Goal: Information Seeking & Learning: Learn about a topic

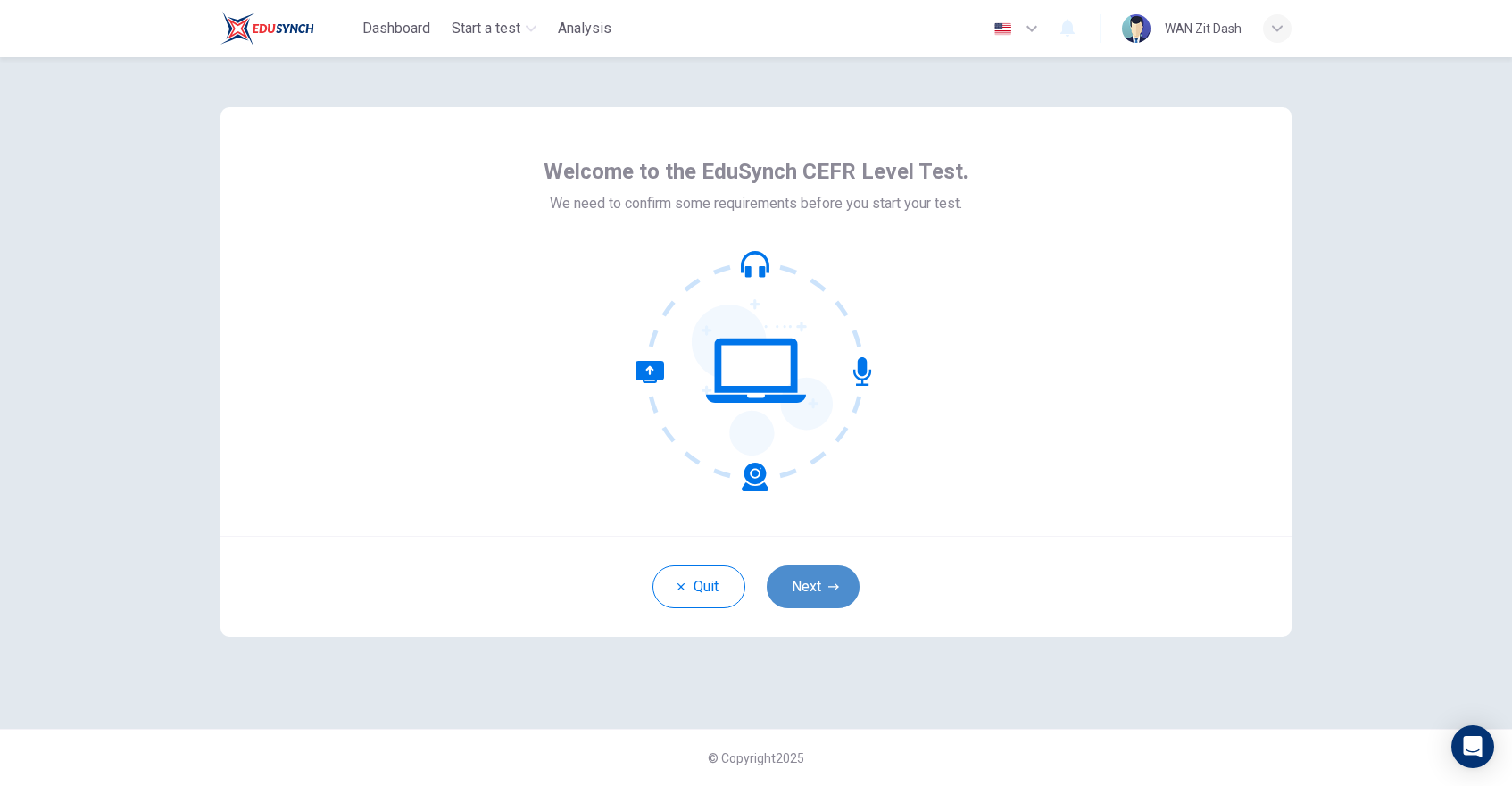
click at [831, 580] on button "Next" at bounding box center [813, 586] width 93 height 43
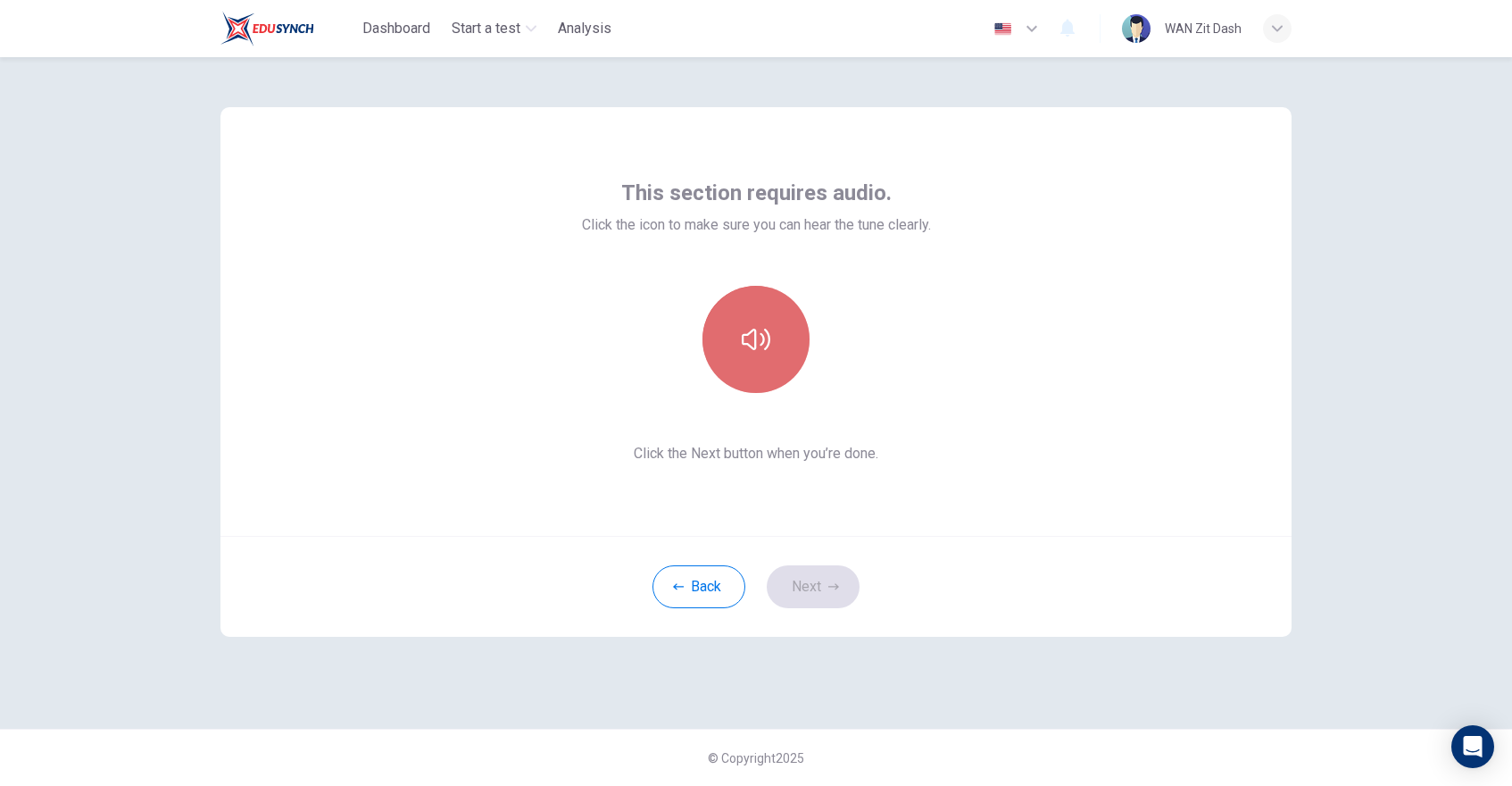
click at [760, 333] on icon "button" at bounding box center [755, 339] width 28 height 22
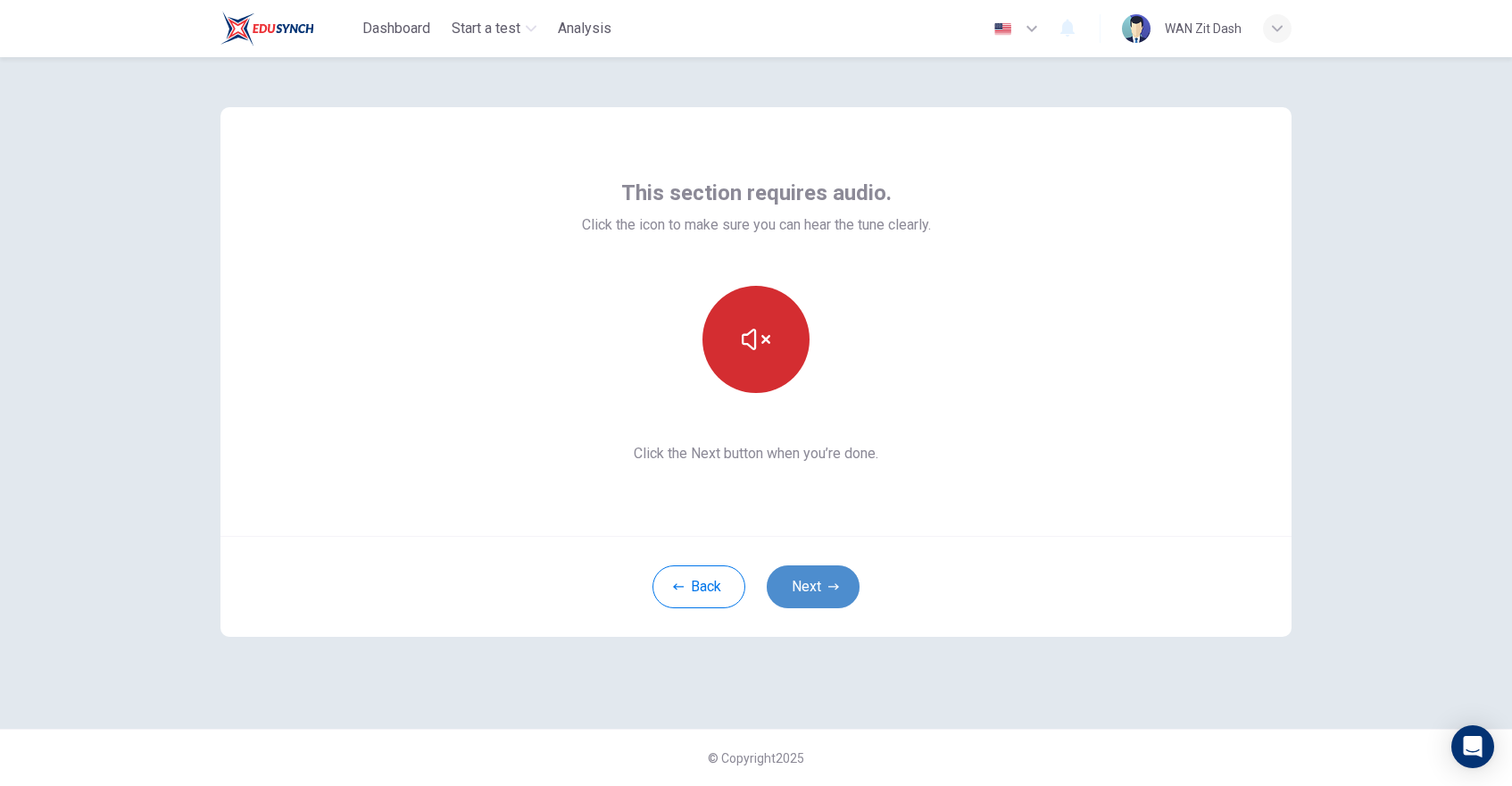
click at [820, 593] on button "Next" at bounding box center [813, 586] width 93 height 43
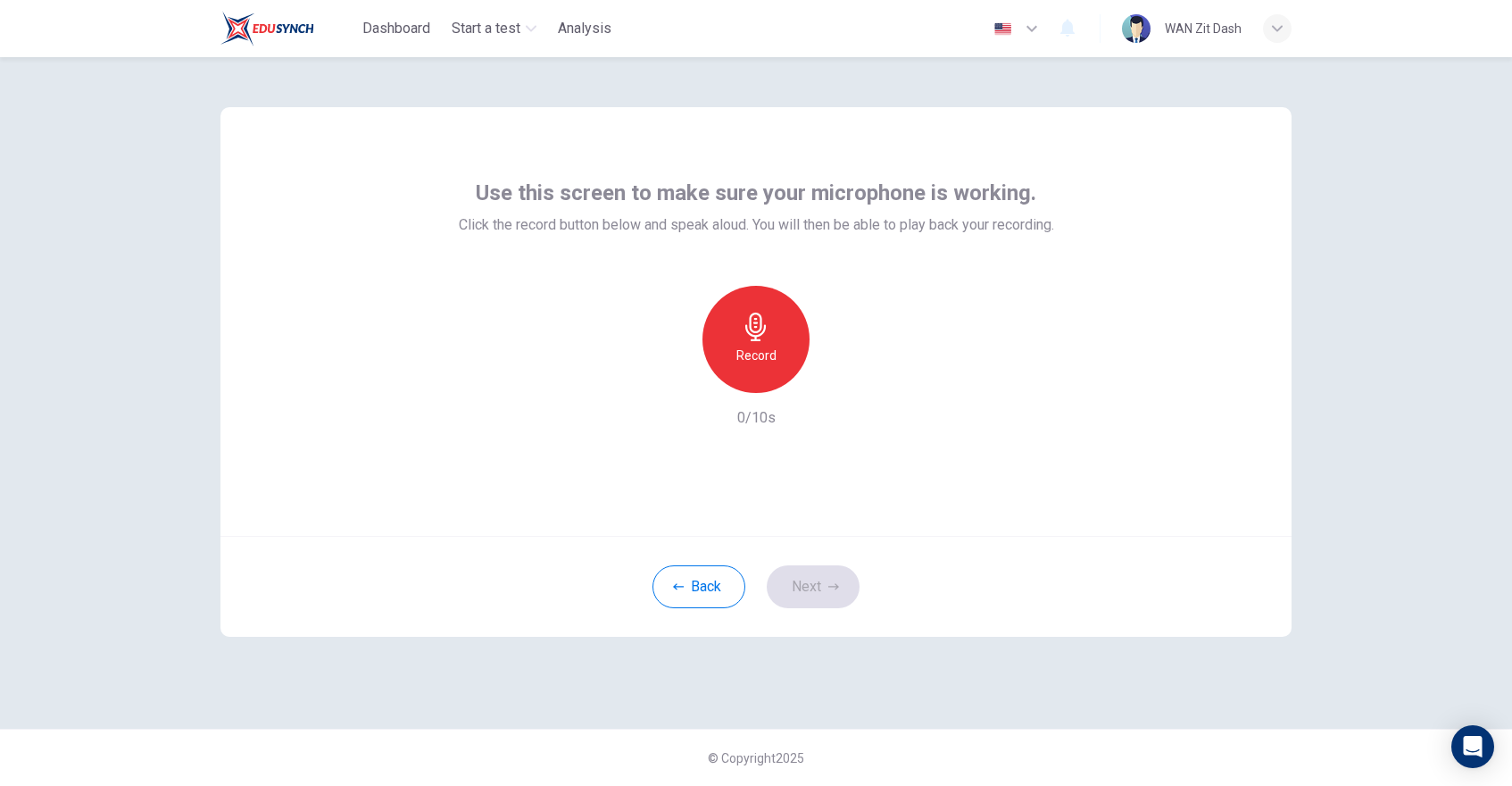
click at [757, 356] on h6 "Record" at bounding box center [756, 356] width 40 height 22
click at [809, 590] on button "Next" at bounding box center [813, 586] width 93 height 43
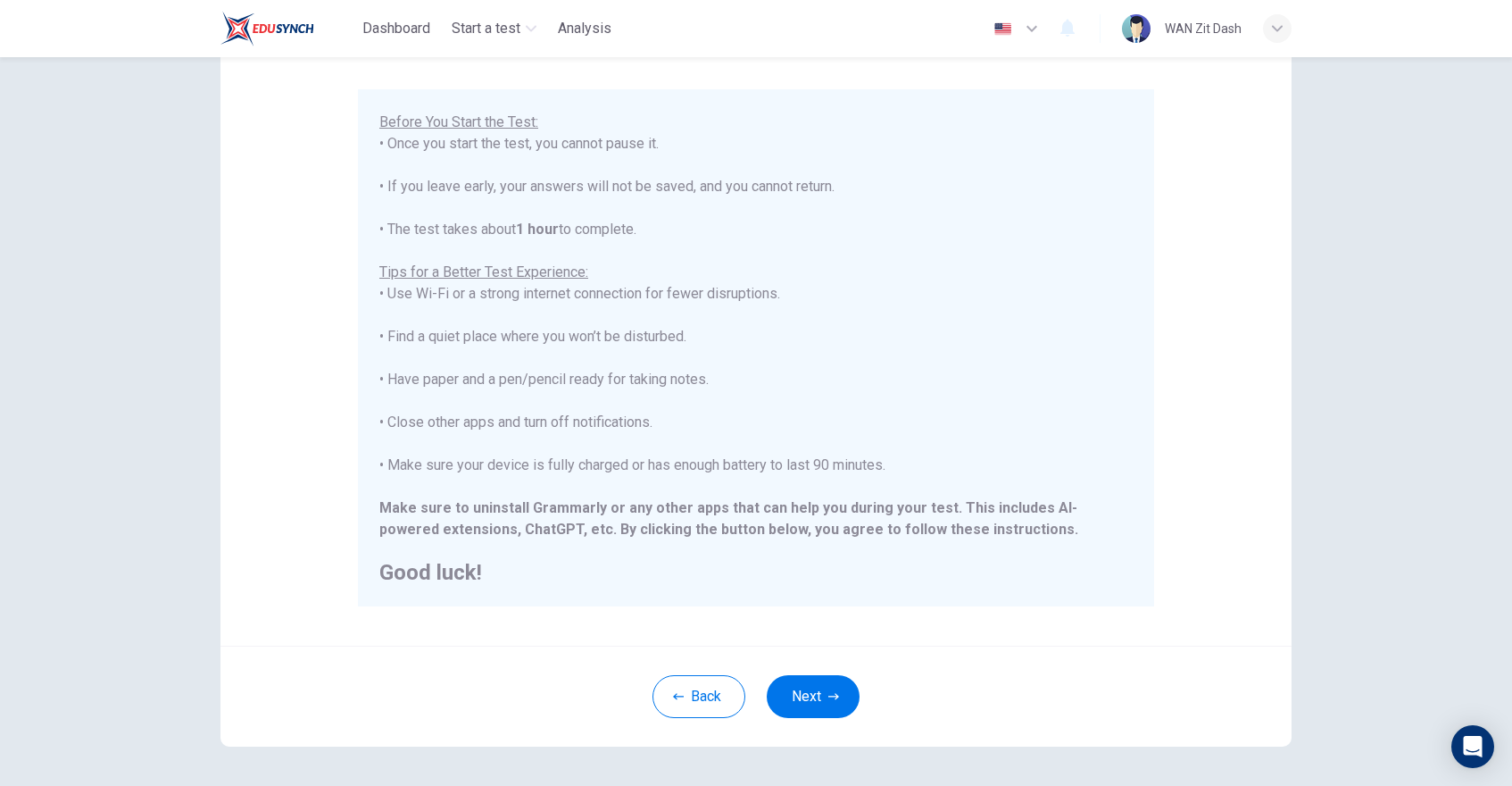
scroll to position [207, 0]
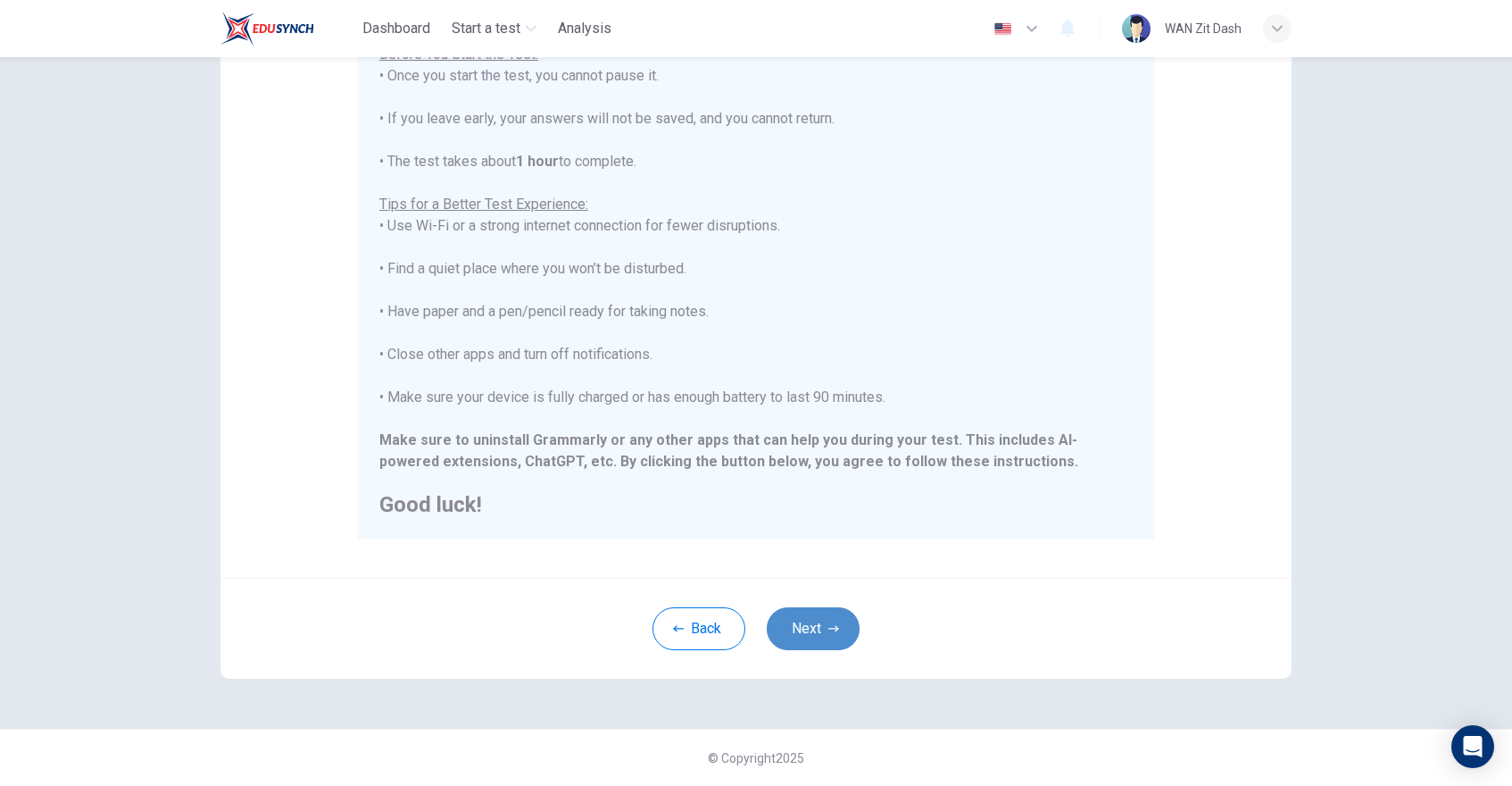
click at [812, 624] on button "Next" at bounding box center [813, 628] width 93 height 43
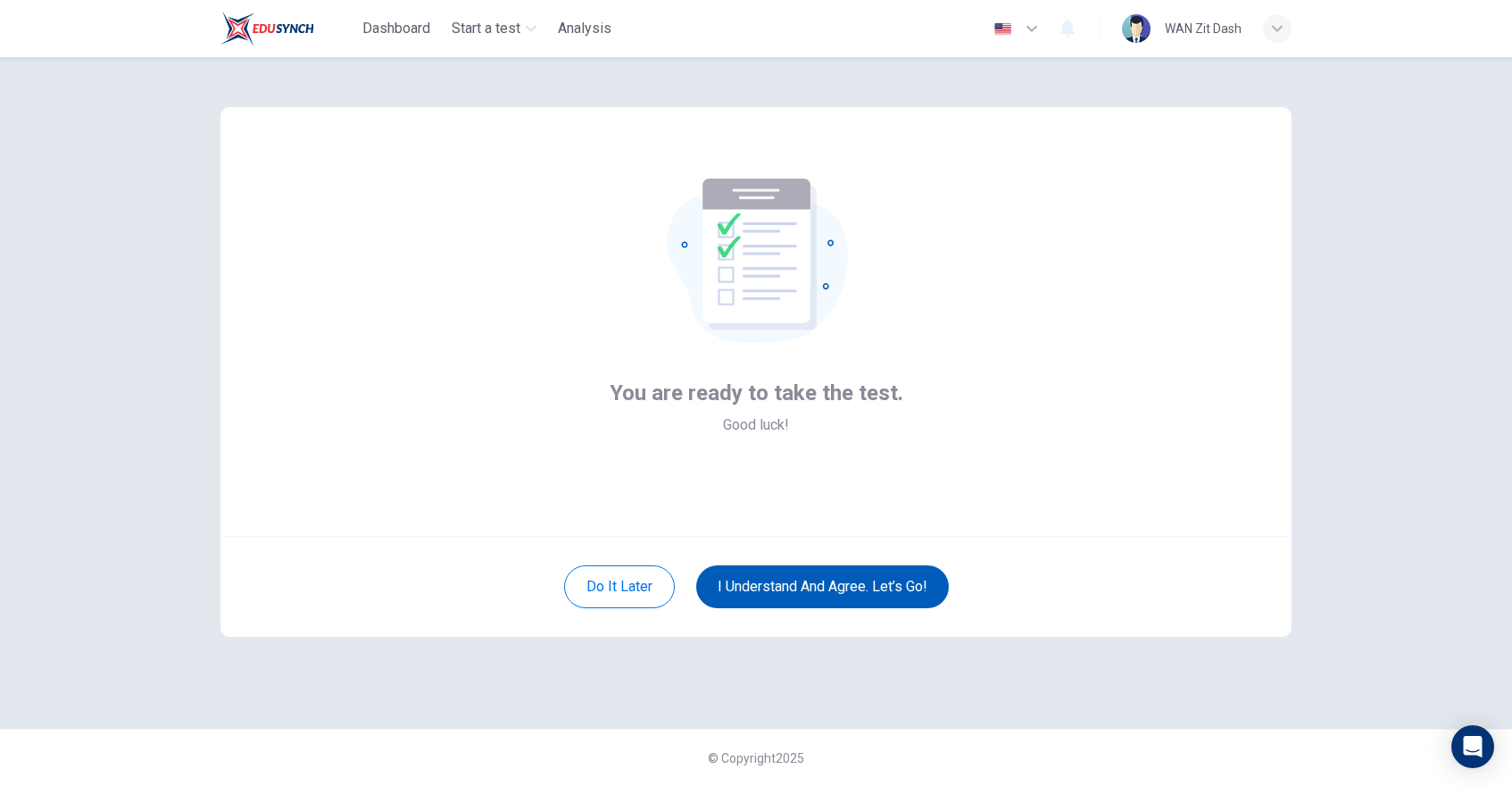
click at [813, 592] on button "I understand and agree. Let’s go!" at bounding box center [822, 586] width 252 height 43
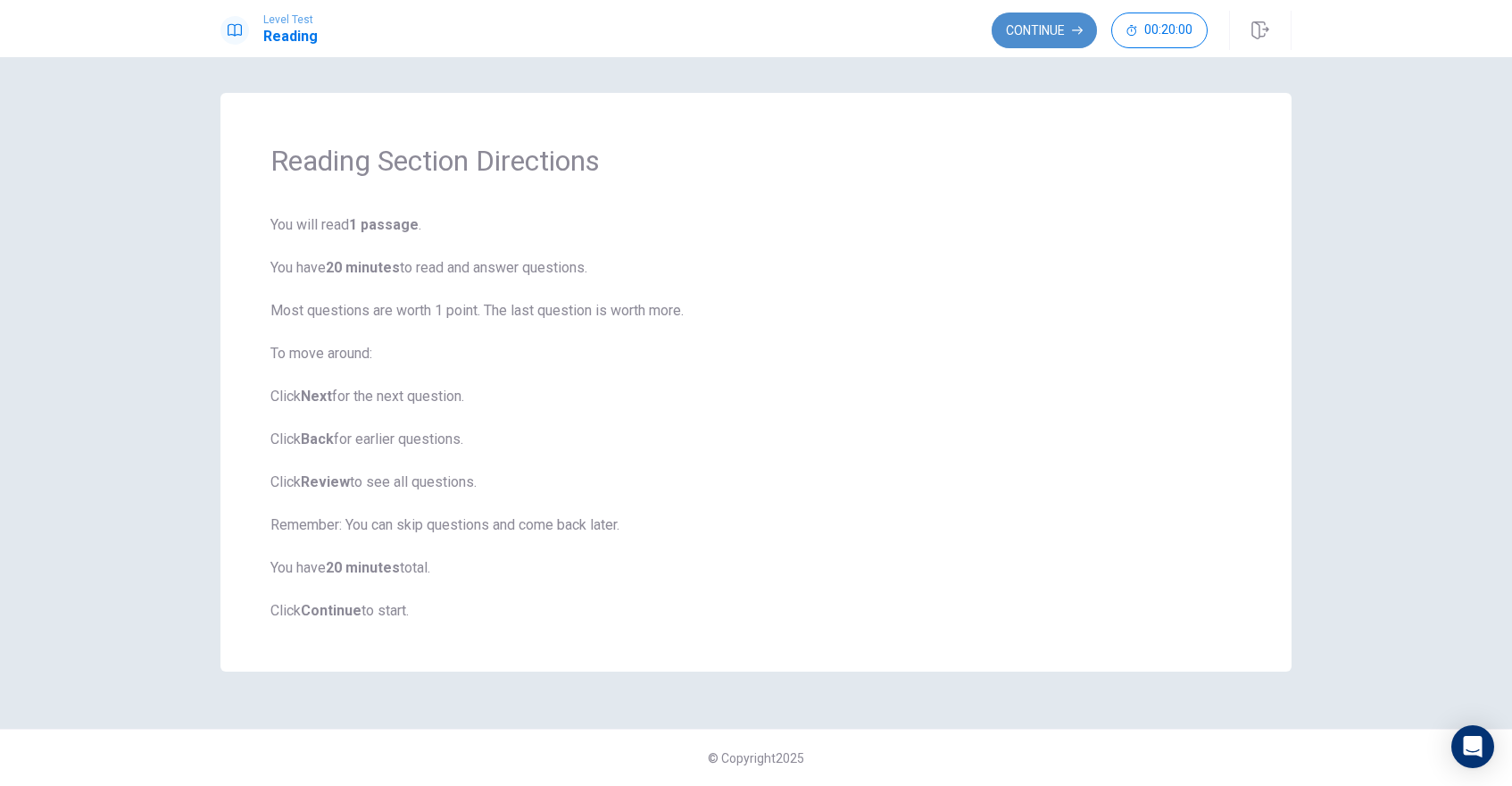
click at [1056, 23] on button "Continue" at bounding box center [1045, 30] width 105 height 35
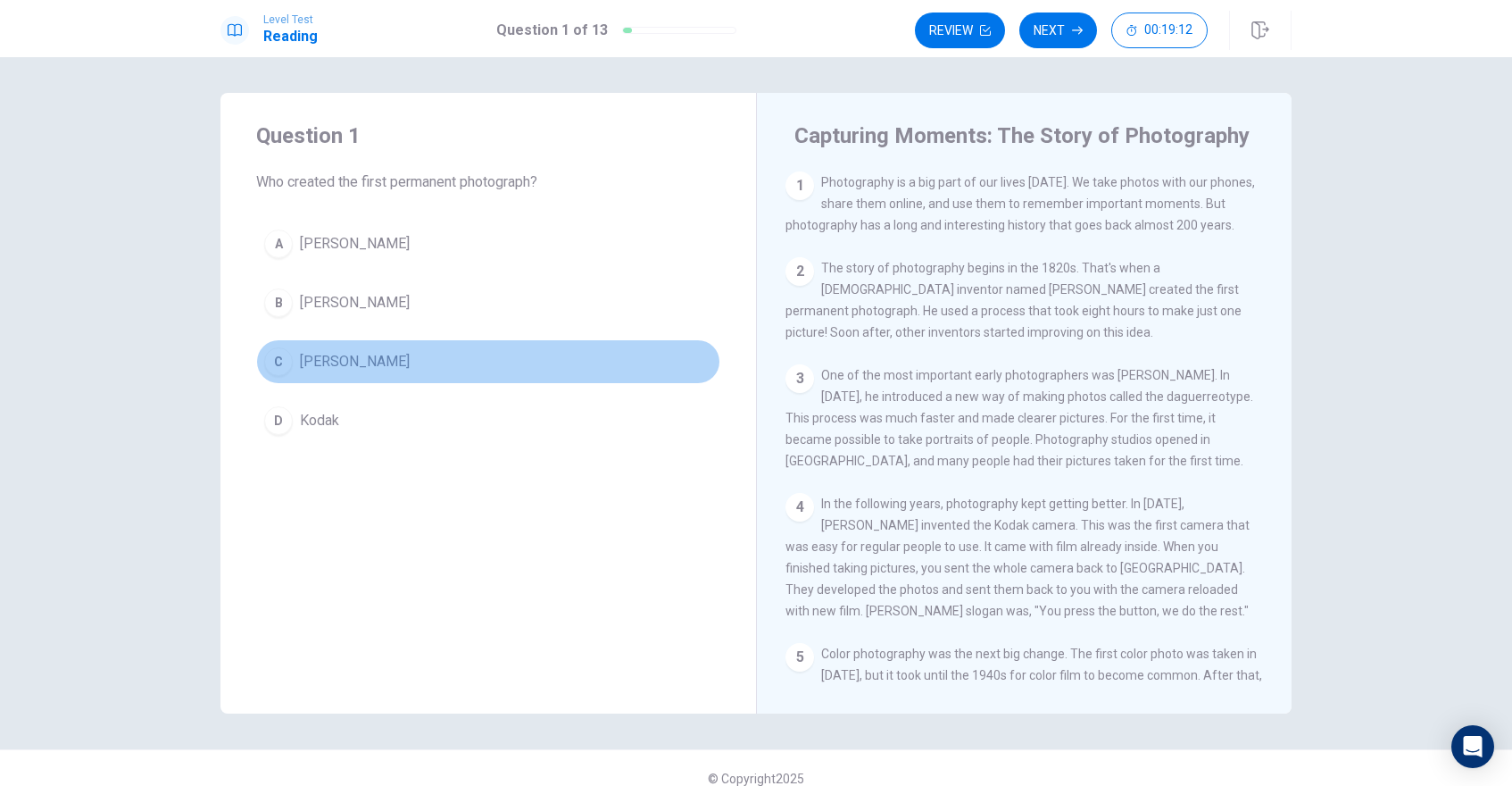
click at [278, 362] on div "C" at bounding box center [278, 361] width 28 height 28
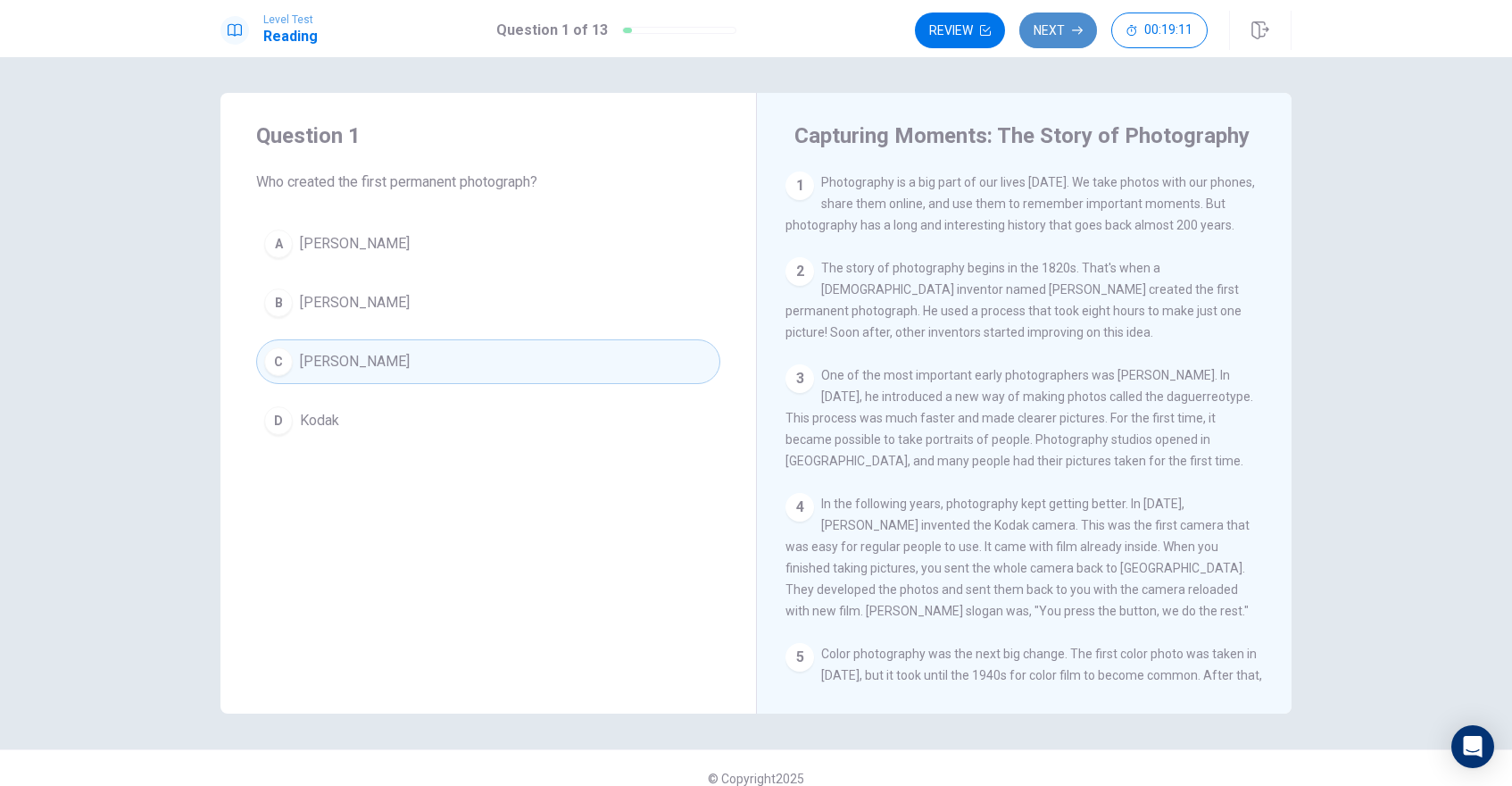
click at [1063, 22] on button "Next" at bounding box center [1058, 30] width 78 height 35
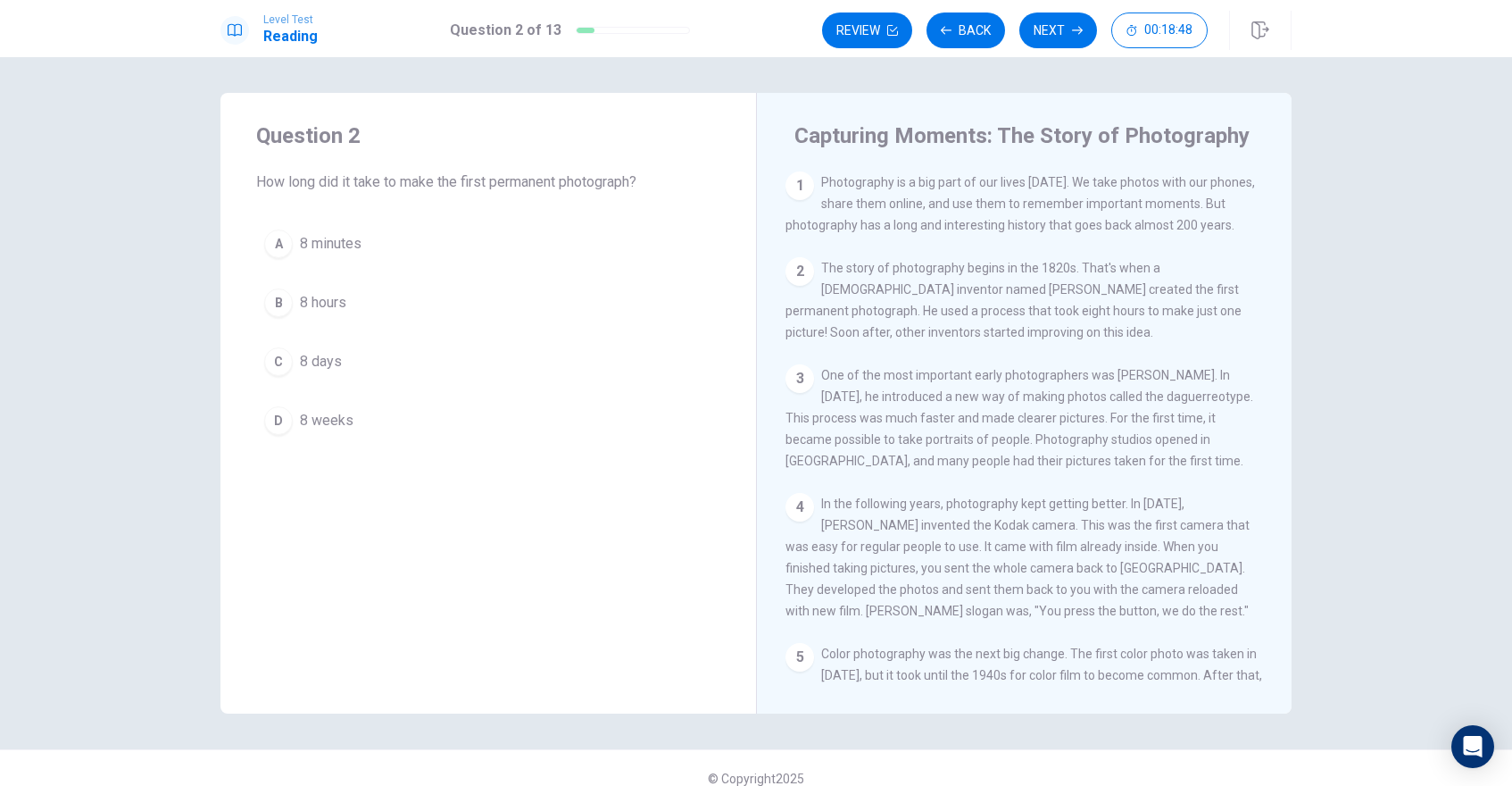
click at [290, 307] on div "B" at bounding box center [278, 302] width 28 height 28
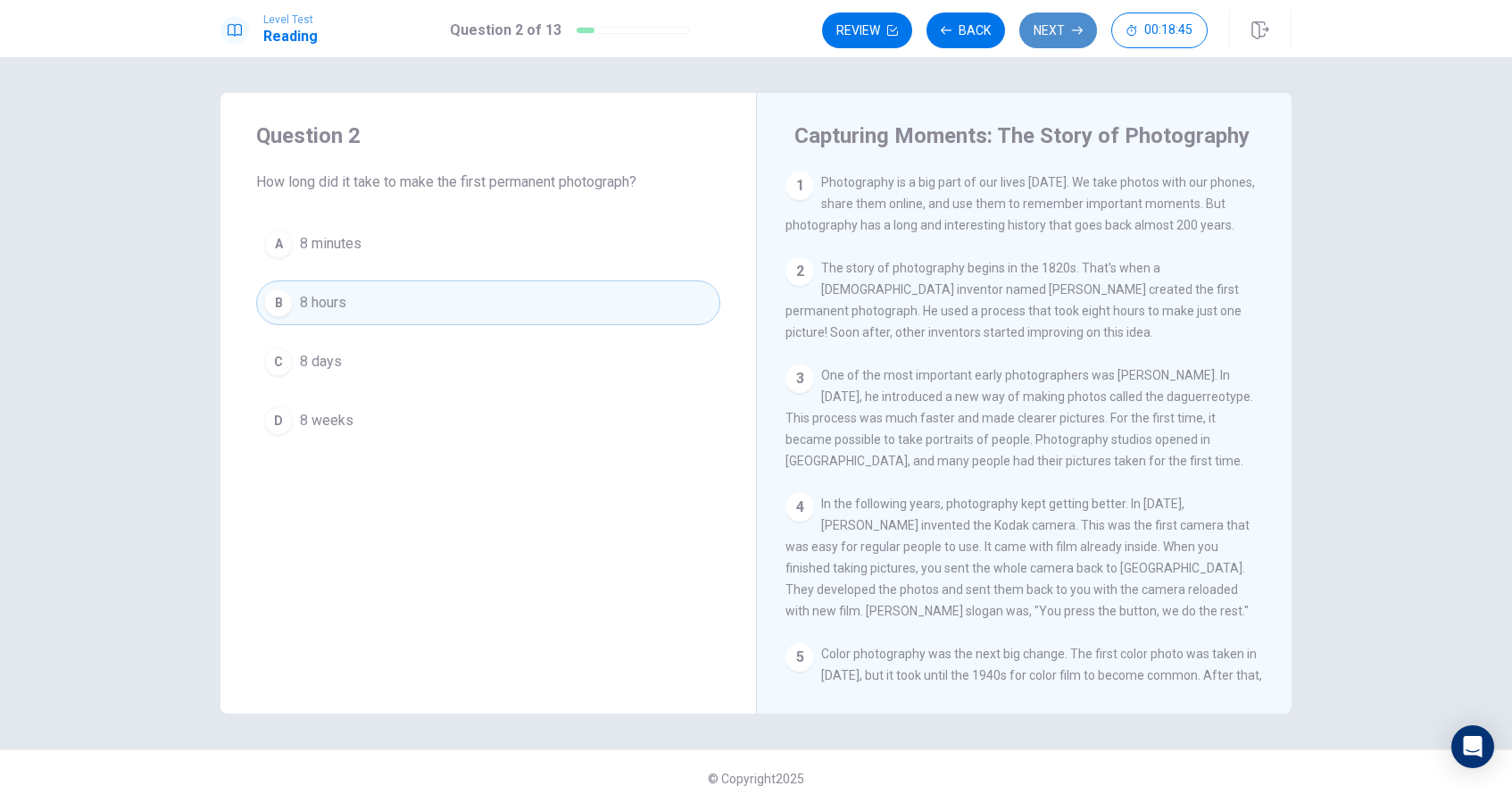
click at [1038, 37] on button "Next" at bounding box center [1058, 30] width 78 height 35
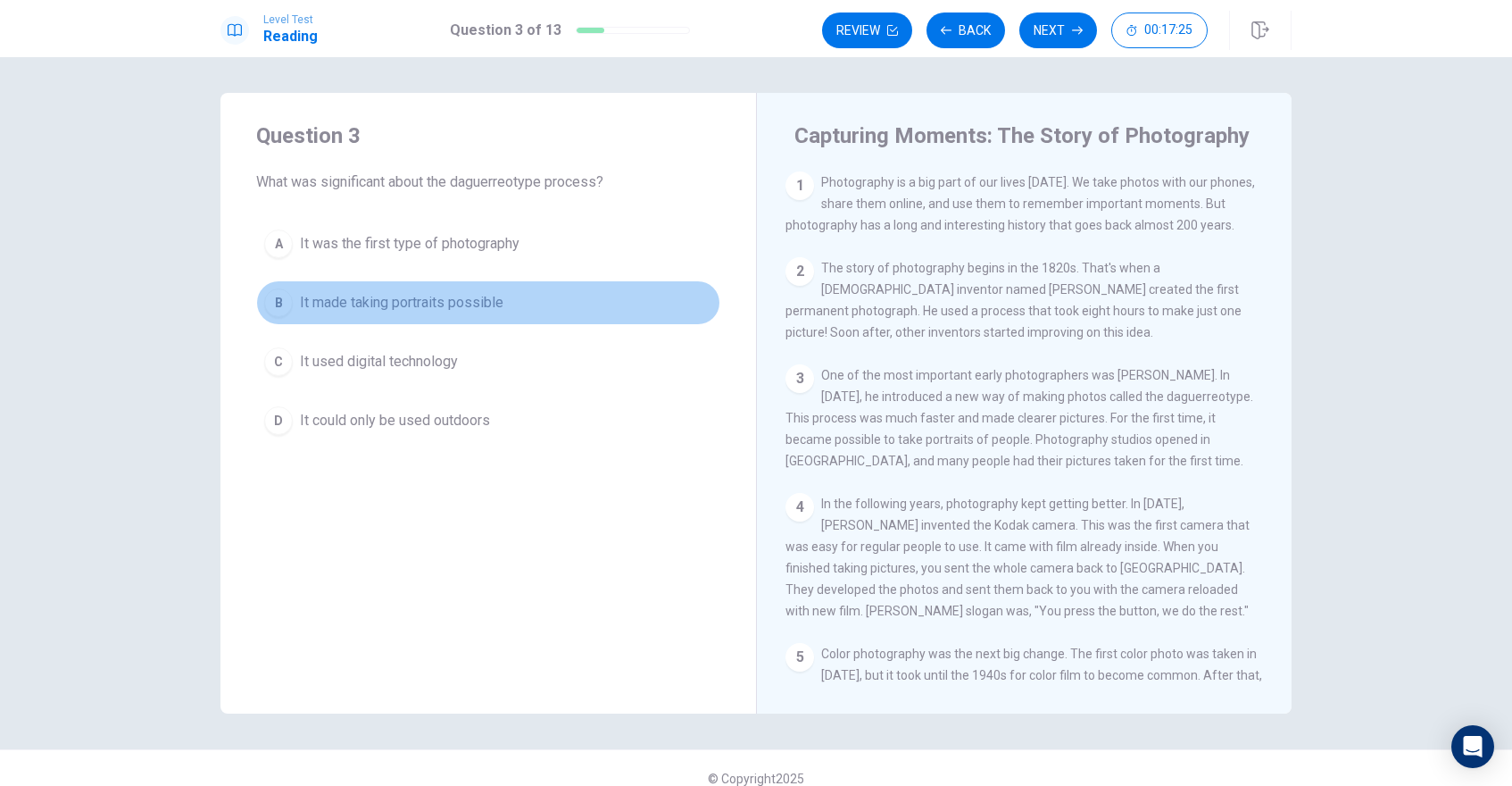
drag, startPoint x: 417, startPoint y: 304, endPoint x: 831, endPoint y: 244, distance: 418.3
click at [426, 304] on span "It made taking portraits possible" at bounding box center [401, 303] width 203 height 22
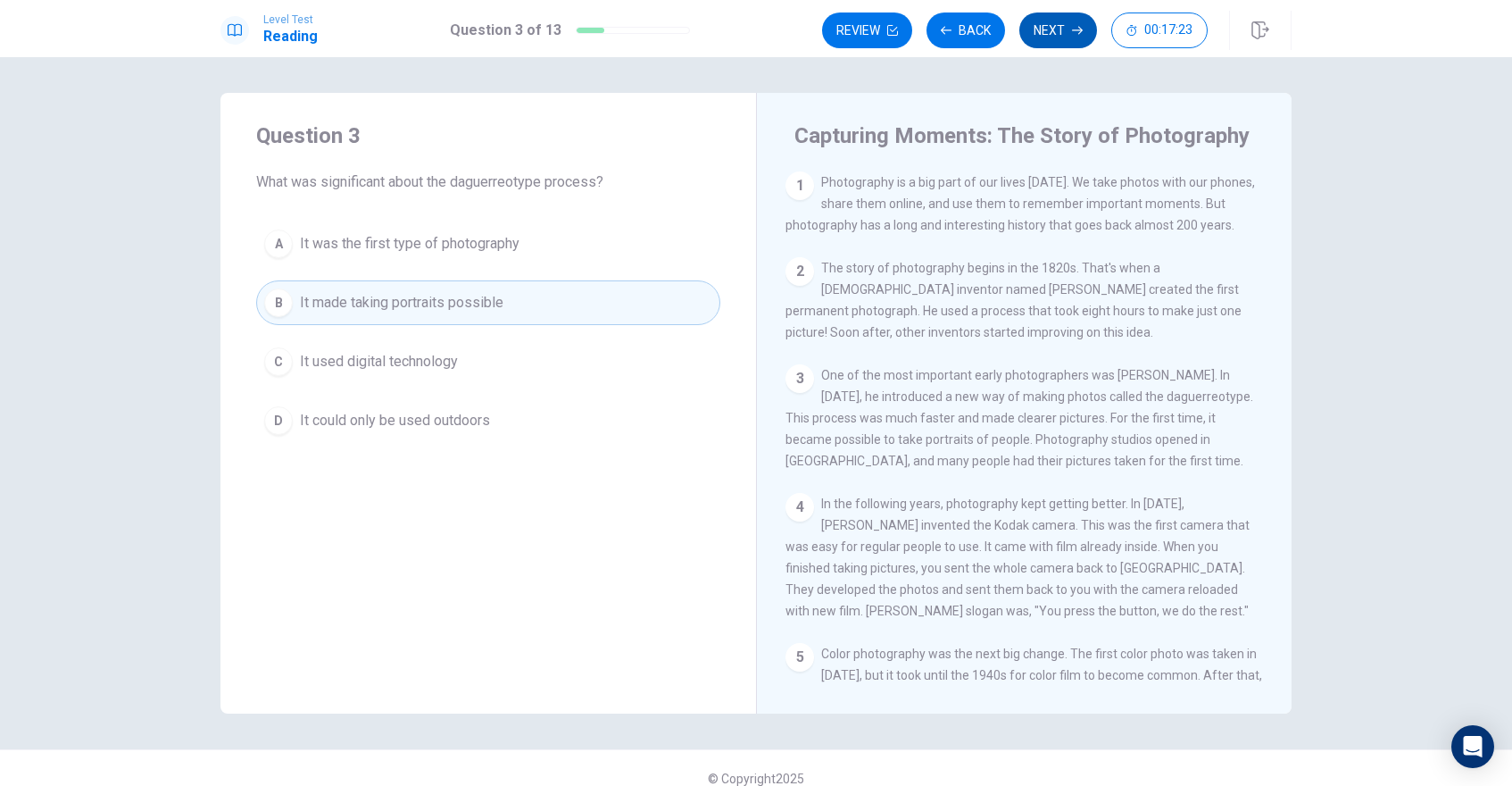
click at [1052, 25] on button "Next" at bounding box center [1058, 30] width 78 height 35
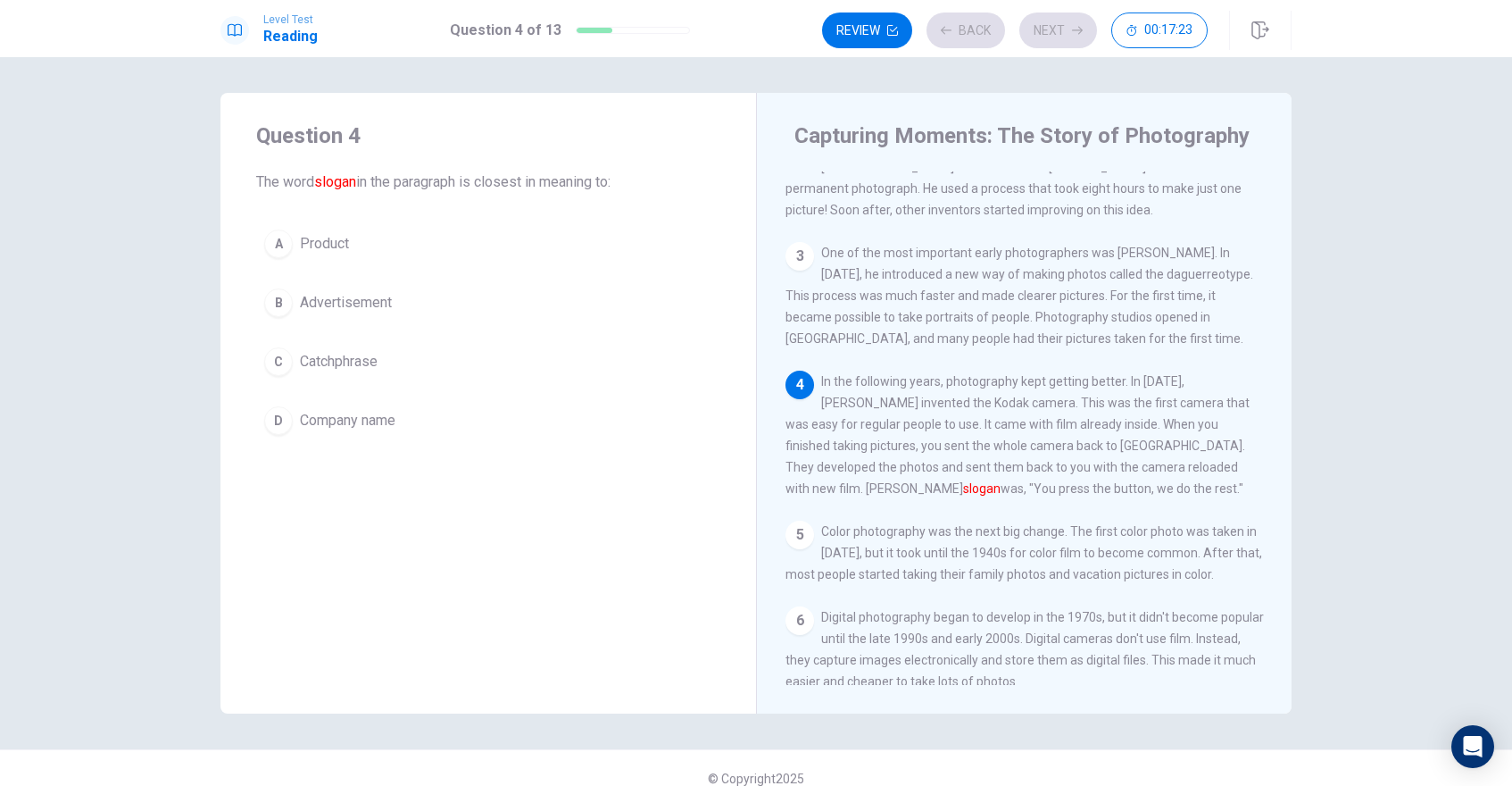
scroll to position [132, 0]
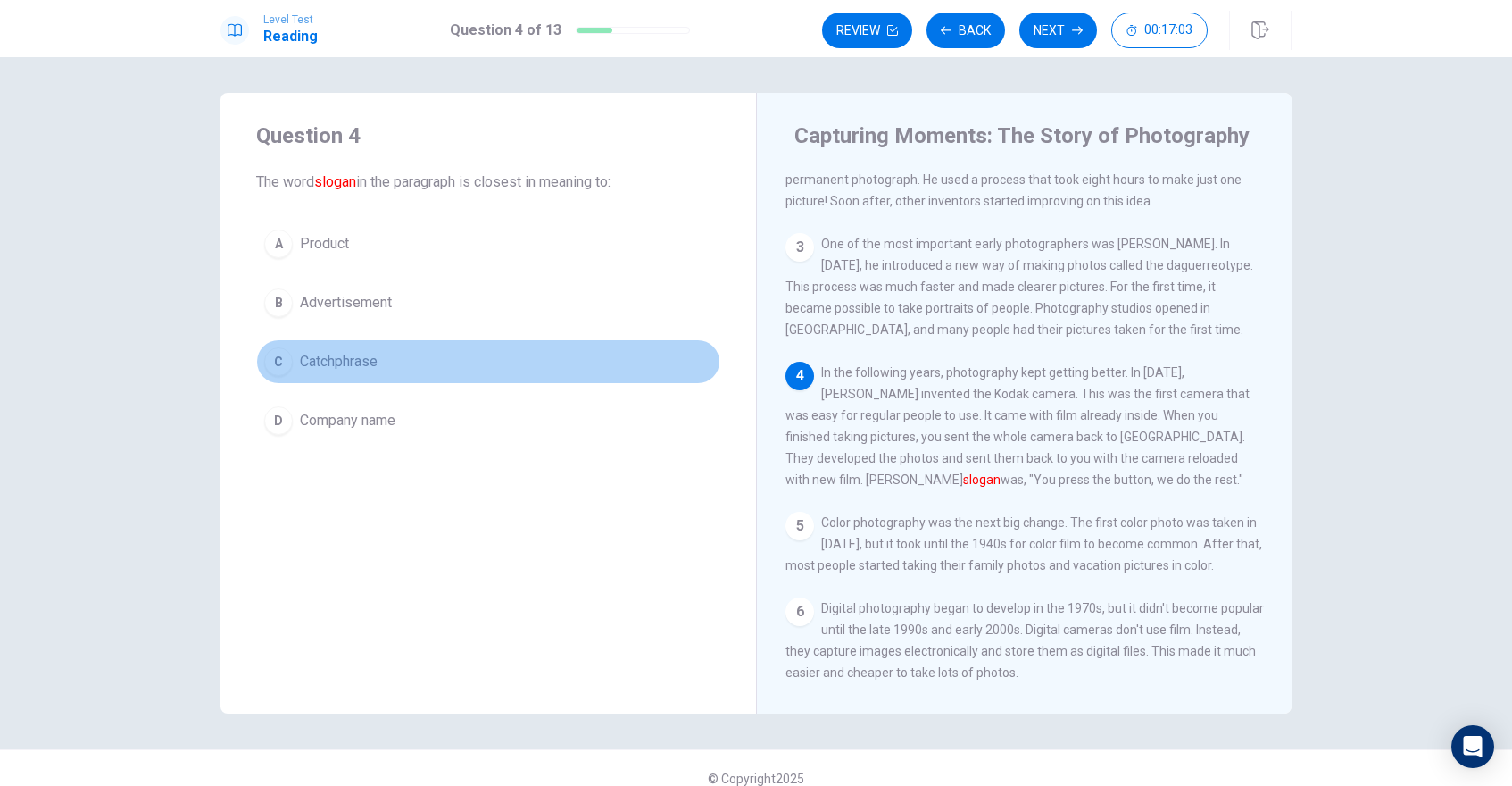
click at [324, 365] on span "Catchphrase" at bounding box center [339, 362] width 78 height 22
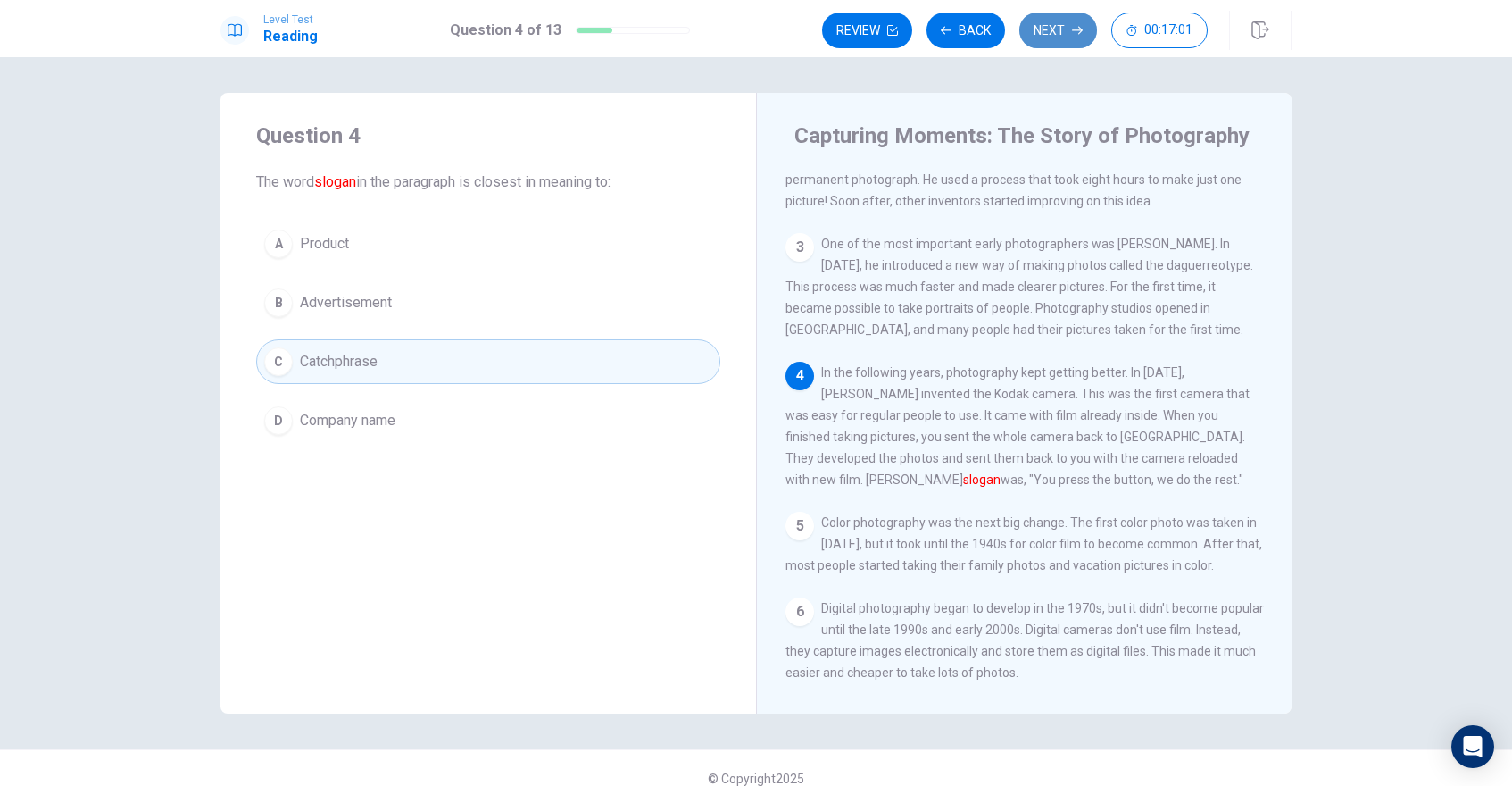
click at [1052, 35] on button "Next" at bounding box center [1058, 30] width 78 height 35
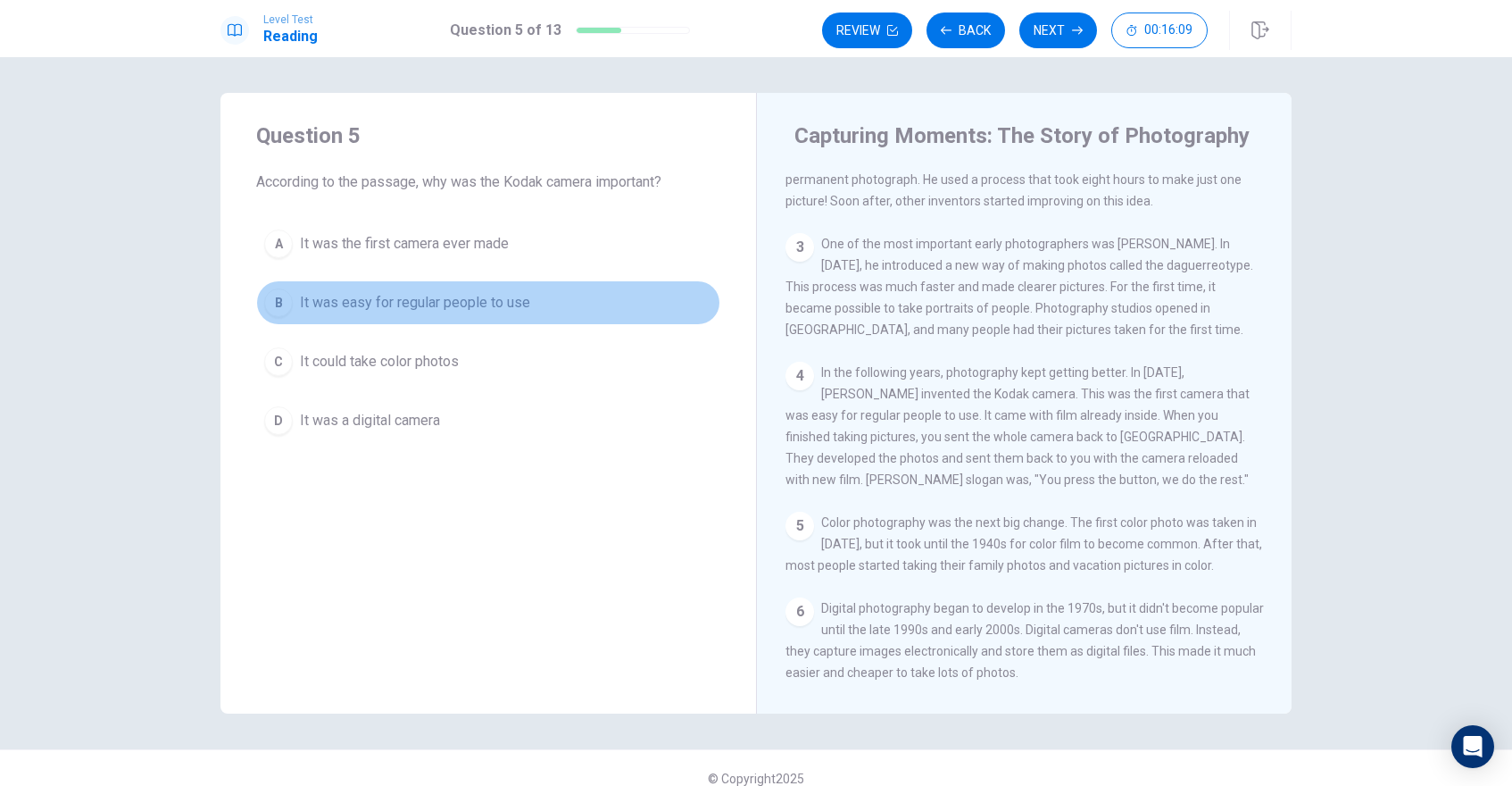
click at [357, 306] on span "It was easy for regular people to use" at bounding box center [415, 303] width 231 height 22
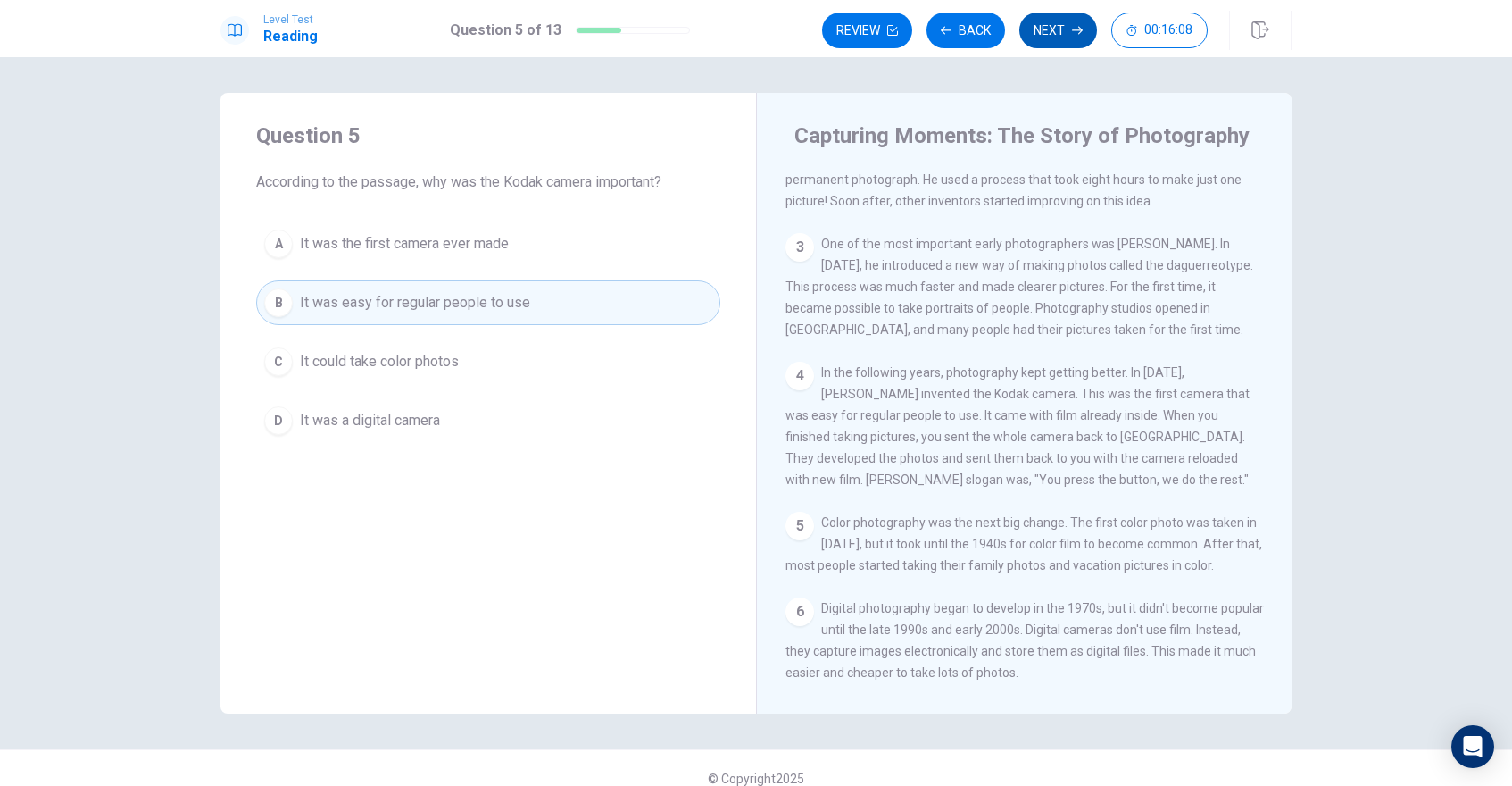
click at [1055, 26] on button "Next" at bounding box center [1058, 30] width 78 height 35
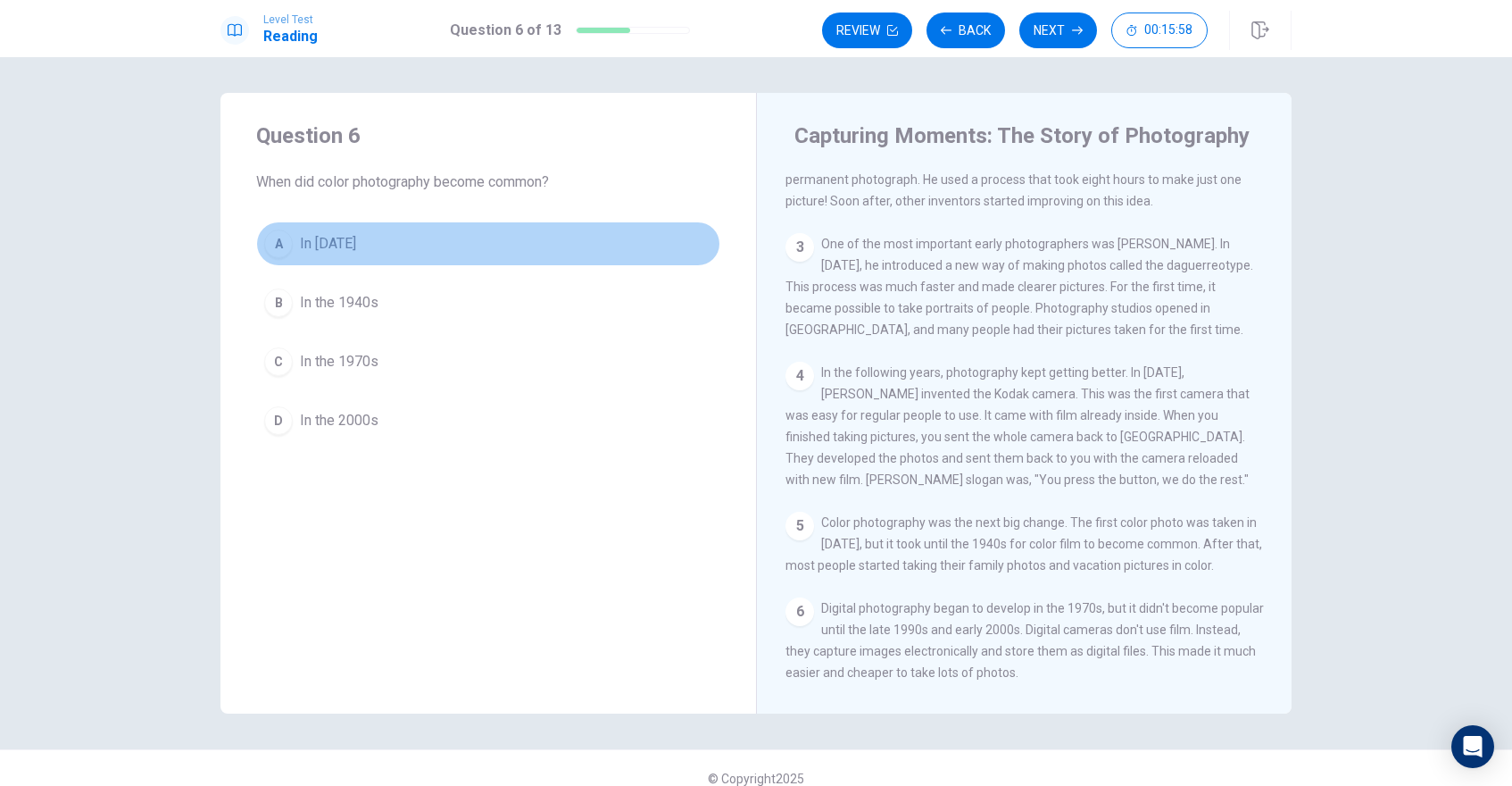
click at [351, 241] on button "A In 1861" at bounding box center [487, 243] width 464 height 44
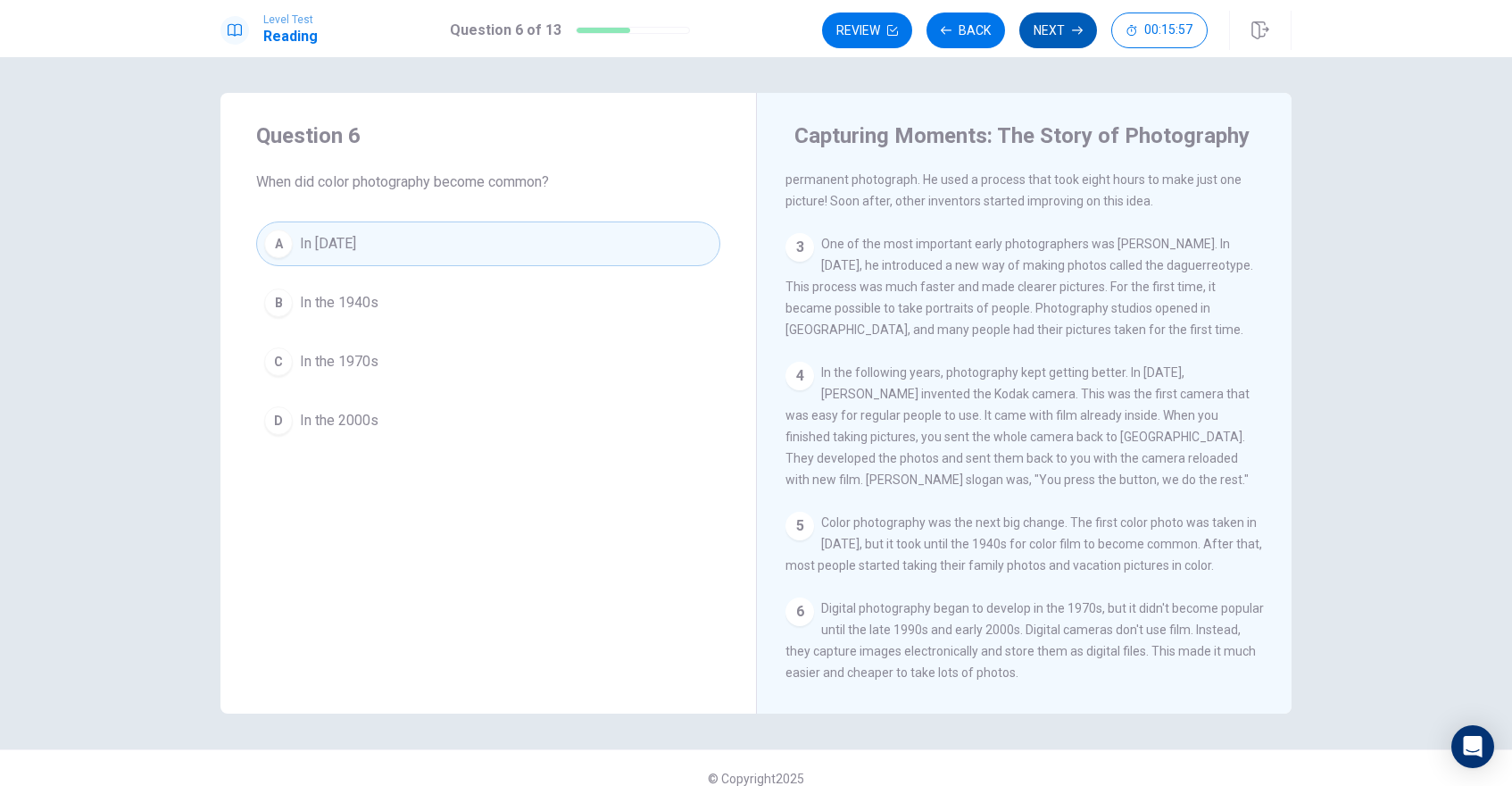
click at [1060, 27] on button "Next" at bounding box center [1058, 30] width 78 height 35
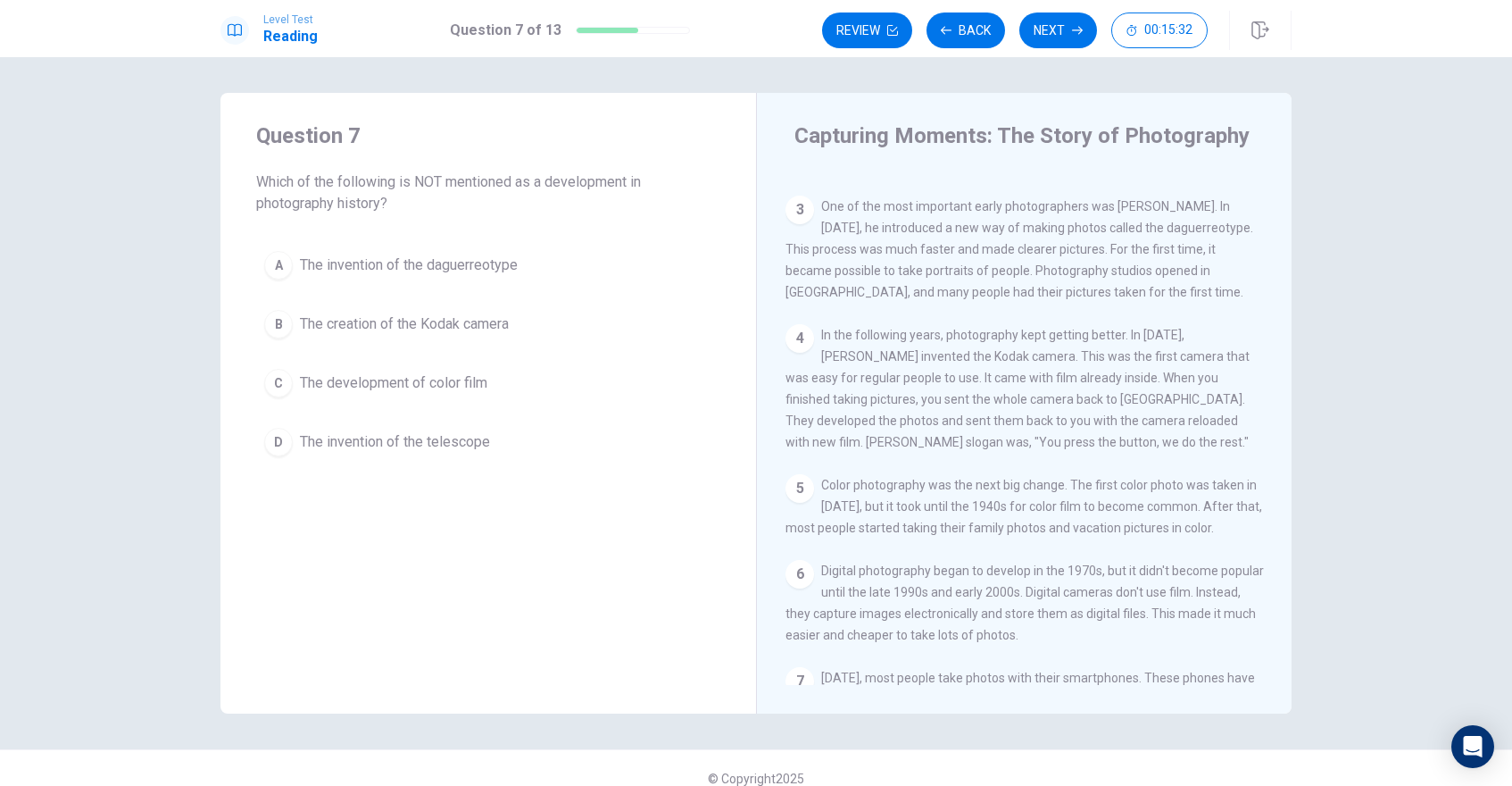
scroll to position [0, 0]
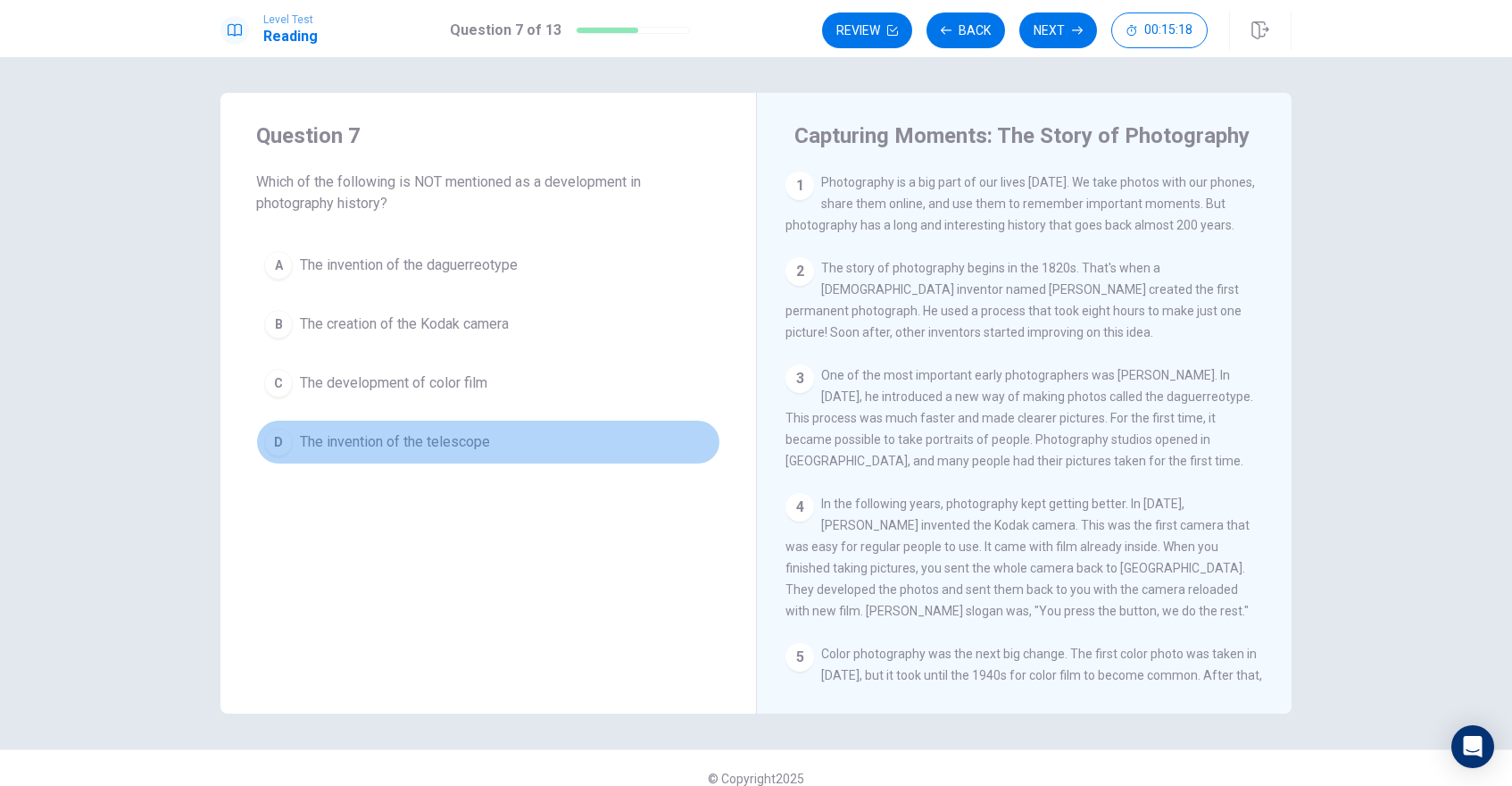
click at [411, 439] on span "The invention of the telescope" at bounding box center [394, 442] width 190 height 22
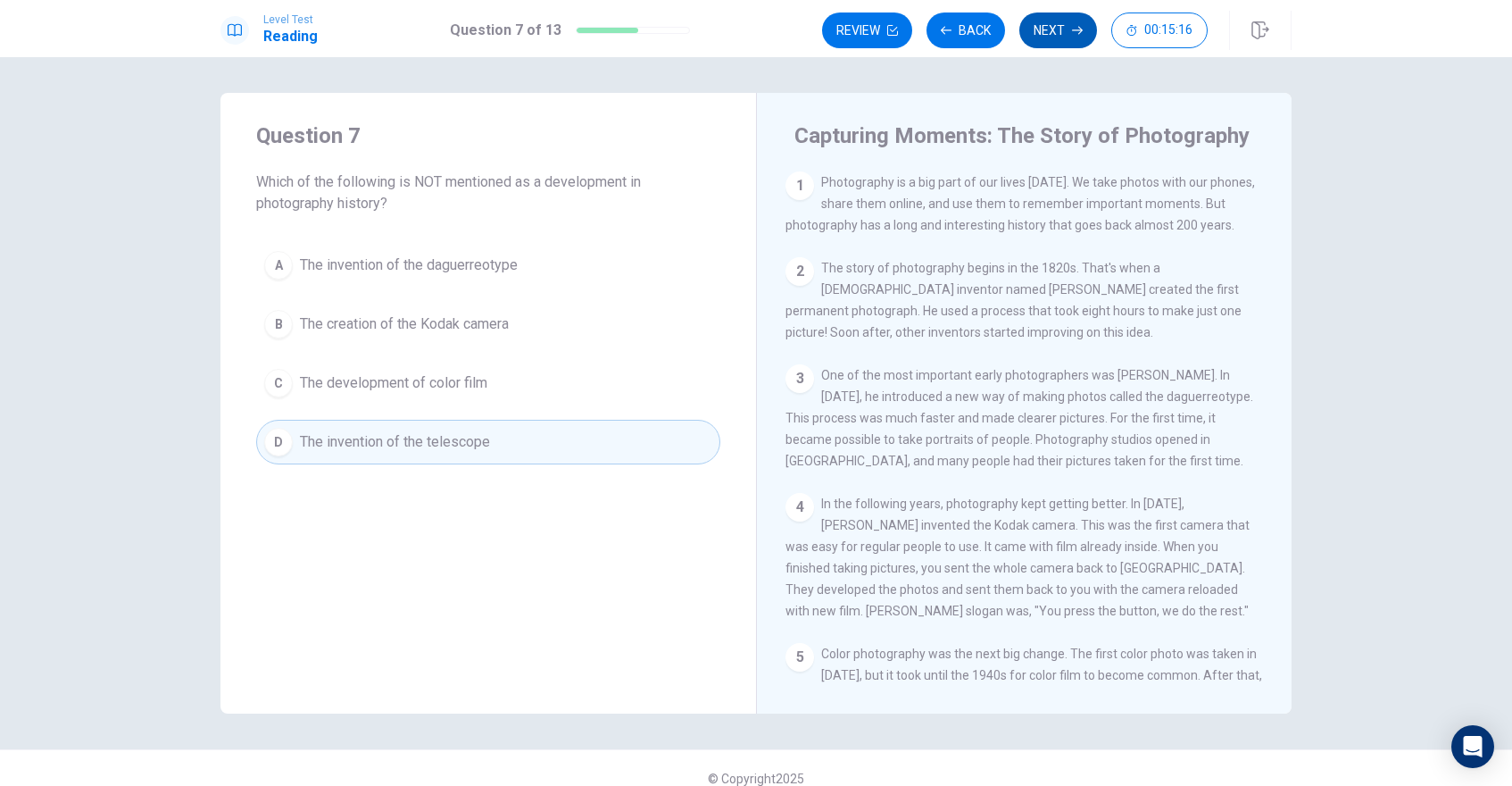
click at [1051, 13] on button "Next" at bounding box center [1058, 30] width 78 height 35
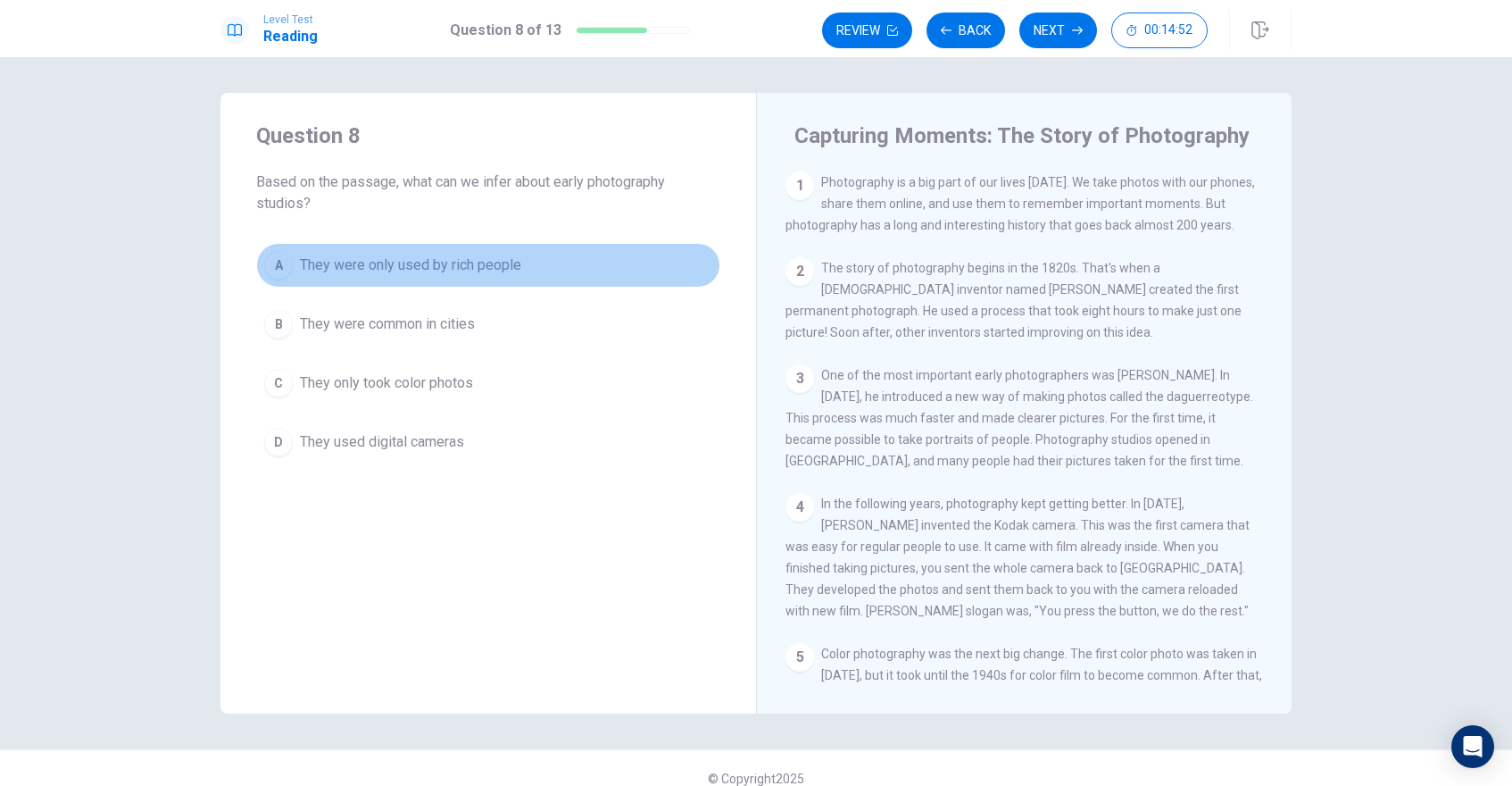
click at [306, 256] on span "They were only used by rich people" at bounding box center [410, 265] width 221 height 22
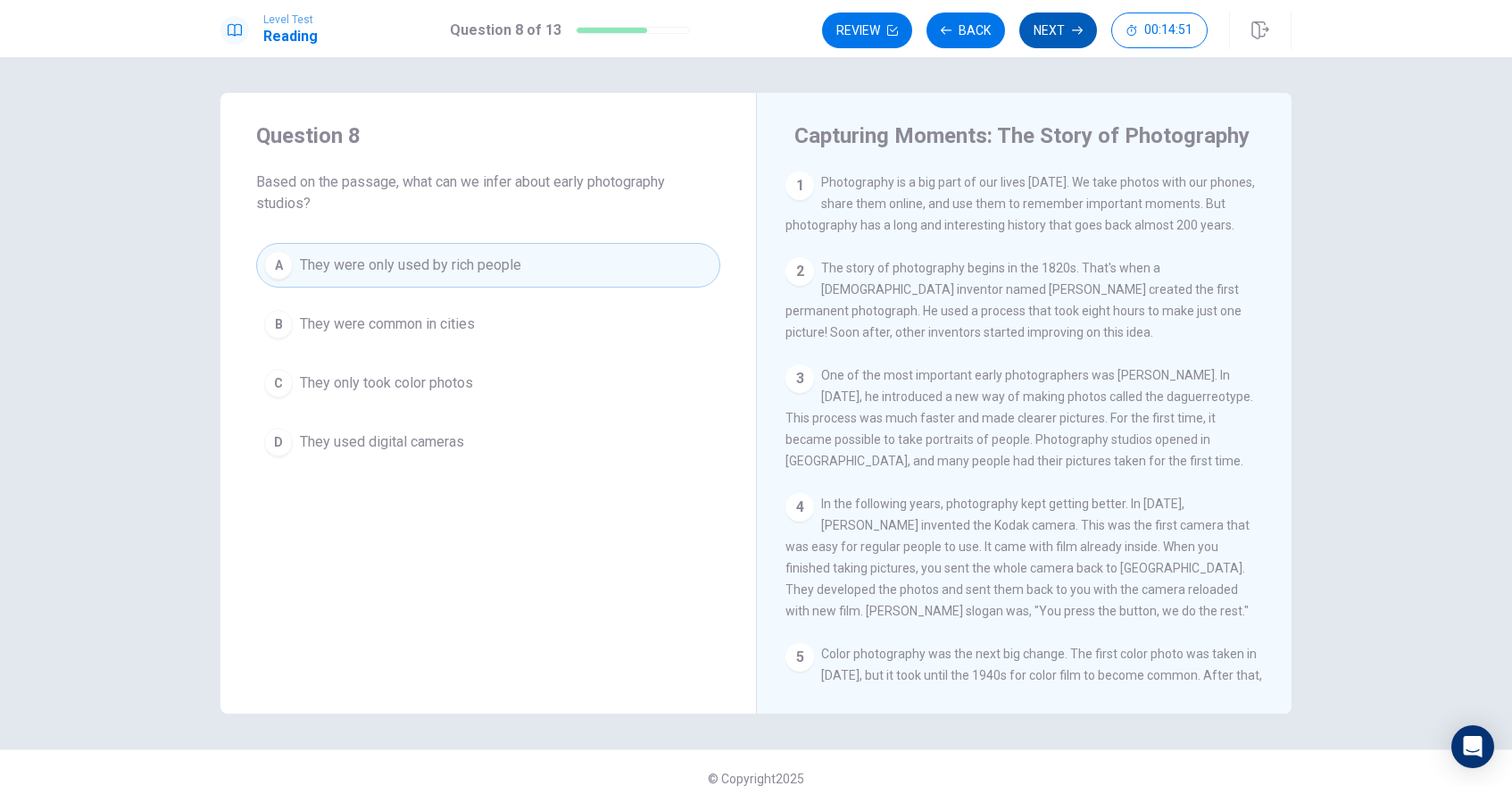
click at [1068, 15] on button "Next" at bounding box center [1058, 30] width 78 height 35
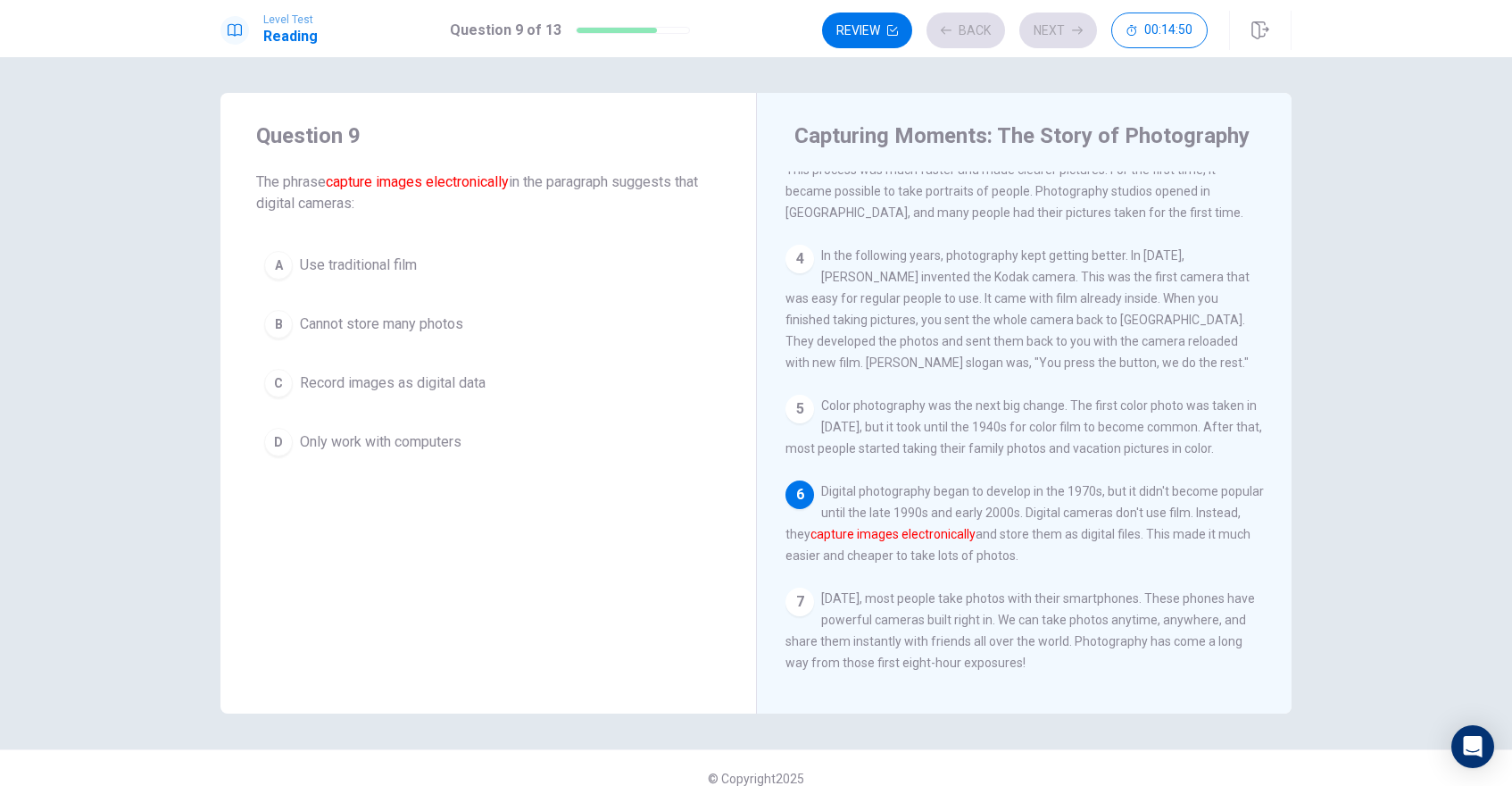
scroll to position [284, 0]
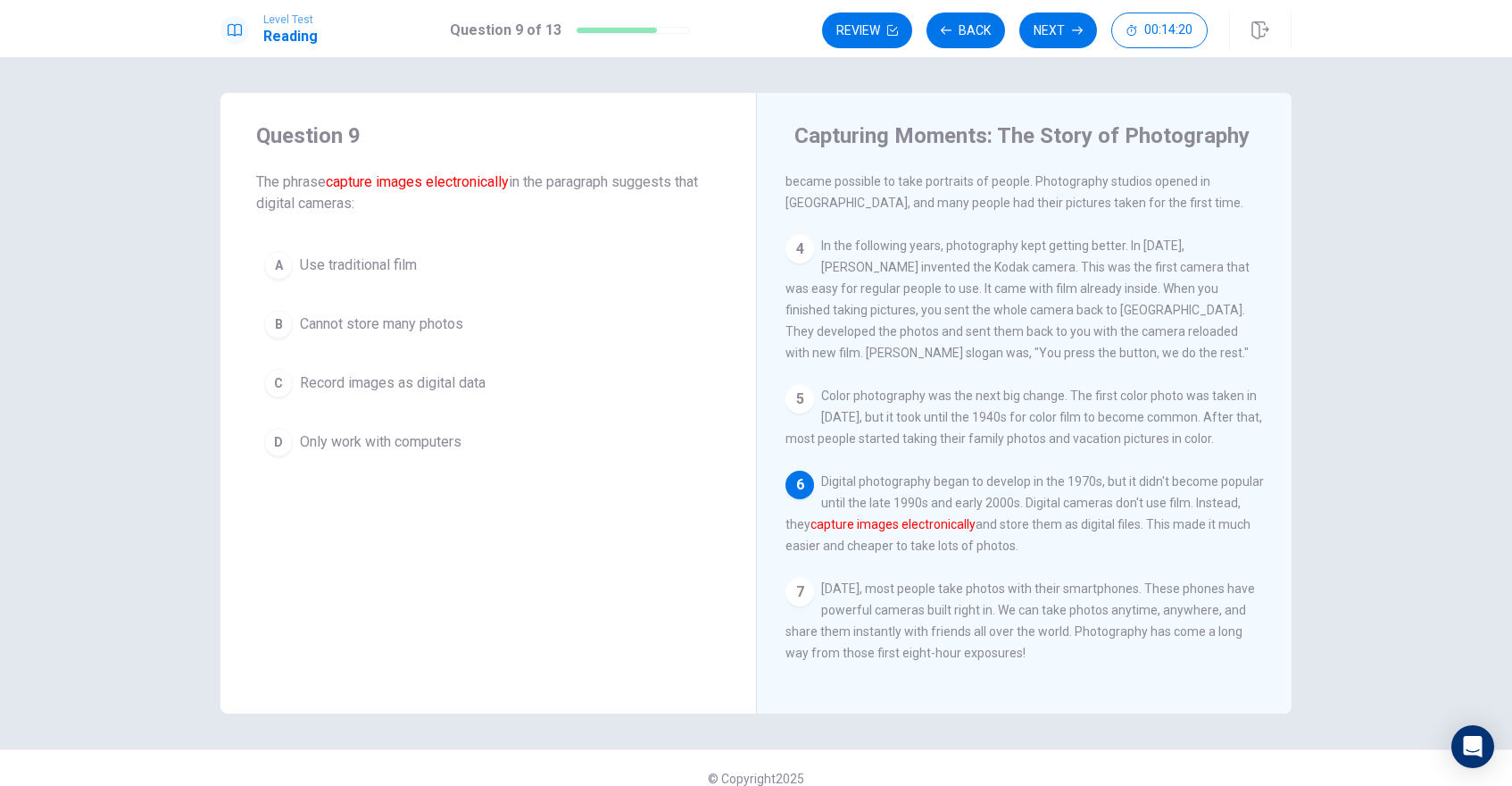
click at [382, 385] on span "Record images as digital data" at bounding box center [392, 383] width 186 height 22
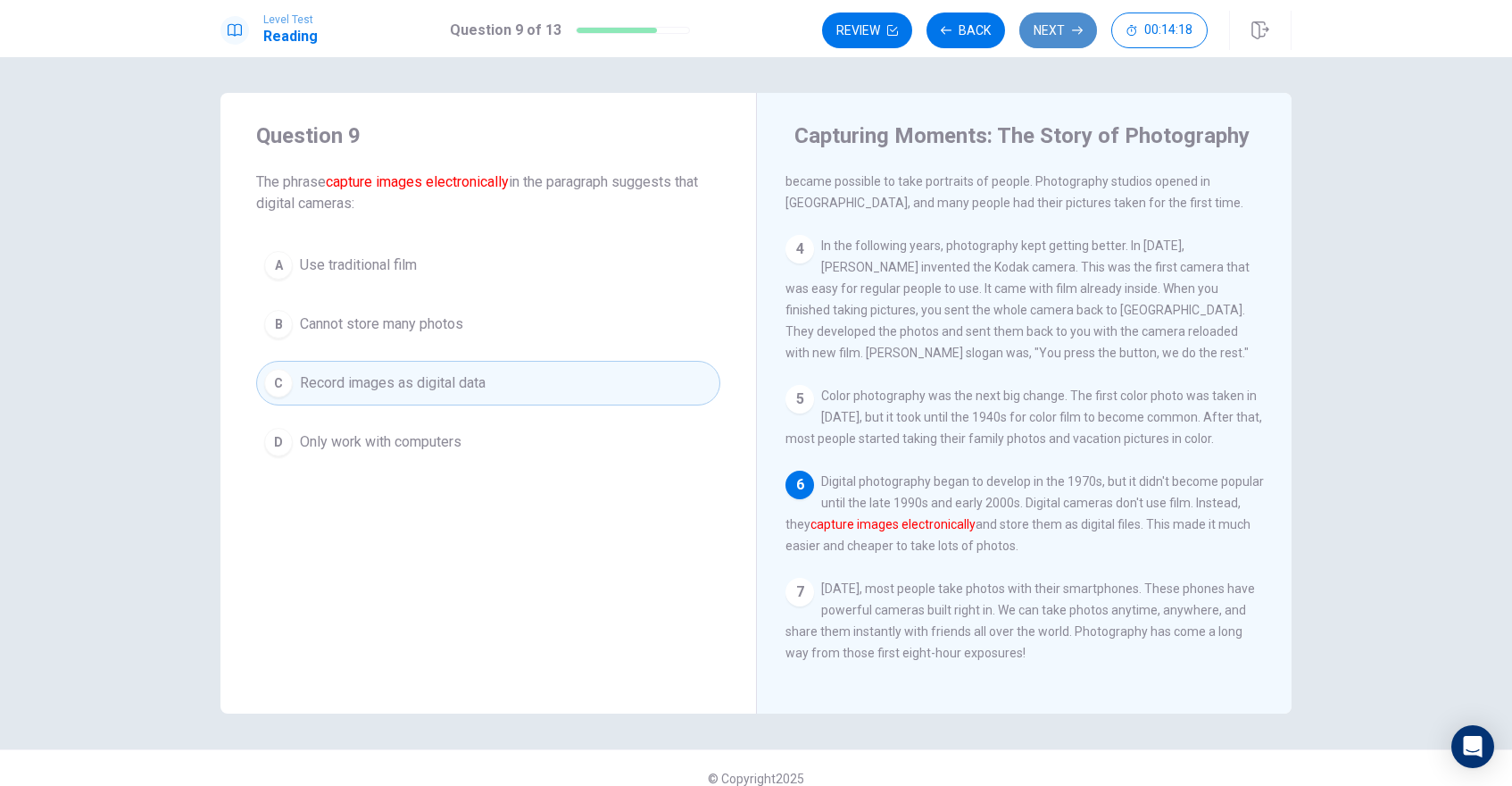
click at [1064, 38] on button "Next" at bounding box center [1058, 30] width 78 height 35
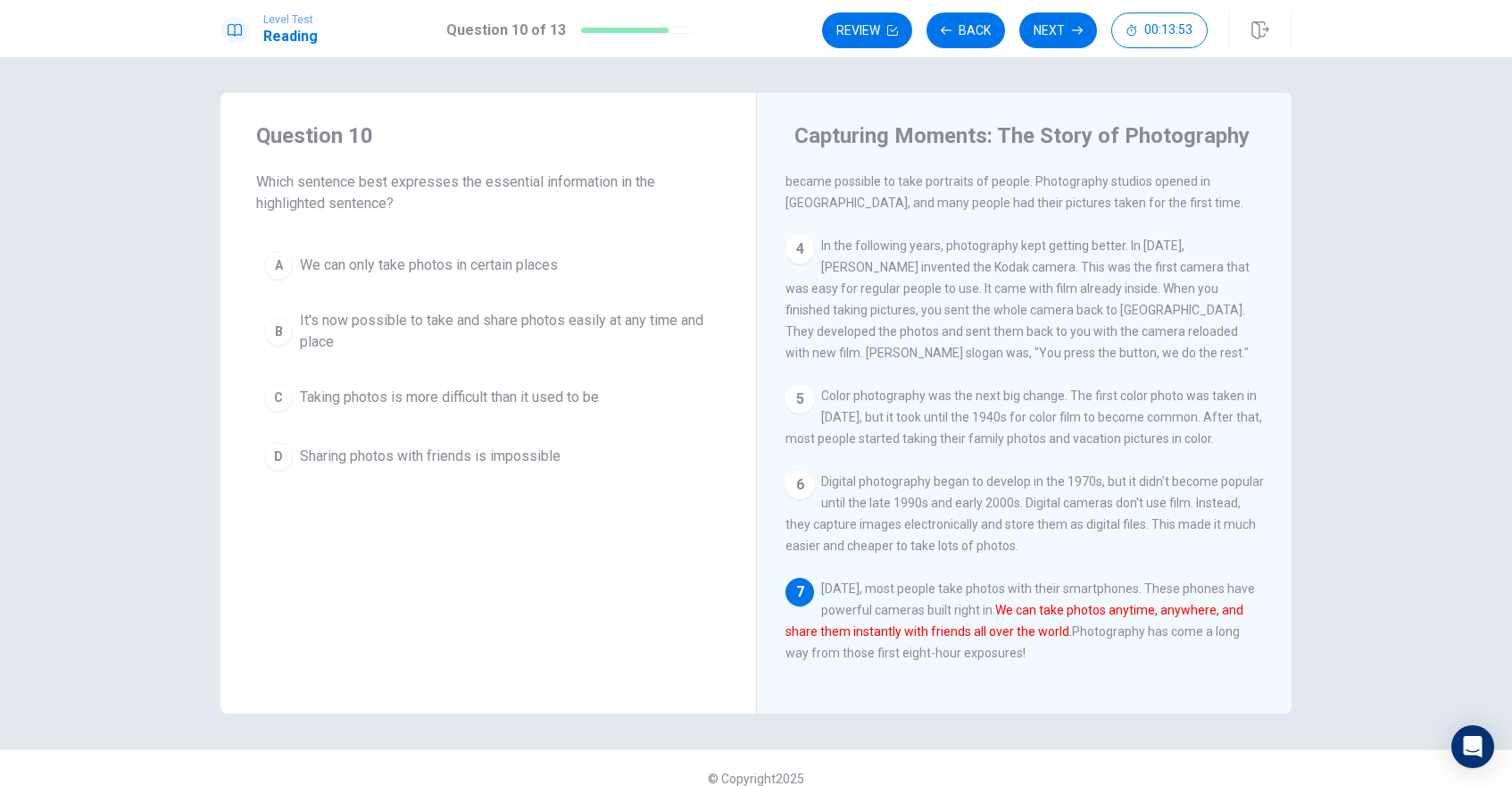
click at [467, 310] on span "It's now possible to take and share photos easily at any time and place" at bounding box center [506, 330] width 412 height 43
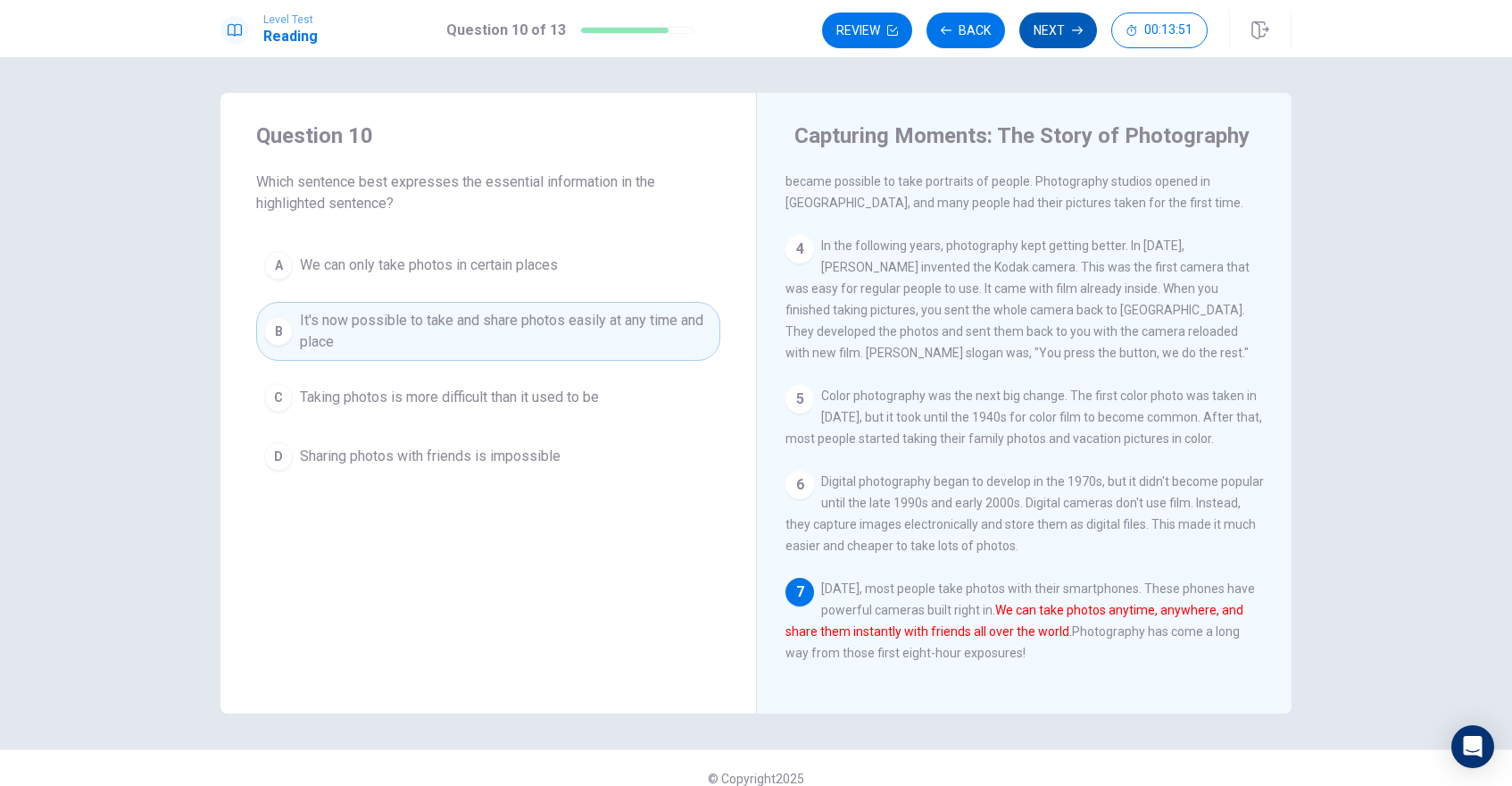
click at [1057, 28] on button "Next" at bounding box center [1058, 30] width 78 height 35
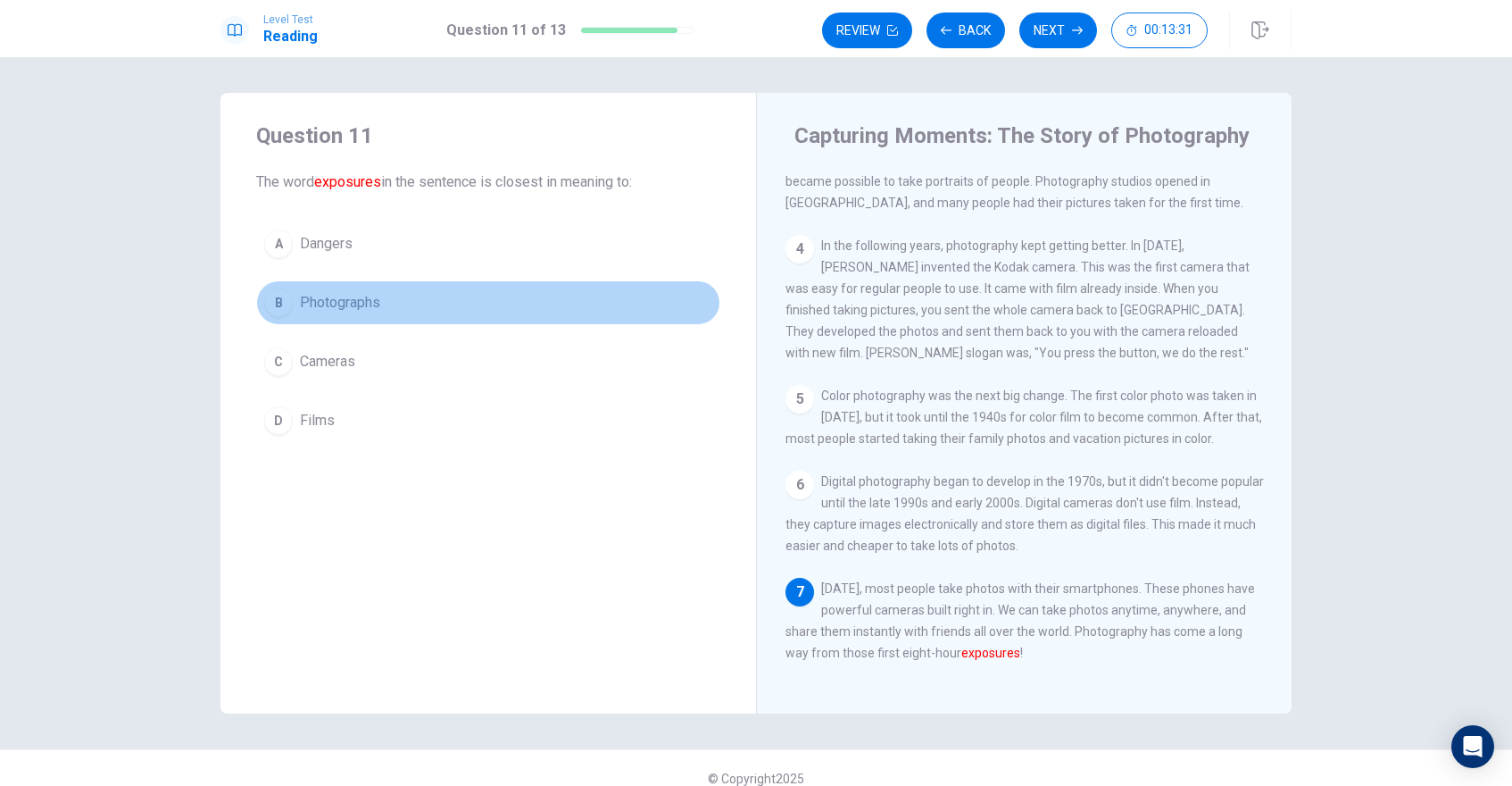
click at [338, 307] on span "Photographs" at bounding box center [339, 303] width 81 height 22
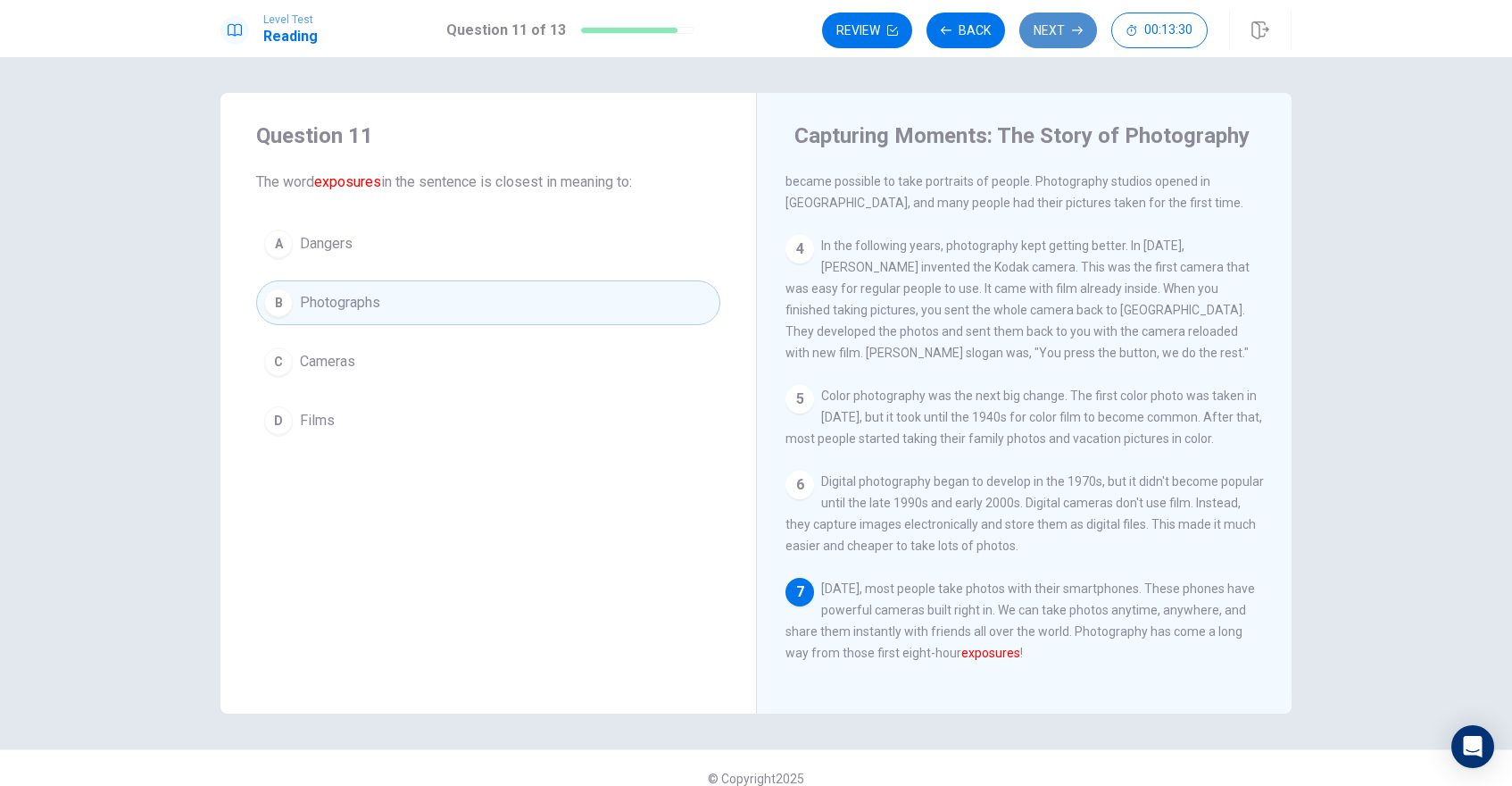
click at [1056, 31] on button "Next" at bounding box center [1058, 30] width 78 height 35
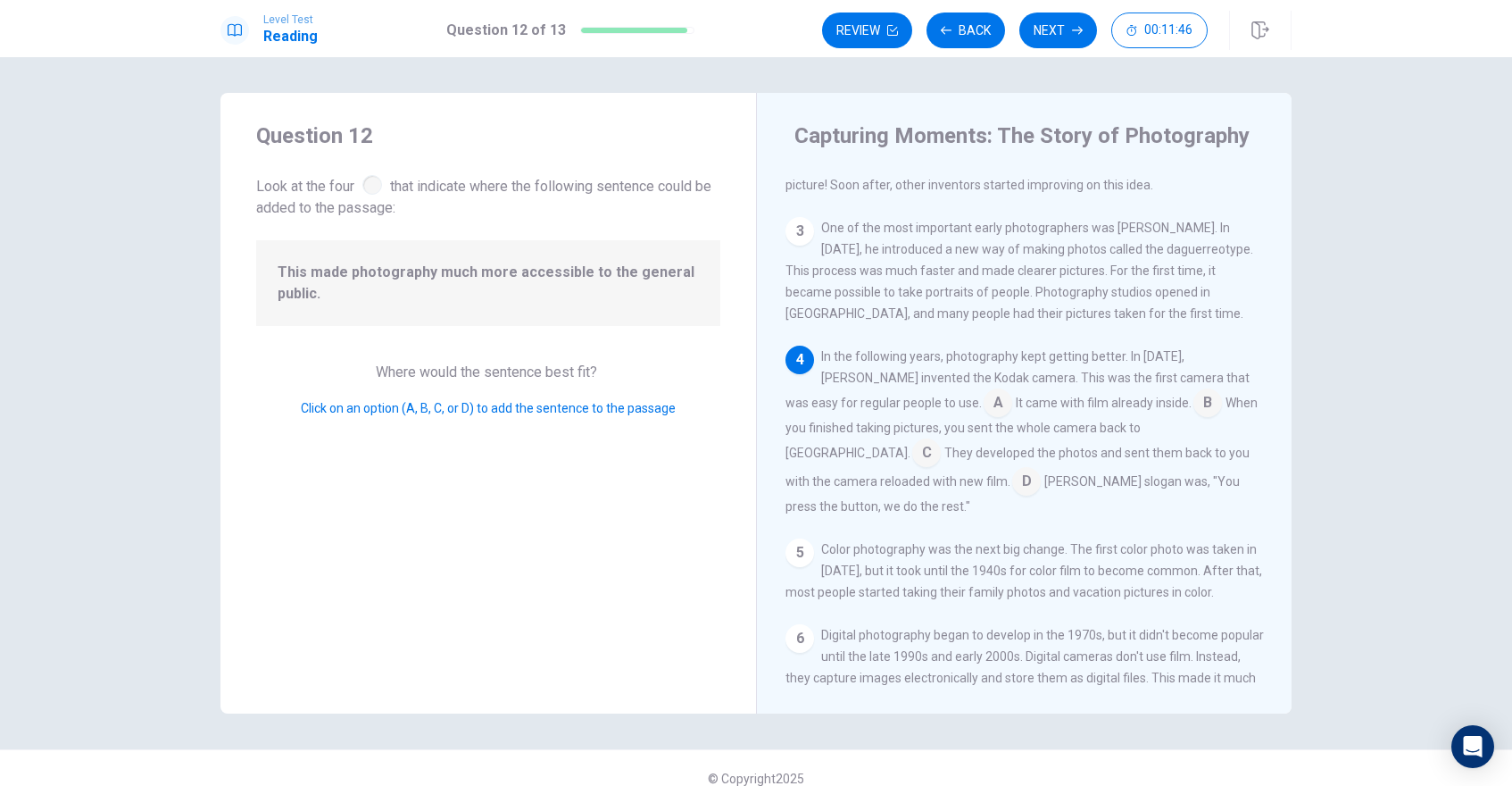
scroll to position [150, 0]
click at [1175, 405] on input at bounding box center [1207, 401] width 28 height 28
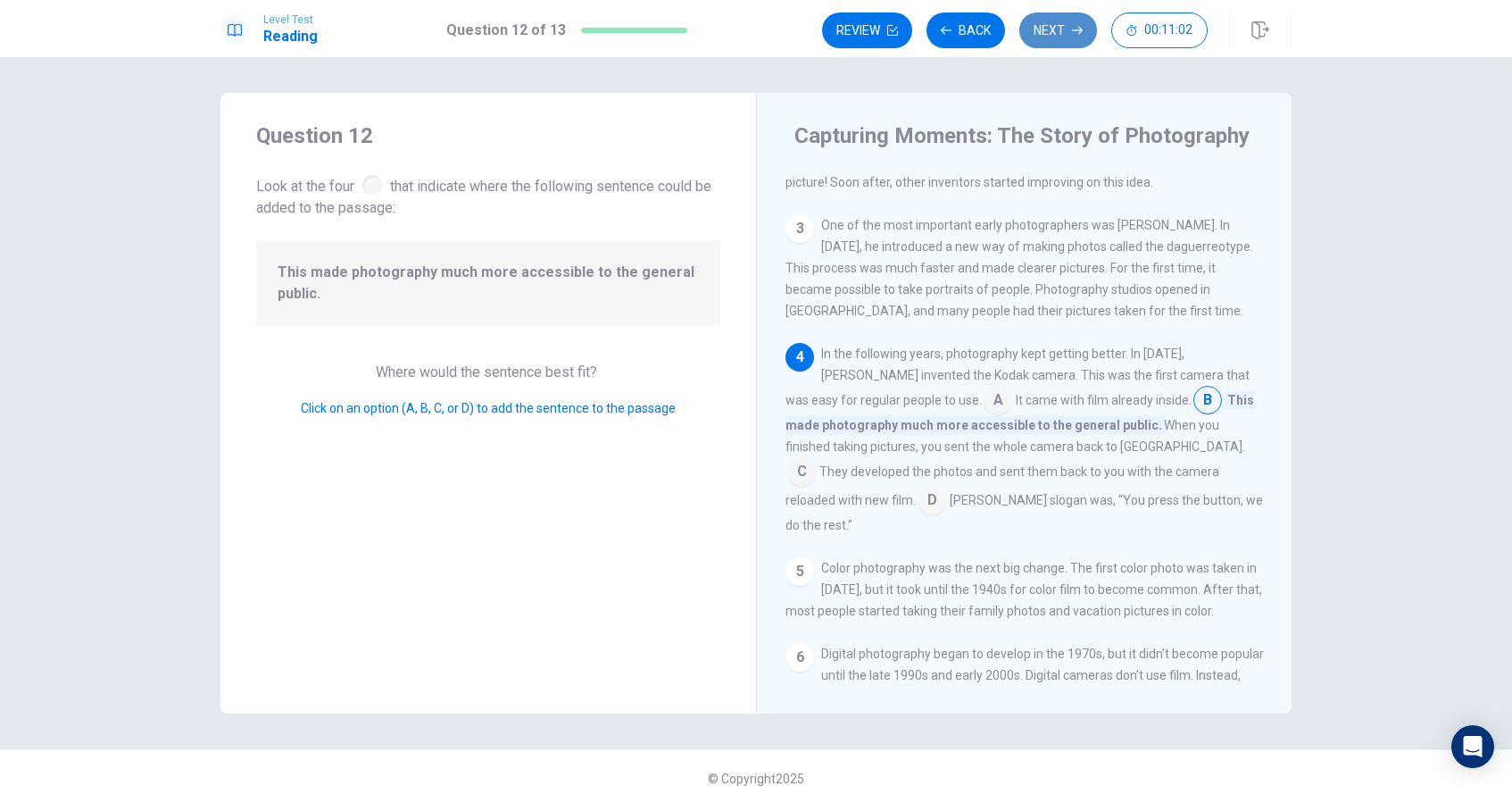
click at [1058, 29] on button "Next" at bounding box center [1058, 30] width 78 height 35
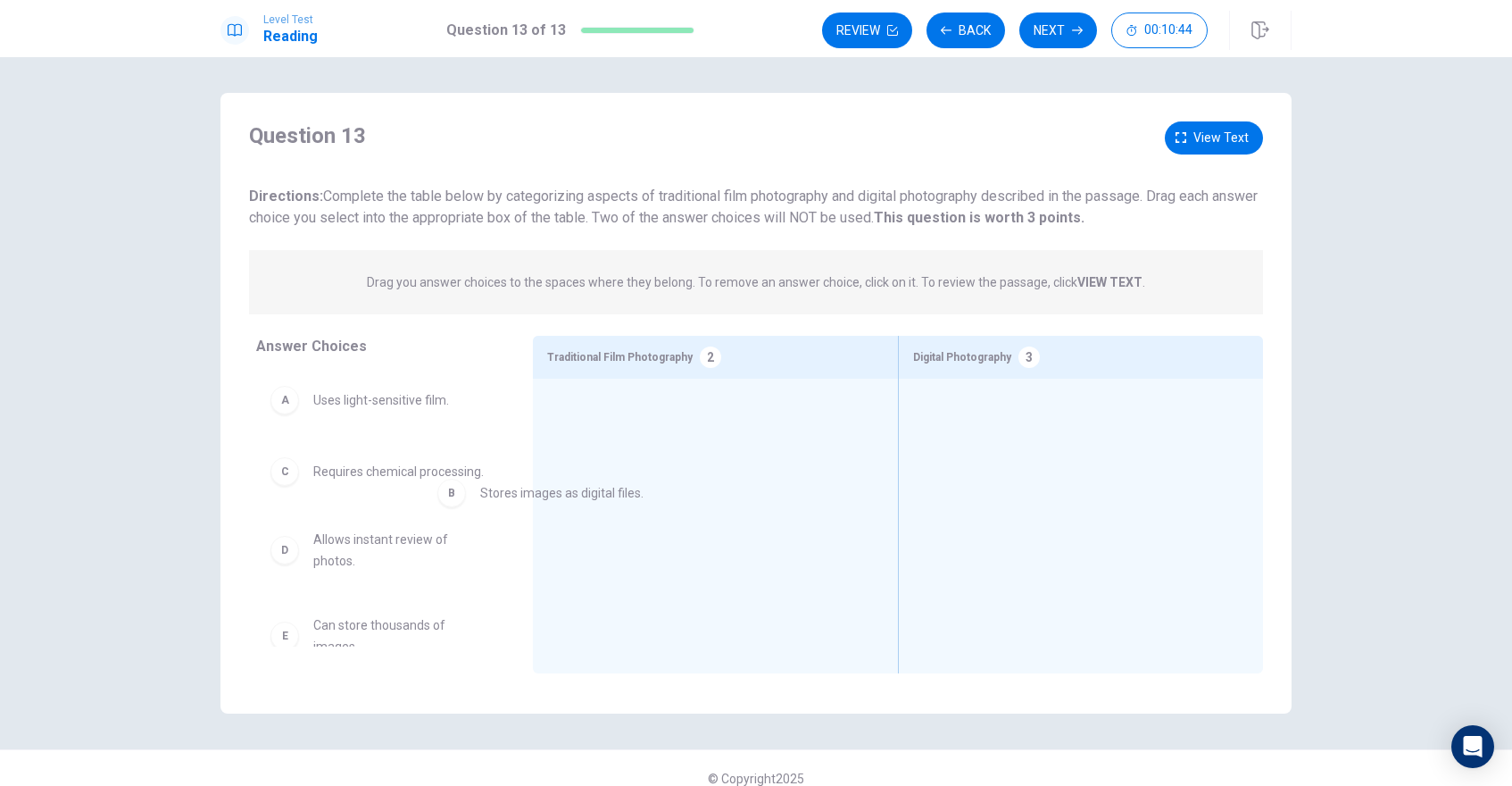
drag, startPoint x: 364, startPoint y: 471, endPoint x: 593, endPoint y: 499, distance: 230.7
drag, startPoint x: 644, startPoint y: 428, endPoint x: 938, endPoint y: 443, distance: 294.4
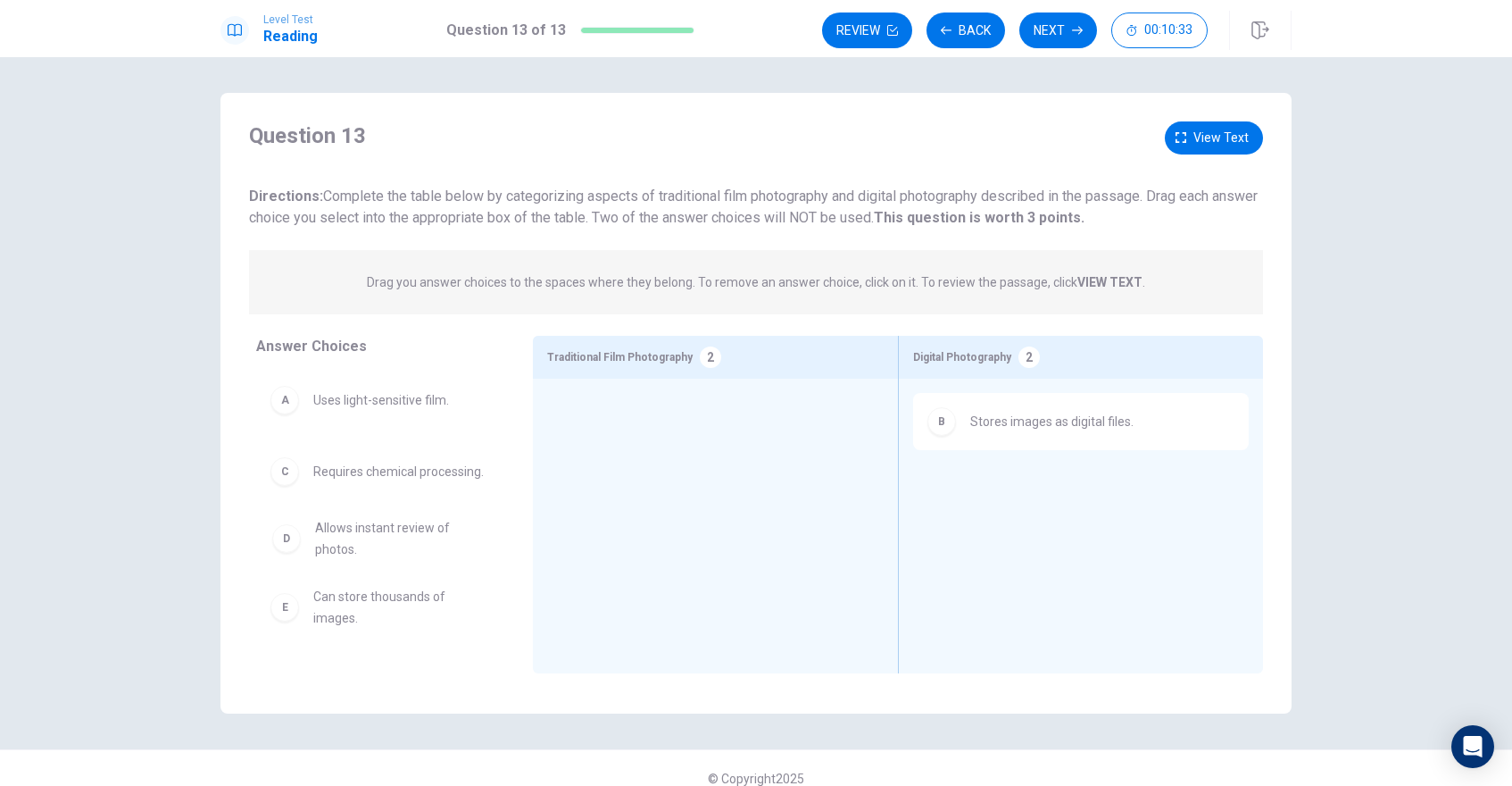
drag, startPoint x: 377, startPoint y: 551, endPoint x: 375, endPoint y: 535, distance: 16.1
drag, startPoint x: 337, startPoint y: 621, endPoint x: 1003, endPoint y: 552, distance: 669.6
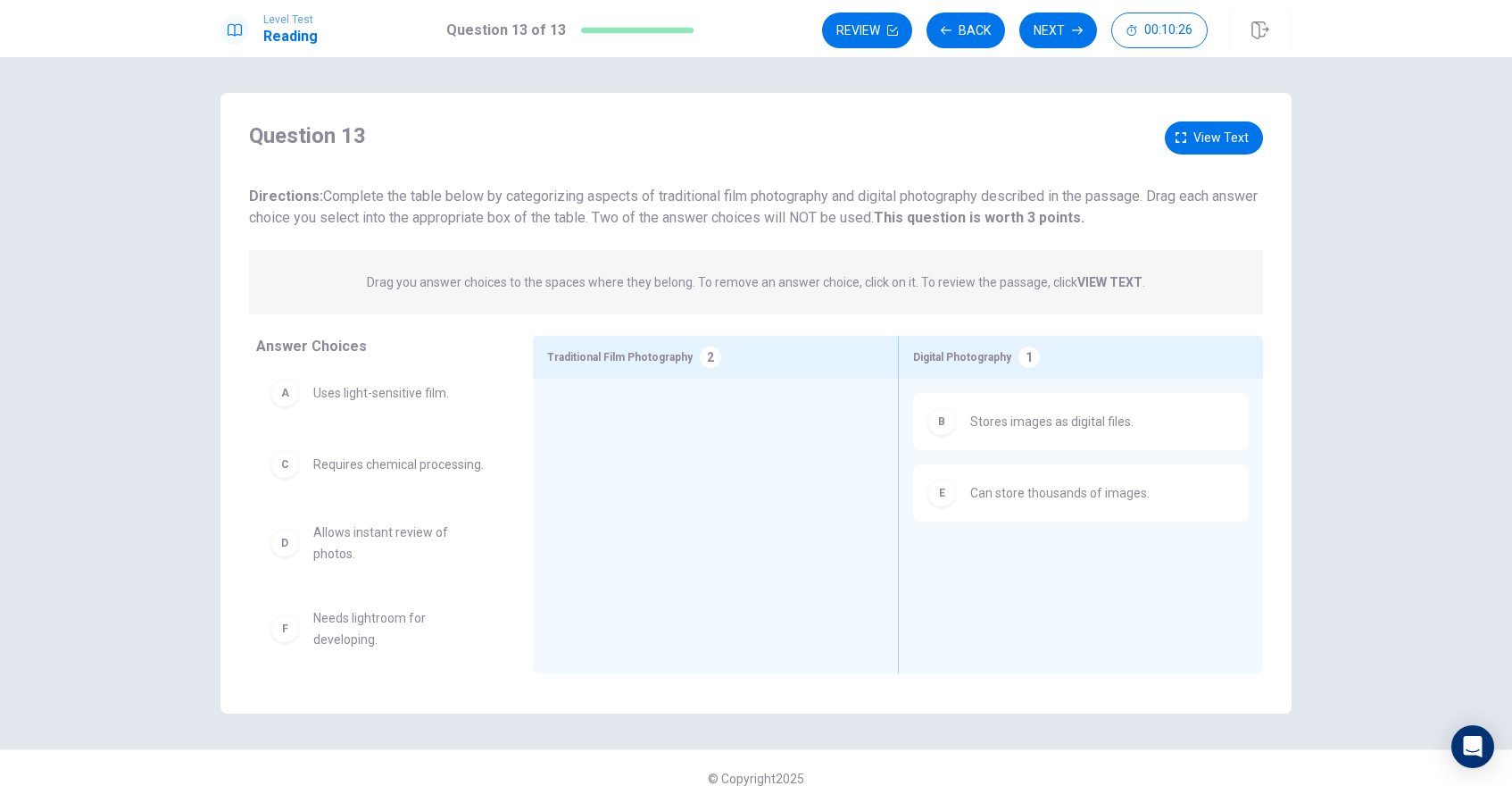
scroll to position [13, 0]
drag, startPoint x: 339, startPoint y: 623, endPoint x: 666, endPoint y: 453, distance: 368.5
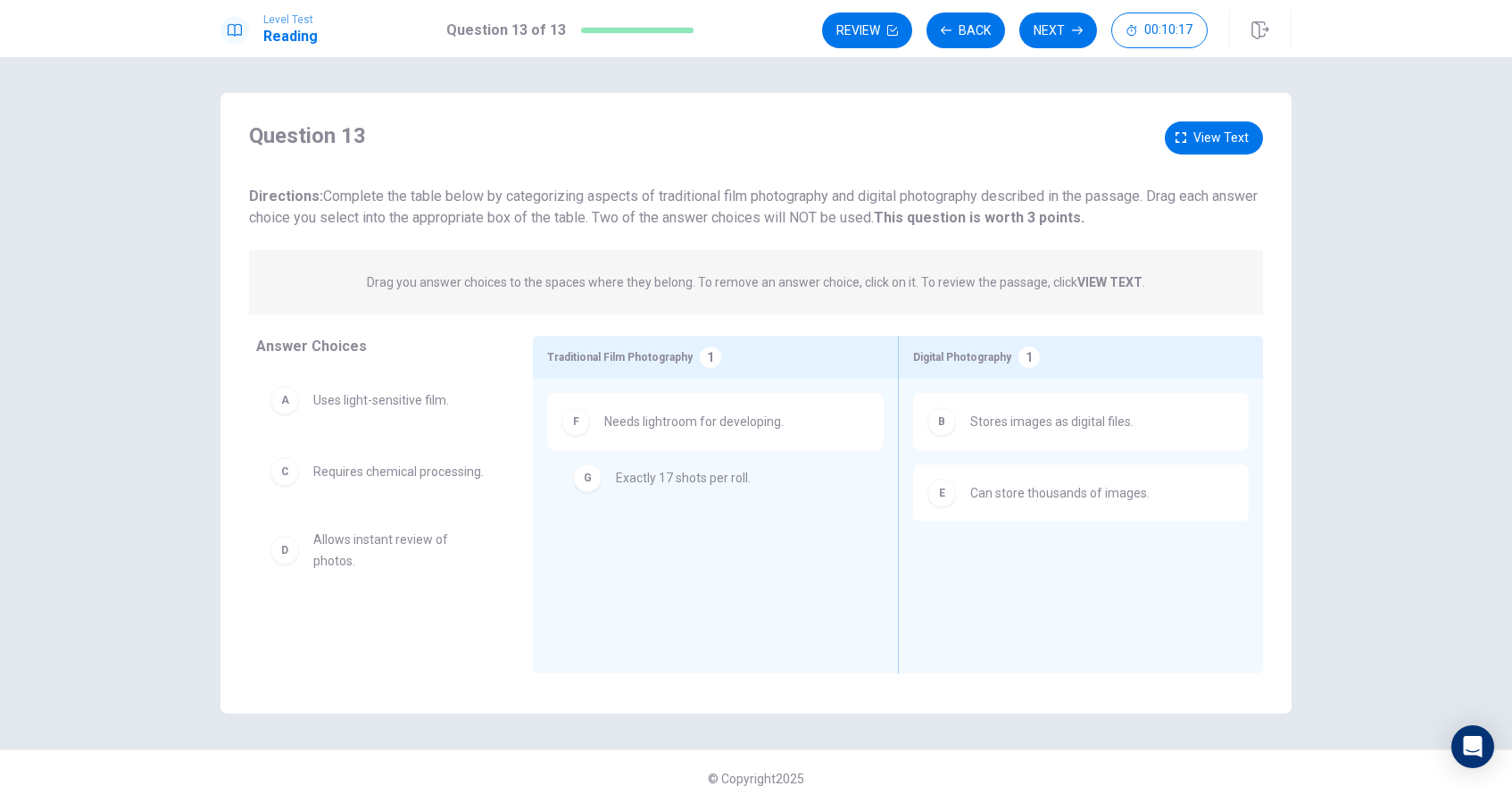
drag, startPoint x: 324, startPoint y: 614, endPoint x: 632, endPoint y: 477, distance: 337.1
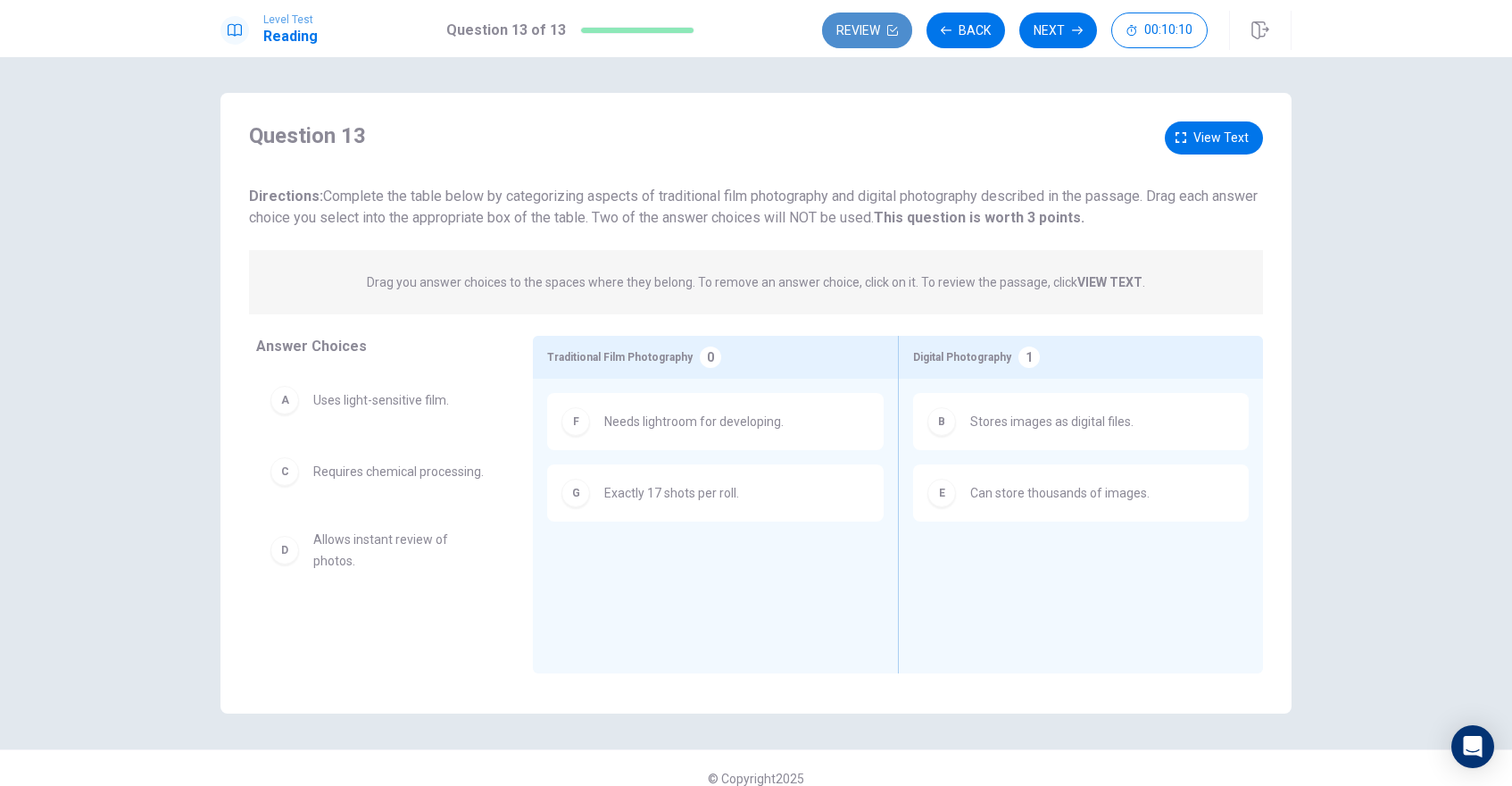
click at [876, 28] on button "Review" at bounding box center [867, 30] width 90 height 35
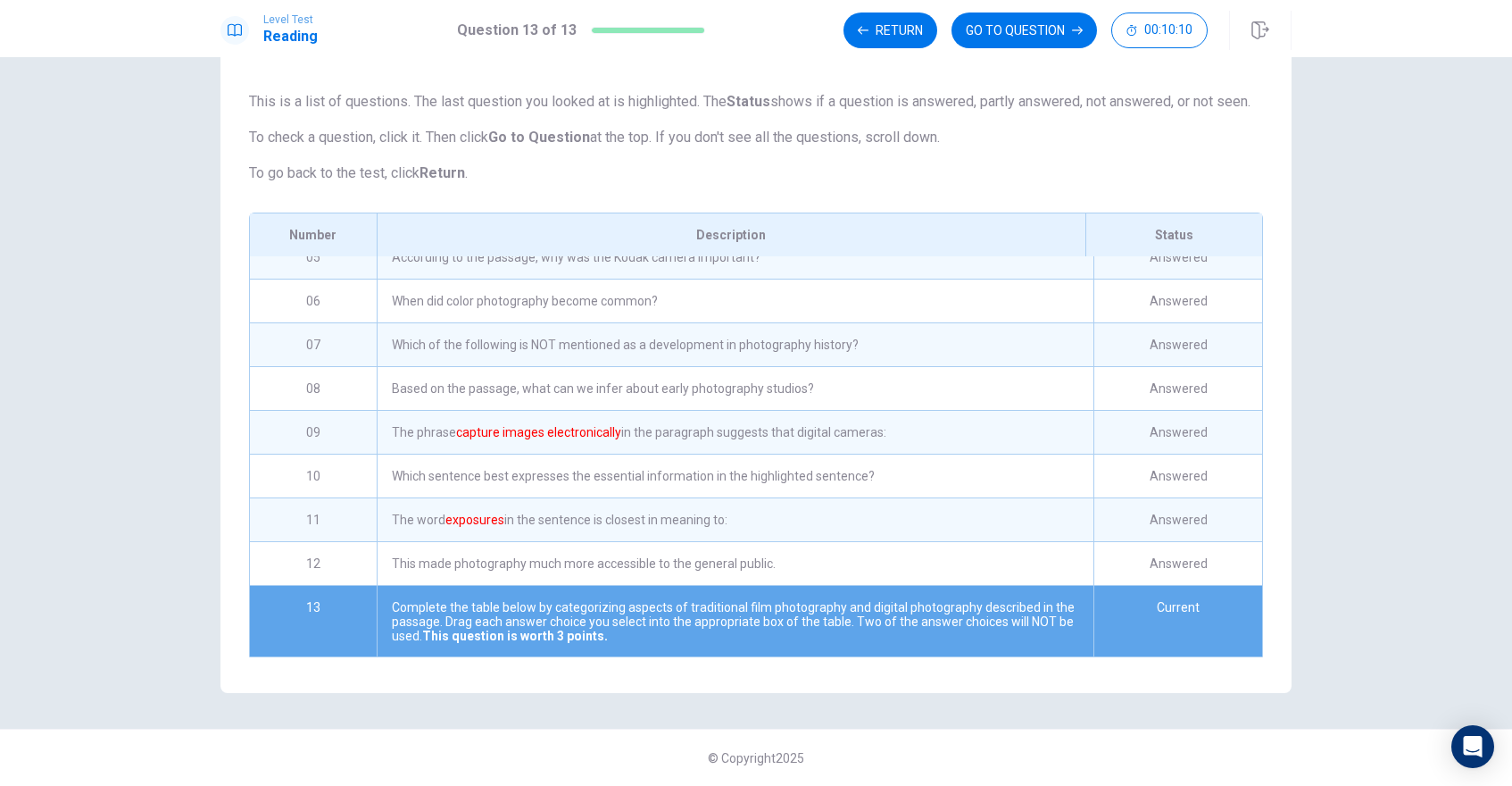
scroll to position [196, 0]
click at [770, 559] on div "This made photography much more accessible to the general public." at bounding box center [735, 562] width 717 height 43
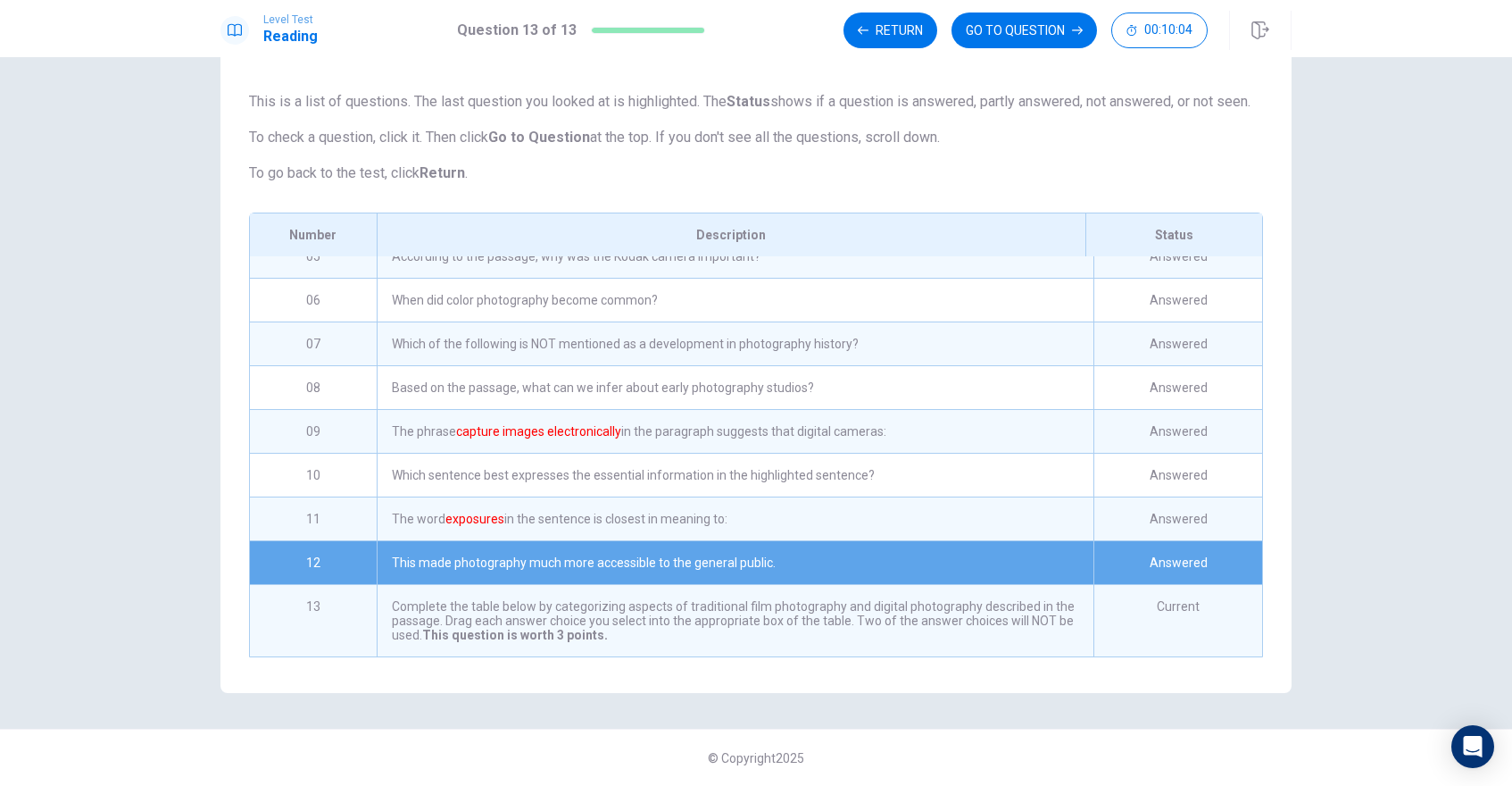
click at [753, 633] on div "Complete the table below by categorizing aspects of traditional film photograph…" at bounding box center [735, 620] width 717 height 72
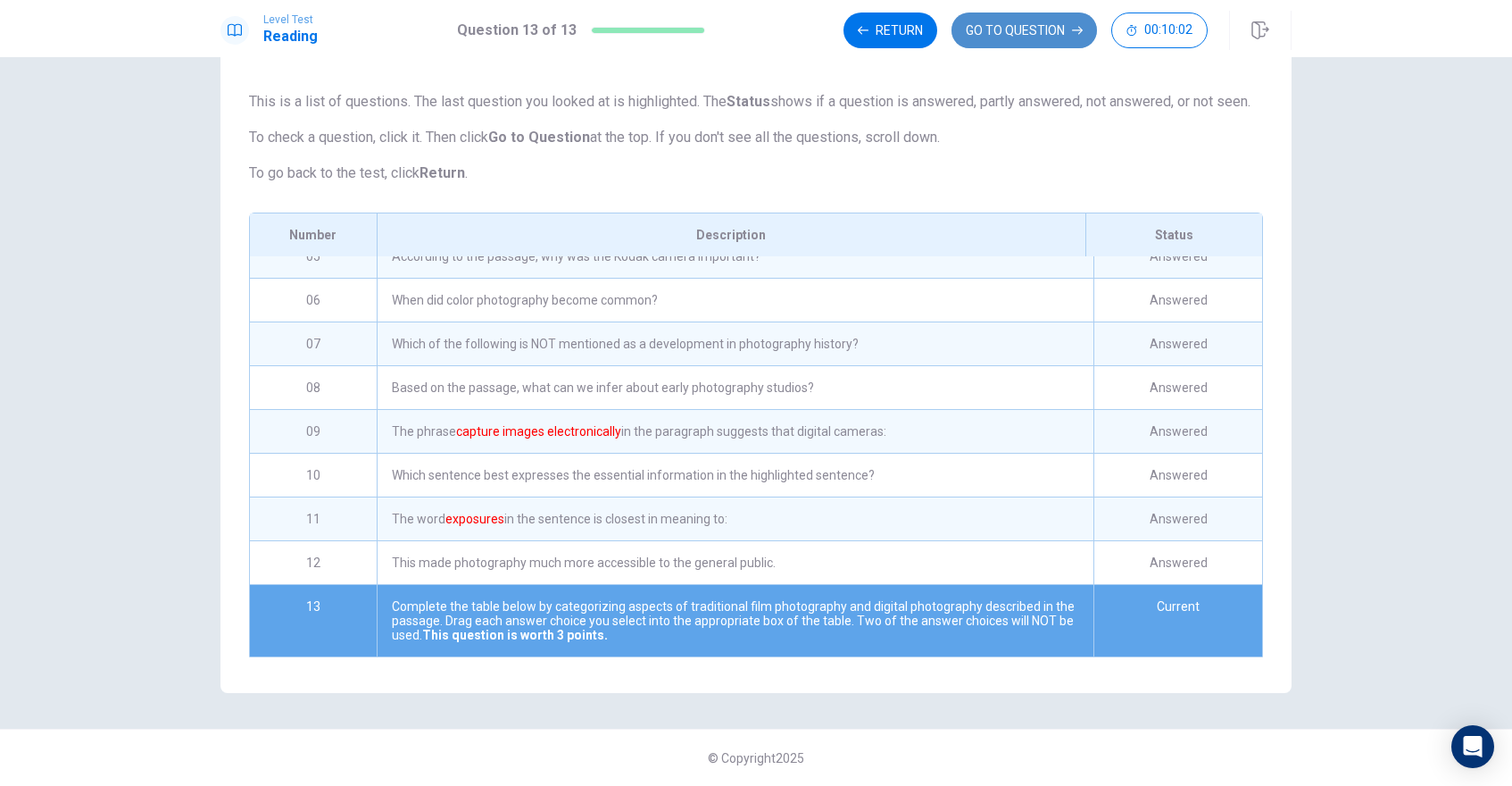
click at [1009, 32] on button "GO TO QUESTION" at bounding box center [1024, 30] width 145 height 35
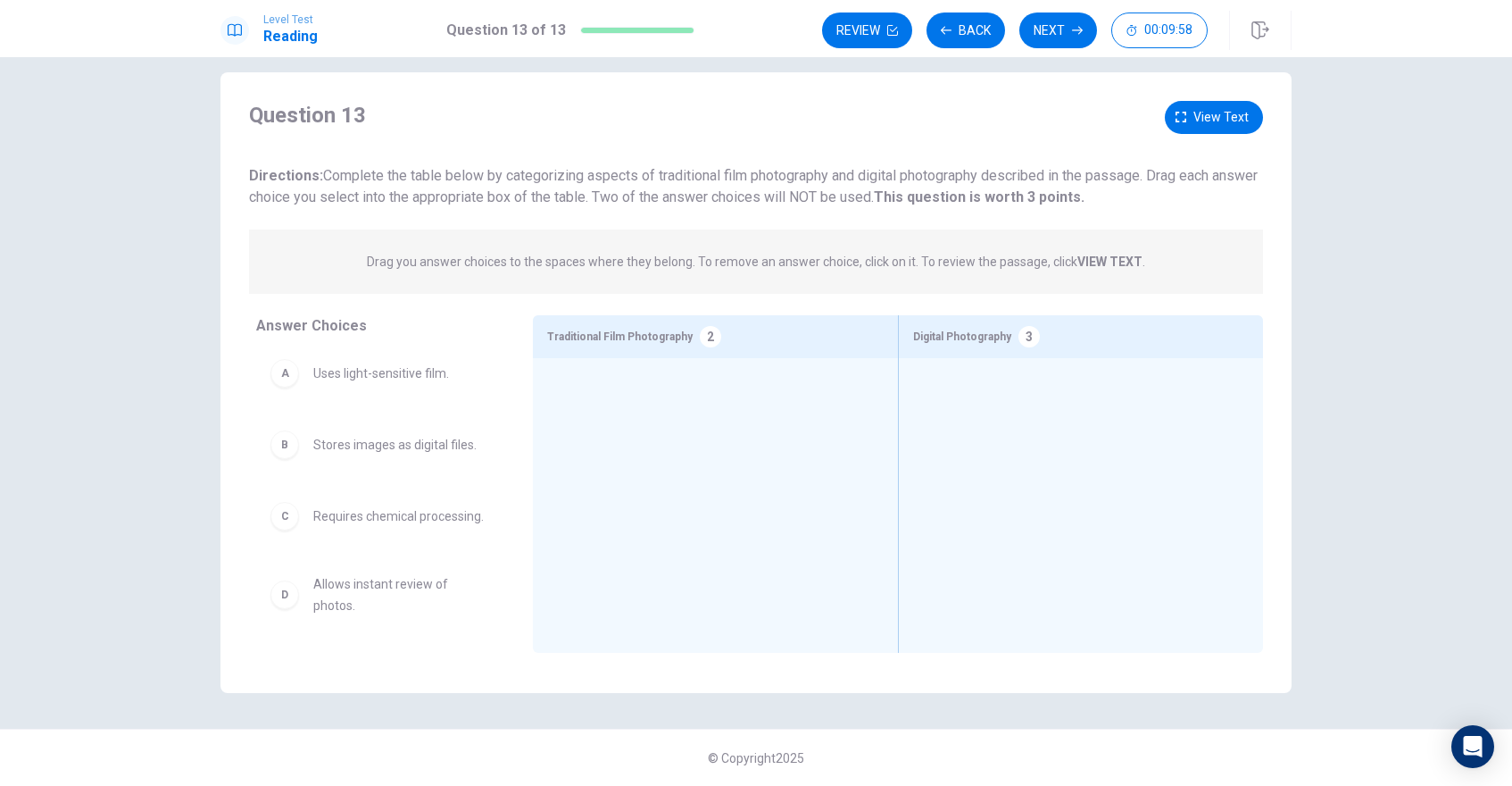
scroll to position [6, 0]
drag, startPoint x: 421, startPoint y: 598, endPoint x: 1117, endPoint y: 467, distance: 708.2
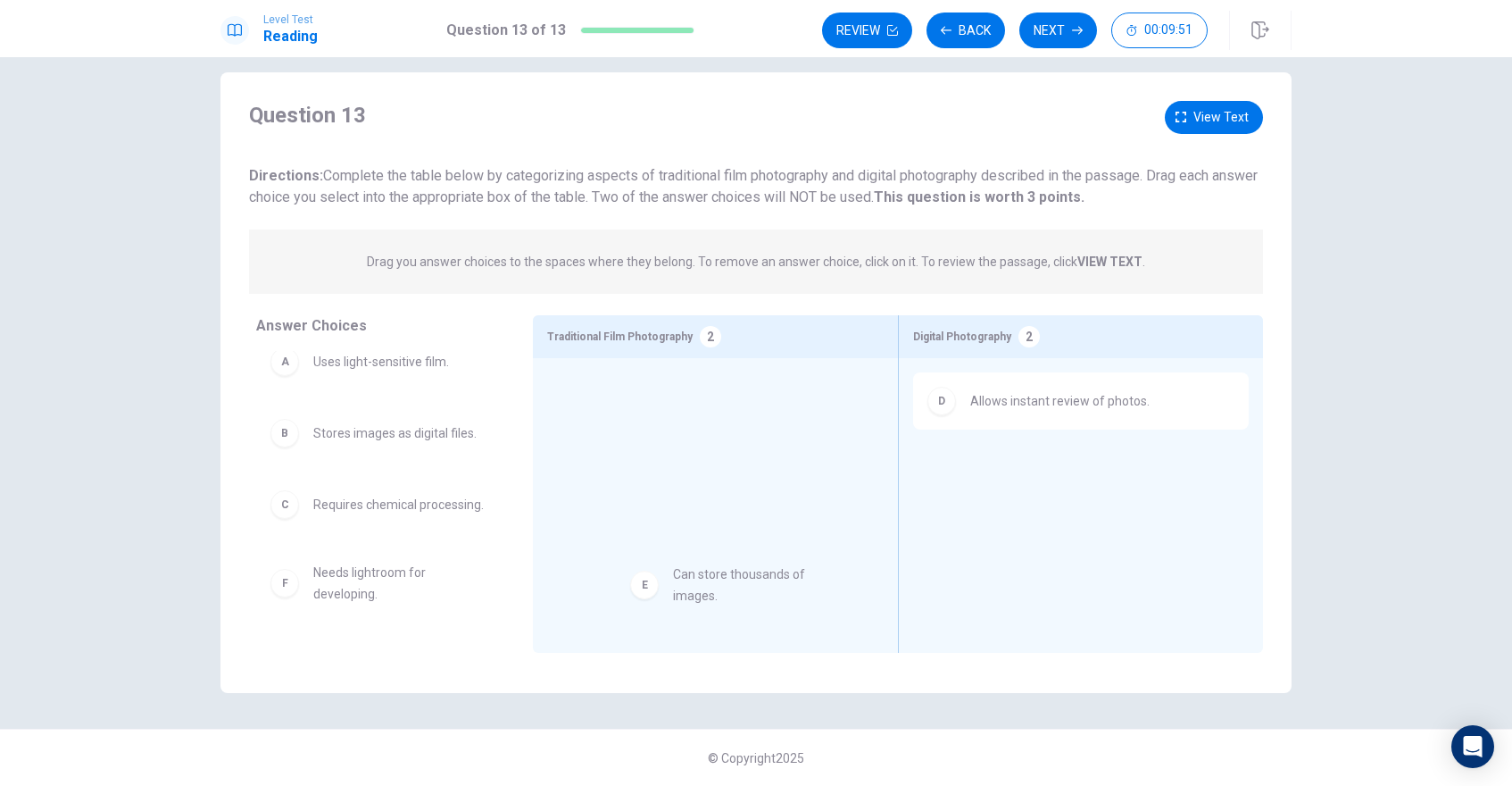
drag, startPoint x: 385, startPoint y: 590, endPoint x: 753, endPoint y: 580, distance: 368.1
drag, startPoint x: 770, startPoint y: 403, endPoint x: 1143, endPoint y: 513, distance: 388.9
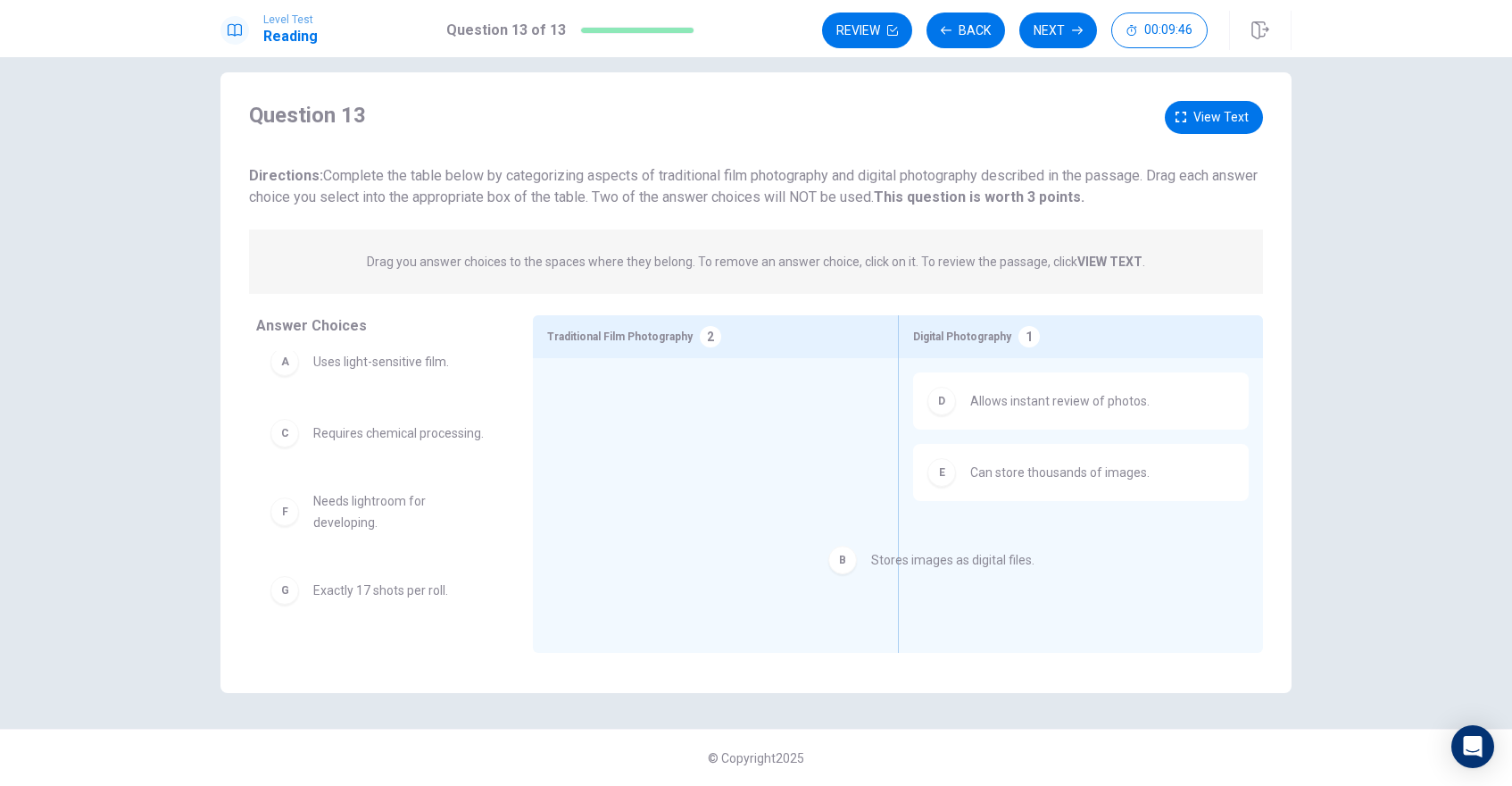
drag, startPoint x: 410, startPoint y: 437, endPoint x: 1053, endPoint y: 545, distance: 652.0
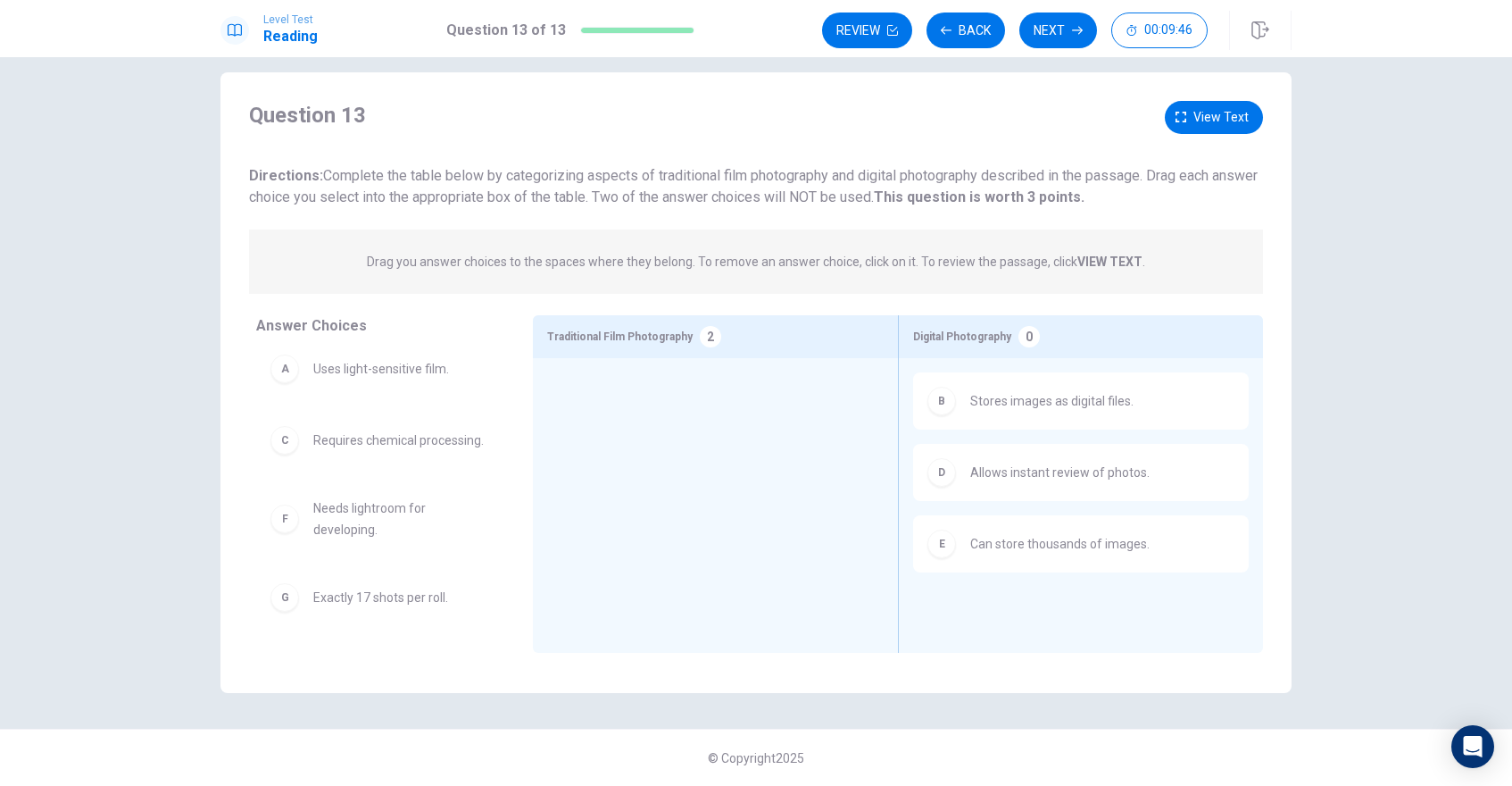
scroll to position [11, 0]
drag, startPoint x: 443, startPoint y: 599, endPoint x: 790, endPoint y: 372, distance: 414.7
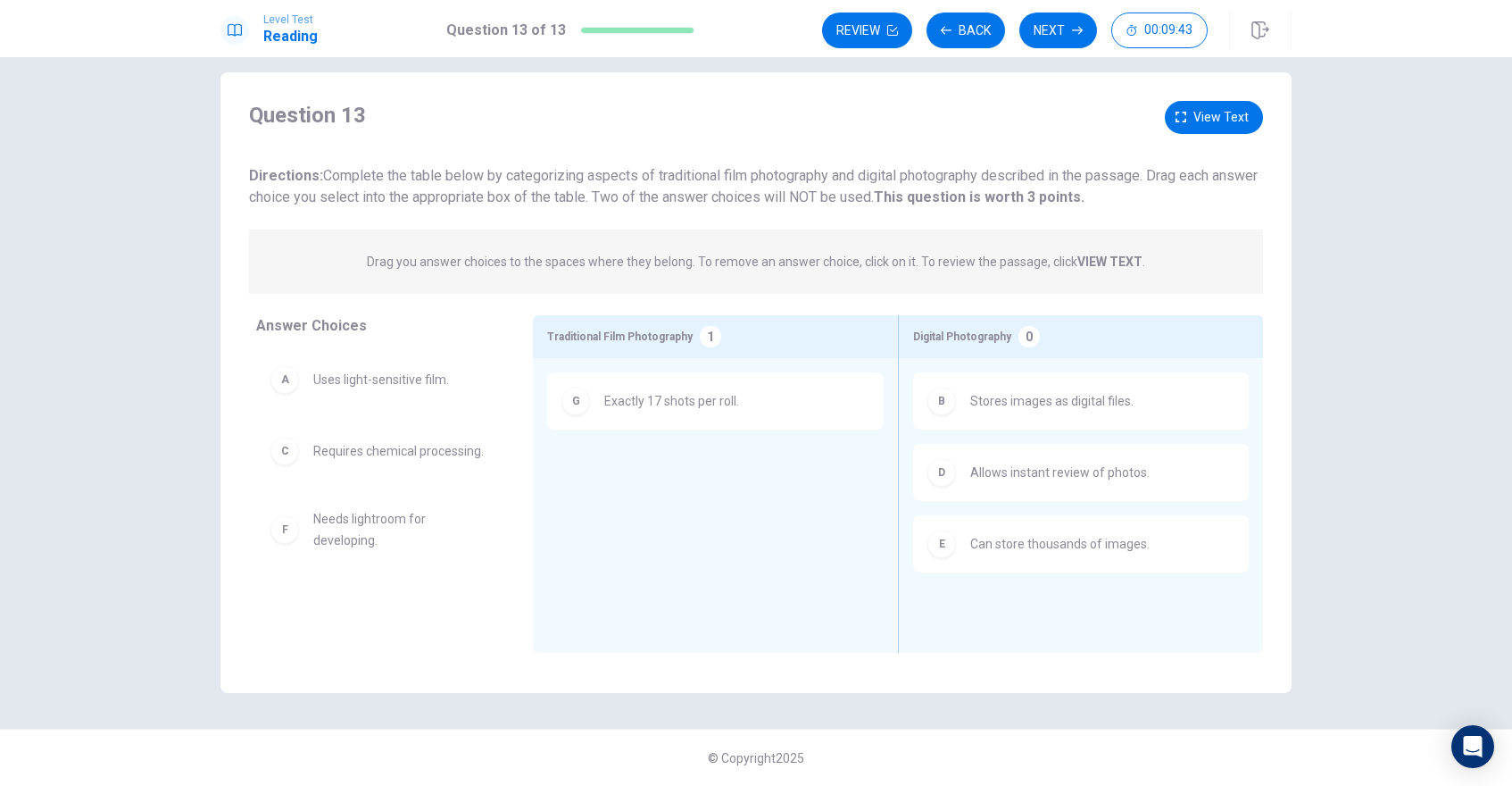
scroll to position [0, 0]
drag, startPoint x: 449, startPoint y: 523, endPoint x: 695, endPoint y: 455, distance: 255.2
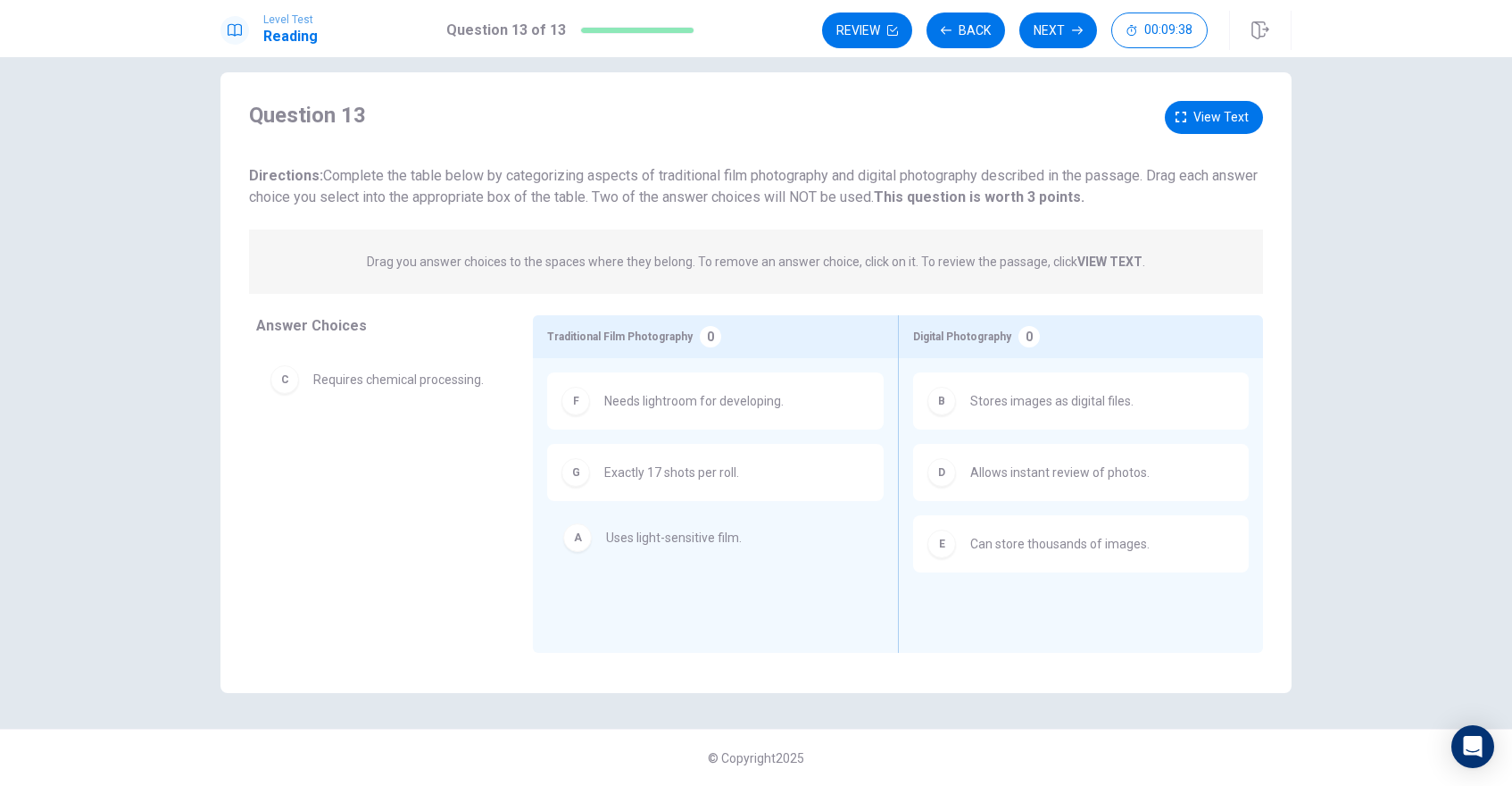
drag, startPoint x: 339, startPoint y: 363, endPoint x: 639, endPoint y: 522, distance: 339.5
drag, startPoint x: 290, startPoint y: 380, endPoint x: 635, endPoint y: 529, distance: 375.8
drag, startPoint x: 306, startPoint y: 389, endPoint x: 621, endPoint y: 549, distance: 353.3
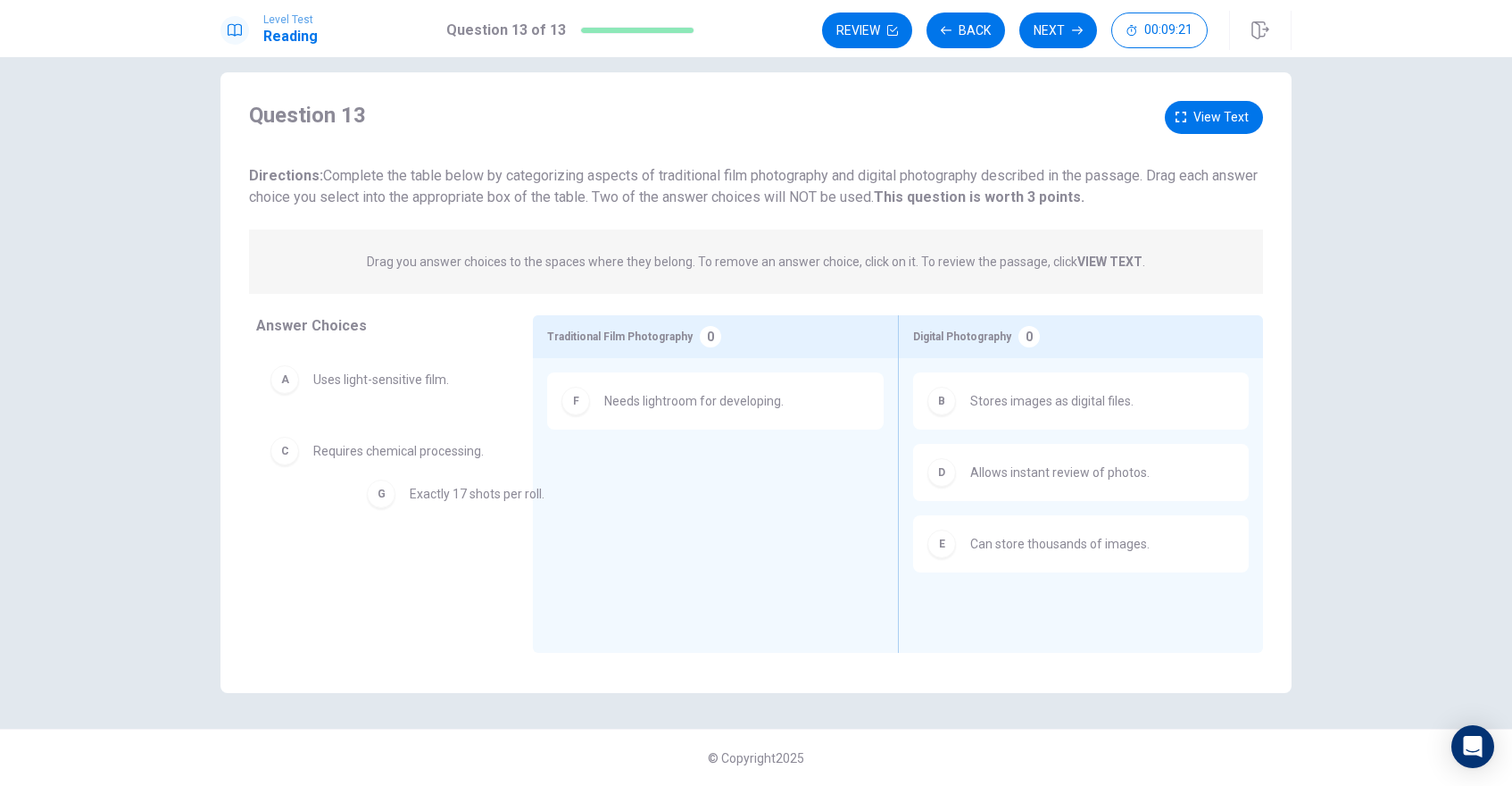
drag, startPoint x: 630, startPoint y: 494, endPoint x: 364, endPoint y: 562, distance: 274.6
drag, startPoint x: 342, startPoint y: 538, endPoint x: 629, endPoint y: 517, distance: 287.8
drag, startPoint x: 622, startPoint y: 414, endPoint x: 272, endPoint y: 590, distance: 391.8
drag, startPoint x: 317, startPoint y: 462, endPoint x: 566, endPoint y: 475, distance: 249.3
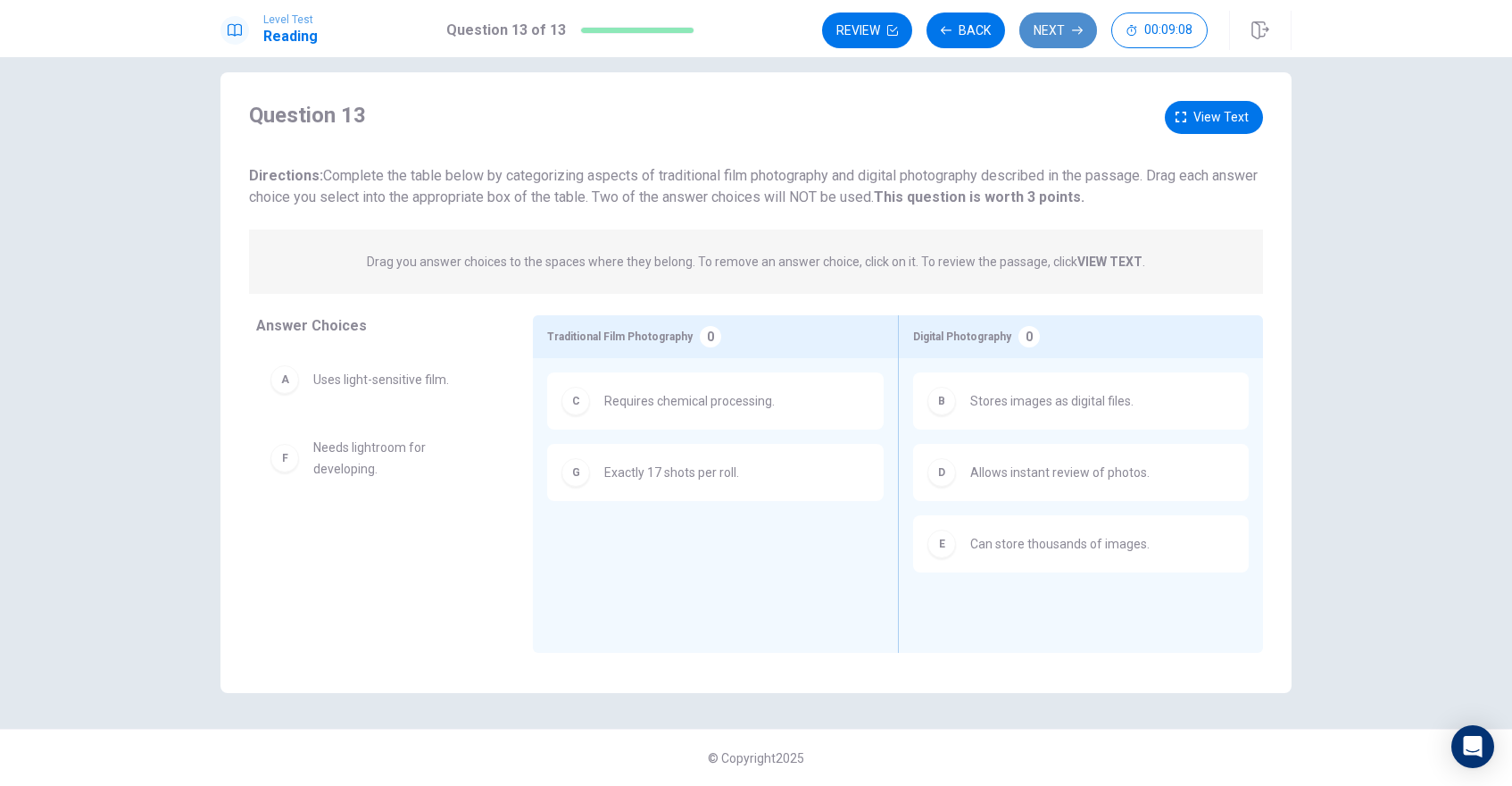
click at [1057, 30] on button "Next" at bounding box center [1058, 30] width 78 height 35
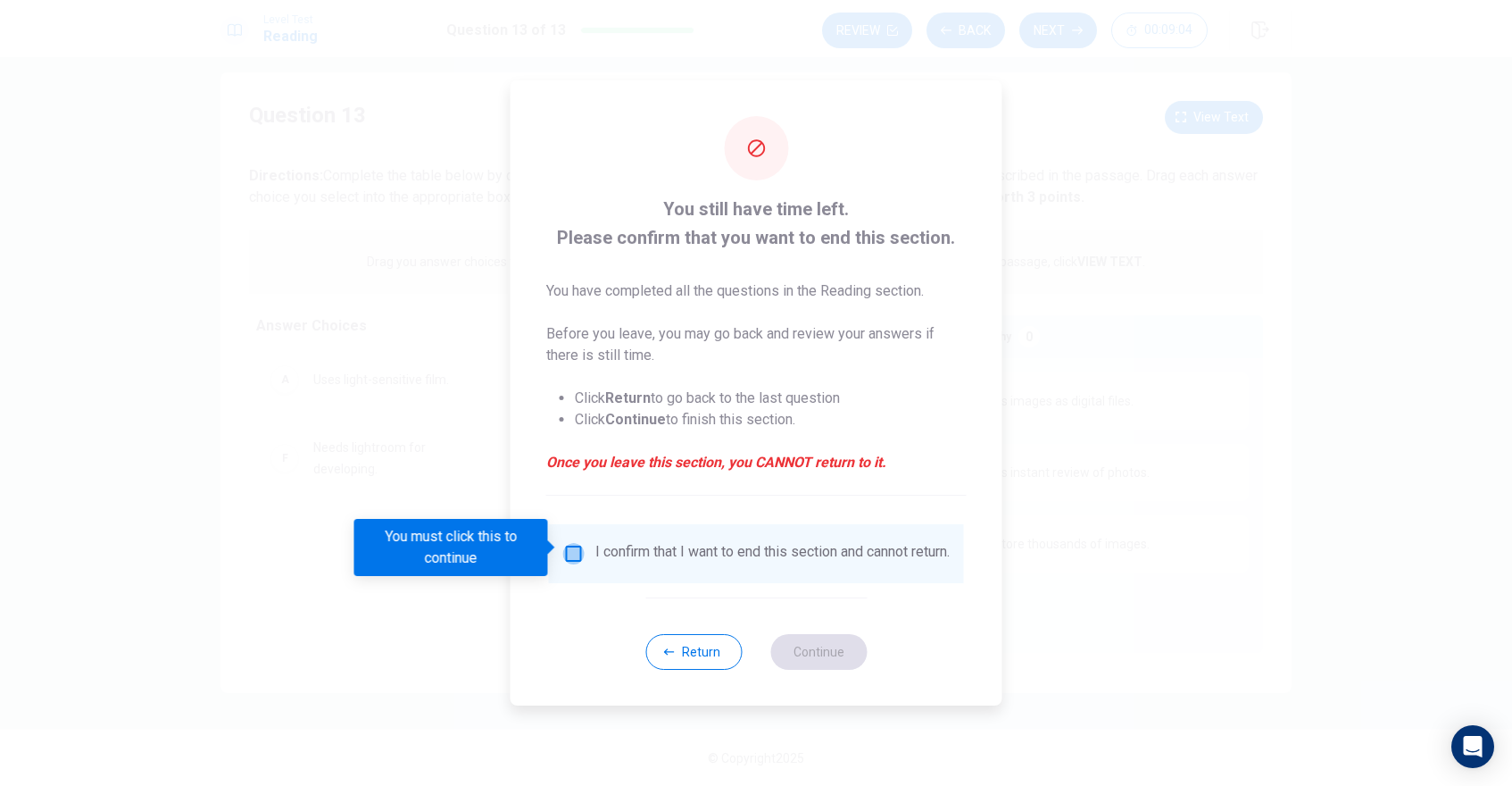
click at [575, 551] on input "You must click this to continue" at bounding box center [574, 554] width 22 height 22
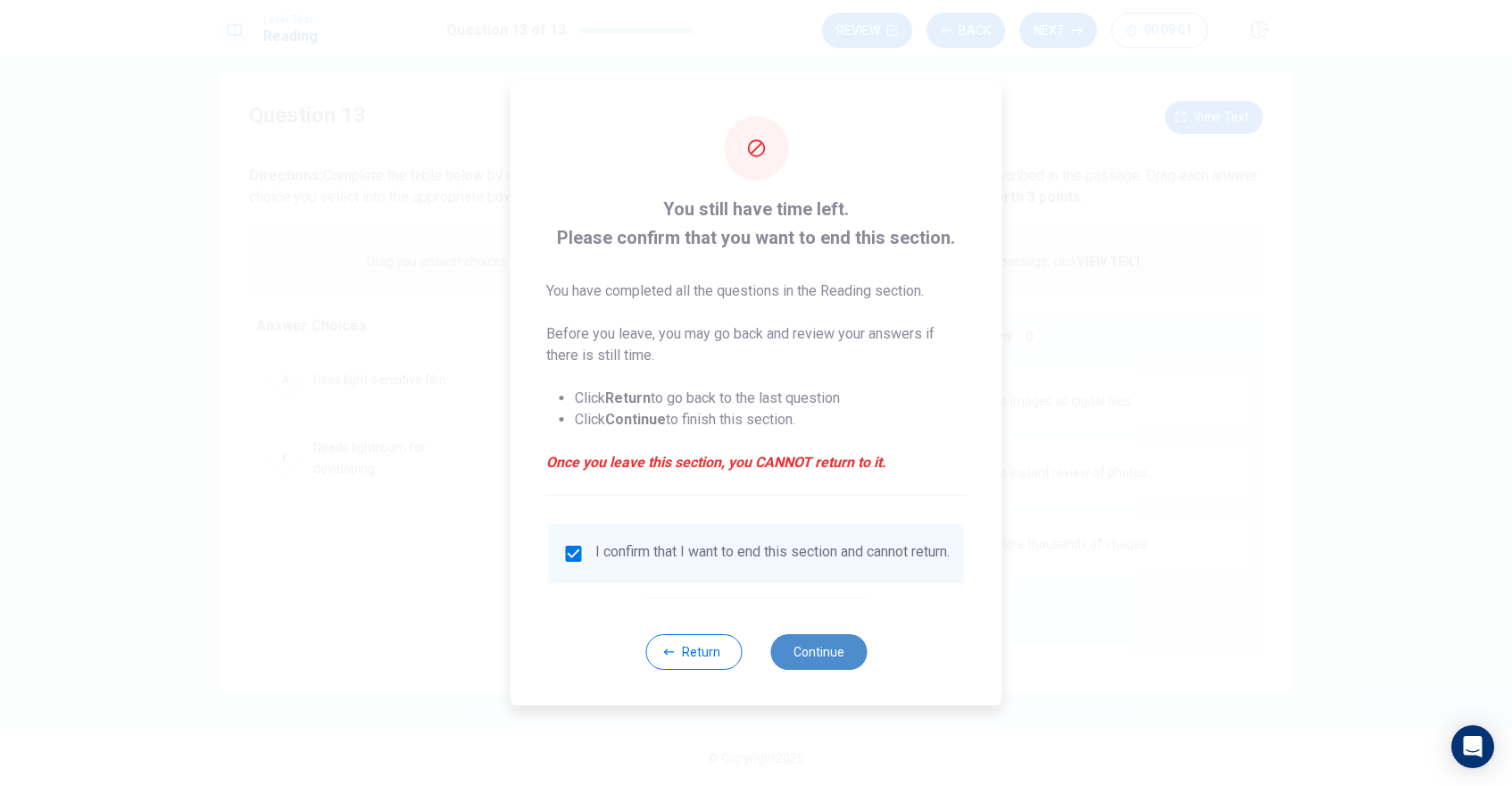
click at [812, 654] on button "Continue" at bounding box center [819, 651] width 96 height 35
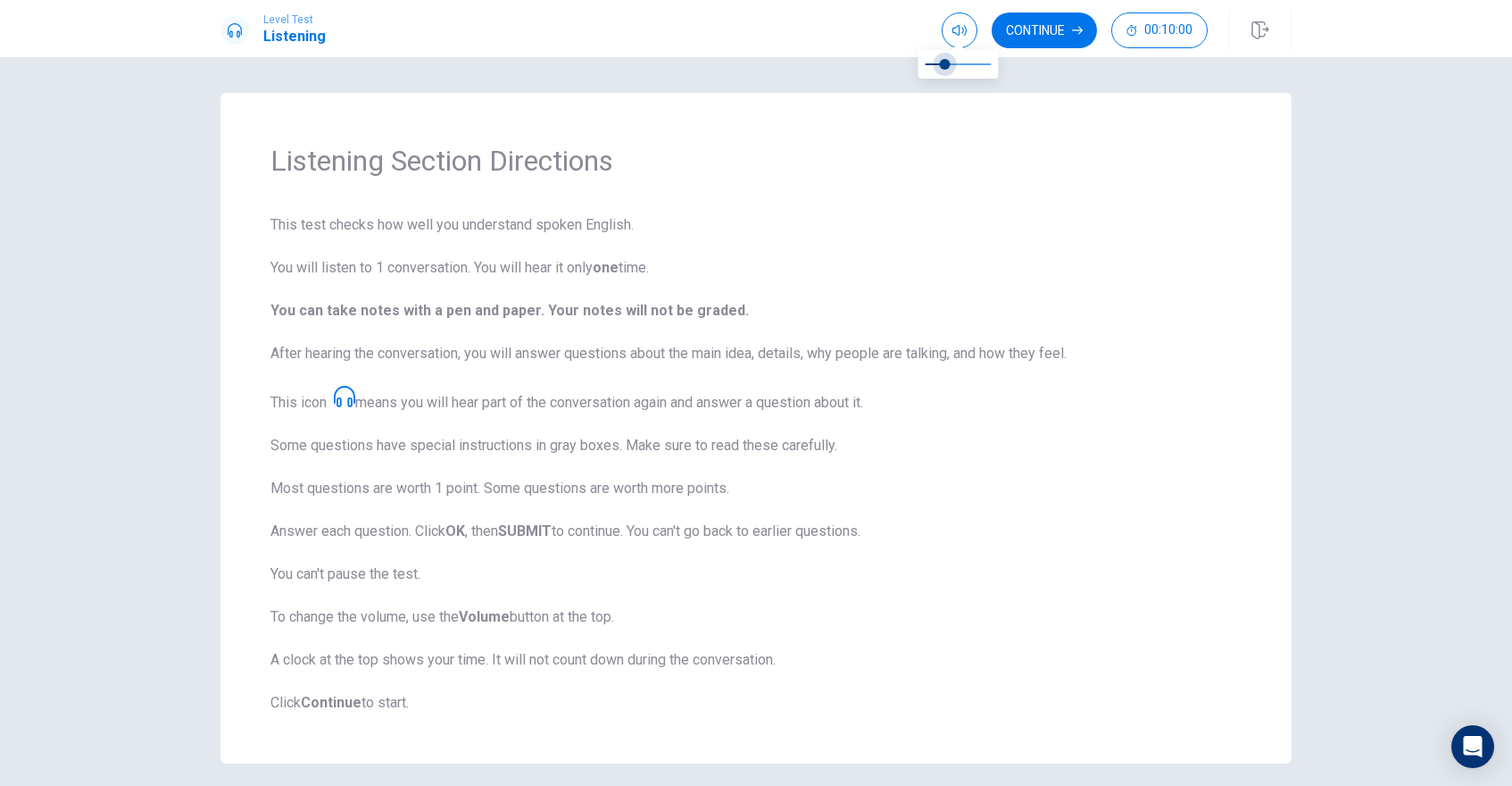
type input "1"
drag, startPoint x: 988, startPoint y: 63, endPoint x: 1066, endPoint y: 61, distance: 78.0
click at [1066, 60] on body "Level Test Listening Continue 00:10:00 00:10:00 Continue Listening Section Dire…" at bounding box center [756, 393] width 1512 height 786
click at [1029, 24] on button "Continue" at bounding box center [1045, 30] width 105 height 35
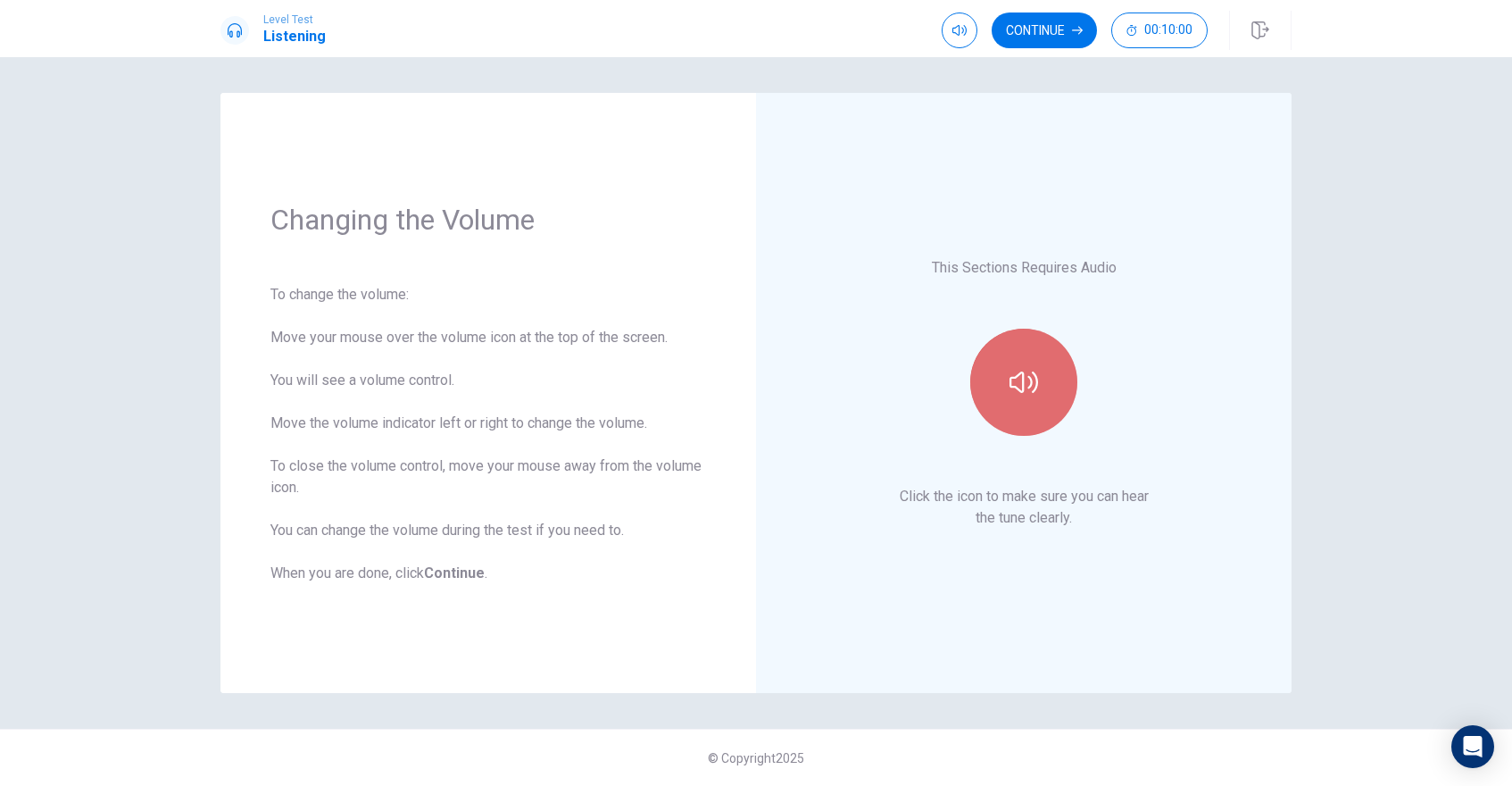
click at [1029, 370] on icon "button" at bounding box center [1023, 381] width 28 height 28
click at [1049, 38] on button "Continue" at bounding box center [1045, 30] width 105 height 35
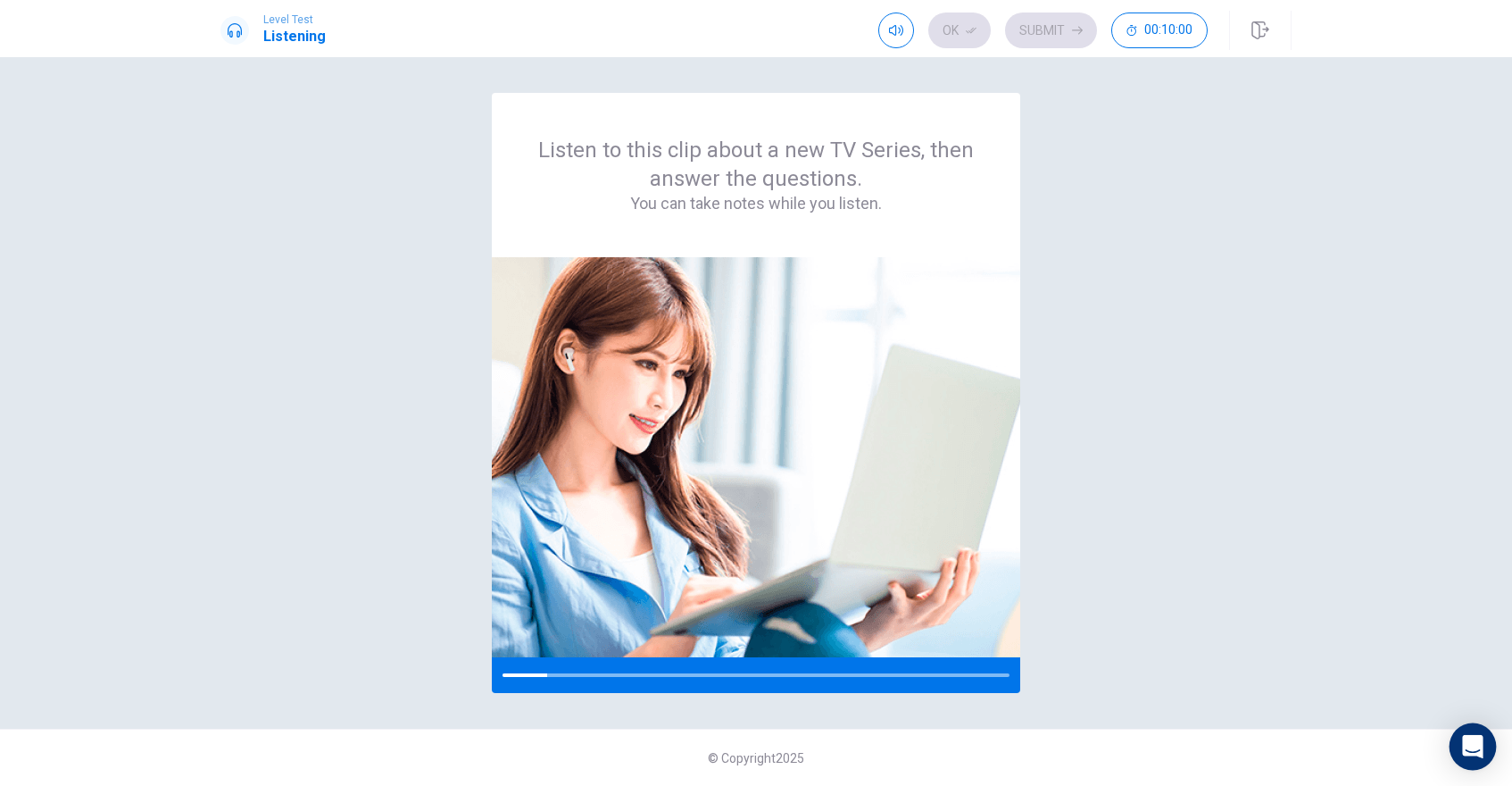
click at [1175, 738] on icon "Open Intercom Messenger" at bounding box center [1472, 746] width 21 height 24
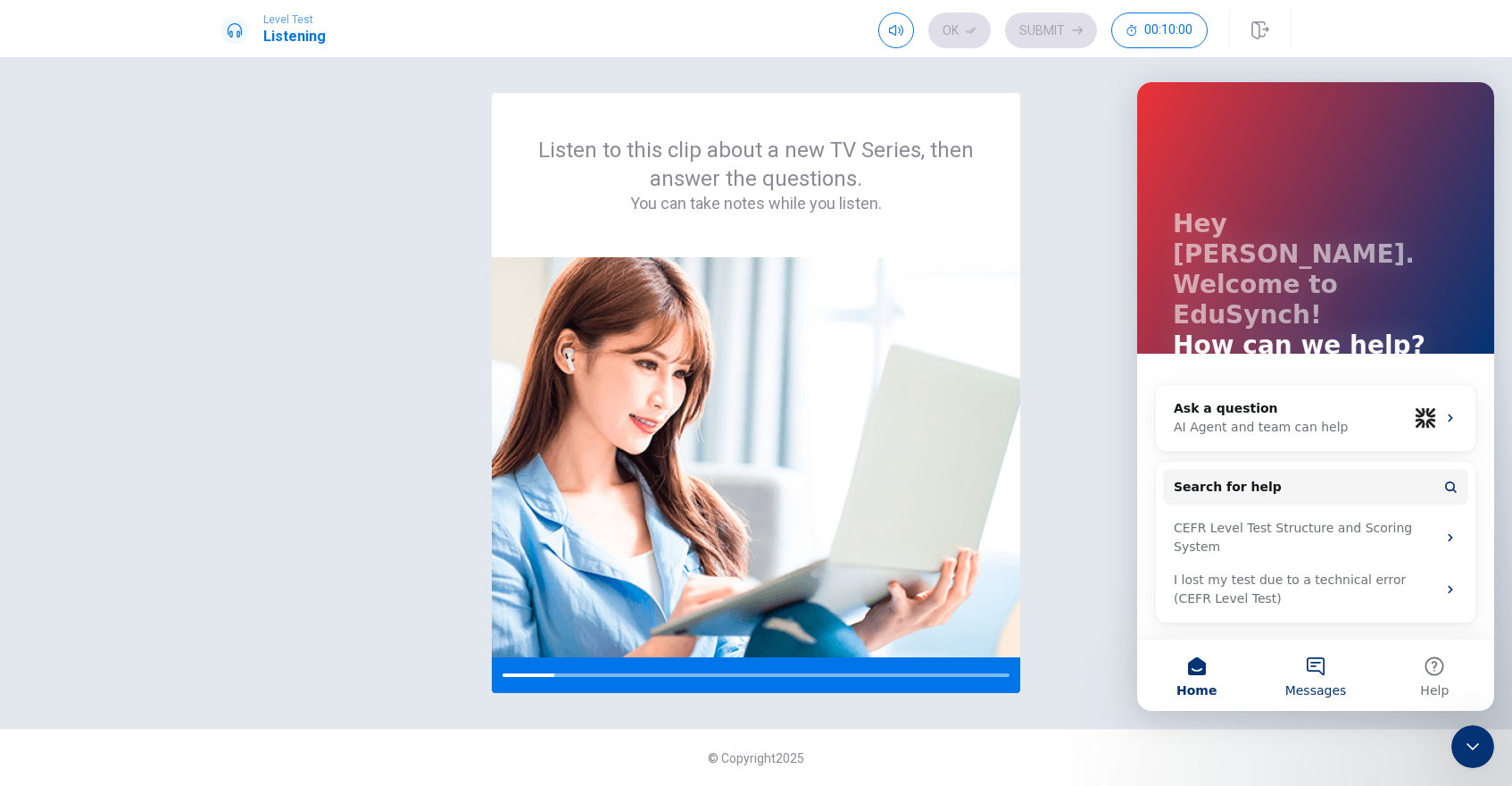
click at [1175, 678] on button "Messages" at bounding box center [1315, 674] width 119 height 72
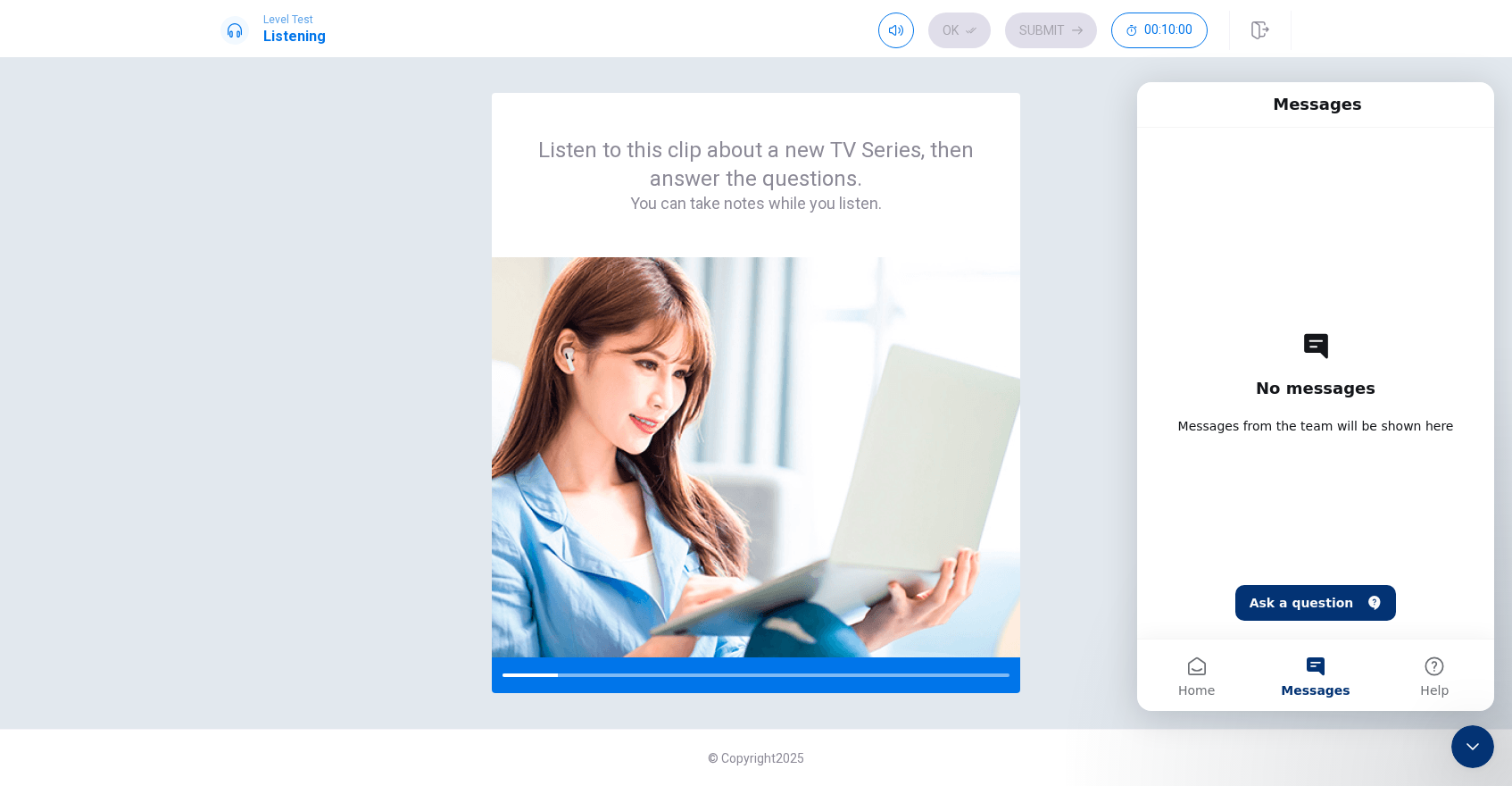
click at [1175, 747] on icon "Close Intercom Messenger" at bounding box center [1473, 746] width 13 height 7
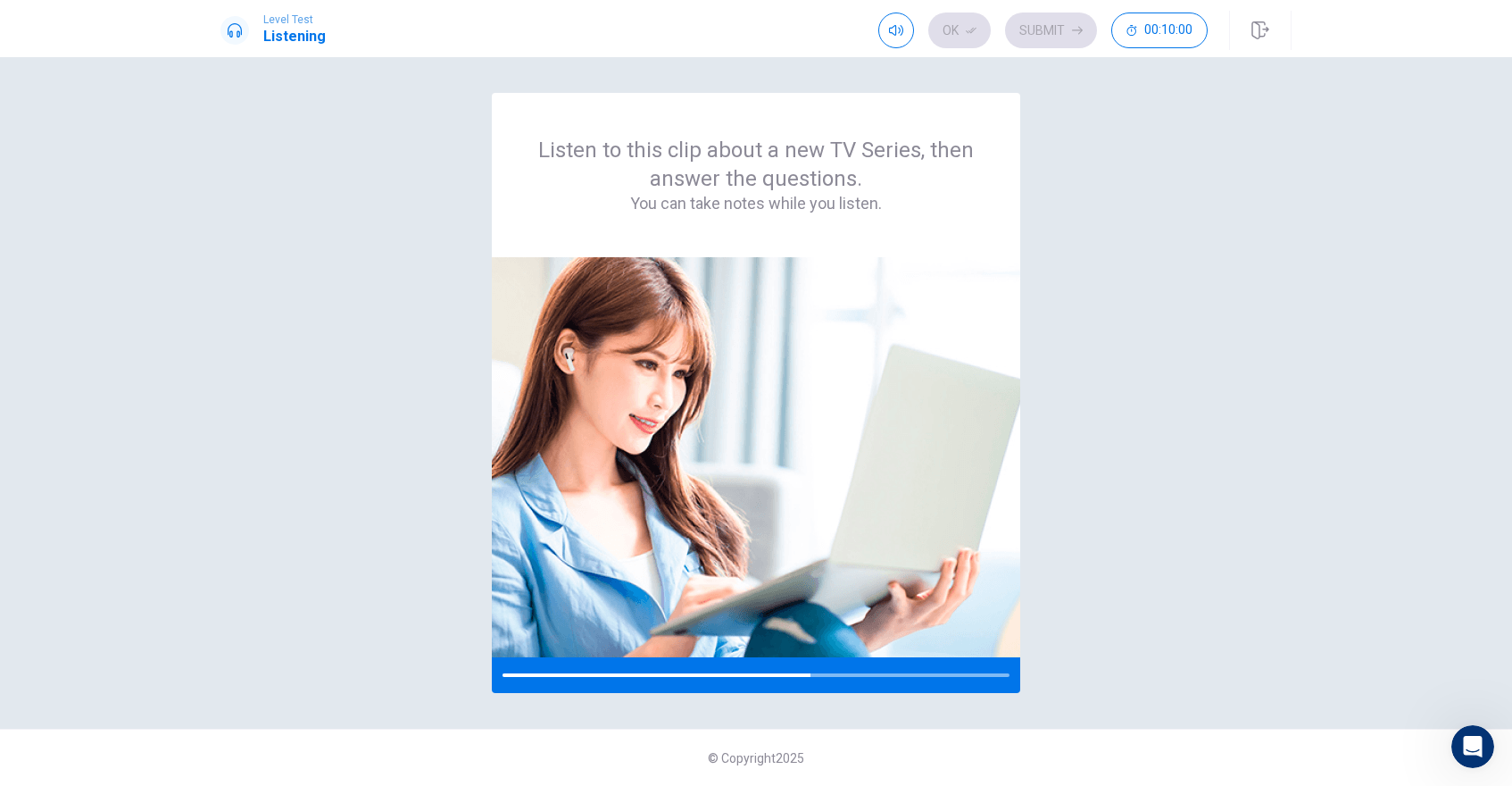
click at [1175, 743] on icon "Open Intercom Messenger" at bounding box center [1473, 746] width 29 height 29
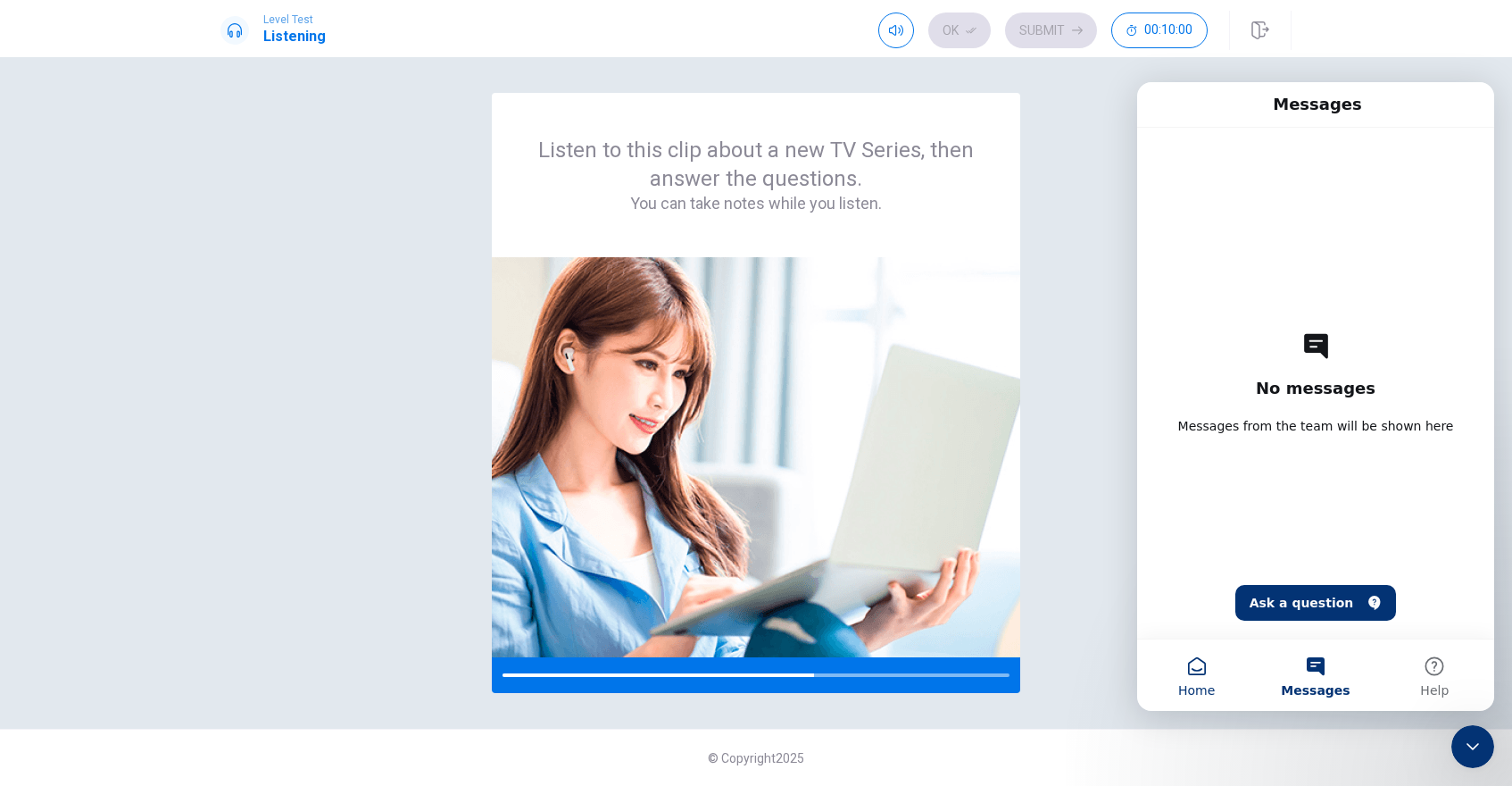
click at [1175, 656] on button "Home" at bounding box center [1196, 674] width 119 height 72
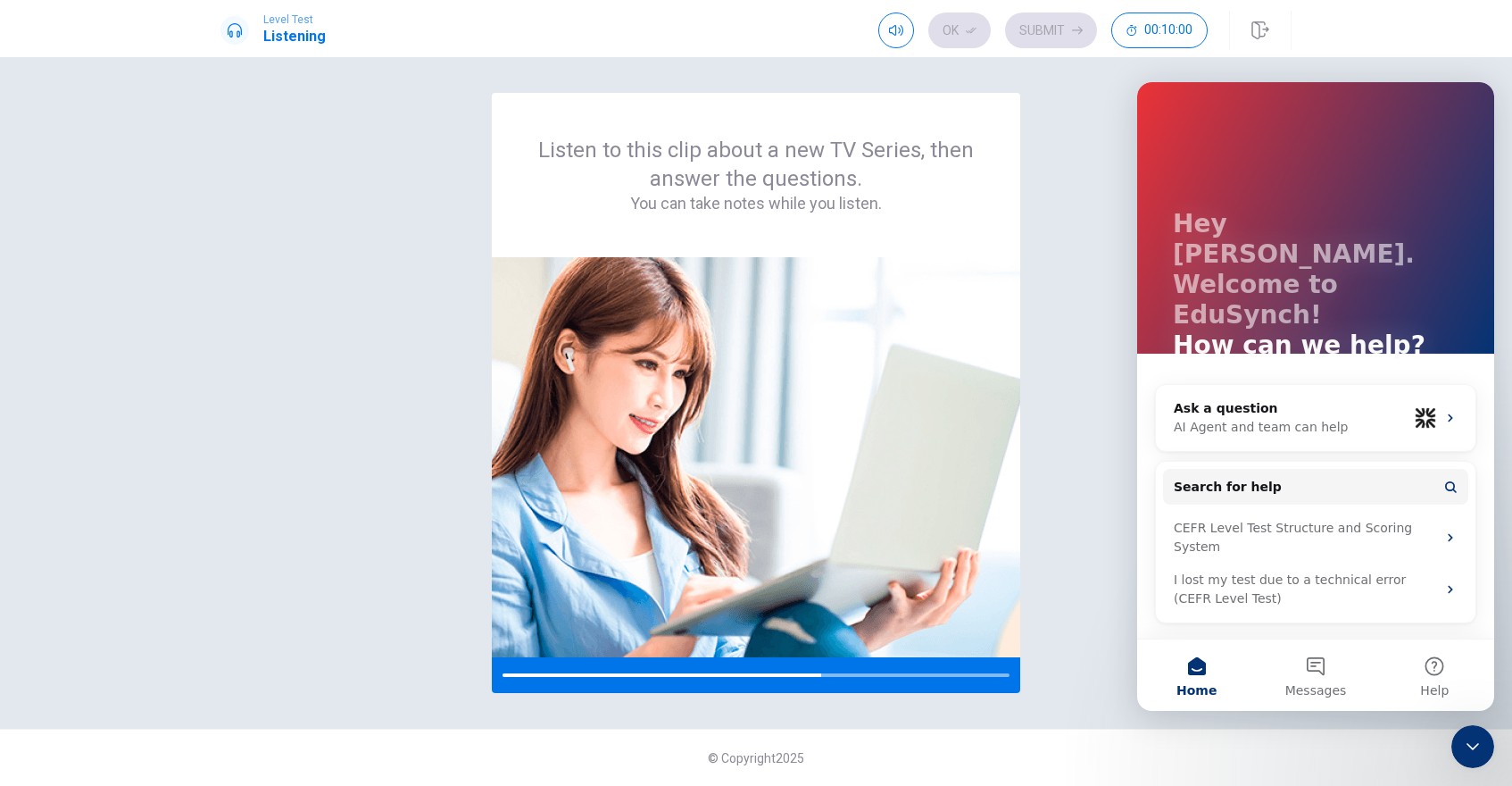
click at [1175, 751] on div "Close Intercom Messenger" at bounding box center [1472, 746] width 43 height 43
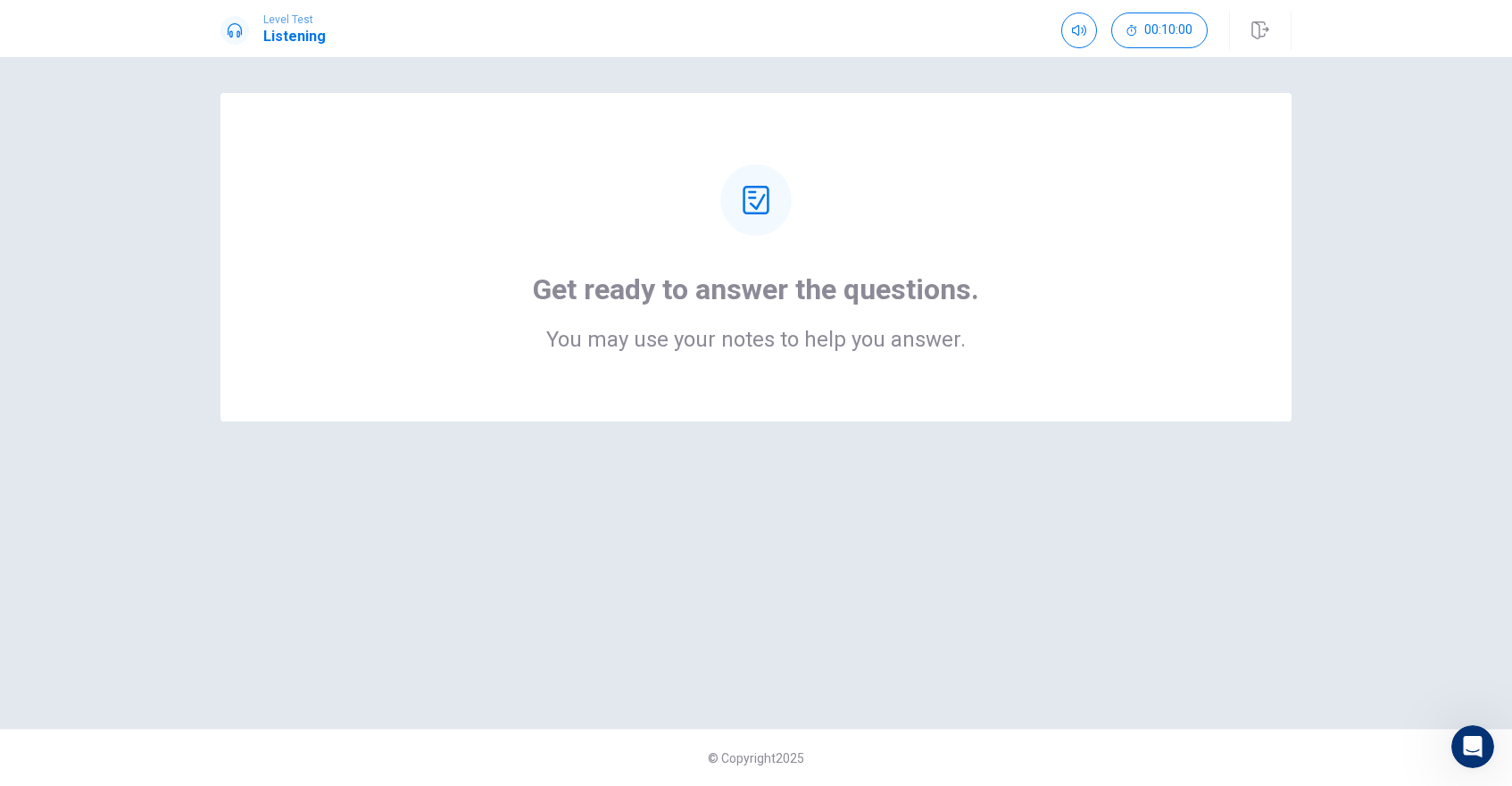
click at [755, 198] on icon at bounding box center [755, 200] width 26 height 28
click at [837, 347] on h2 "You may use your notes to help you answer." at bounding box center [756, 339] width 447 height 22
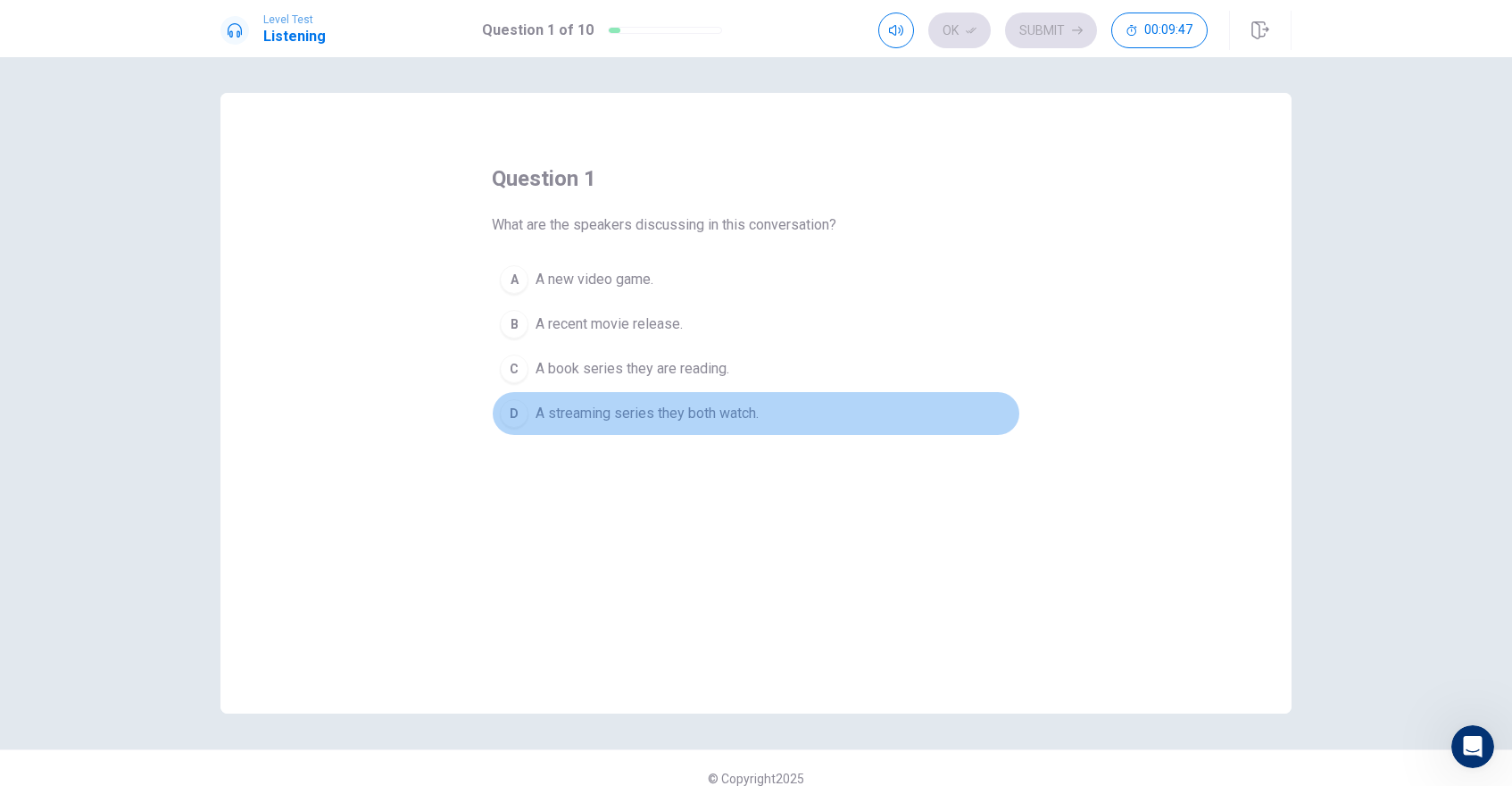
click at [564, 414] on span "A streaming series they both watch." at bounding box center [647, 414] width 223 height 22
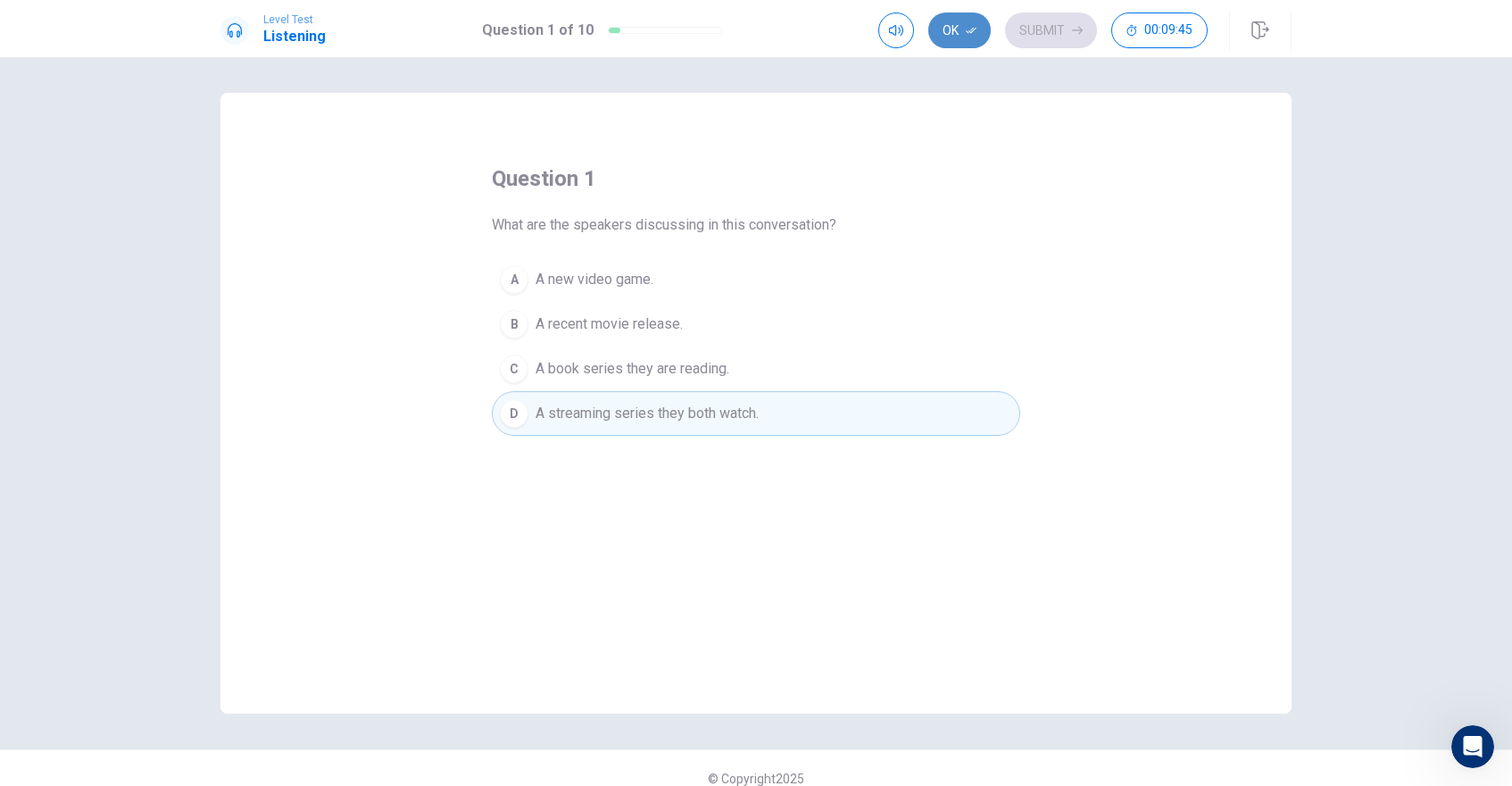
click at [961, 34] on button "Ok" at bounding box center [959, 30] width 63 height 35
click at [948, 33] on div "Ok Submit 00:09:34" at bounding box center [1043, 30] width 329 height 35
click at [623, 28] on div at bounding box center [665, 31] width 114 height 7
click at [333, 43] on div "Level Test Listening Question 1 of 10 Ok Submit 00:09:29" at bounding box center [755, 30] width 1128 height 39
click at [1057, 30] on button "Submit" at bounding box center [1050, 30] width 92 height 35
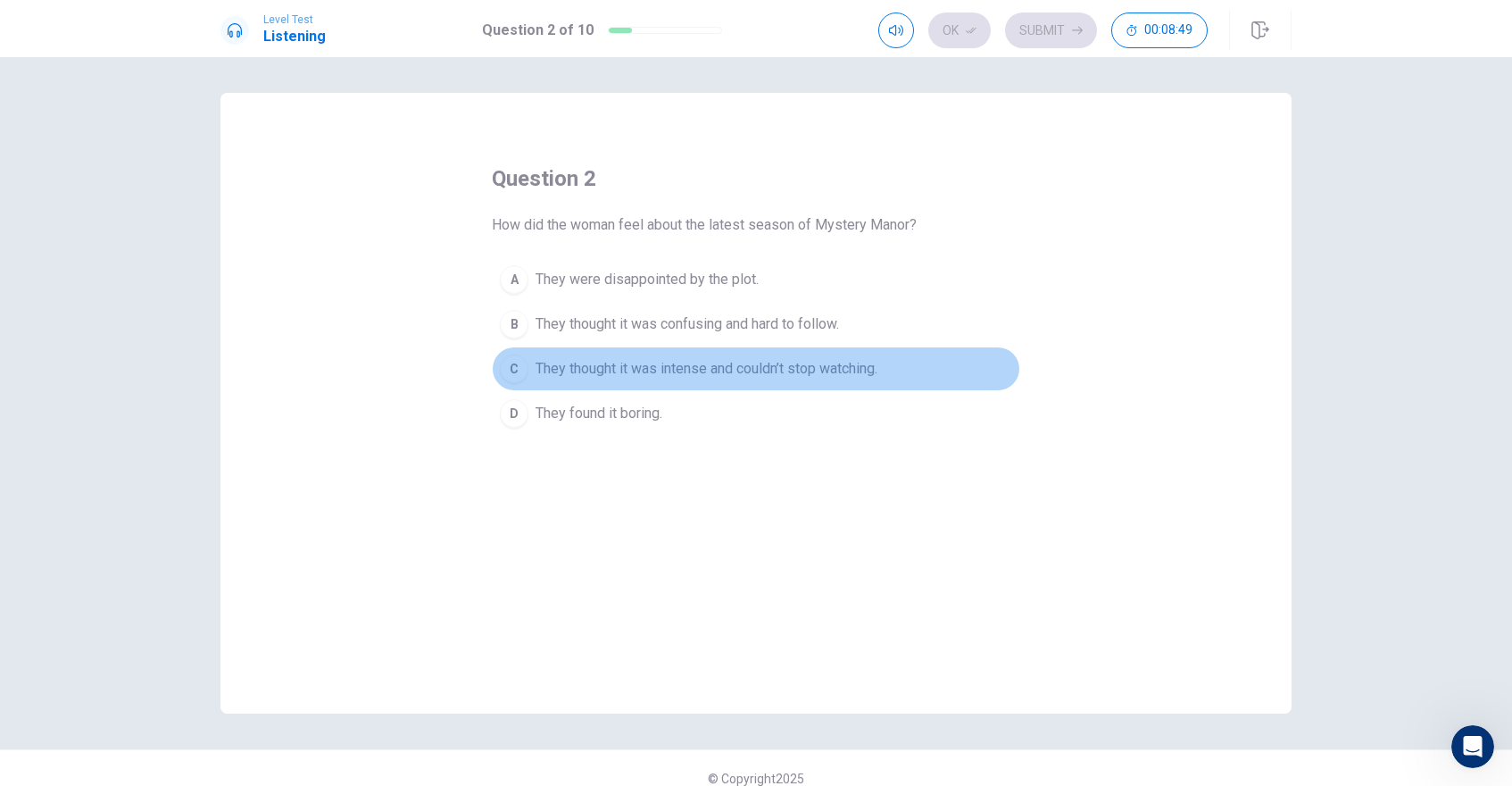
click at [553, 370] on span "They thought it was intense and couldn’t stop watching." at bounding box center [706, 368] width 342 height 22
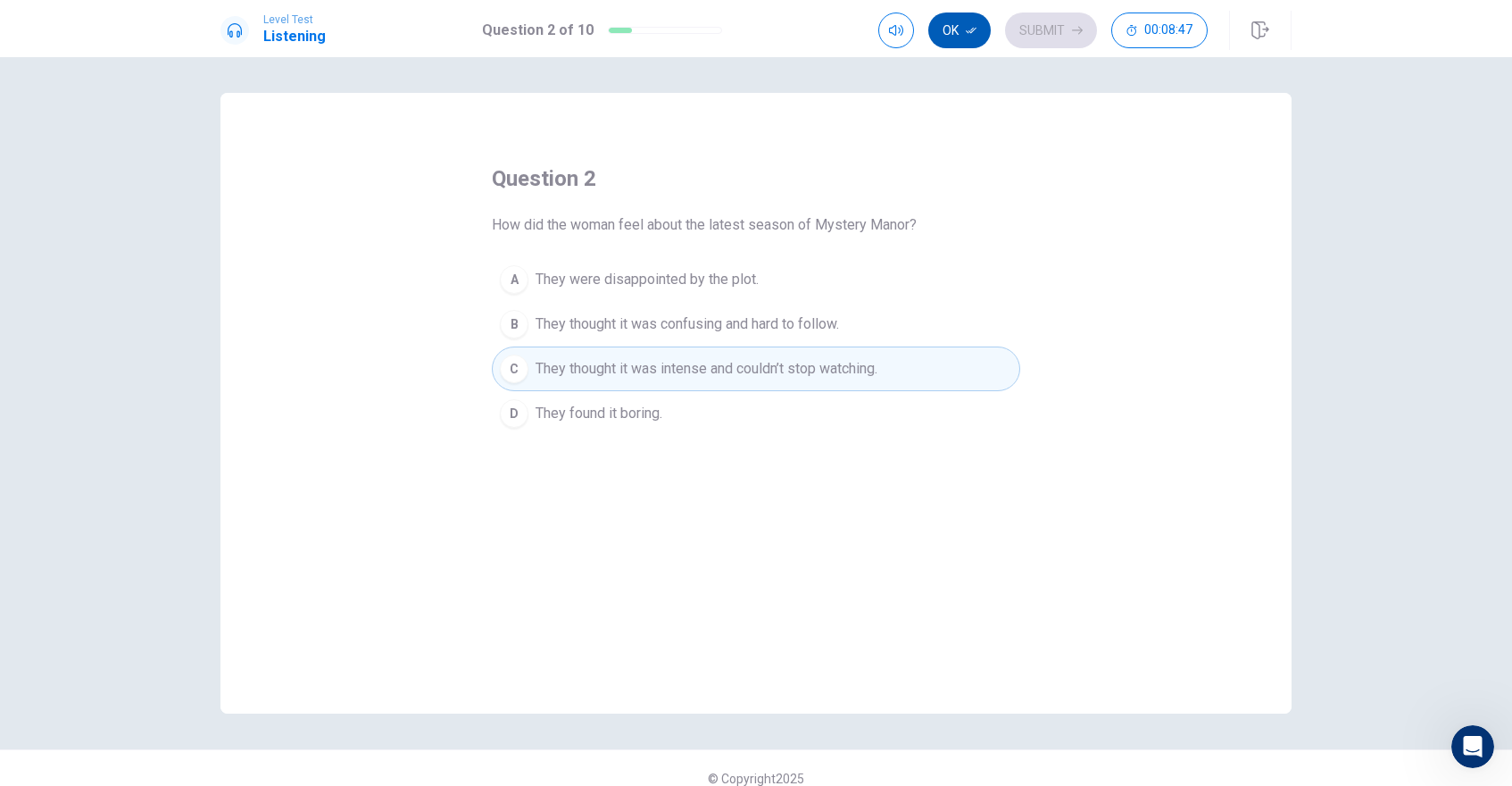
click at [963, 29] on button "Ok" at bounding box center [959, 30] width 63 height 35
click at [1033, 29] on button "Submit" at bounding box center [1050, 30] width 92 height 35
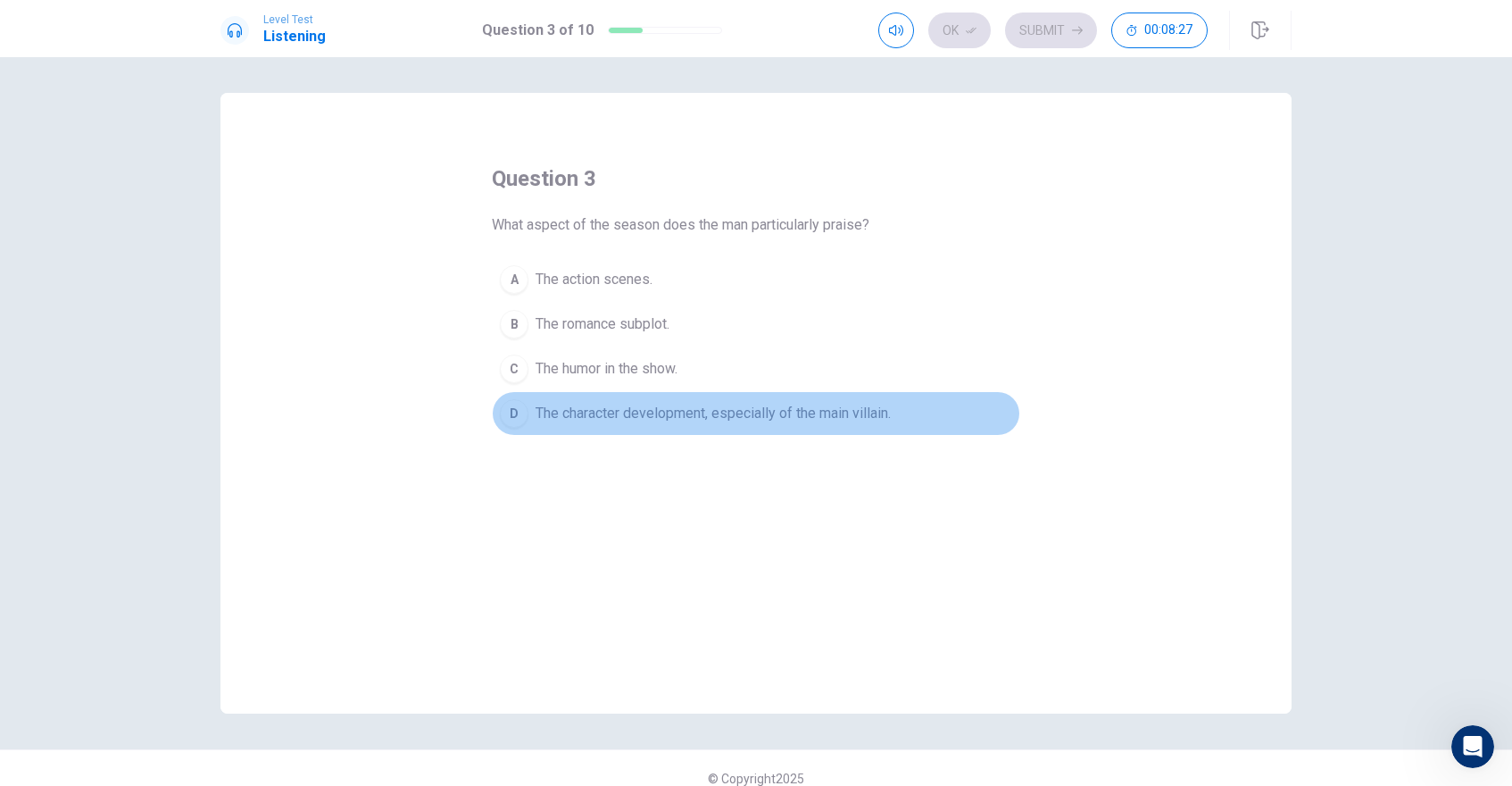
click at [667, 406] on span "The character development, especially of the main villain." at bounding box center [712, 414] width 355 height 22
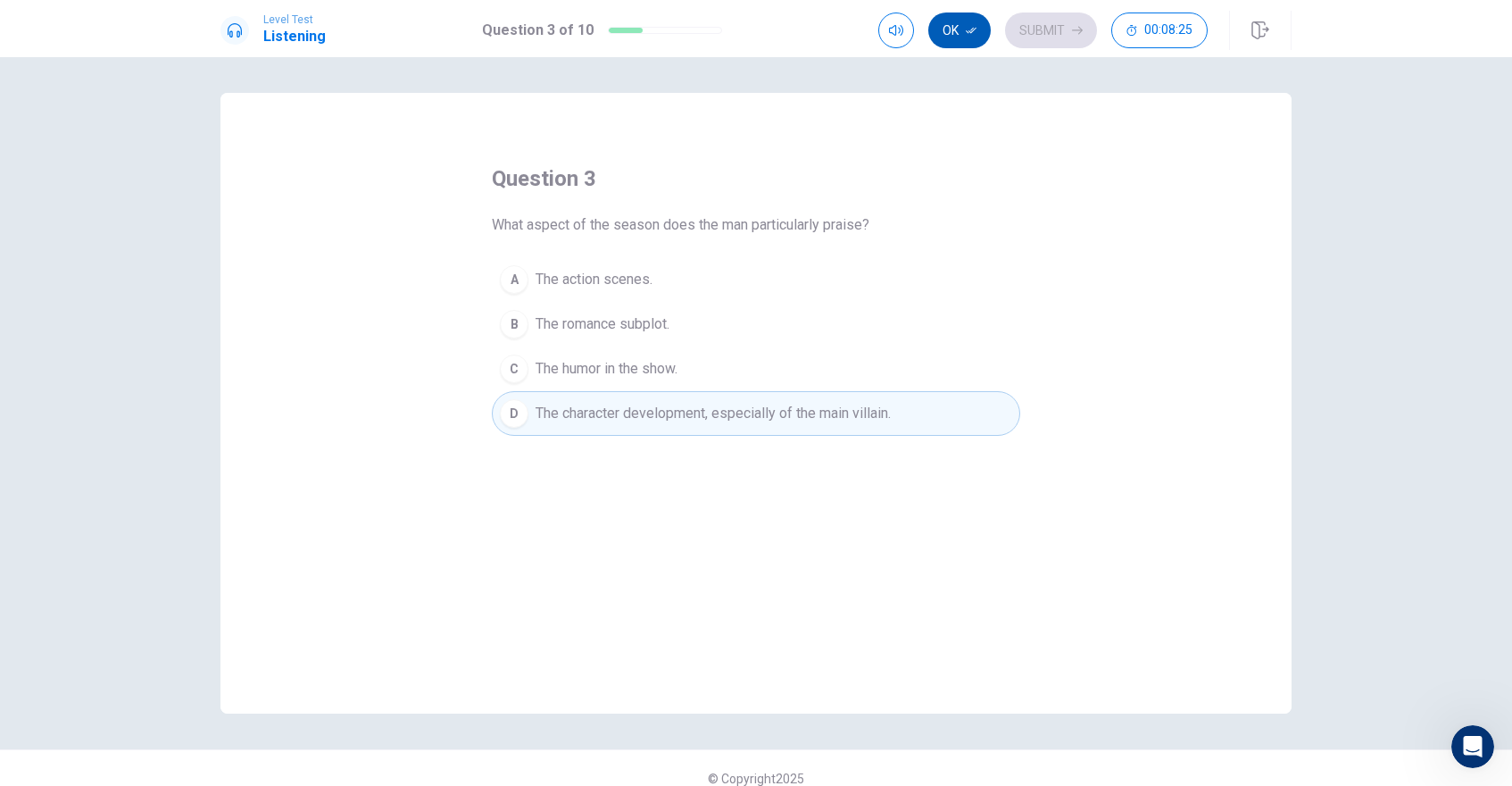
click at [958, 37] on button "Ok" at bounding box center [959, 30] width 63 height 35
click at [1039, 32] on button "Submit" at bounding box center [1050, 30] width 92 height 35
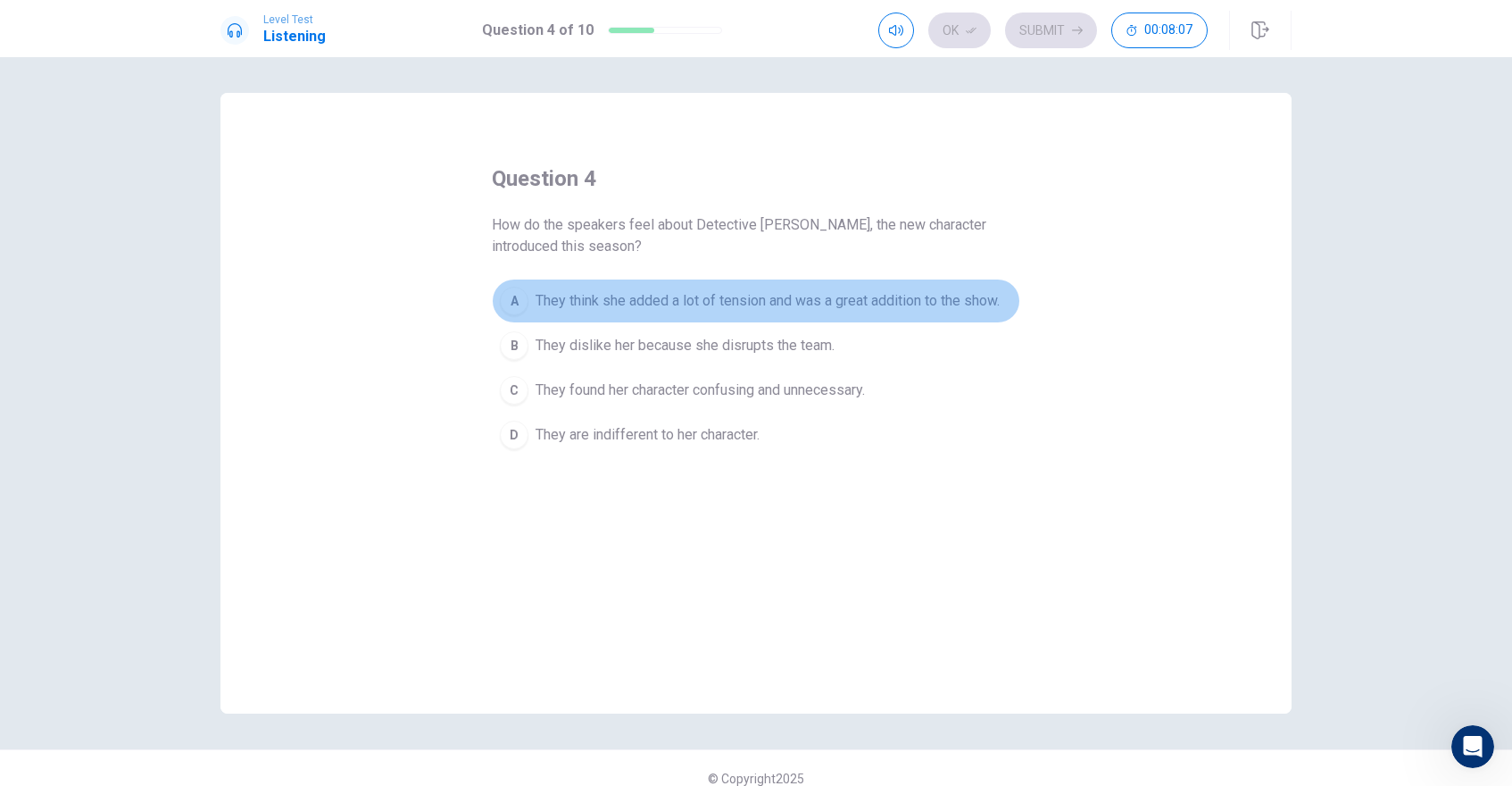
click at [614, 280] on button "A They think she added a lot of tension and was a great addition to the show." at bounding box center [756, 300] width 528 height 44
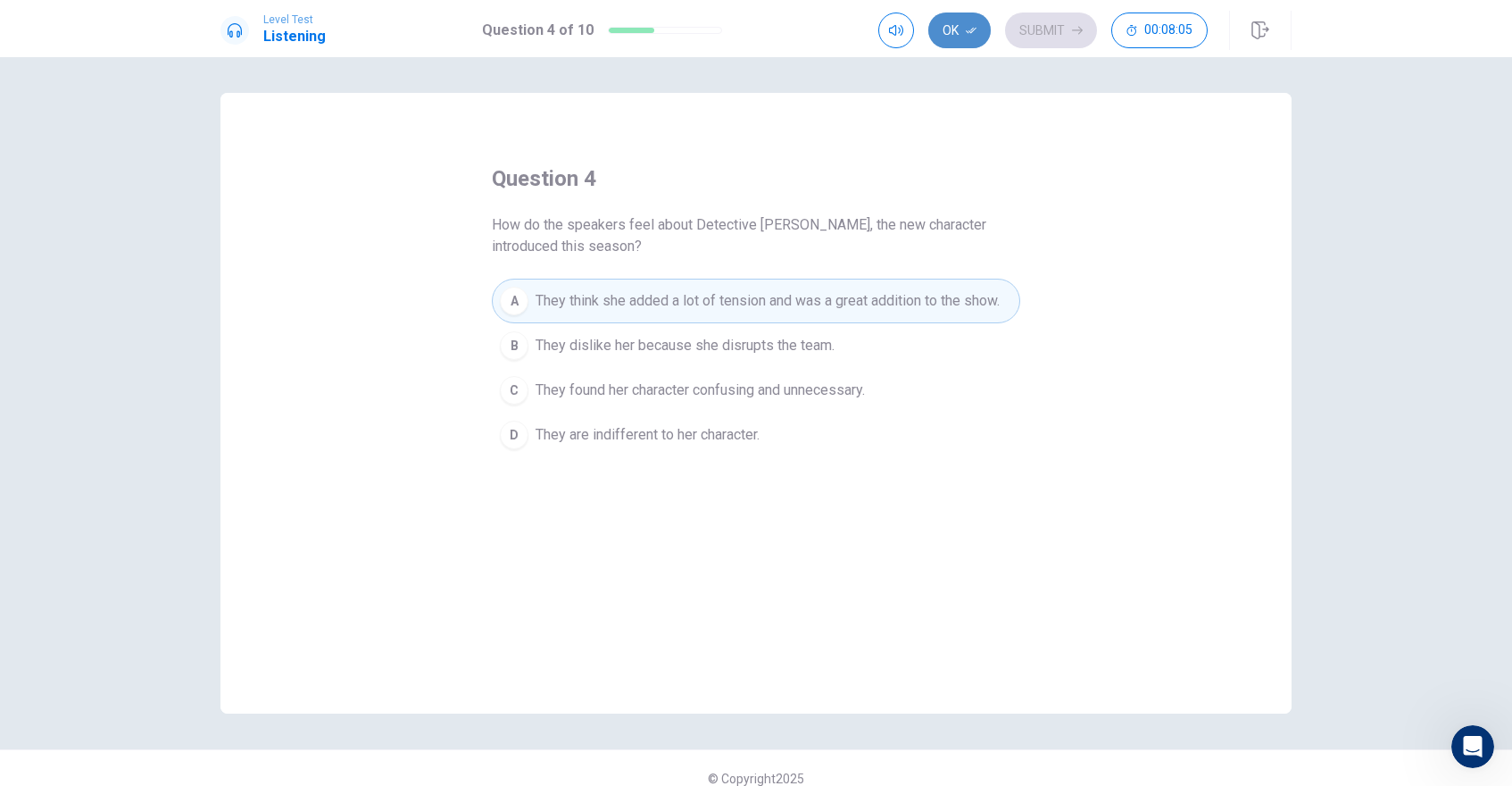
click at [951, 30] on button "Ok" at bounding box center [959, 30] width 63 height 35
click at [1031, 25] on button "Submit" at bounding box center [1050, 30] width 92 height 35
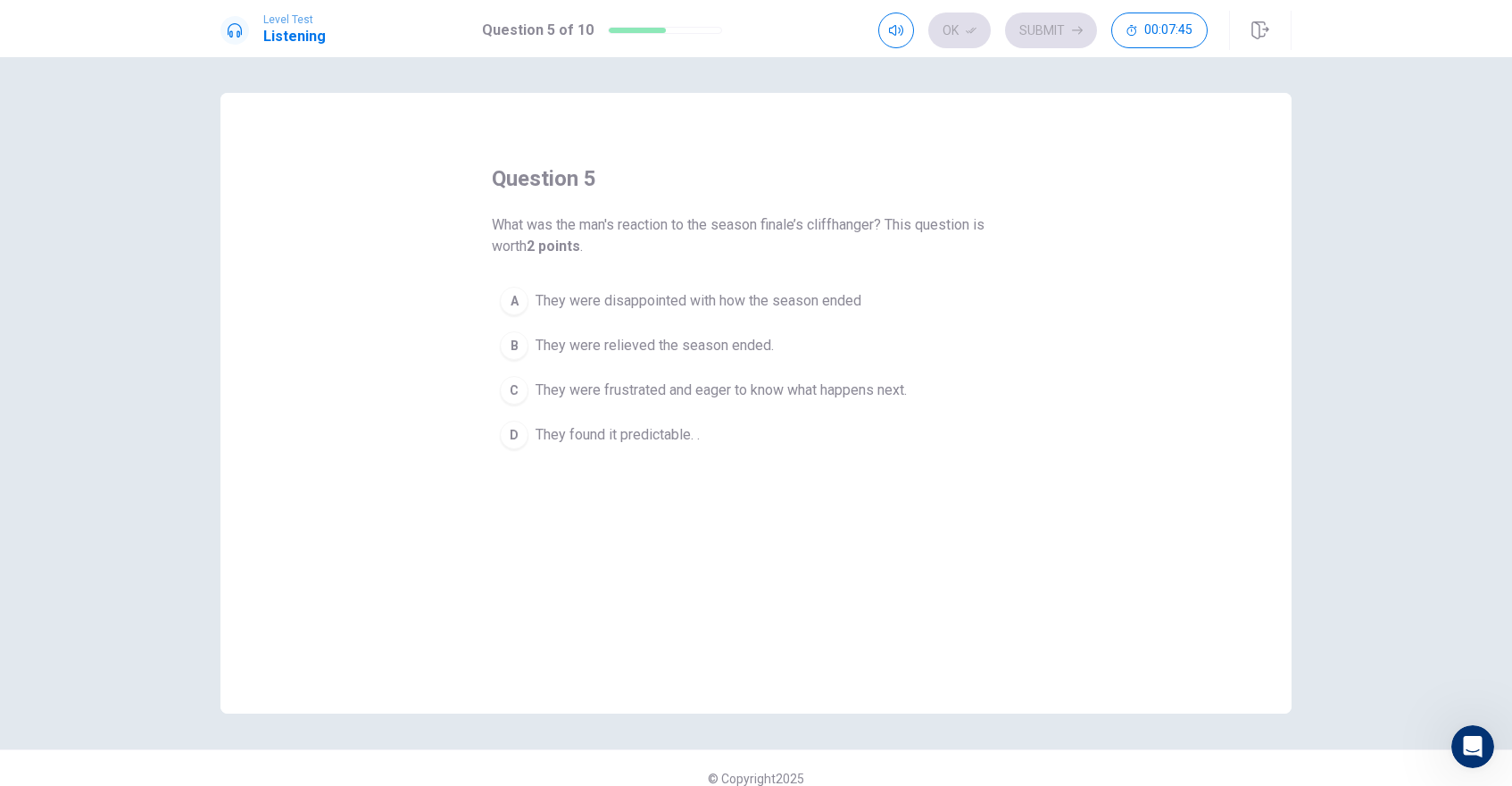
scroll to position [21, 0]
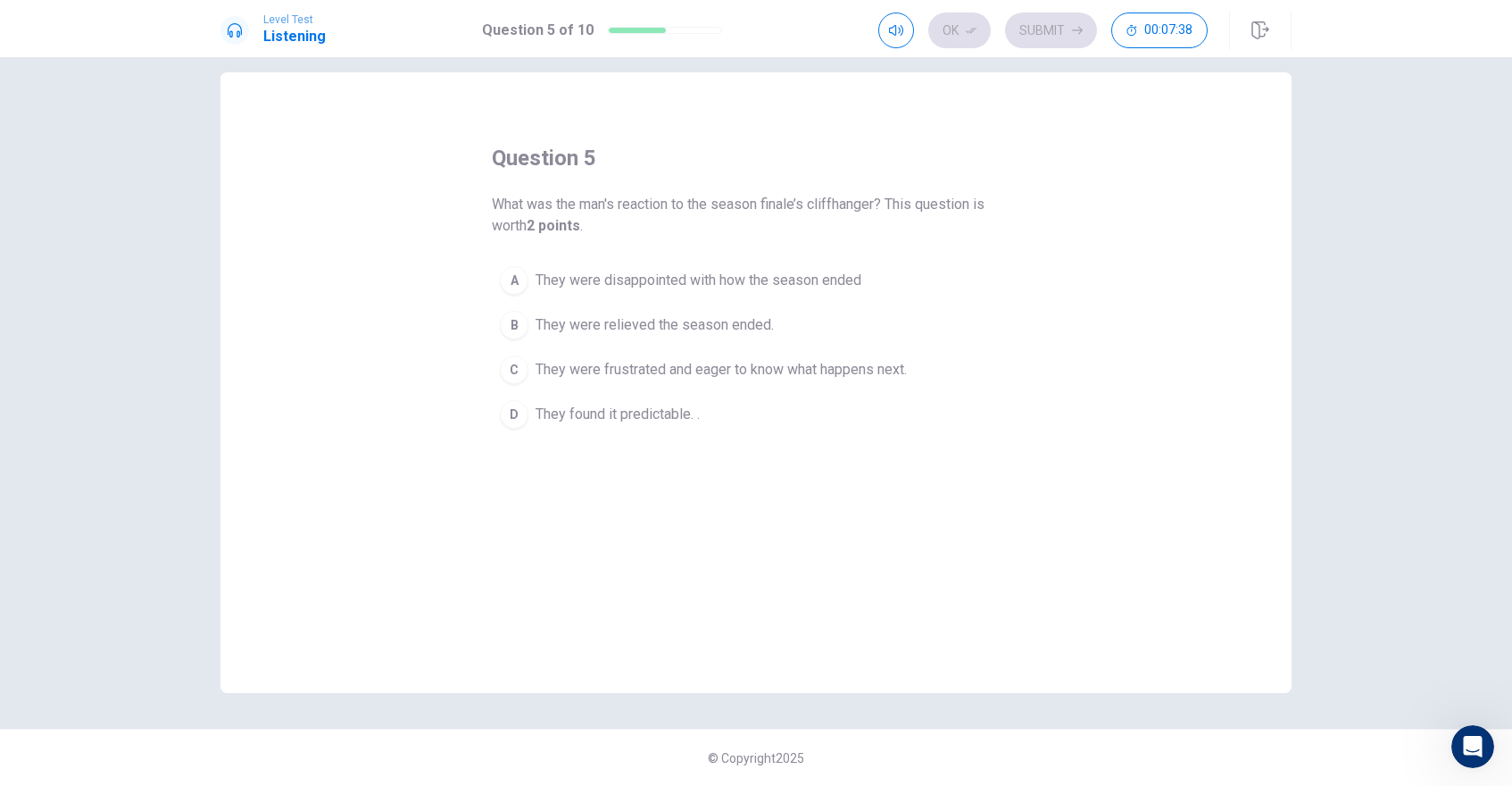
click at [650, 369] on span "They were frustrated and eager to know what happens next." at bounding box center [721, 369] width 371 height 22
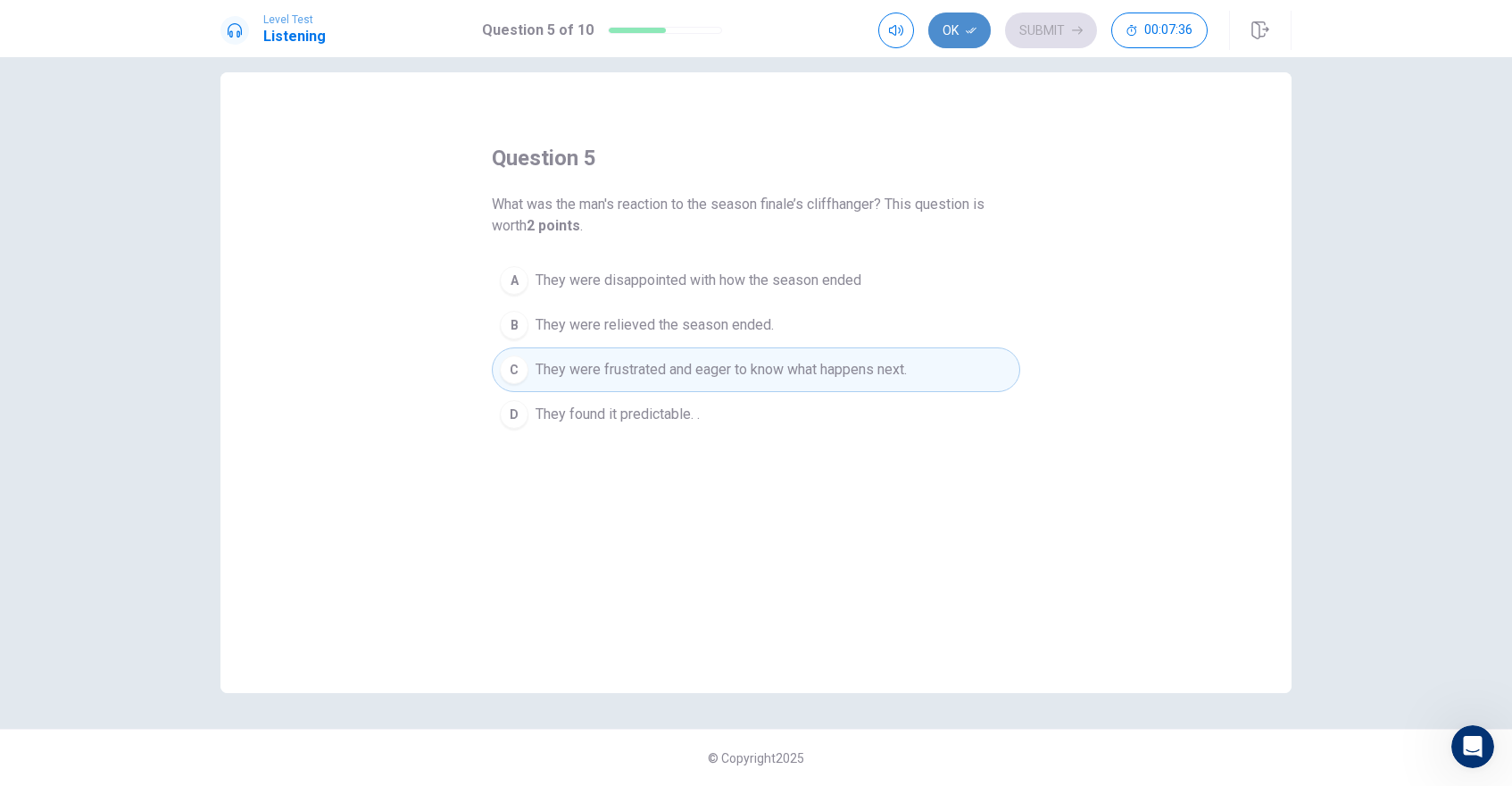
click at [961, 26] on button "Ok" at bounding box center [959, 30] width 63 height 35
click at [1036, 28] on button "Submit" at bounding box center [1050, 30] width 92 height 35
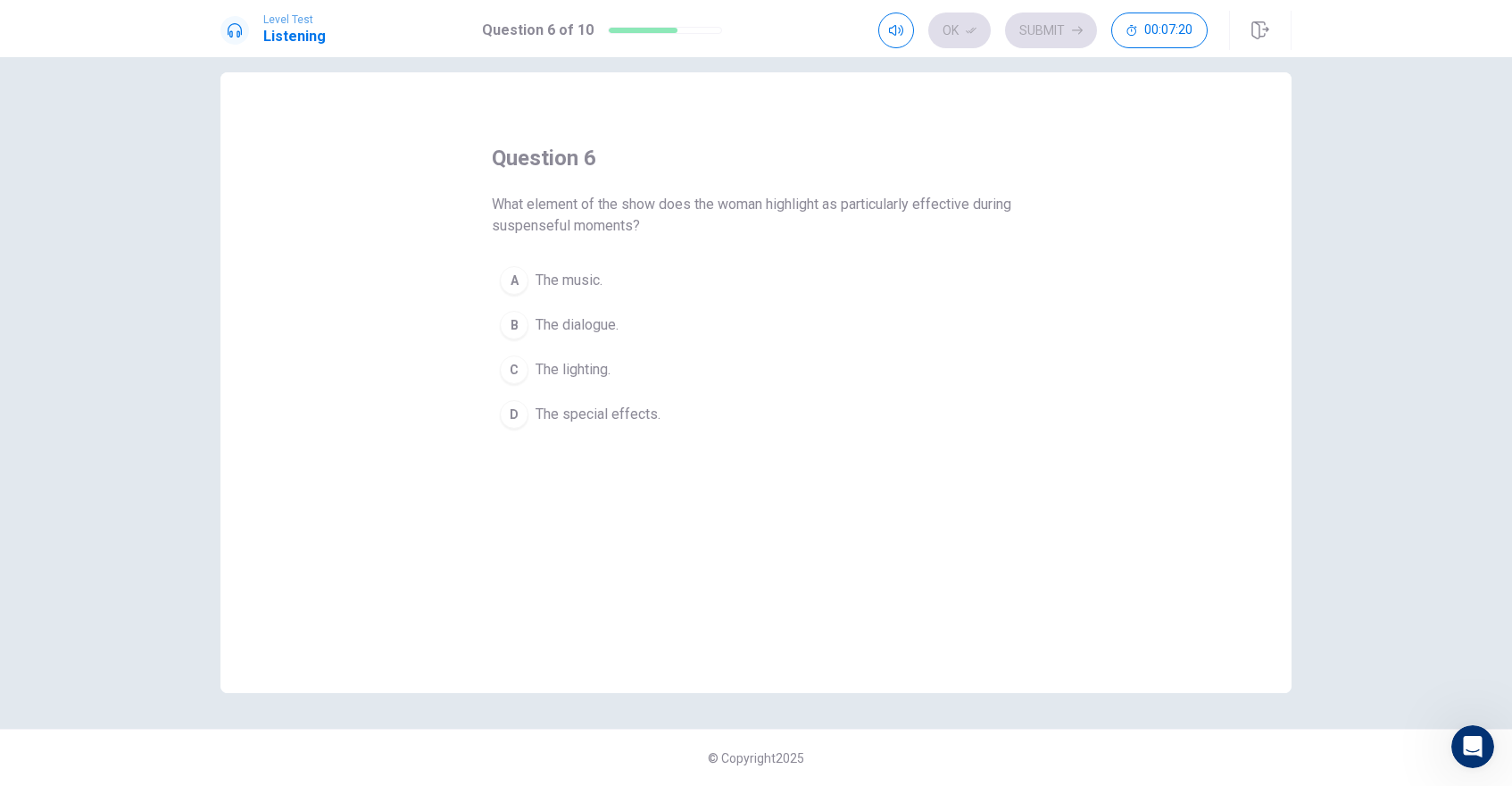
click at [631, 269] on button "A The music." at bounding box center [756, 280] width 528 height 44
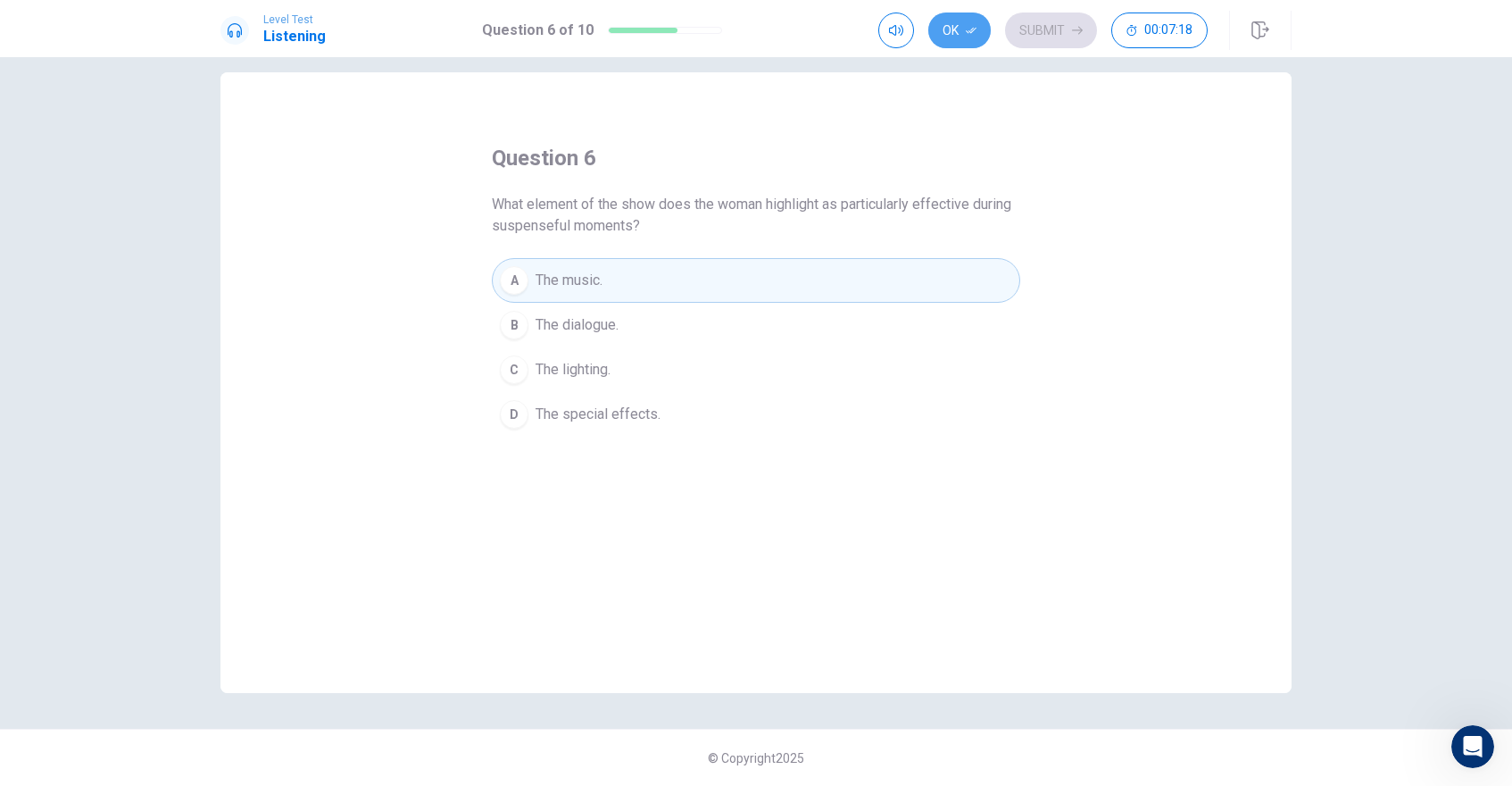
drag, startPoint x: 956, startPoint y: 18, endPoint x: 1001, endPoint y: 18, distance: 45.0
click at [960, 18] on button "Ok" at bounding box center [959, 30] width 63 height 35
click at [1011, 18] on button "Submit" at bounding box center [1050, 30] width 92 height 35
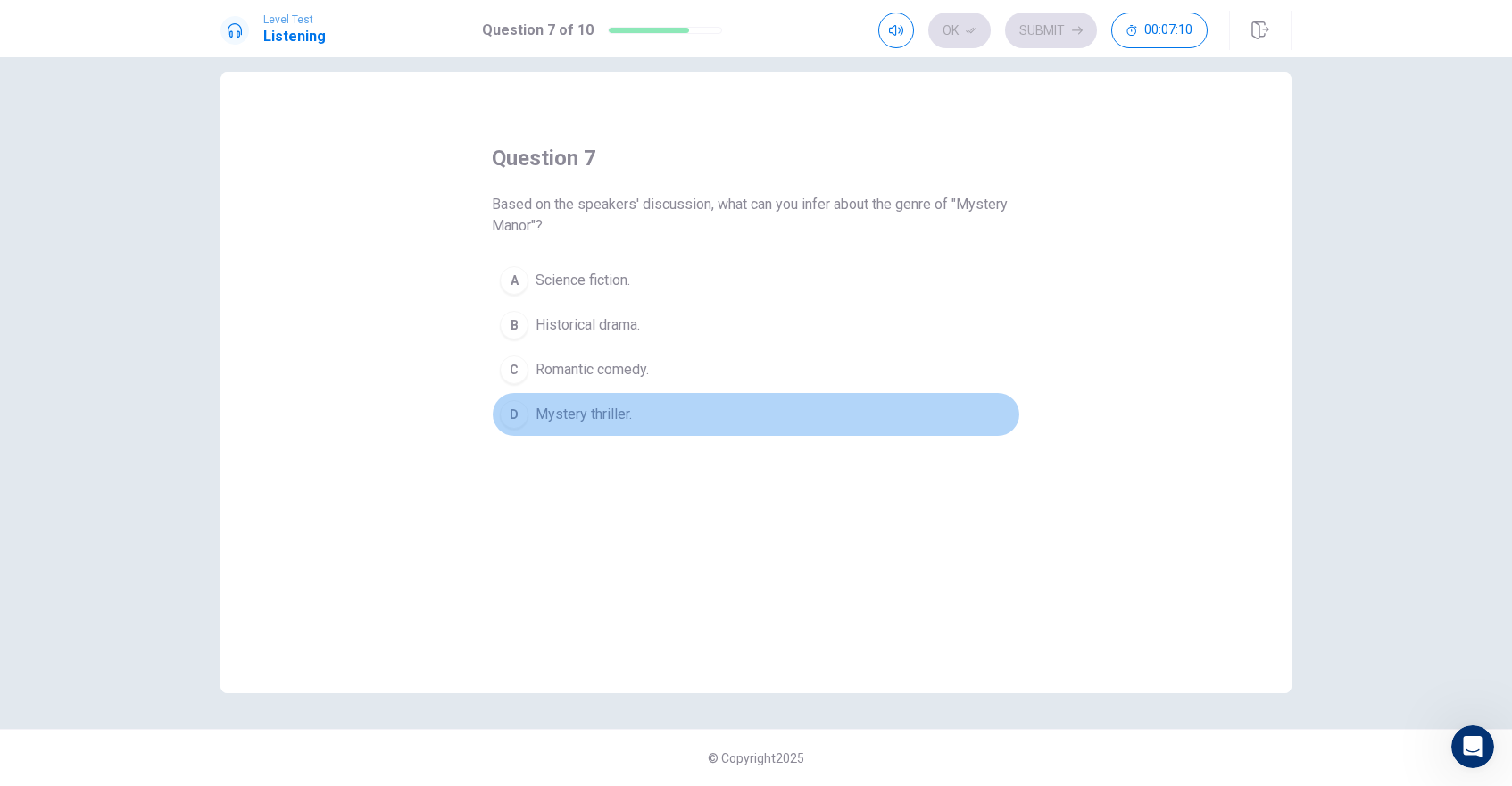
drag, startPoint x: 651, startPoint y: 430, endPoint x: 733, endPoint y: 352, distance: 113.2
click at [654, 423] on button "D Mystery thriller." at bounding box center [756, 414] width 528 height 44
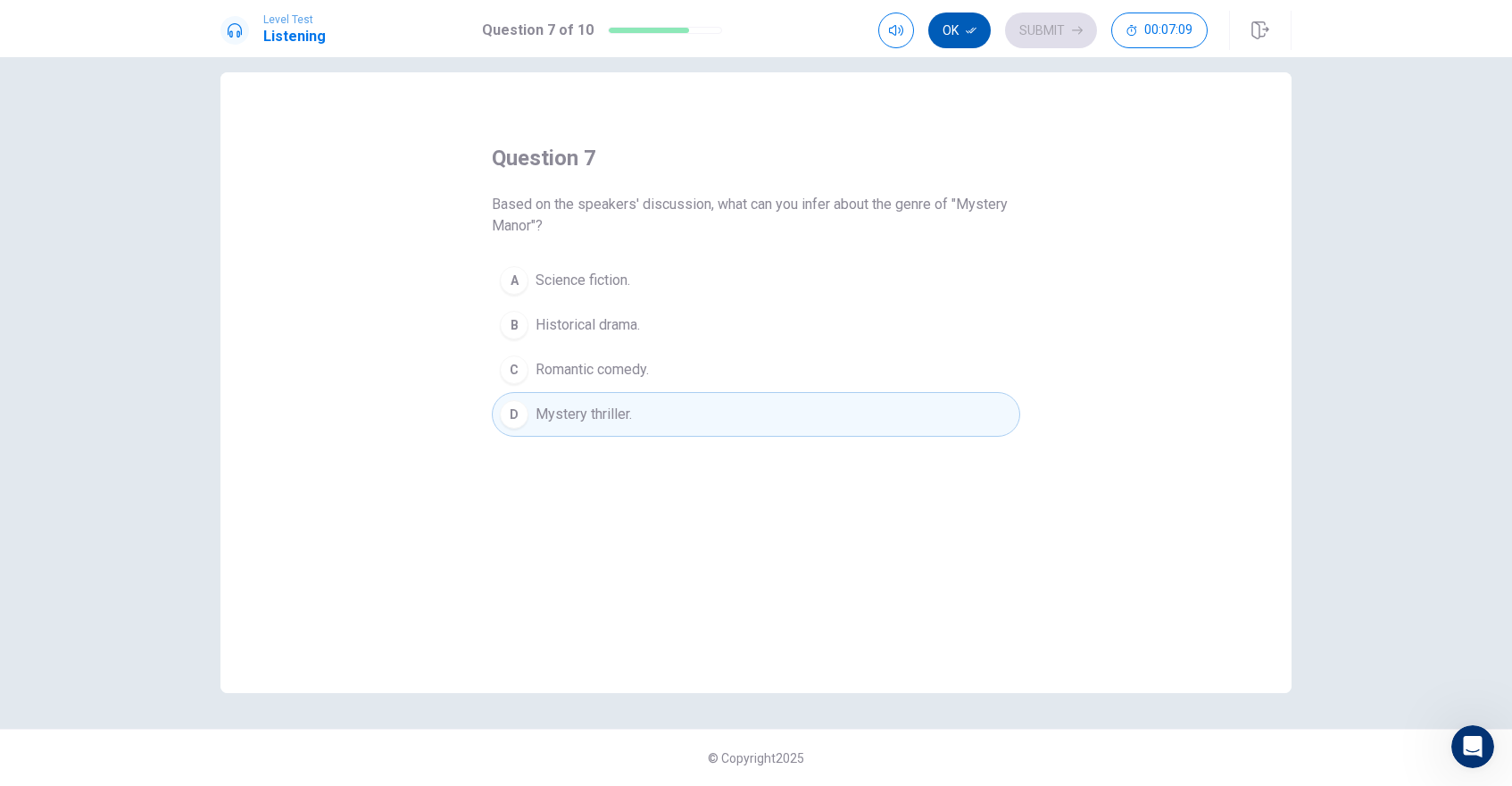
click at [964, 27] on button "Ok" at bounding box center [959, 30] width 63 height 35
click at [1020, 30] on button "Submit" at bounding box center [1050, 30] width 92 height 35
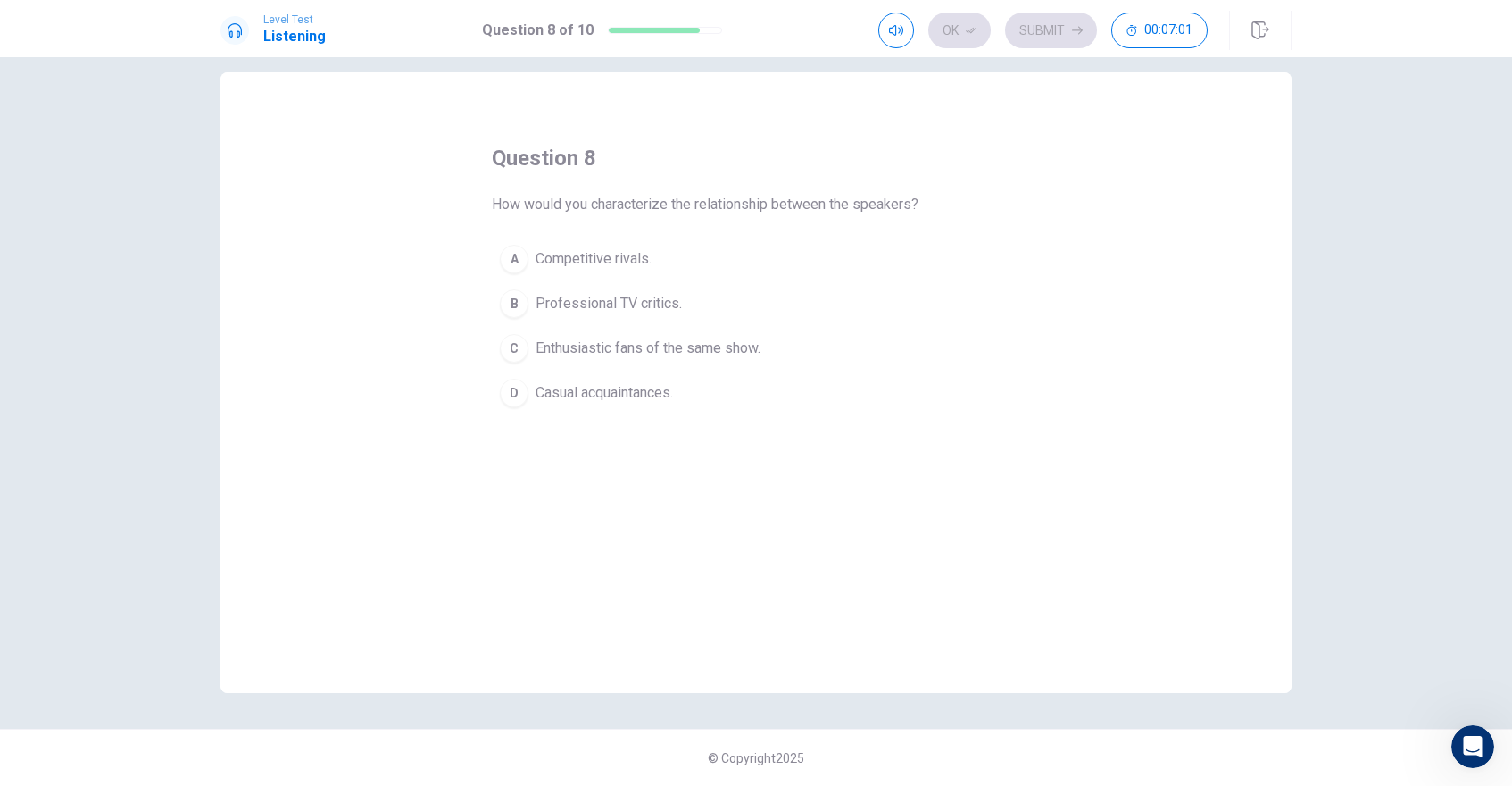
click at [600, 352] on span "Enthusiastic fans of the same show." at bounding box center [648, 349] width 225 height 22
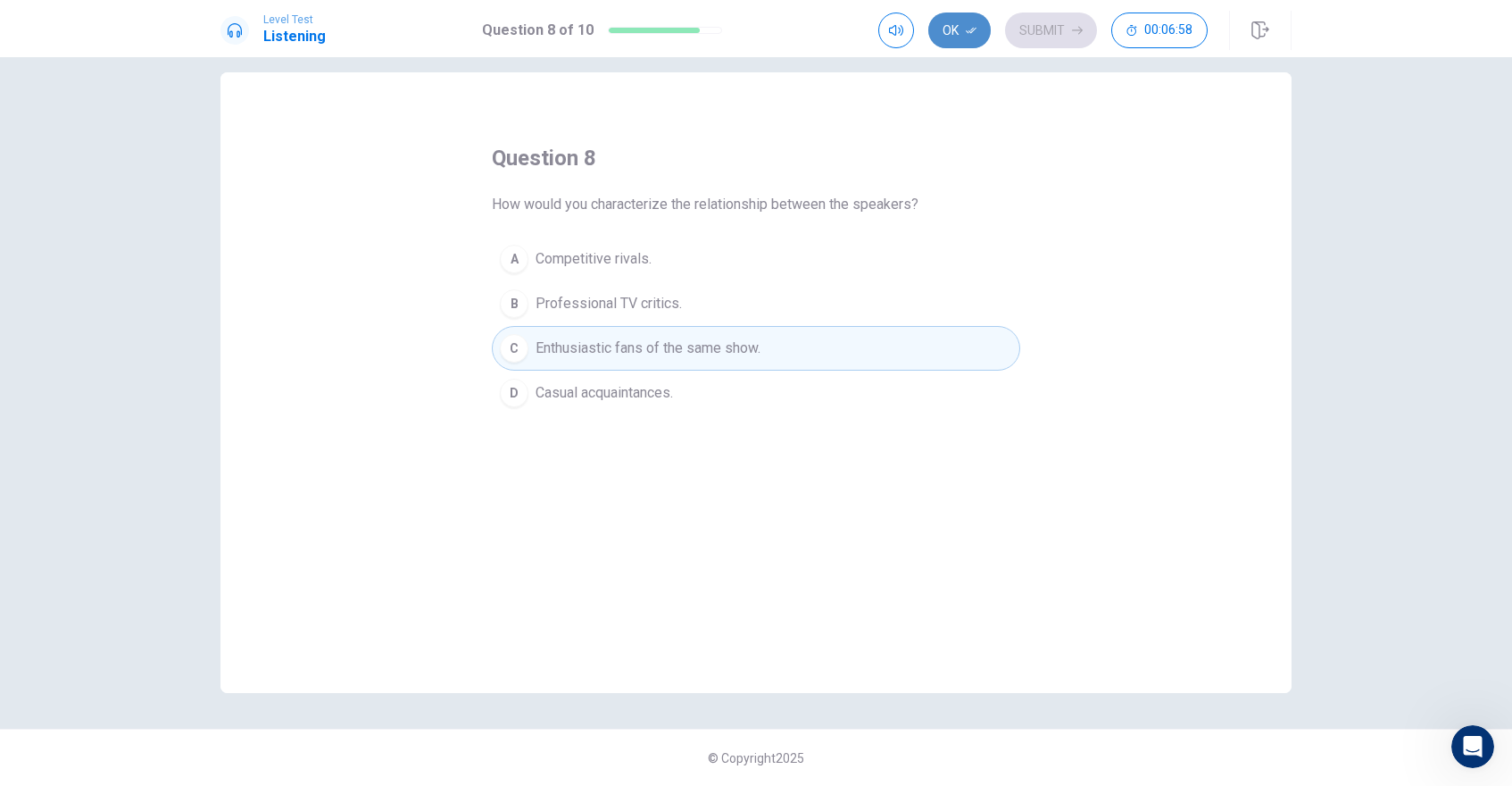
click at [973, 39] on button "Ok" at bounding box center [959, 30] width 63 height 35
click at [1046, 38] on button "Submit" at bounding box center [1050, 30] width 92 height 35
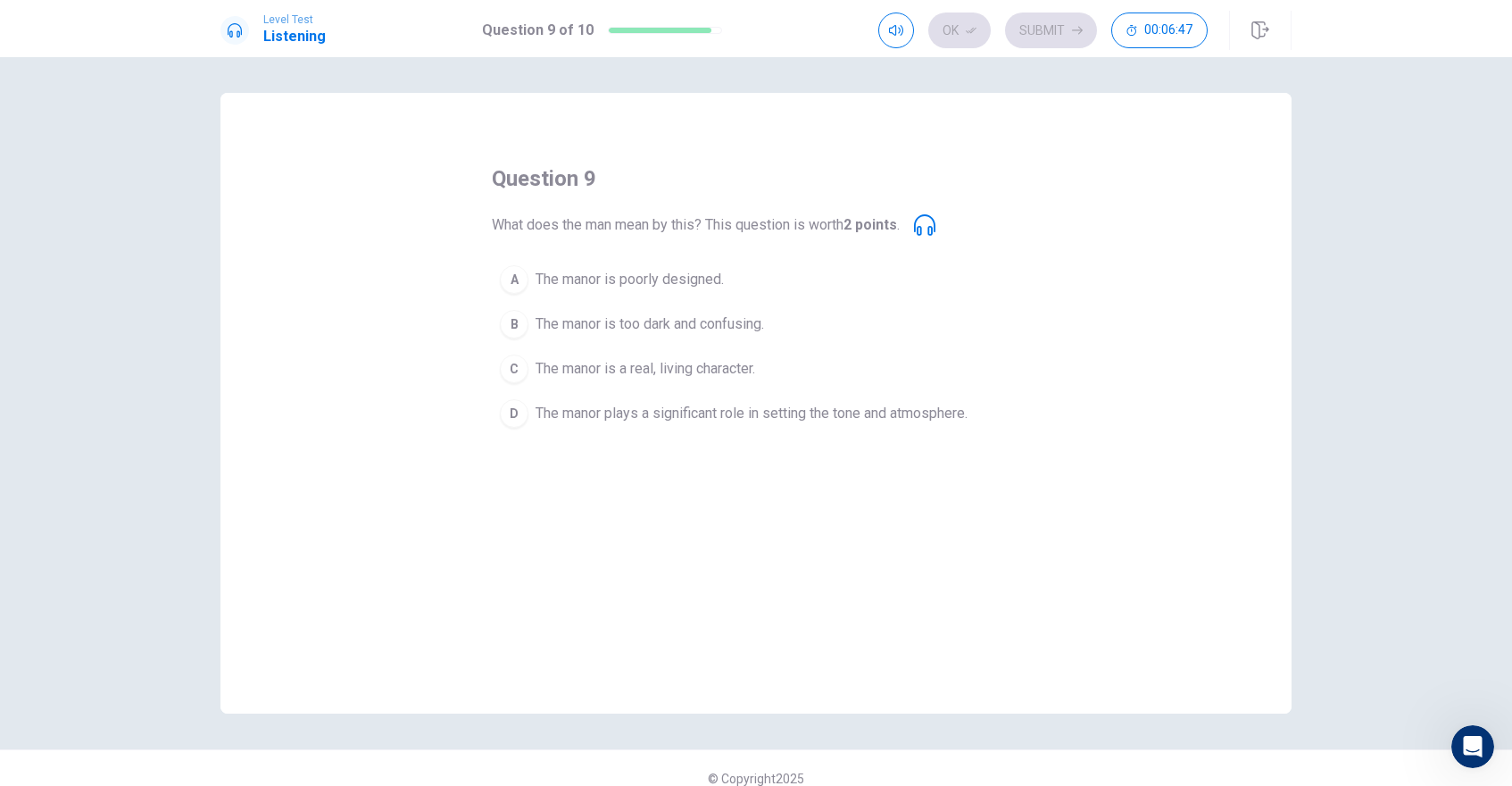
click at [685, 439] on div "question 9 What does the man mean by this? This question is worth 2 points . A …" at bounding box center [756, 403] width 1071 height 621
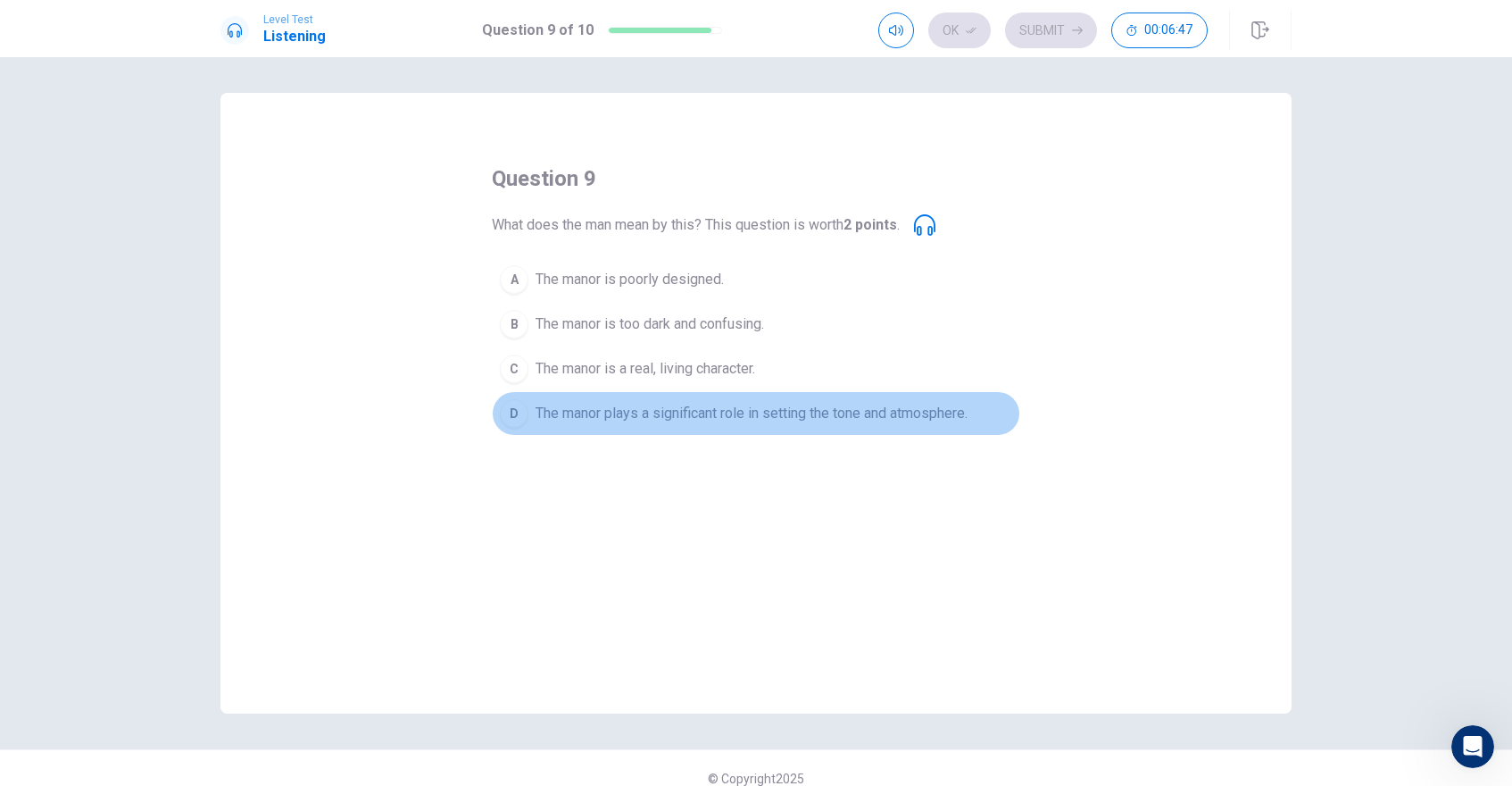
click at [684, 416] on span "The manor plays a significant role in setting the tone and atmosphere." at bounding box center [751, 414] width 432 height 22
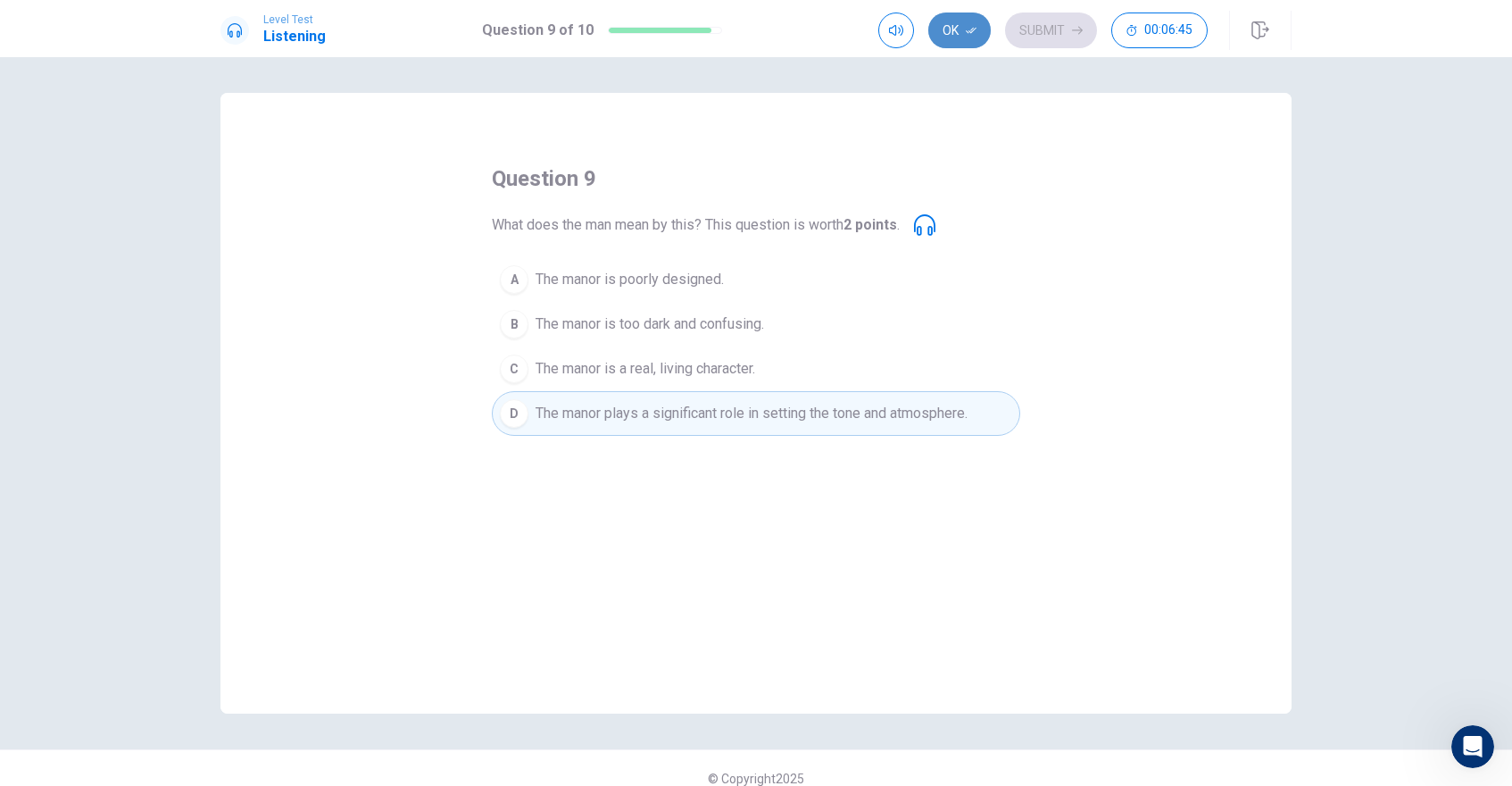
click at [969, 27] on icon "button" at bounding box center [971, 31] width 11 height 11
click at [1016, 28] on button "Submit" at bounding box center [1050, 30] width 92 height 35
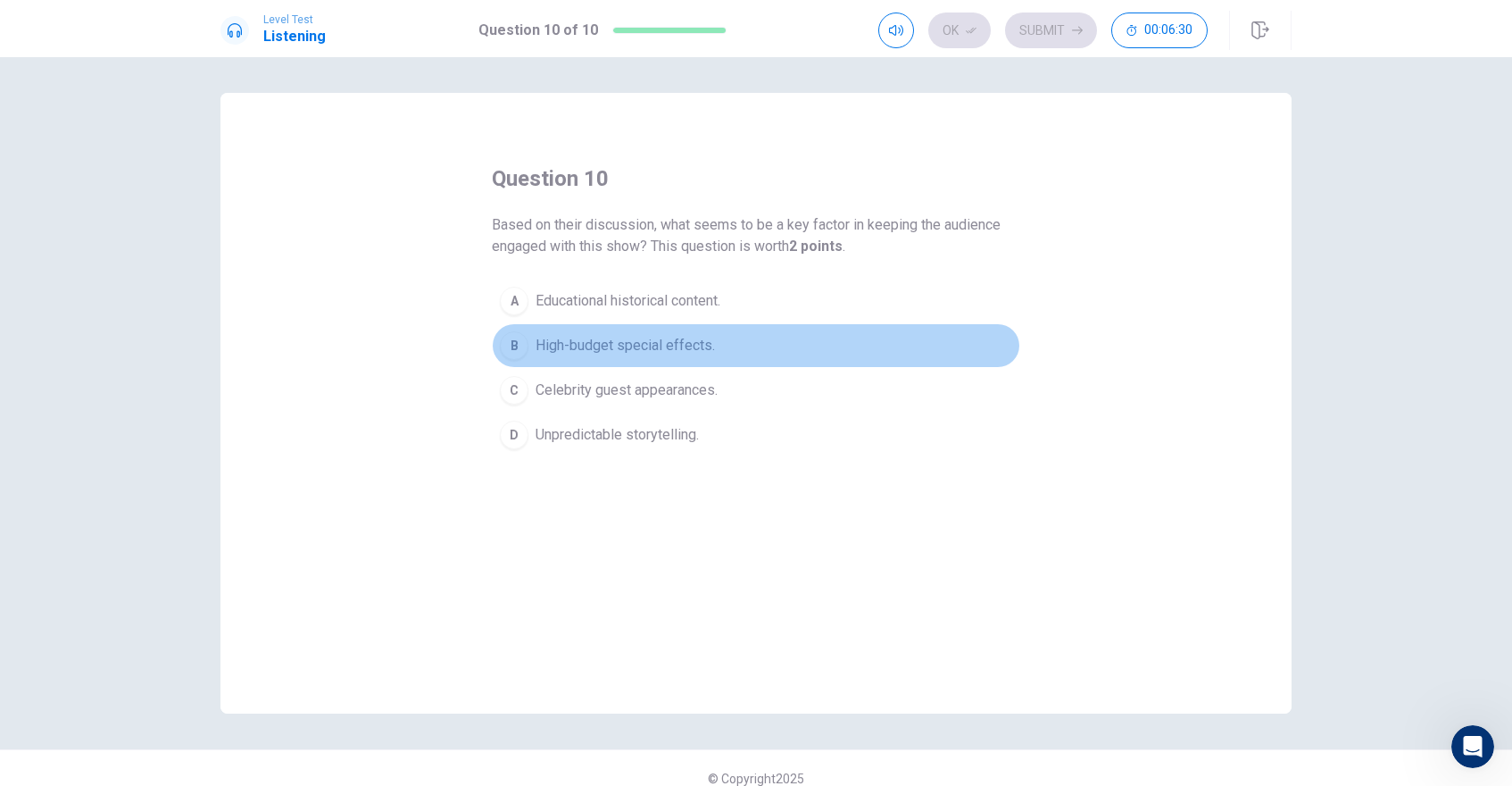
click at [564, 344] on span "High-budget special effects." at bounding box center [625, 346] width 180 height 22
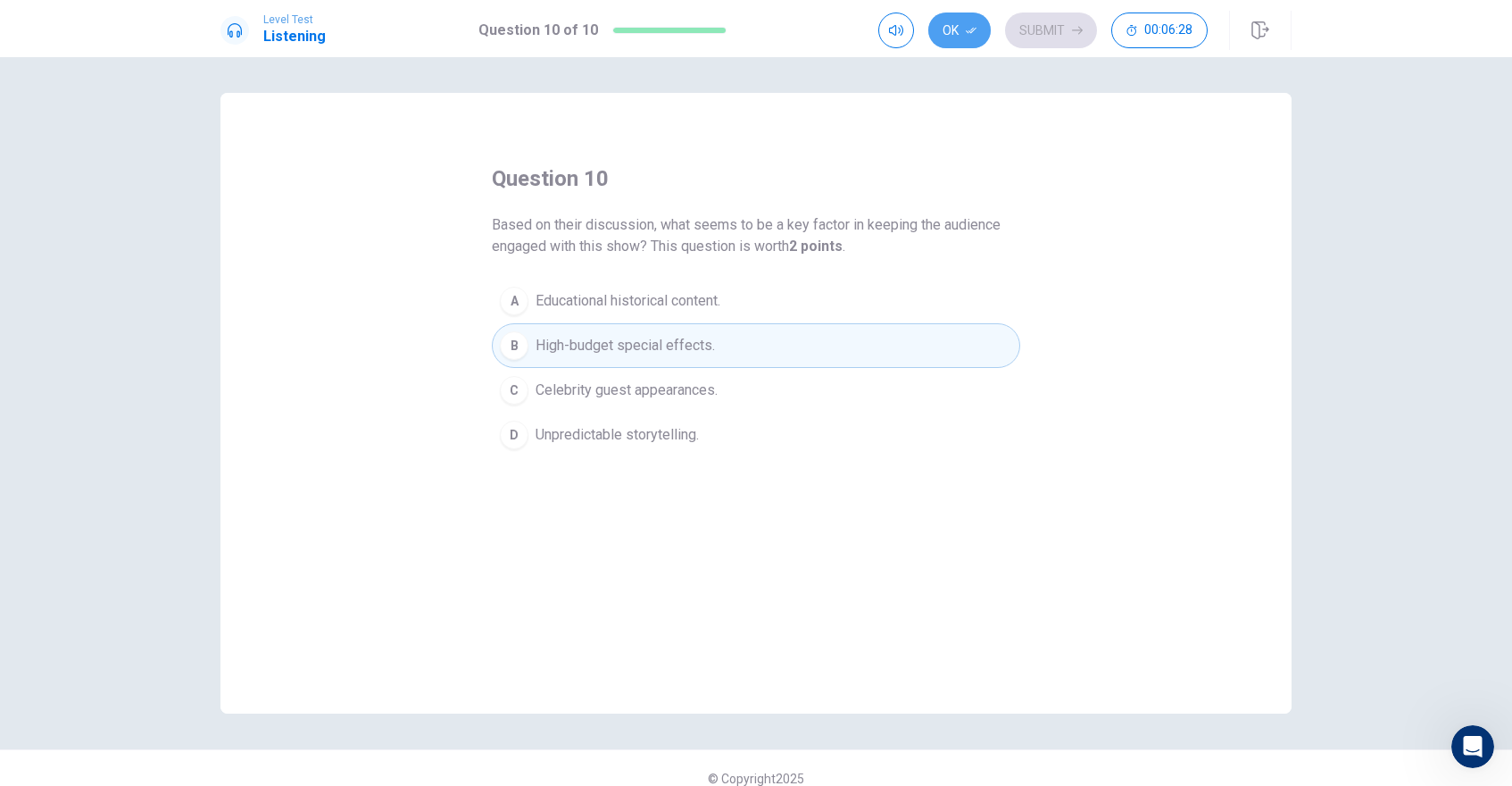
drag, startPoint x: 950, startPoint y: 31, endPoint x: 973, endPoint y: 30, distance: 23.0
click at [953, 31] on button "Ok" at bounding box center [959, 30] width 63 height 35
drag, startPoint x: 1051, startPoint y: 12, endPoint x: 1027, endPoint y: 25, distance: 27.3
click at [1046, 15] on div "Ok Submit 00:06:27" at bounding box center [1085, 30] width 413 height 39
click at [1033, 25] on button "Submit" at bounding box center [1050, 30] width 92 height 35
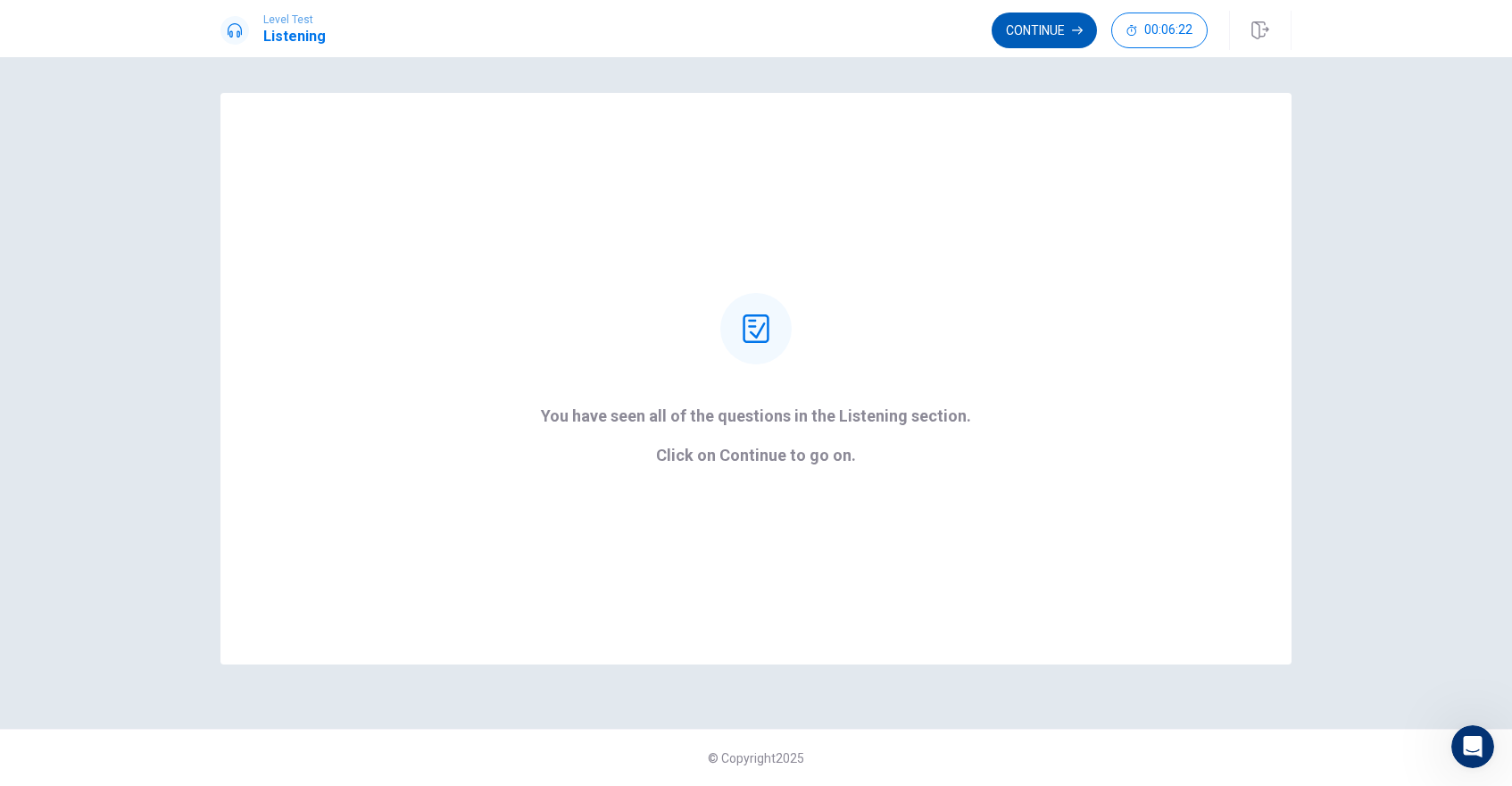
click at [1040, 20] on button "Continue" at bounding box center [1045, 30] width 105 height 35
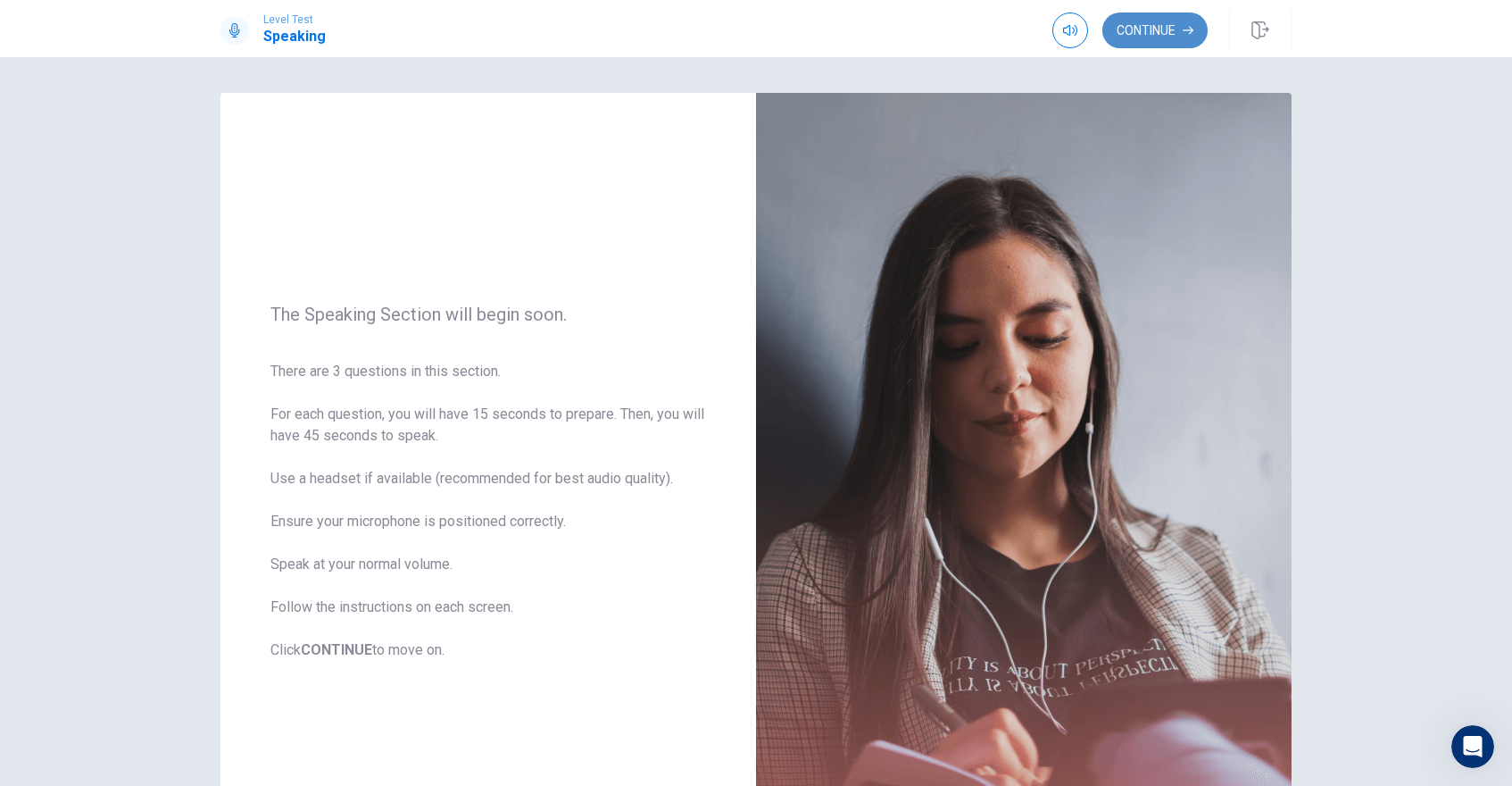
click at [1161, 27] on button "Continue" at bounding box center [1155, 30] width 105 height 35
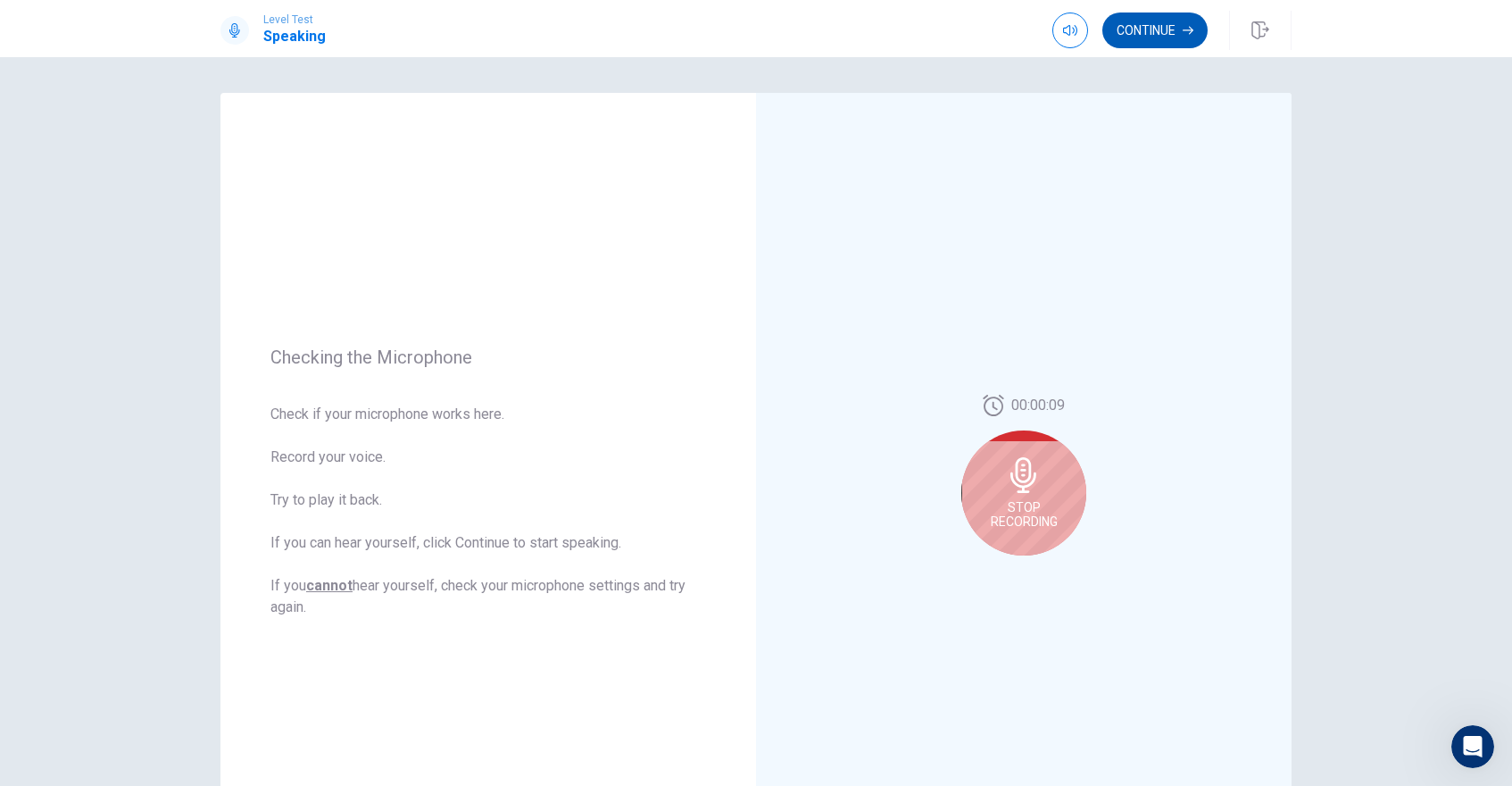
click at [1157, 19] on button "Continue" at bounding box center [1155, 30] width 105 height 35
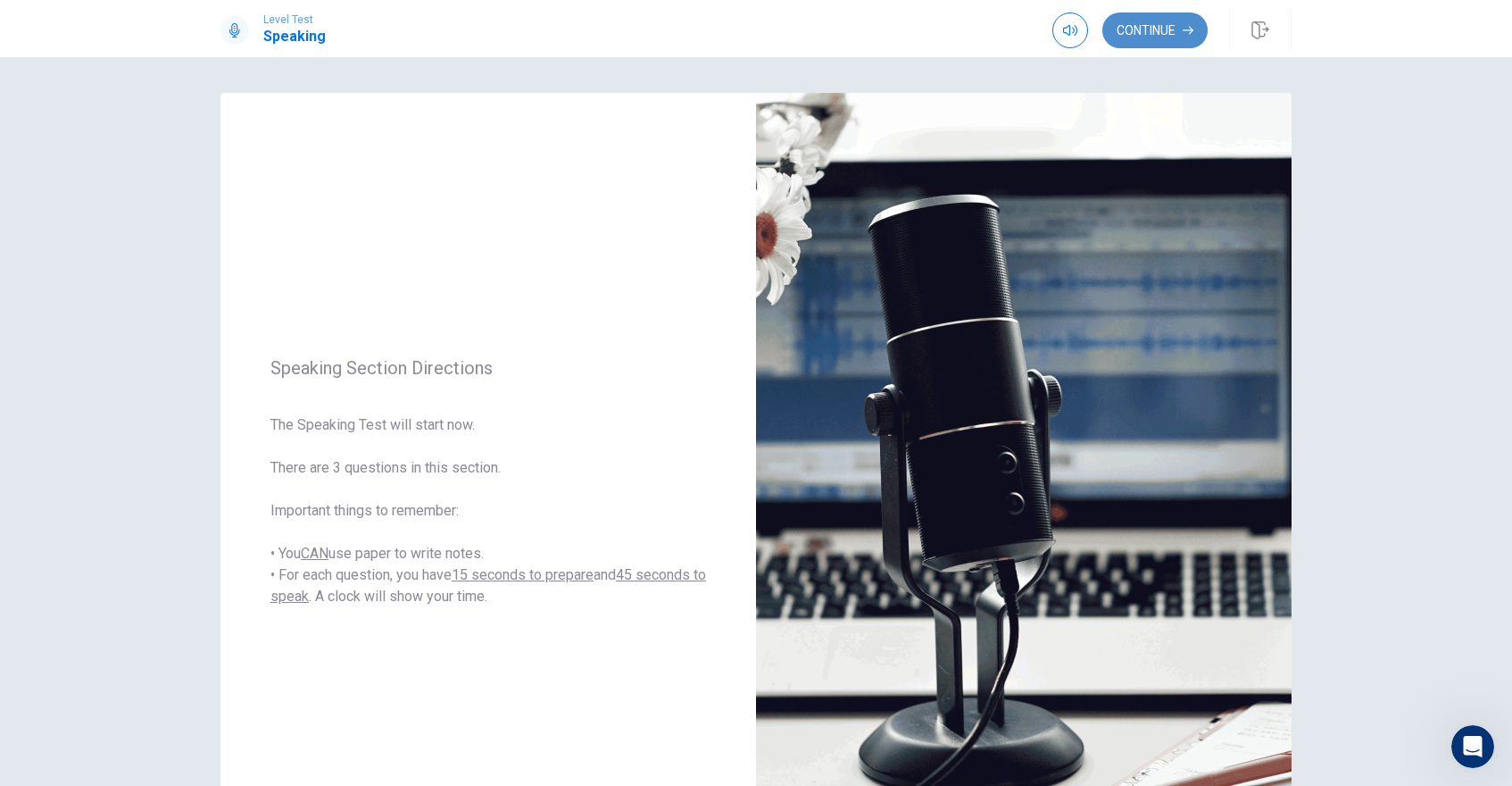
click at [1155, 25] on button "Continue" at bounding box center [1155, 30] width 105 height 35
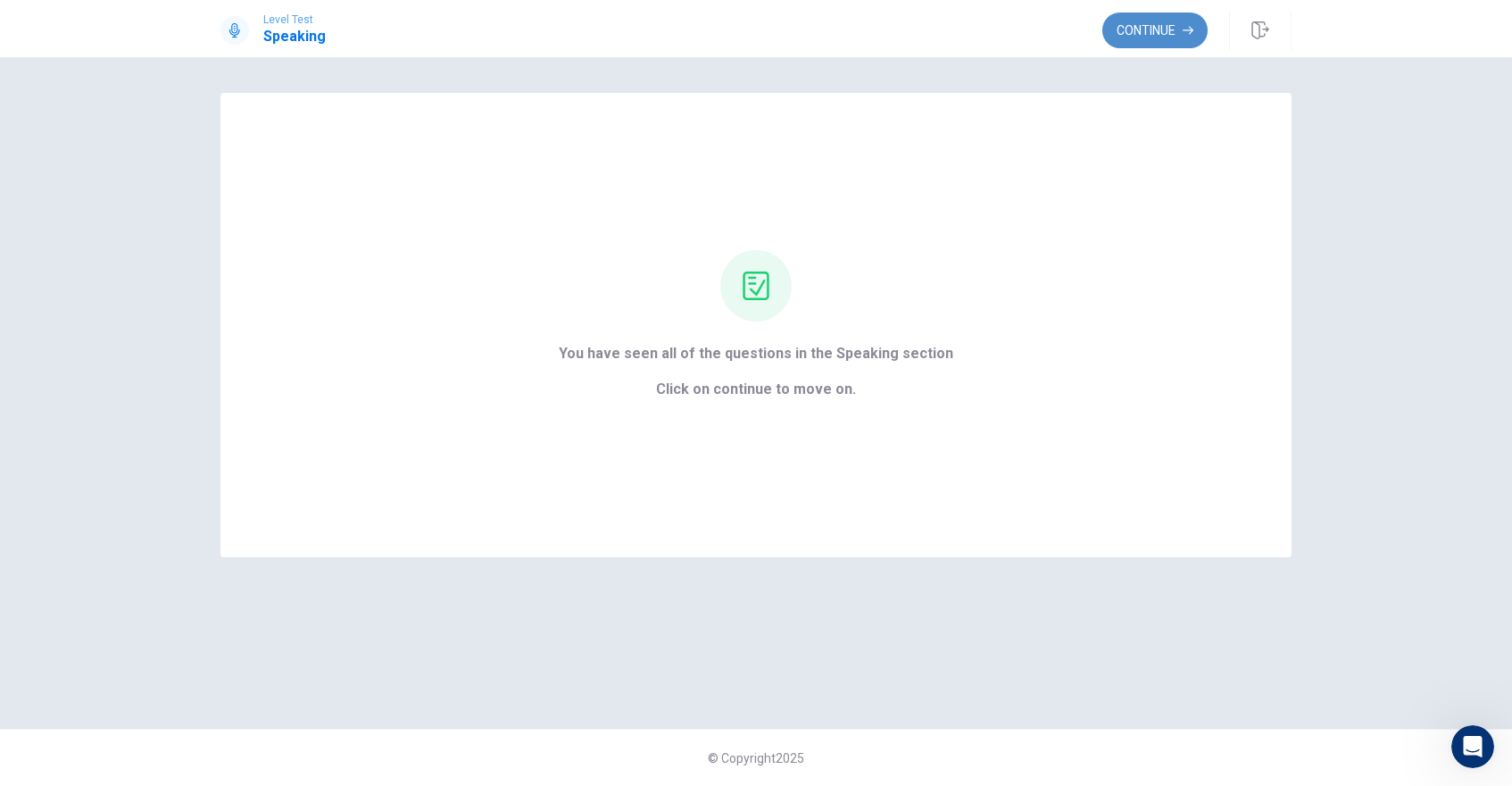
click at [1175, 23] on button "Continue" at bounding box center [1155, 30] width 105 height 35
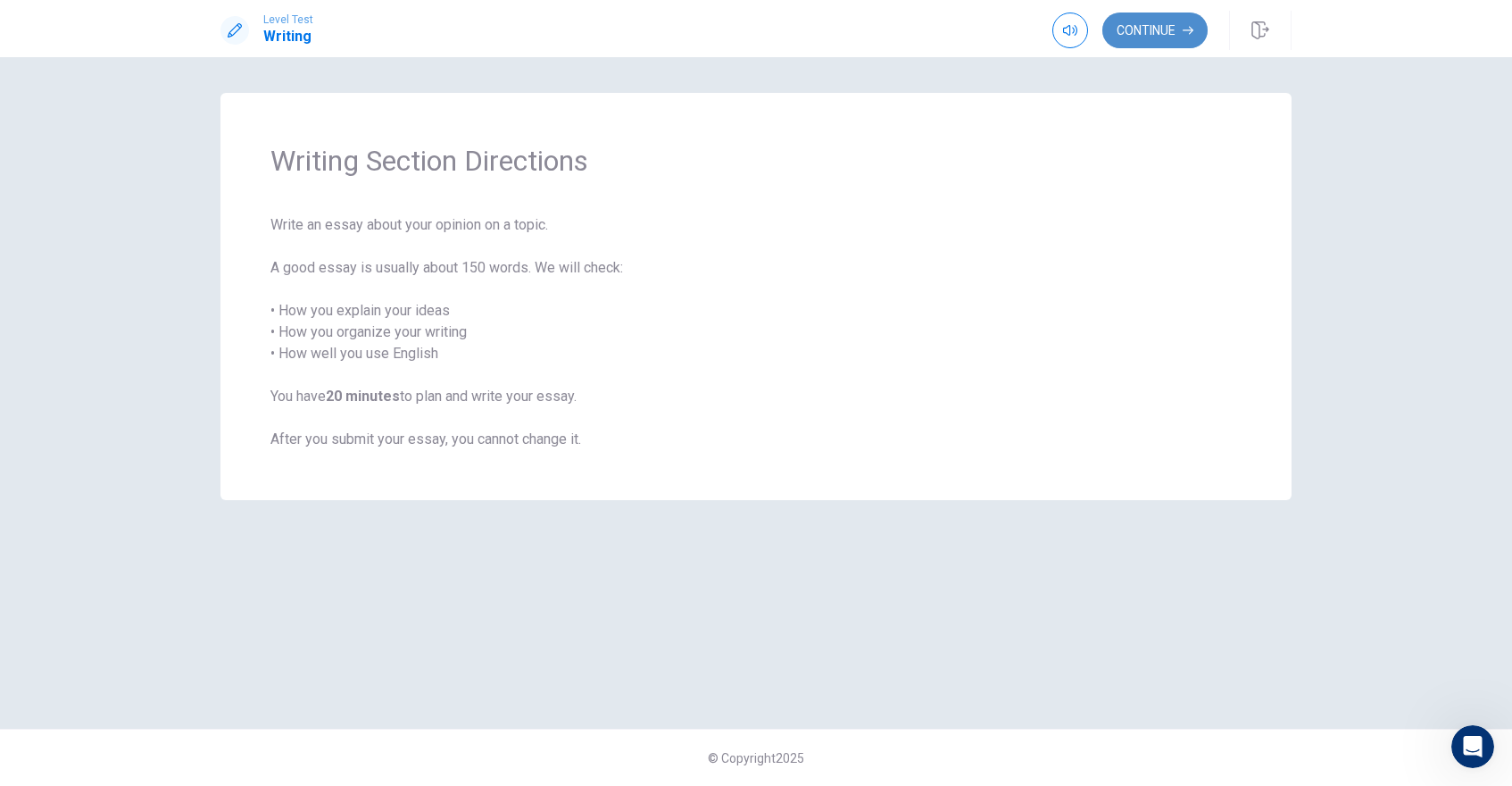
click at [1175, 23] on button "Continue" at bounding box center [1155, 30] width 105 height 35
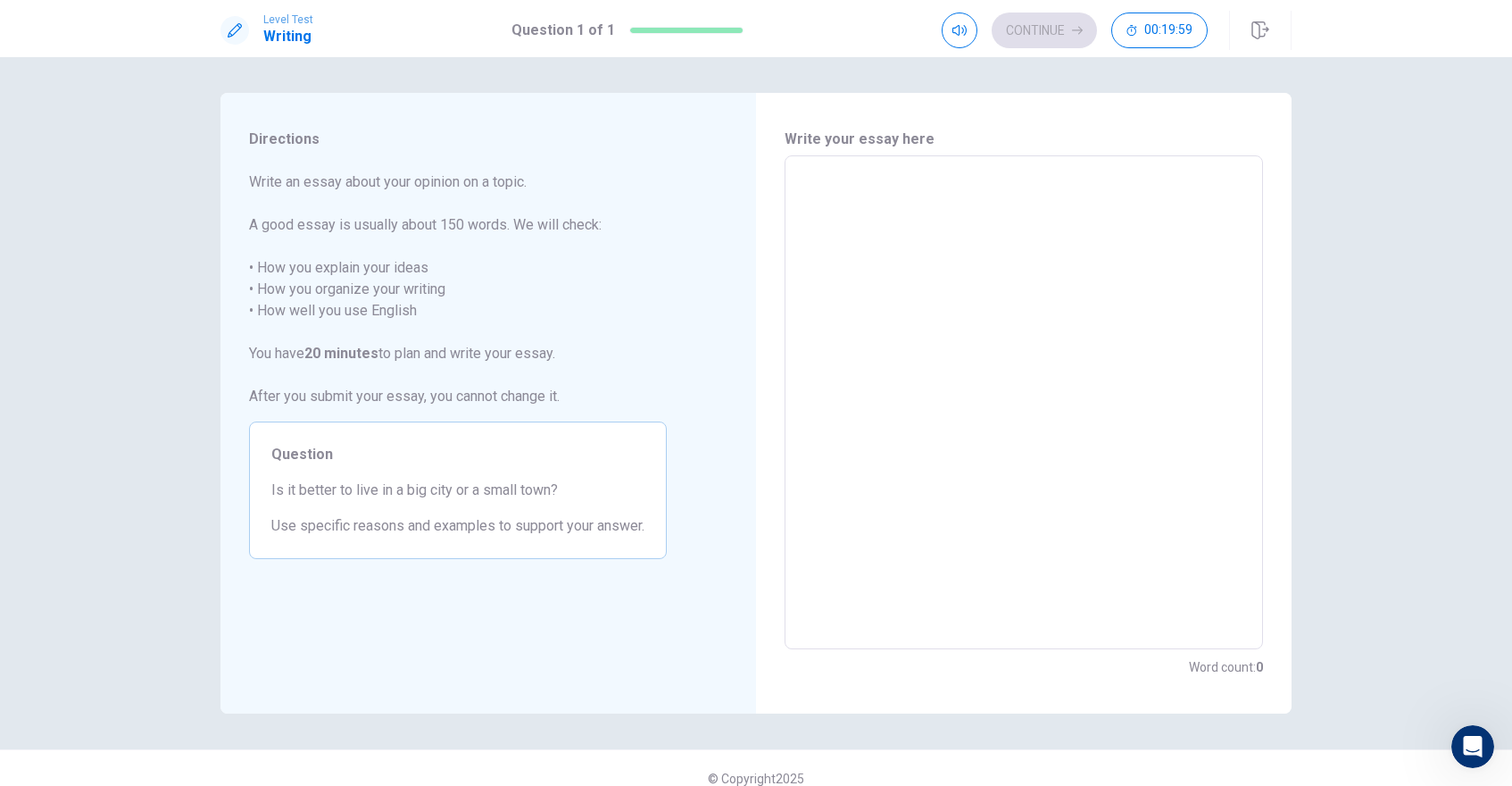
click at [819, 197] on textarea at bounding box center [1024, 402] width 454 height 464
type textarea "i"
type textarea "x"
type textarea "i"
type textarea "x"
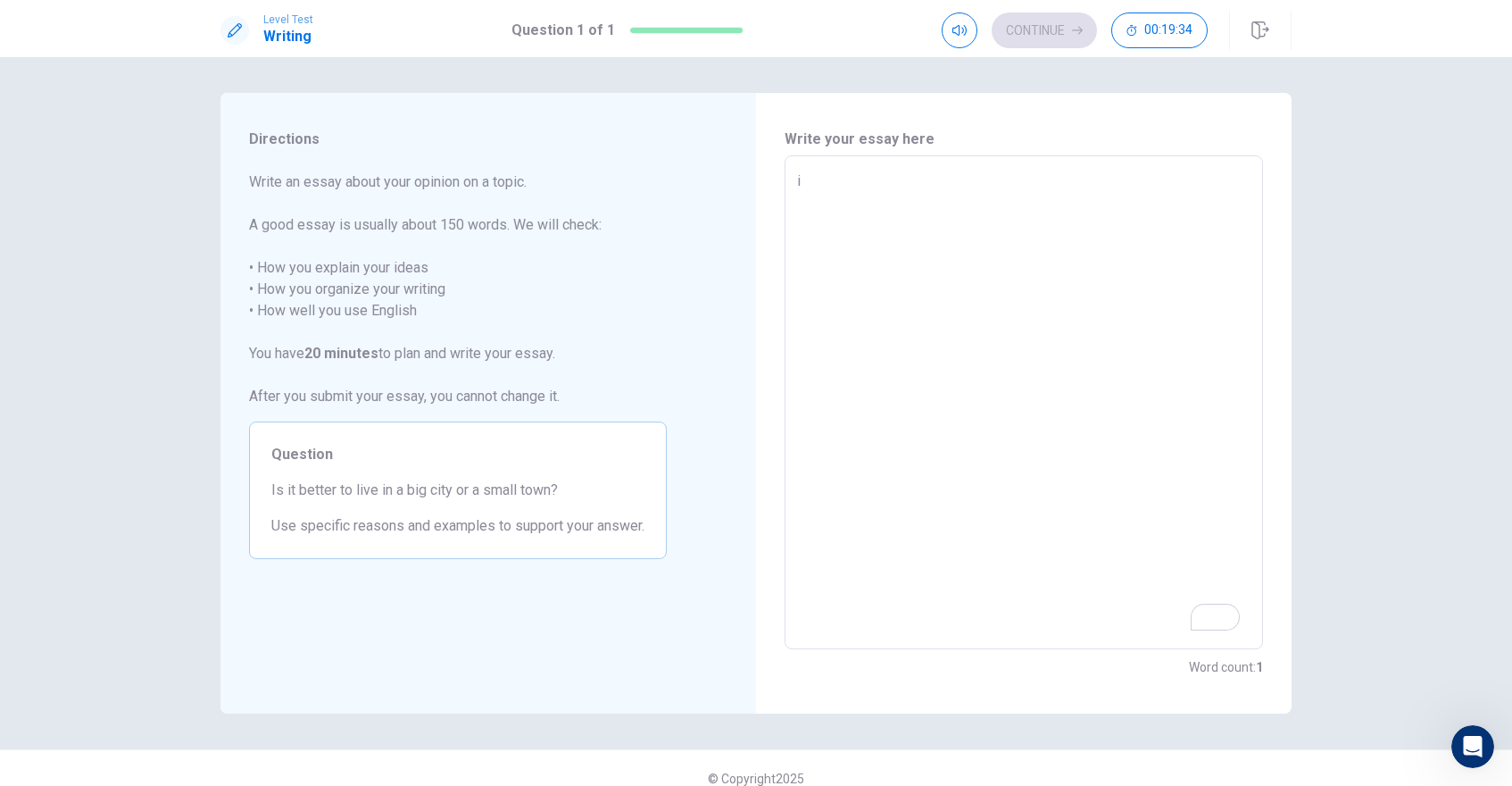
type textarea "i t"
type textarea "x"
type textarea "i th"
type textarea "x"
type textarea "i thi"
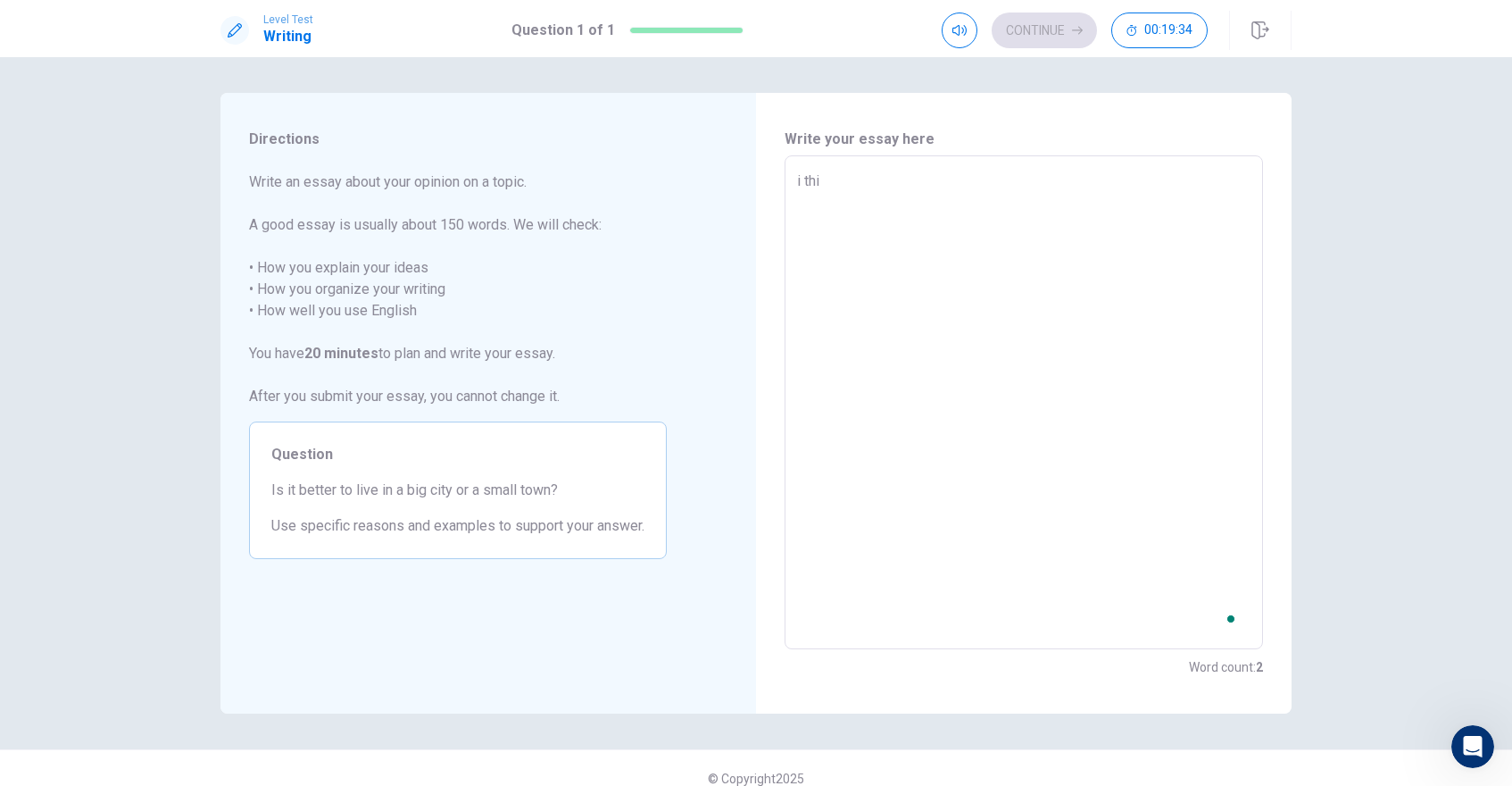
type textarea "x"
type textarea "i thin"
type textarea "x"
type textarea "i think"
type textarea "x"
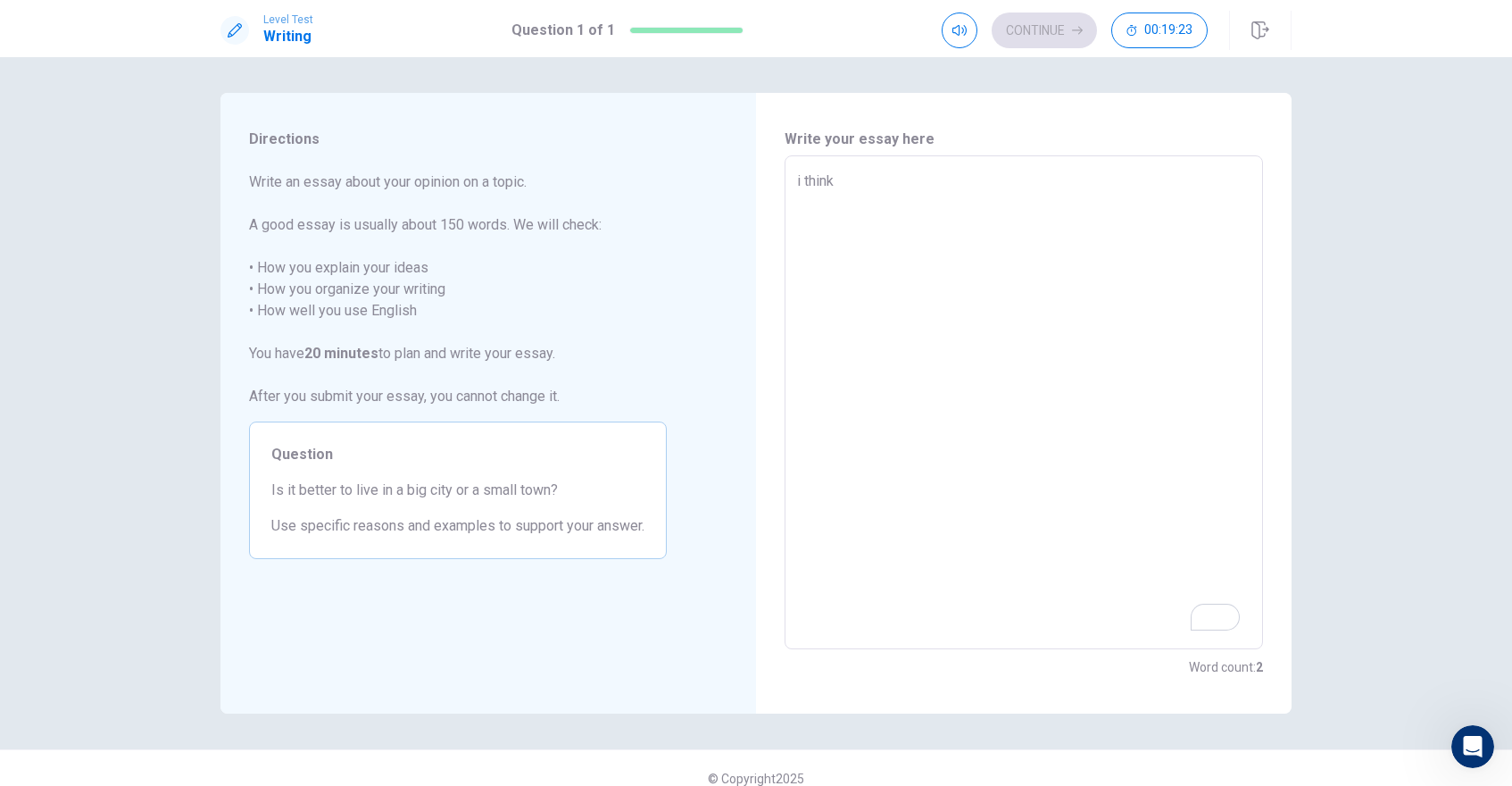
type textarea "i think"
type textarea "x"
type textarea "i think i"
type textarea "x"
type textarea "i think it"
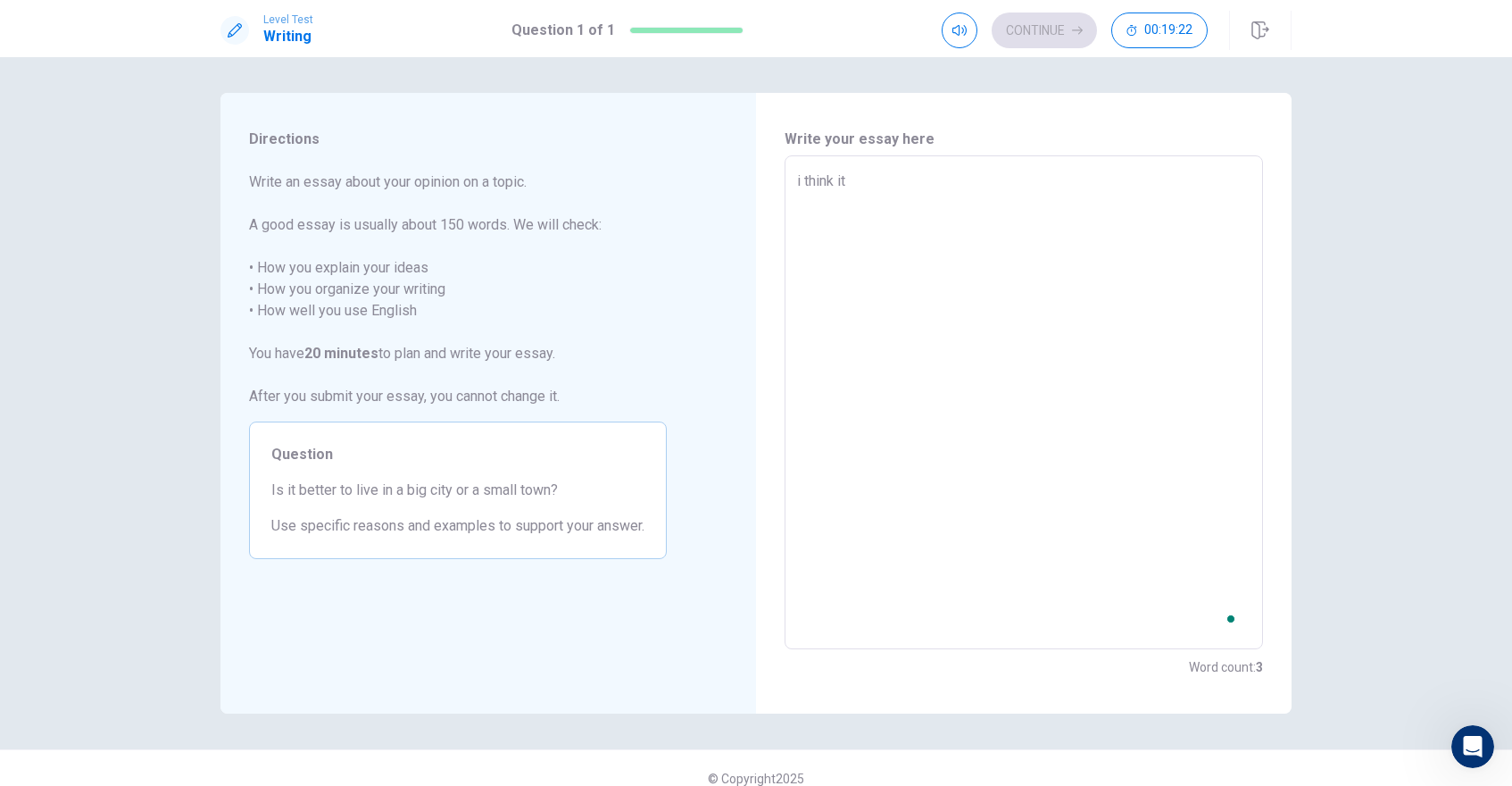
type textarea "x"
type textarea "i think it"
type textarea "x"
type textarea "i think it i"
type textarea "x"
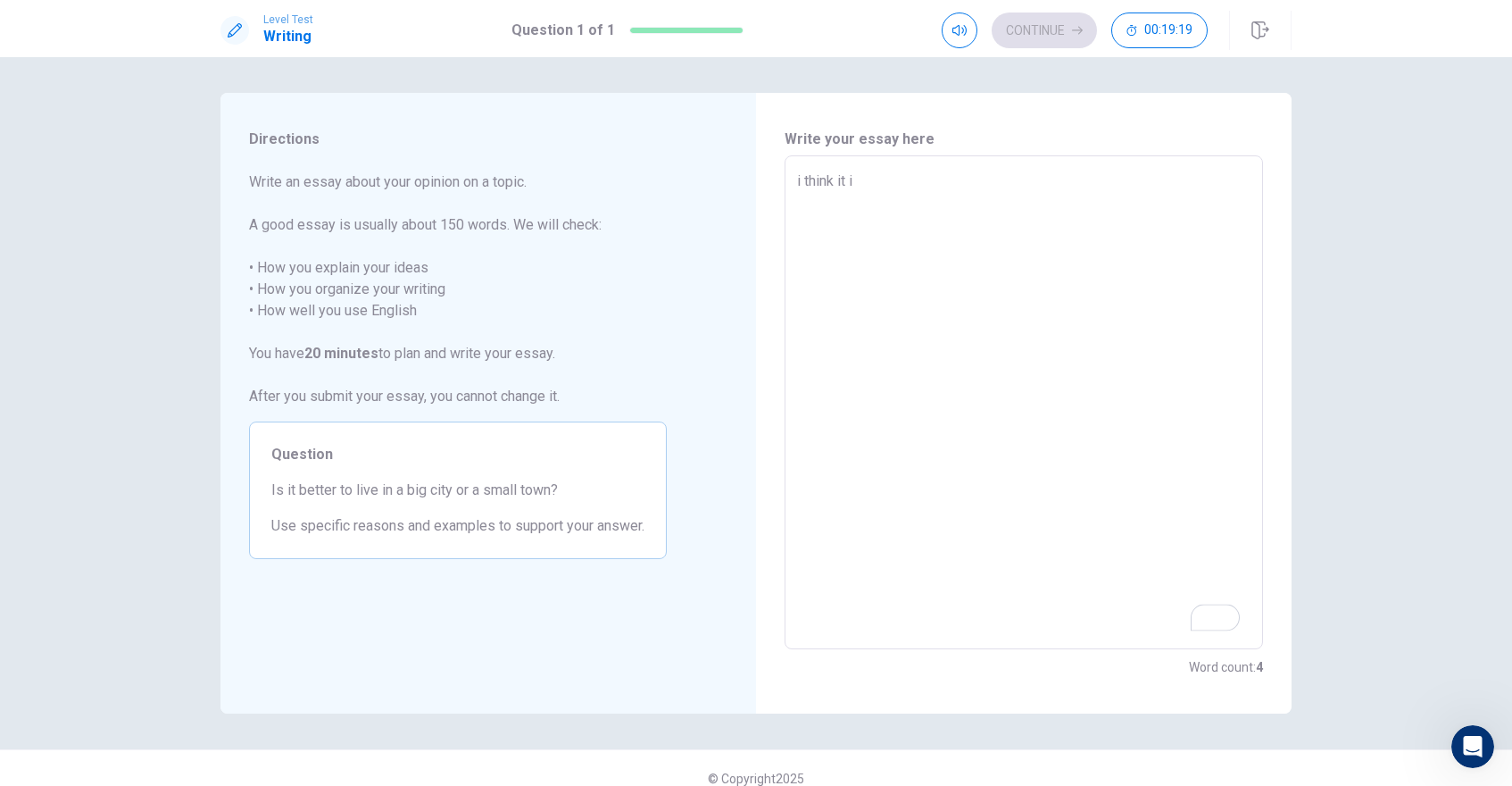
type textarea "i think it is"
type textarea "x"
type textarea "i think it is"
type textarea "x"
type textarea "i think it is m"
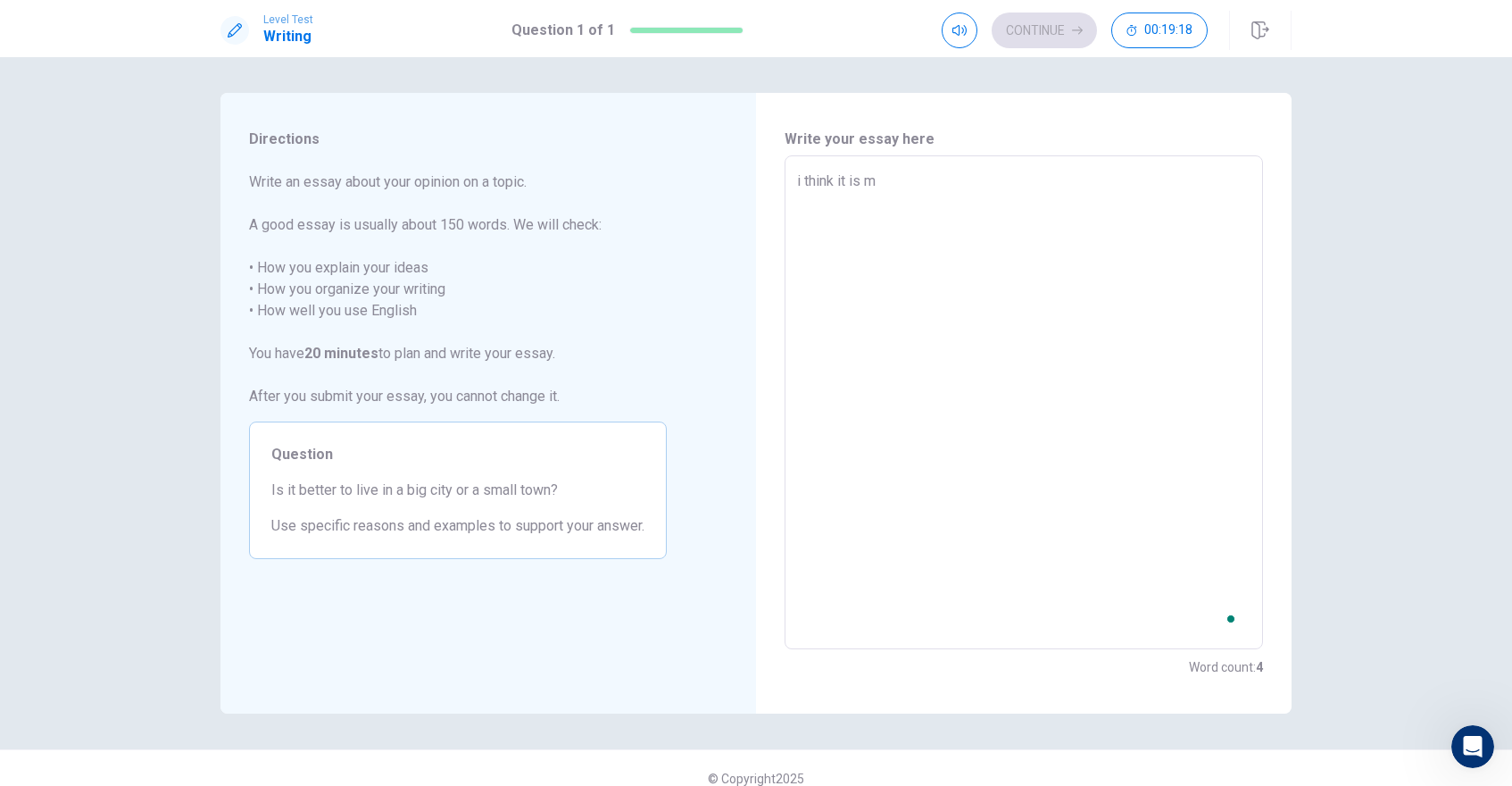
type textarea "x"
type textarea "i think it is mo"
type textarea "x"
type textarea "i think it is mor"
type textarea "x"
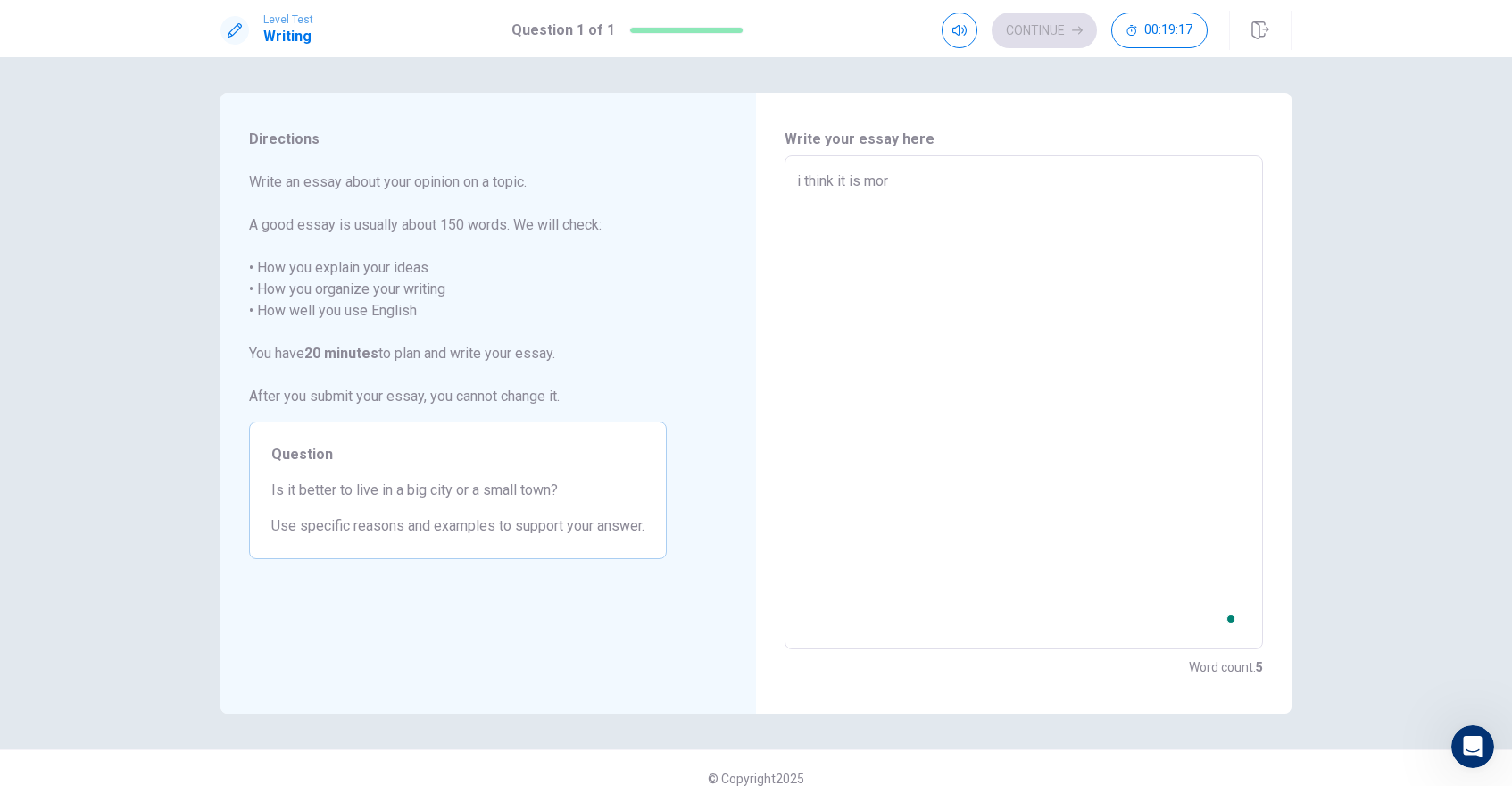
type textarea "i think it is more"
type textarea "x"
type textarea "i think it is mor"
type textarea "x"
type textarea "i think it is mo"
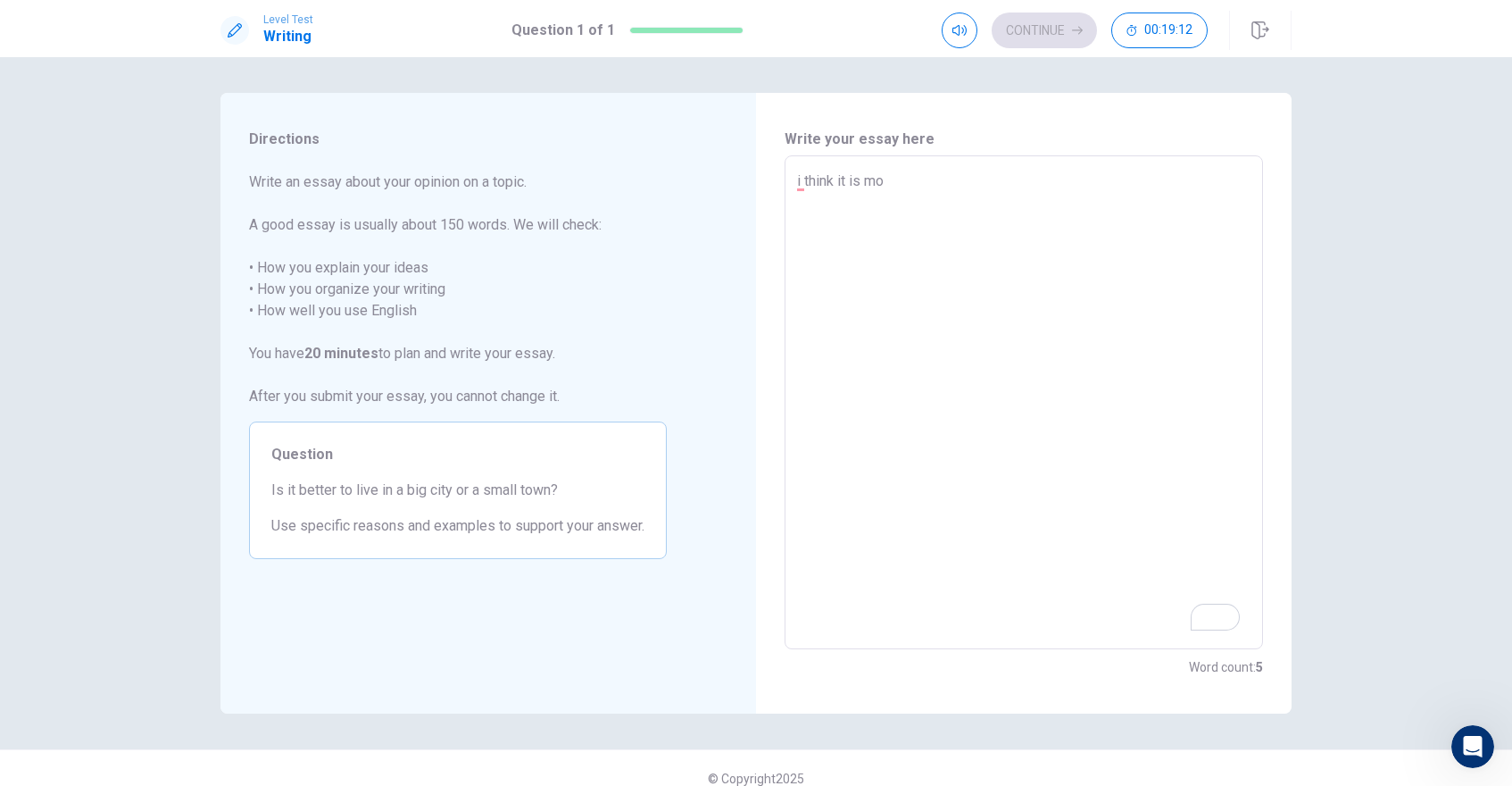
type textarea "x"
type textarea "i think it is m"
type textarea "x"
type textarea "i think it is"
click at [802, 177] on textarea "i think it is" at bounding box center [1024, 402] width 454 height 464
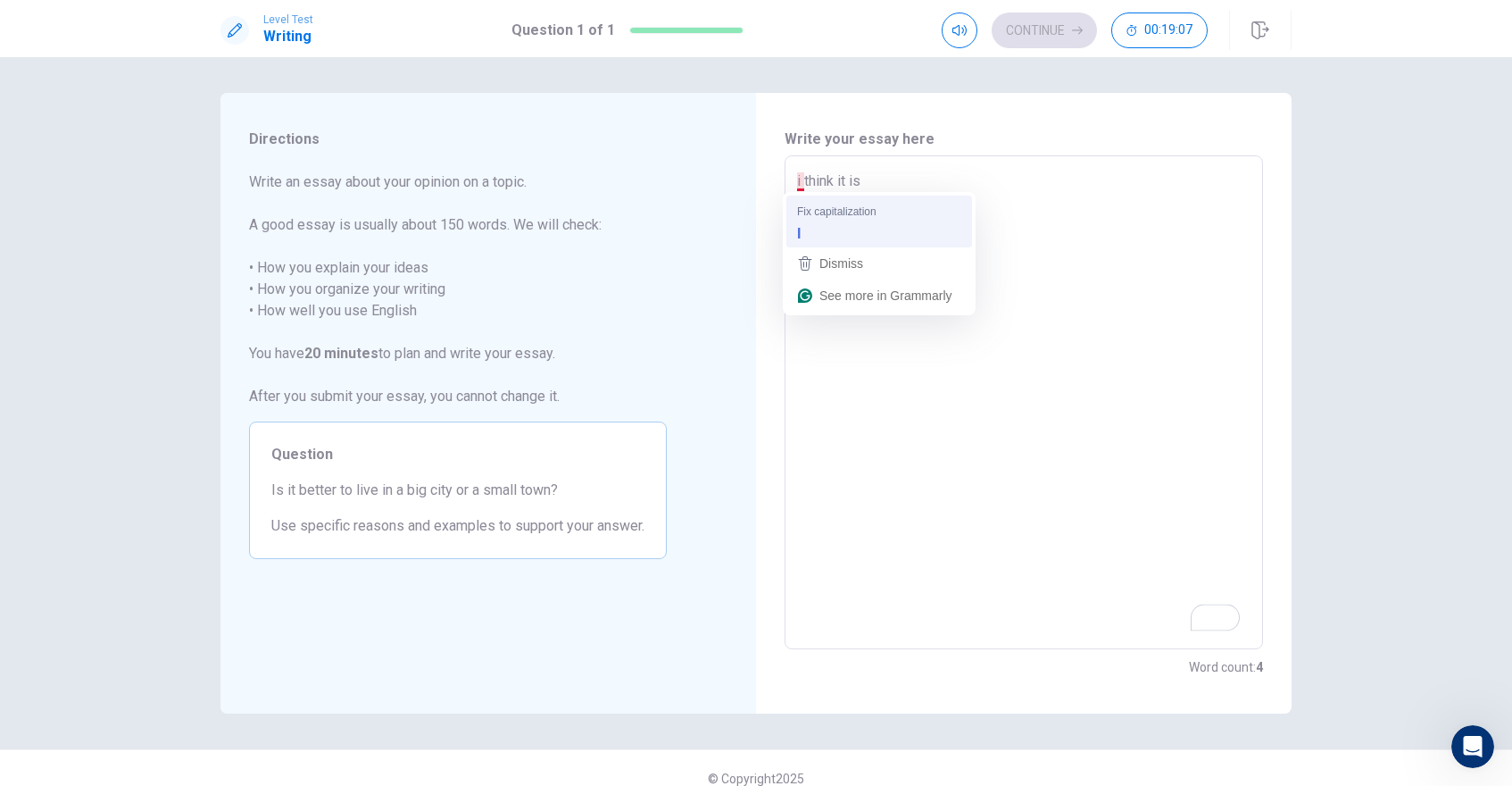
type textarea "x"
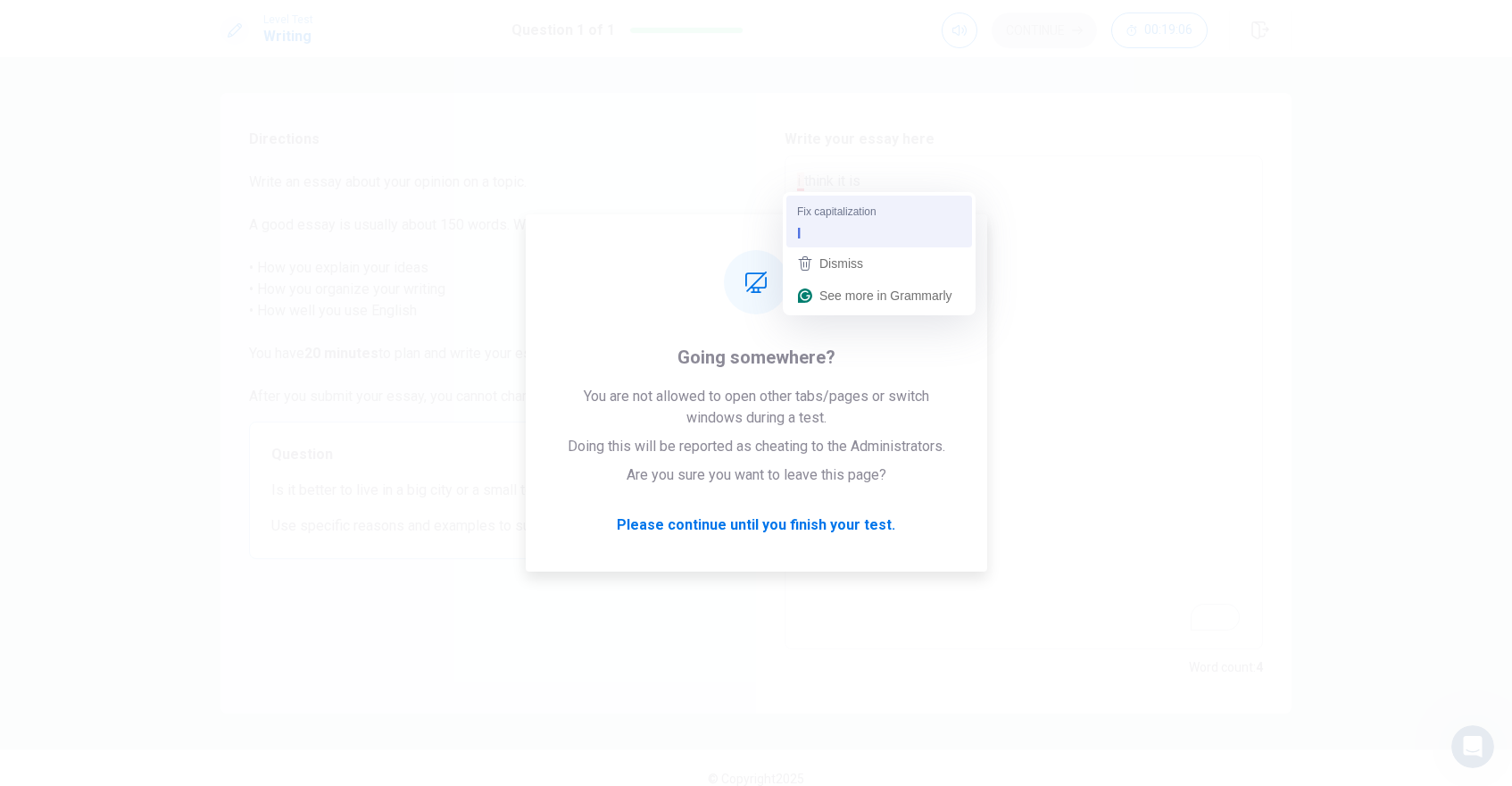
type textarea "I think it is"
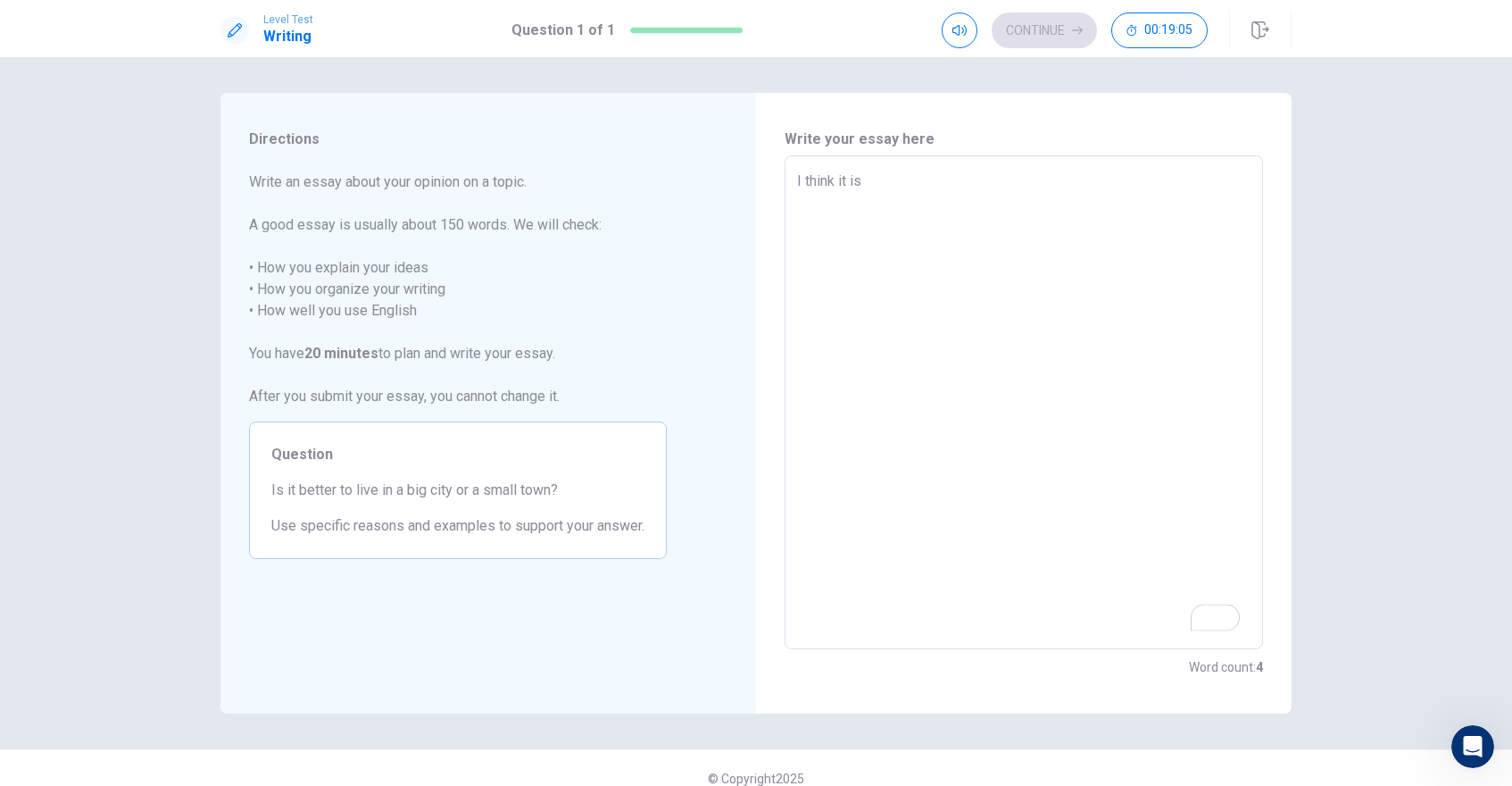
click at [872, 180] on textarea "I think it is" at bounding box center [1024, 402] width 454 height 464
type textarea "x"
type textarea "I think it is b"
type textarea "x"
type textarea "I think it is be"
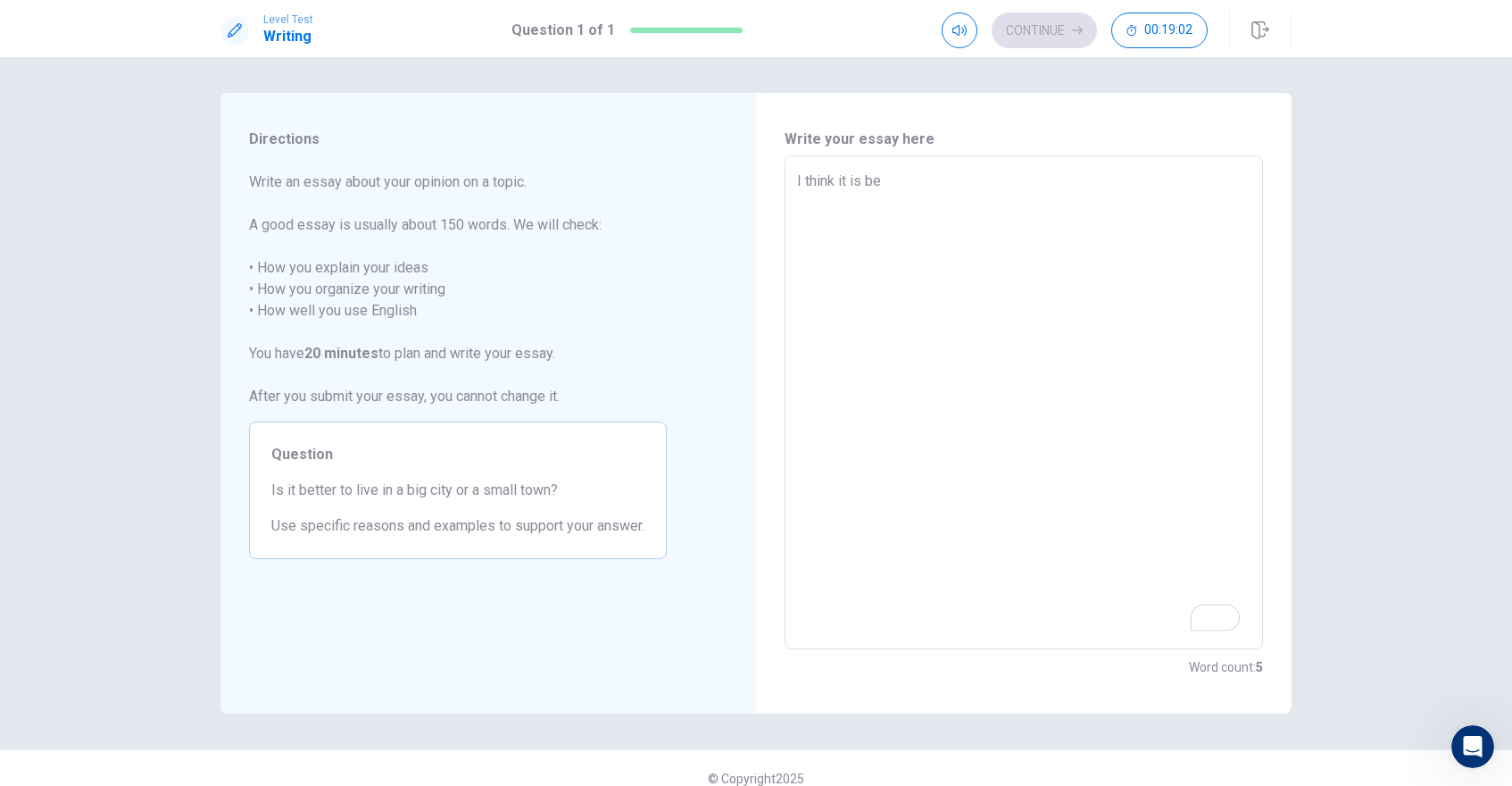
type textarea "x"
type textarea "I think it is bet"
type textarea "x"
type textarea "I think it is bett"
type textarea "x"
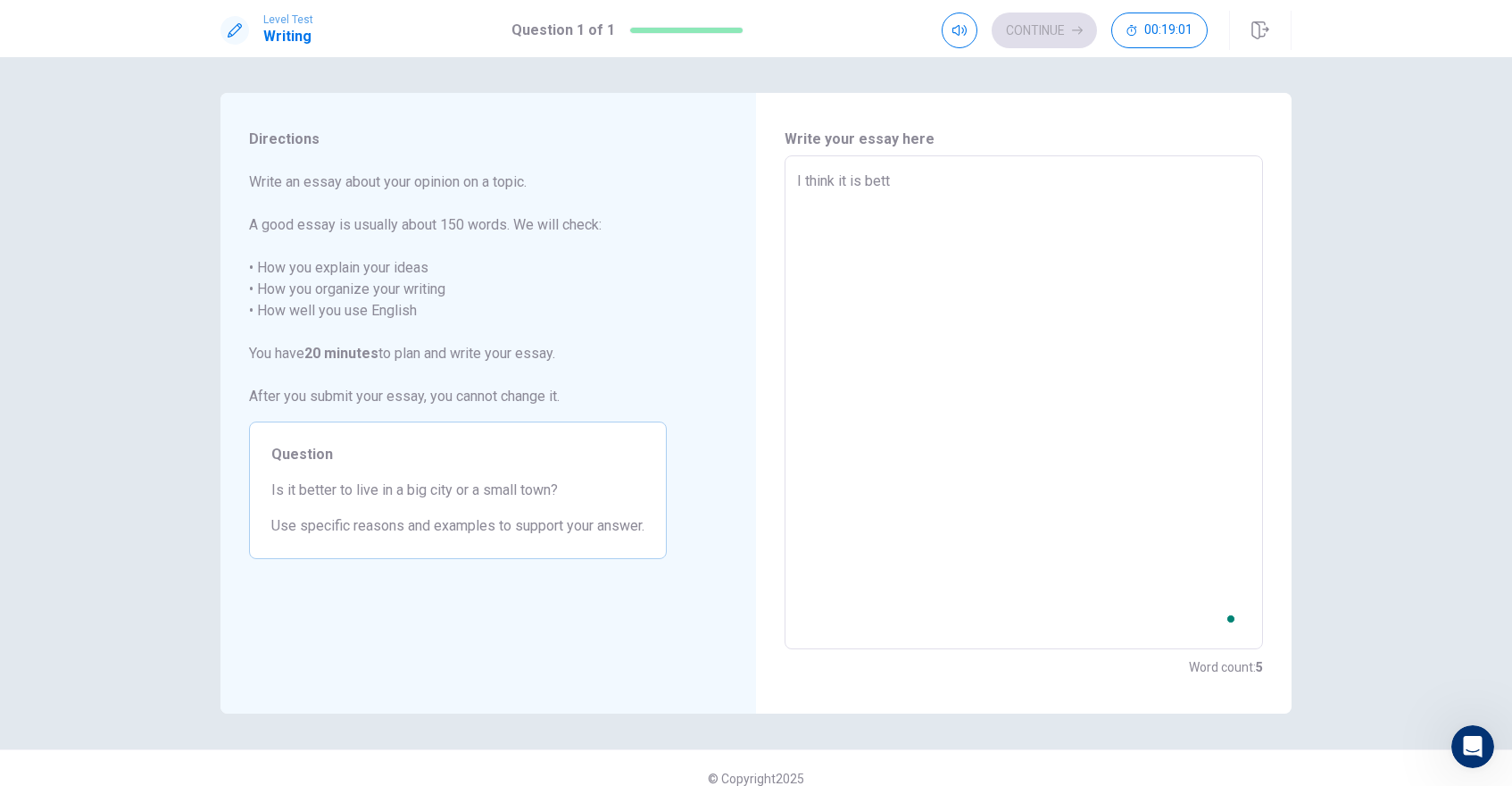
type textarea "I think it is bette"
type textarea "x"
type textarea "I think it is better"
type textarea "x"
type textarea "I think it is better"
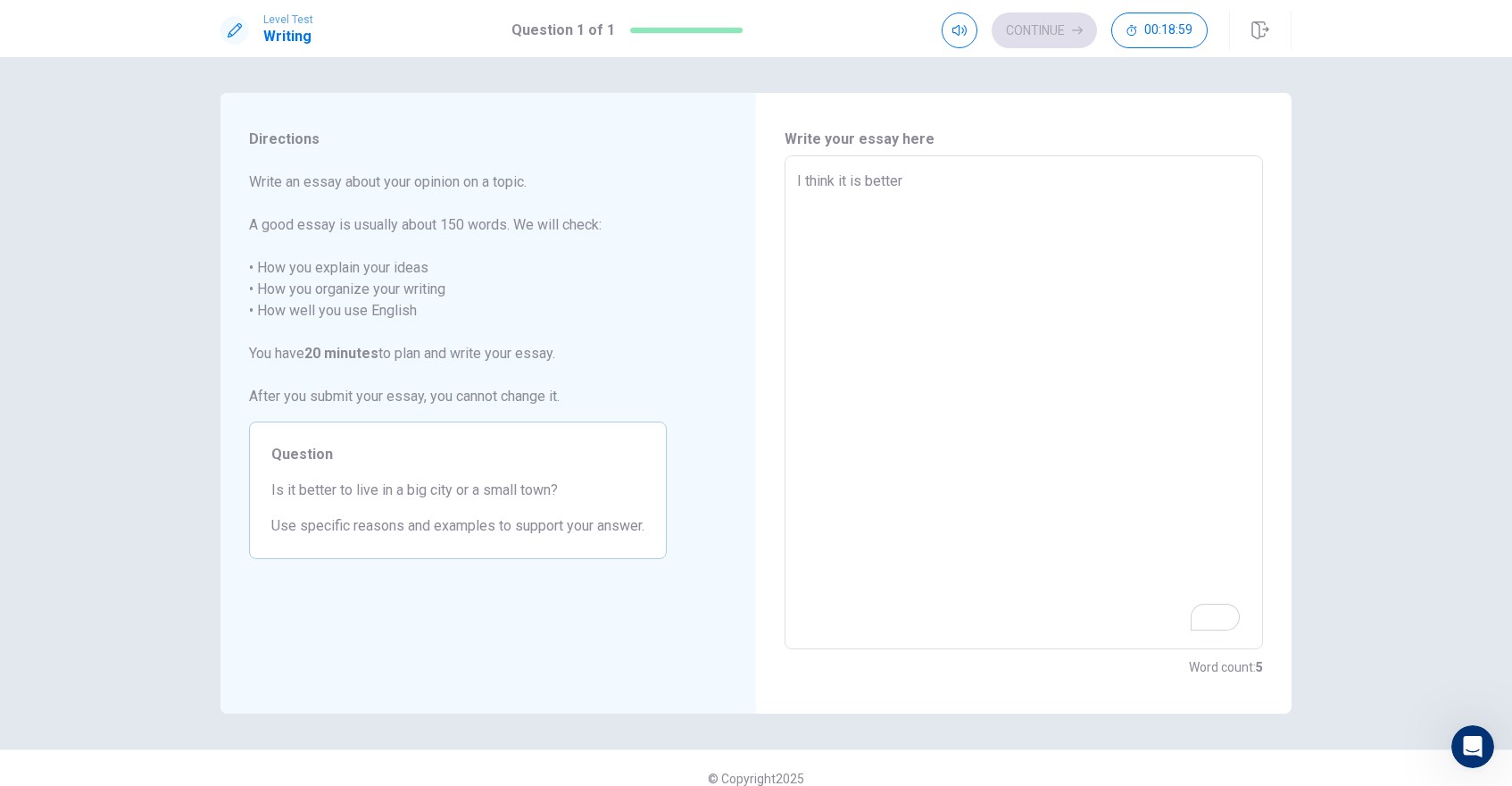
type textarea "x"
type textarea "I think it is better t"
type textarea "x"
type textarea "I think it is better to"
type textarea "x"
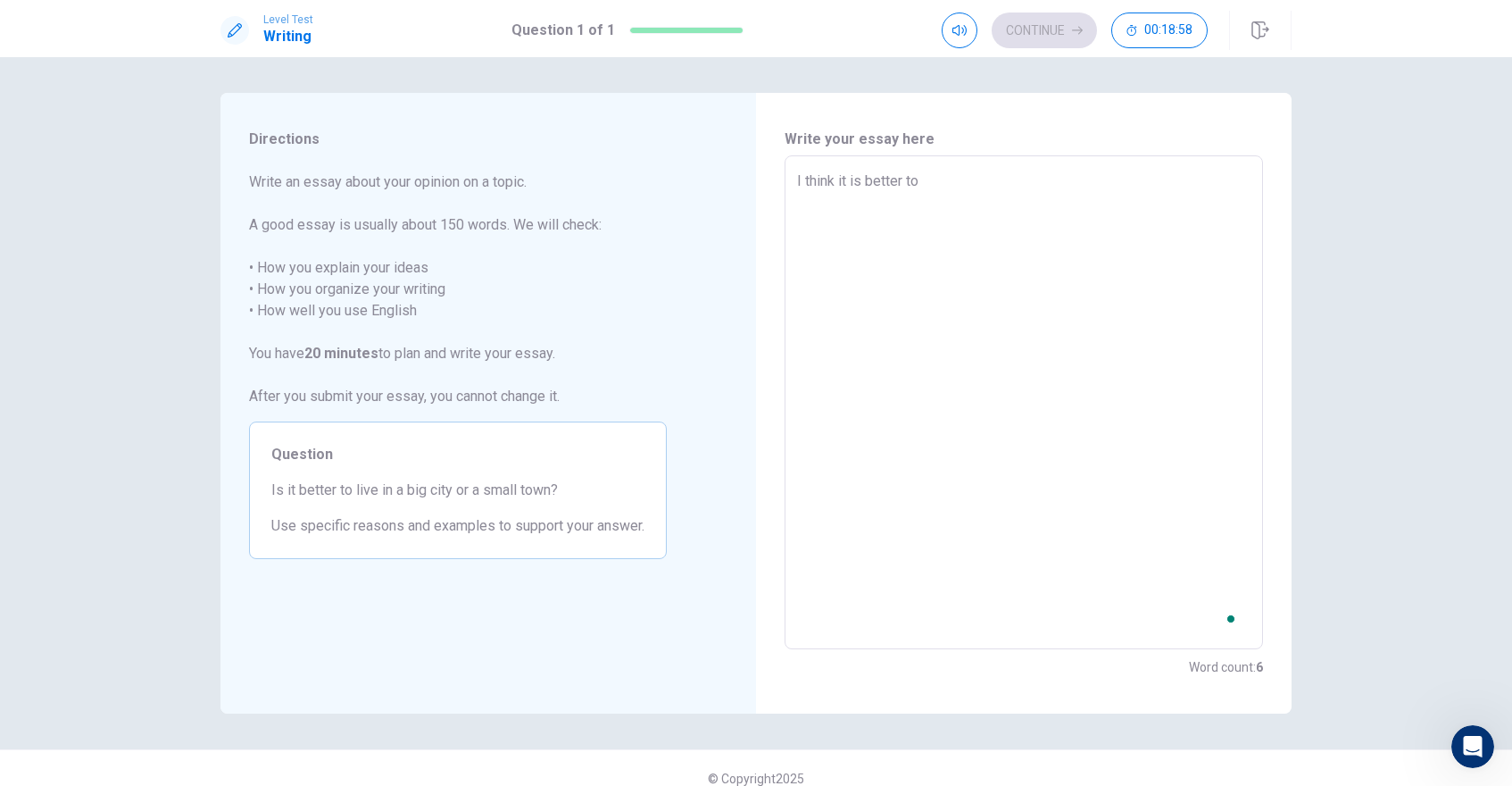
type textarea "I think it is better to"
type textarea "x"
type textarea "I think it is better to l"
type textarea "x"
type textarea "I think it is better to li"
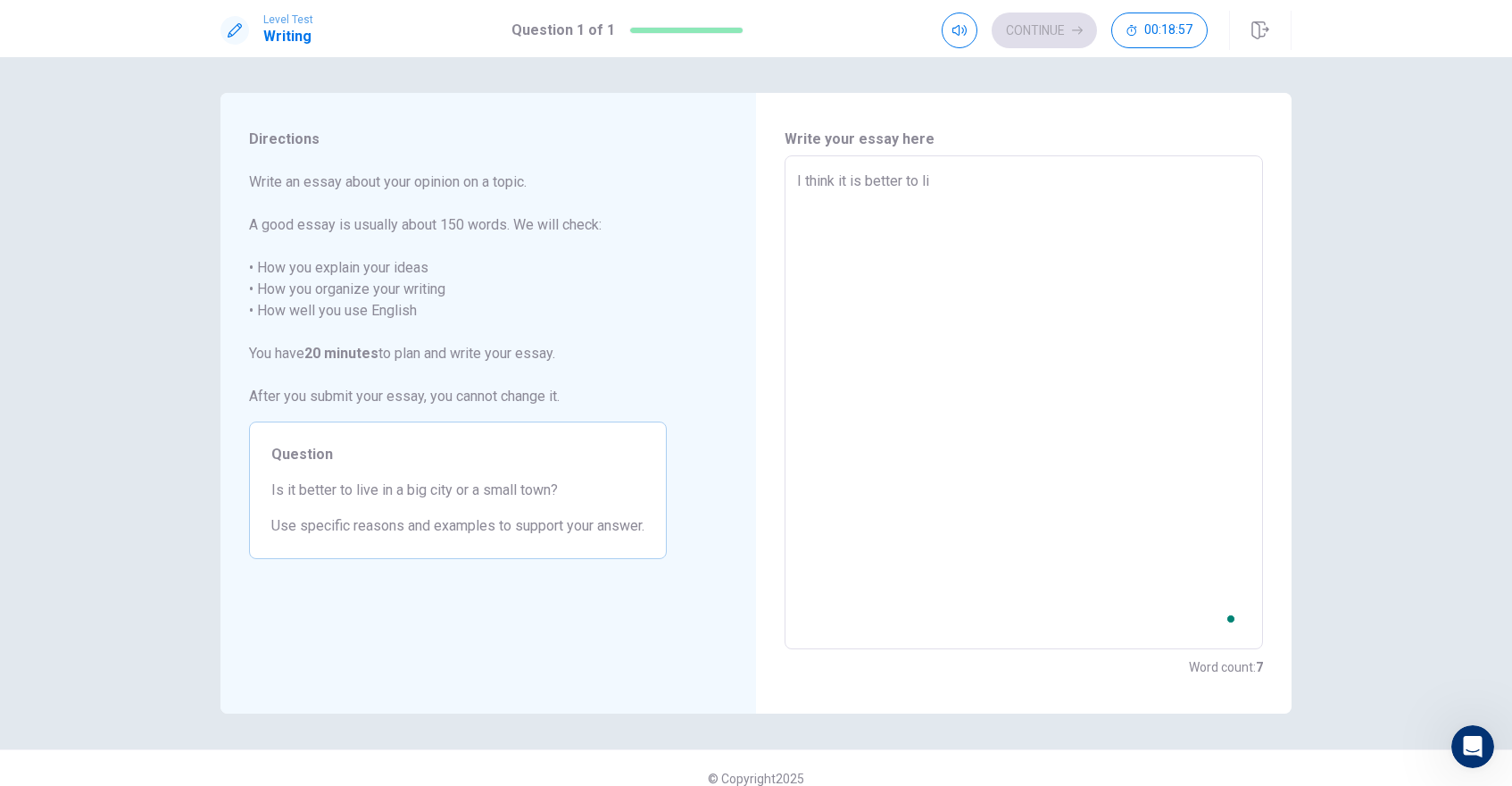
type textarea "x"
type textarea "I think it is better to liv"
type textarea "x"
type textarea "I think it is better to live"
type textarea "x"
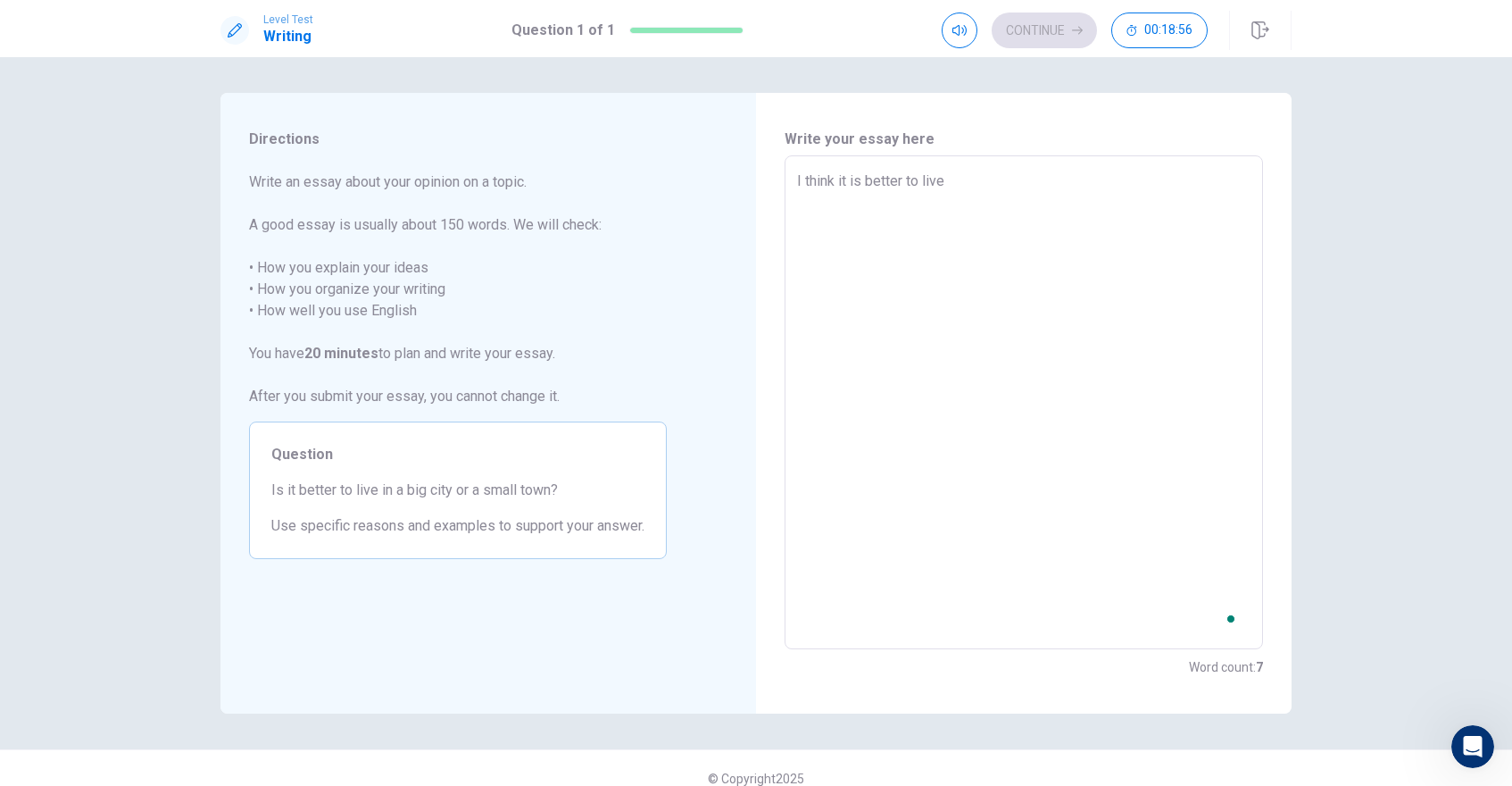
type textarea "I think it is better to live"
type textarea "x"
type textarea "I think it is better to live i"
type textarea "x"
type textarea "I think it is better to live in"
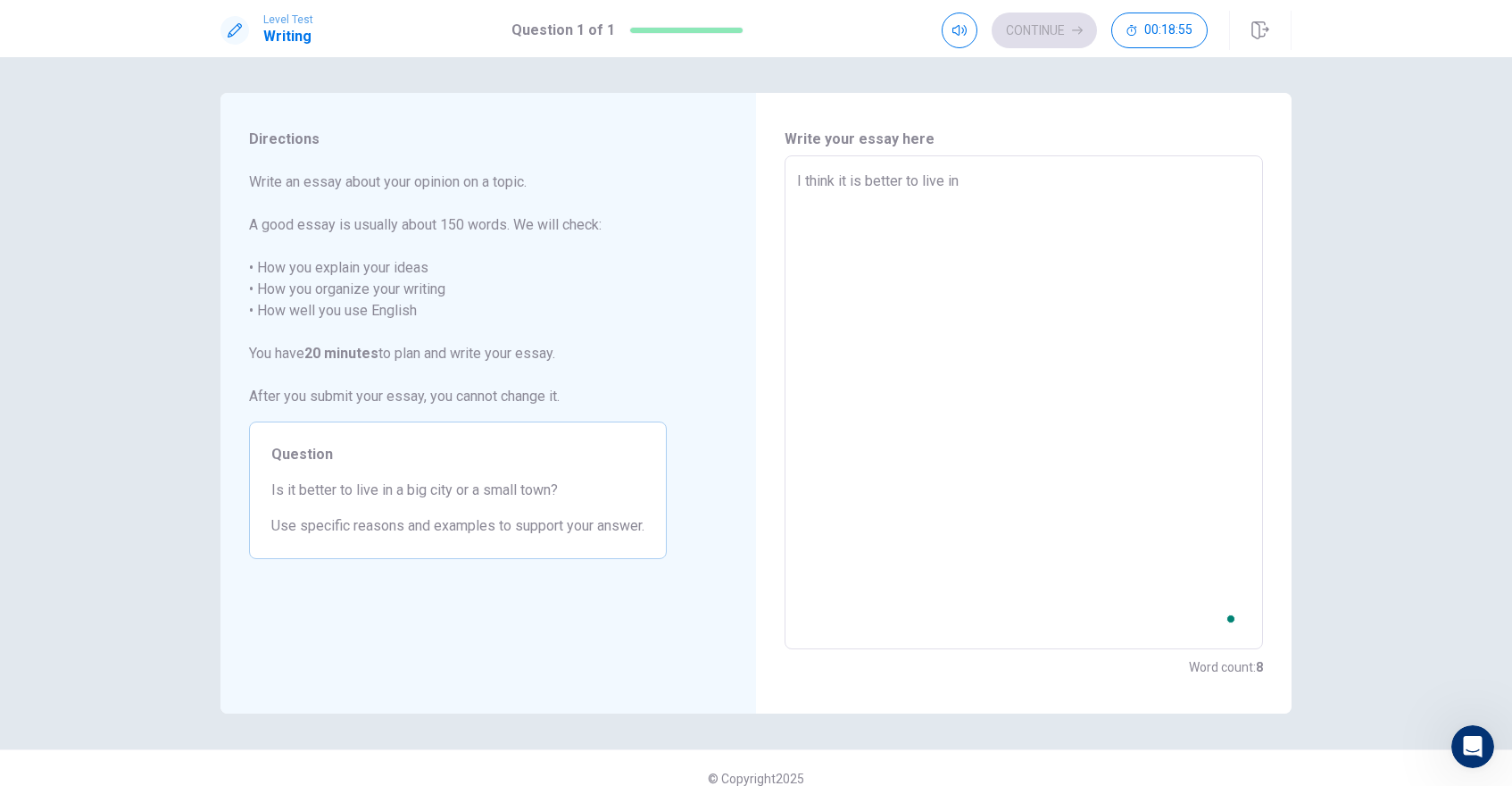
type textarea "x"
type textarea "I think it is better to live in"
type textarea "x"
type textarea "I think it is better to live in a"
type textarea "x"
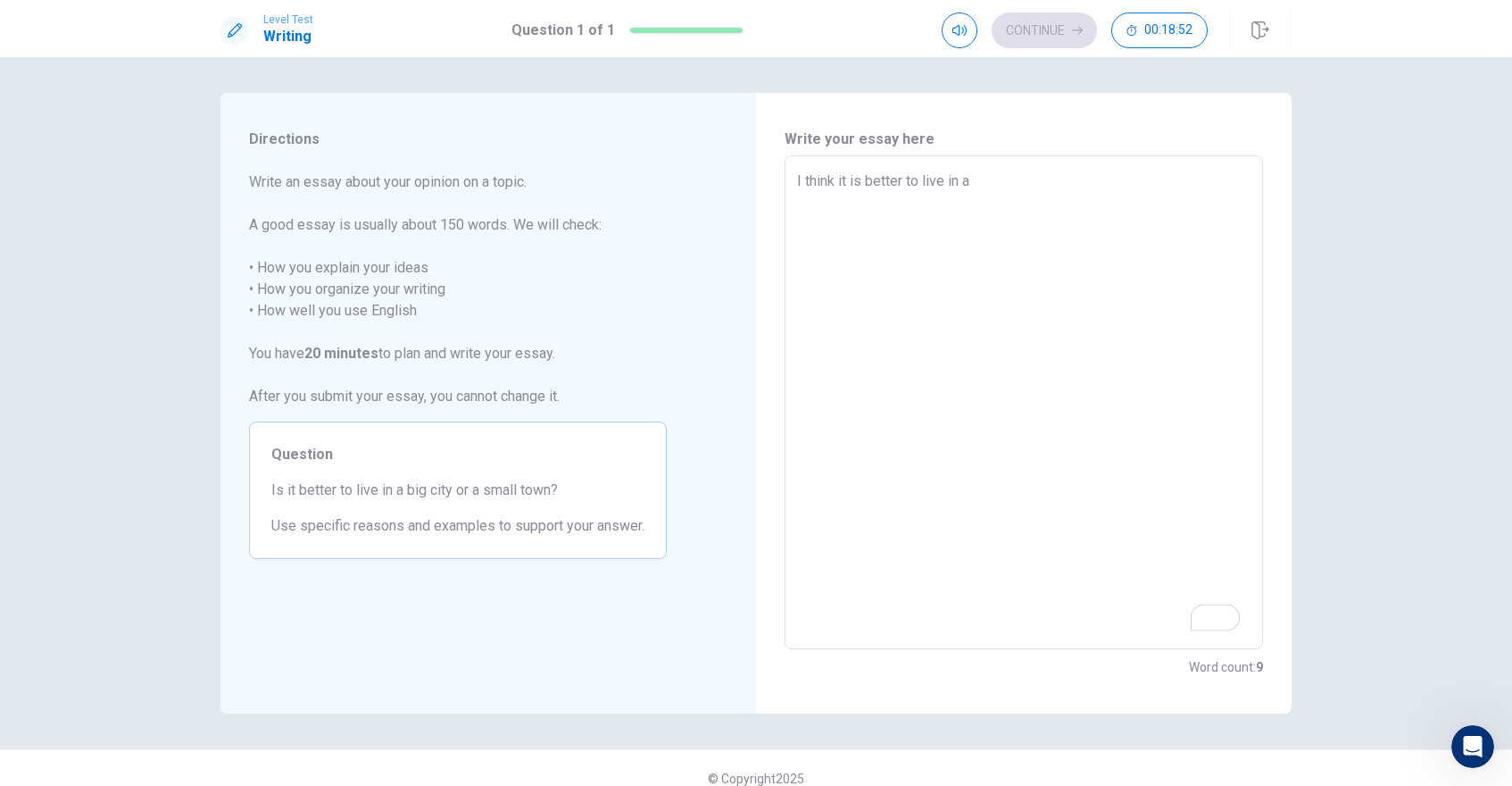
type textarea "I think it is better to live in a"
type textarea "x"
type textarea "I think it is better to live in a b"
type textarea "x"
type textarea "I think it is better to live in a bi"
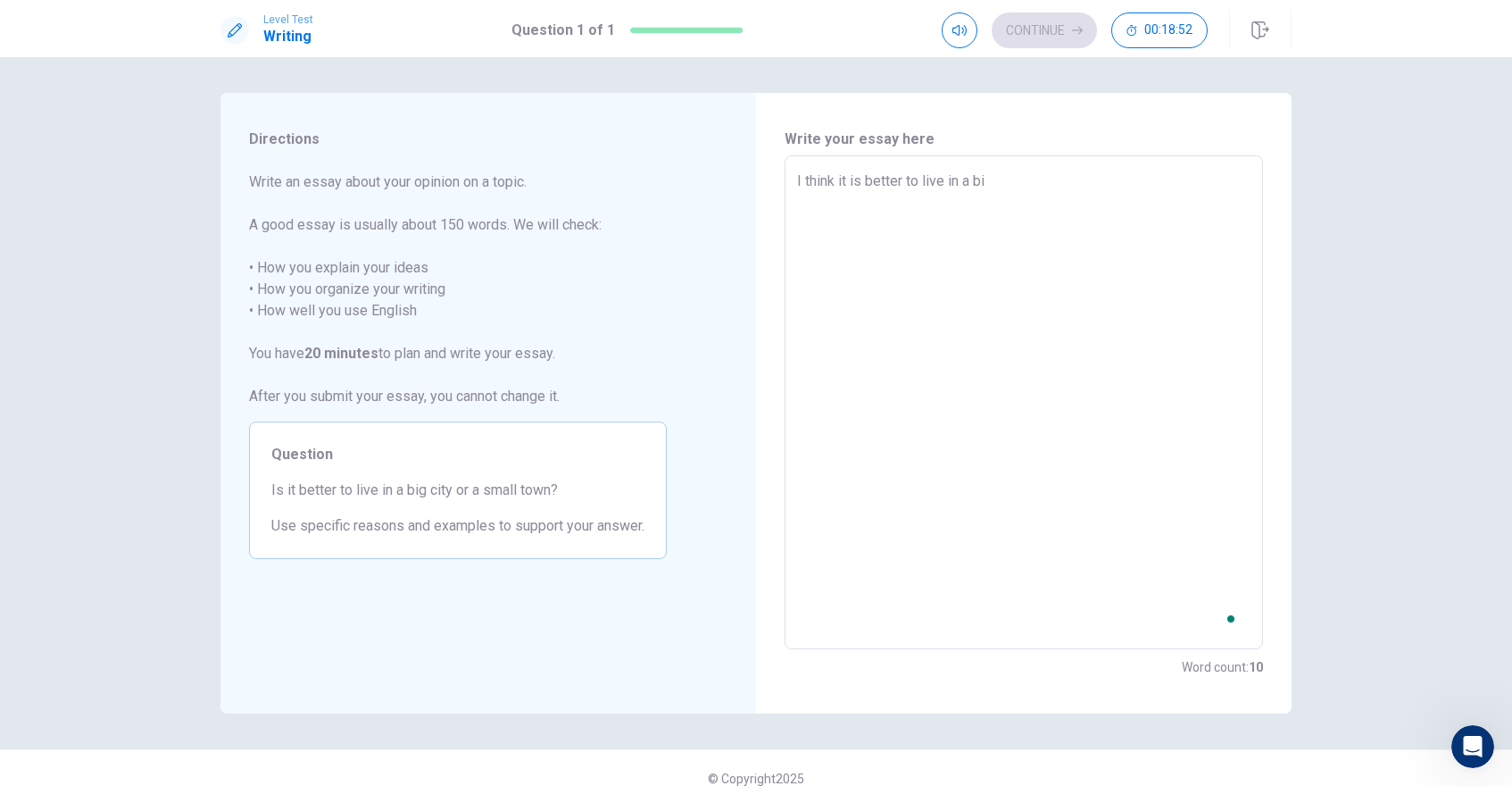
type textarea "x"
type textarea "I think it is better to live in a big"
type textarea "x"
type textarea "I think it is better to live in a big"
type textarea "x"
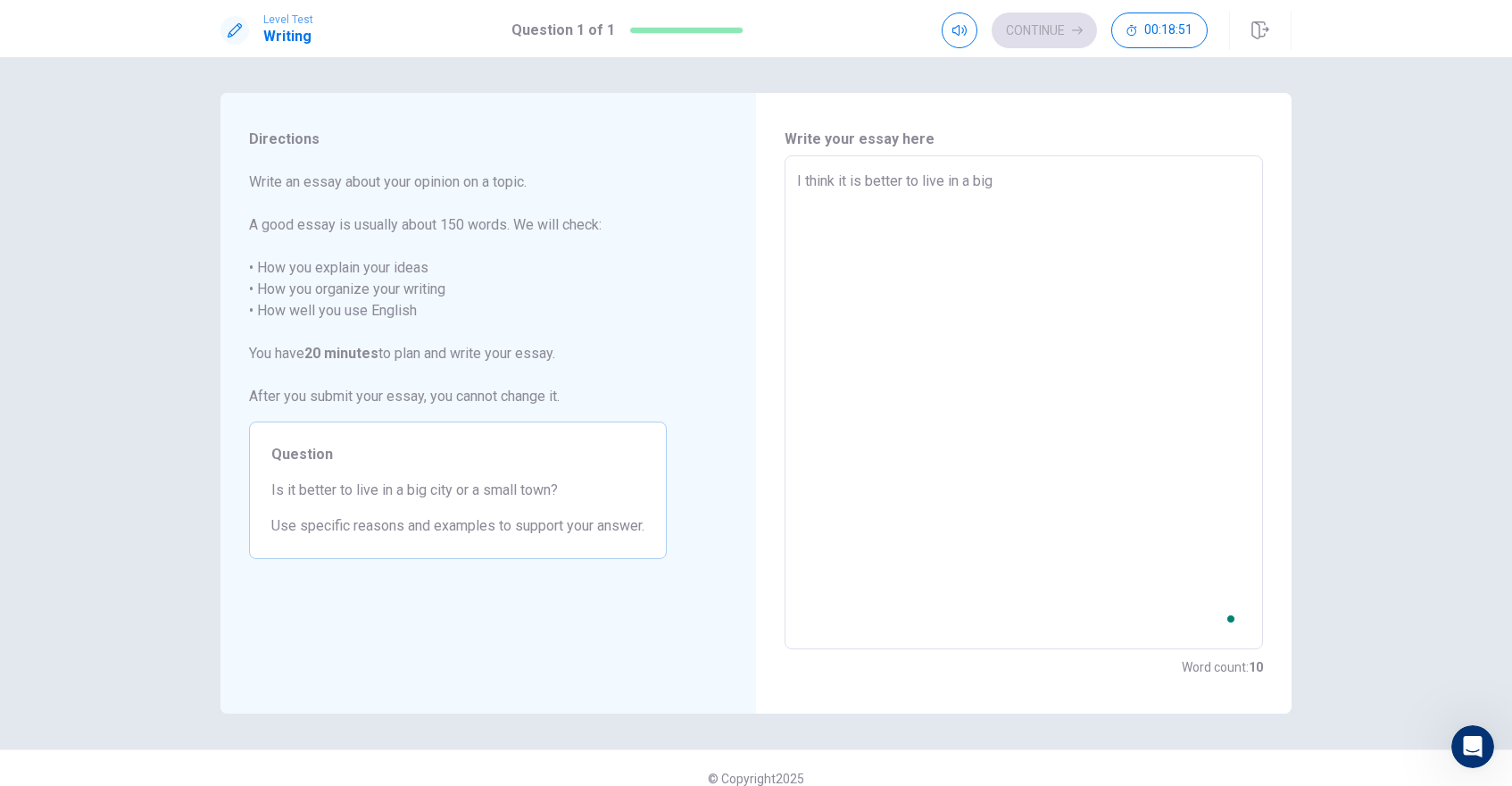
type textarea "I think it is better to live in a big c"
type textarea "x"
type textarea "I think it is better to live in a big ci"
type textarea "x"
type textarea "I think it is better to live in a big cit"
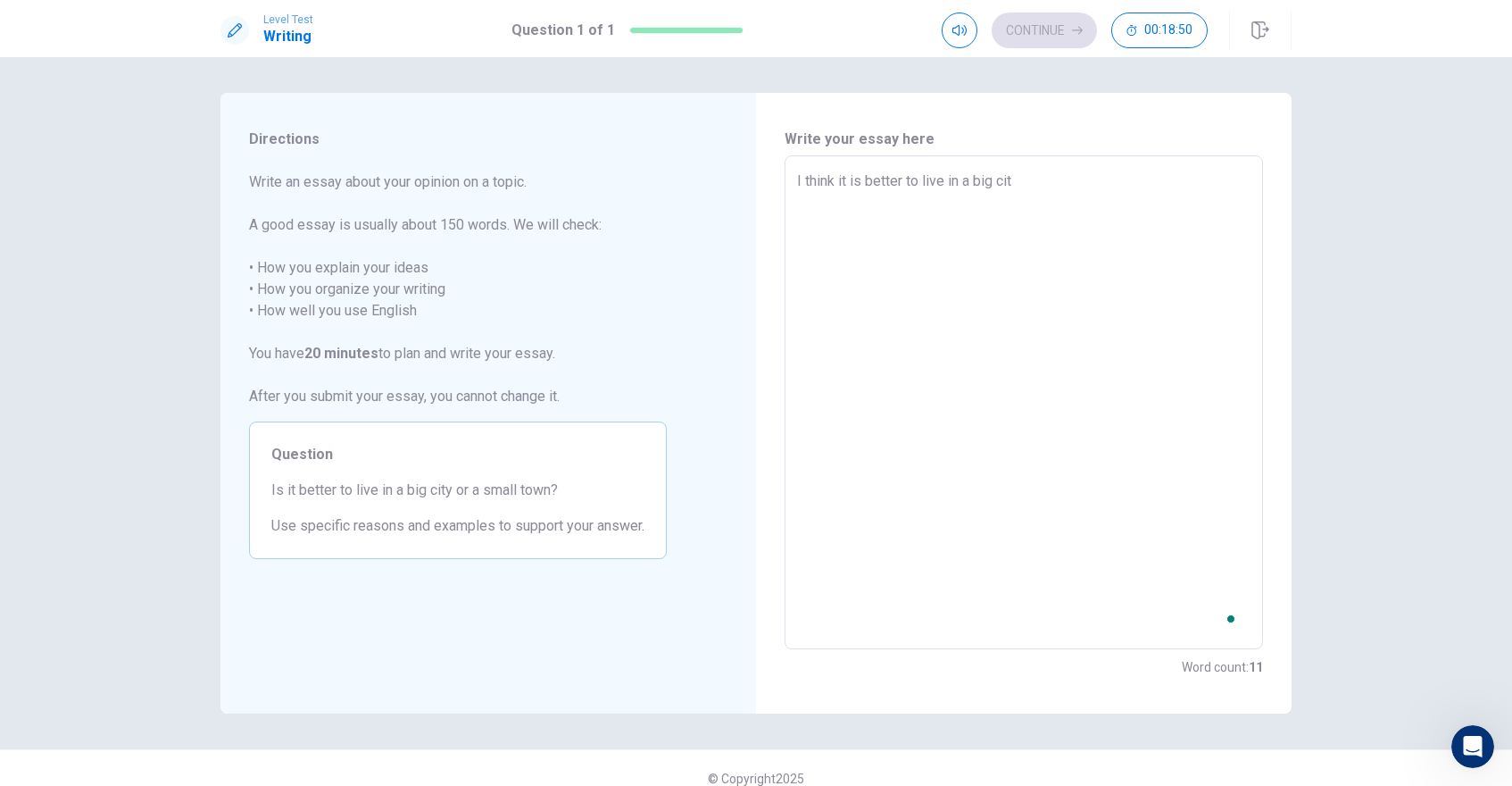
type textarea "x"
type textarea "I think it is better to live in a big citu"
type textarea "x"
type textarea "I think it is better to live in a big cit"
type textarea "x"
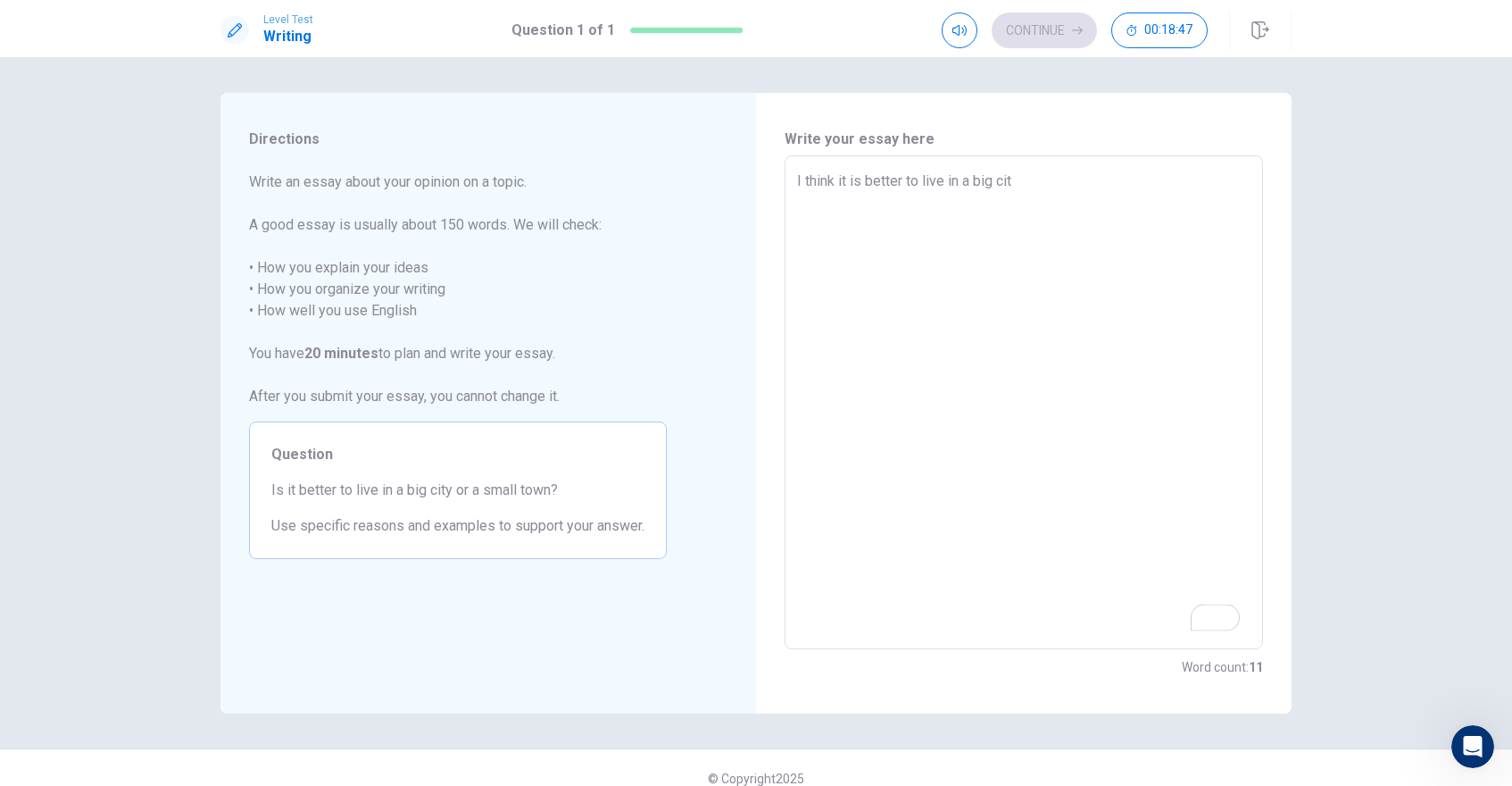
type textarea "I think it is better to live in a big city"
type textarea "x"
type textarea "I think it is better to live in a big city"
type textarea "x"
type textarea "I think it is better to live in a big city t"
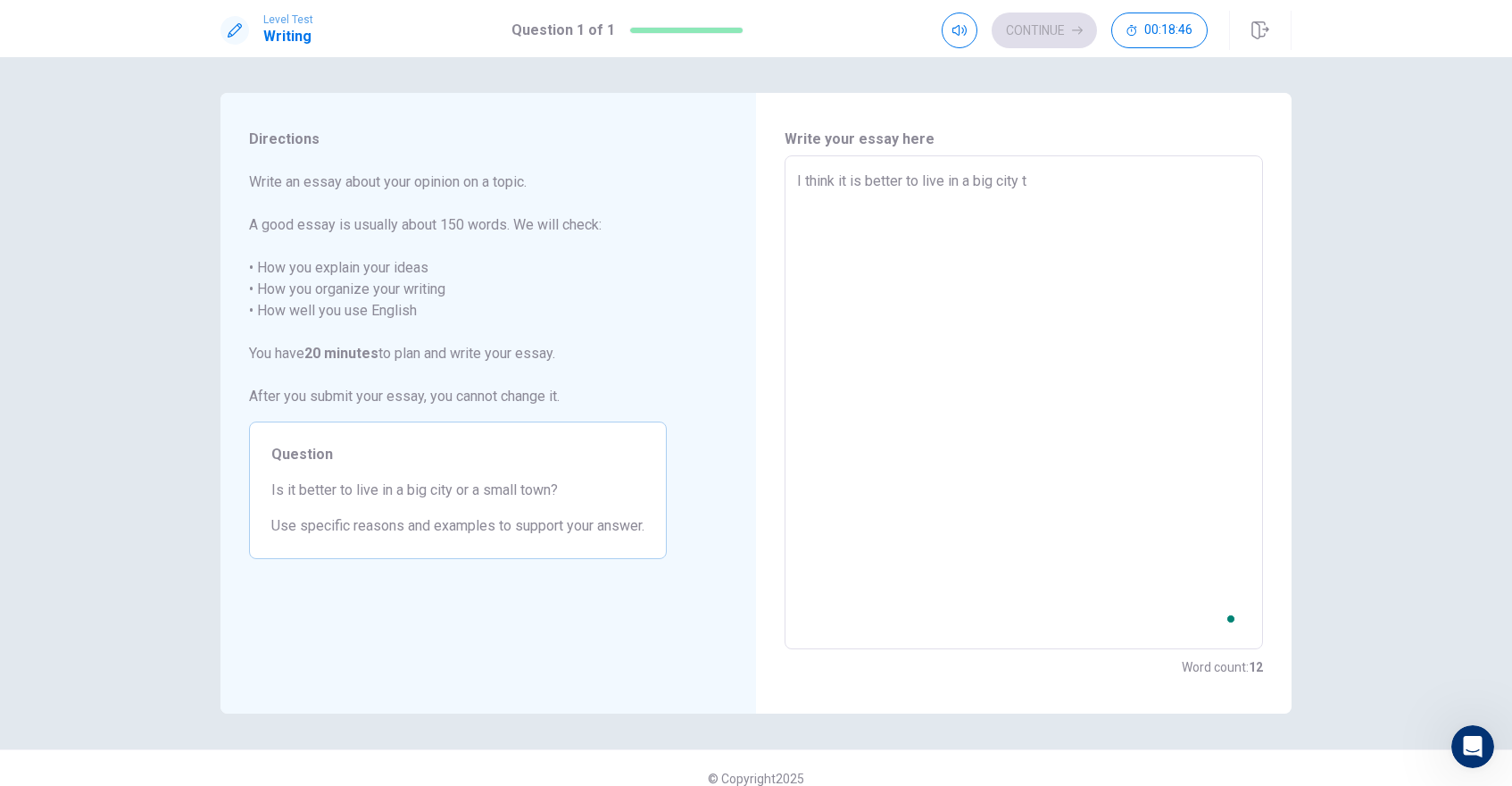
type textarea "x"
type textarea "I think it is better to live in a big city th"
type textarea "x"
type textarea "I think it is better to live in a big city tha"
type textarea "x"
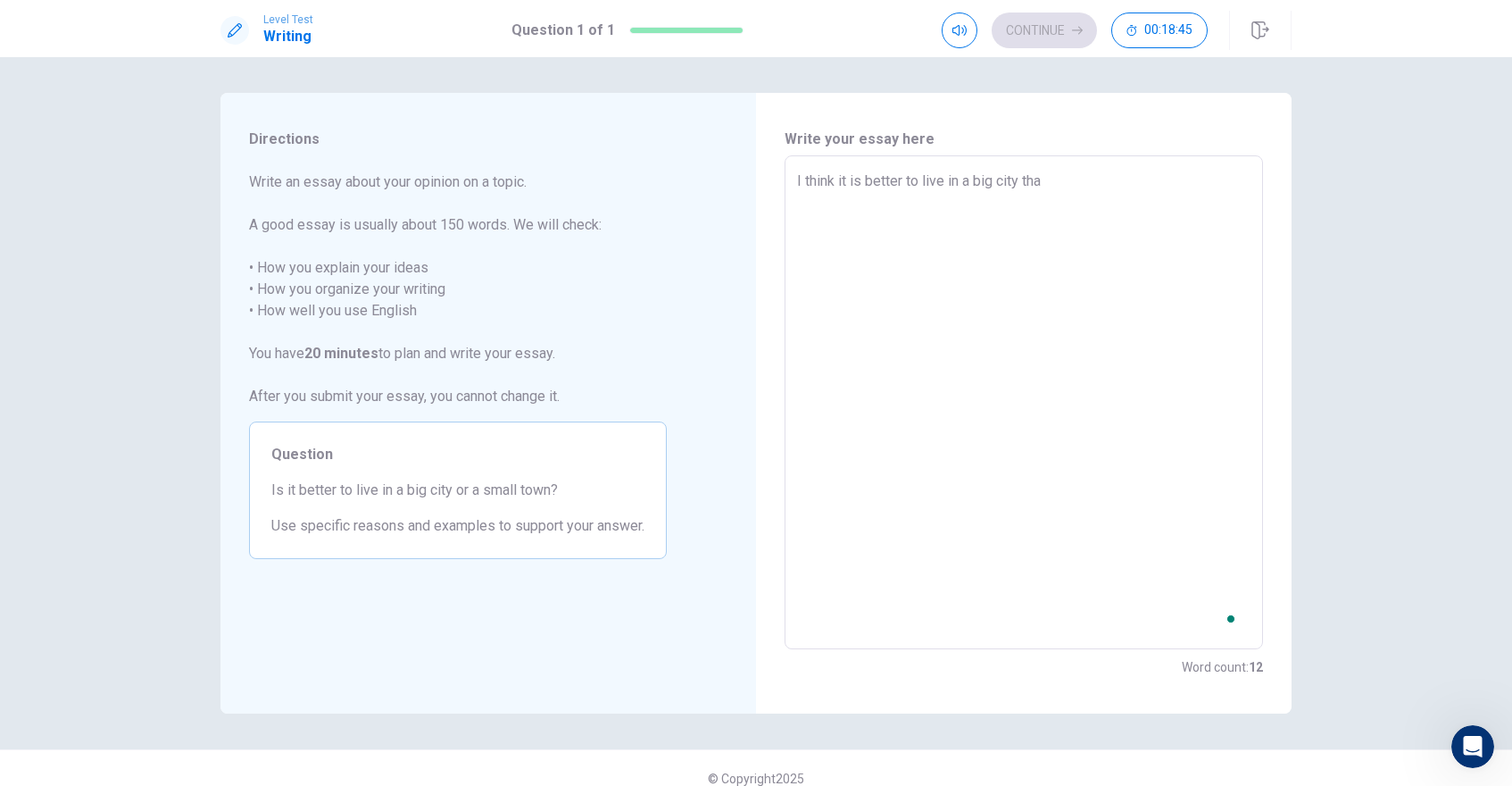
type textarea "I think it is better to live in a big city than"
type textarea "x"
type textarea "I think it is better to live in a big city than"
type textarea "x"
type textarea "I think it is better to live in a big city than a"
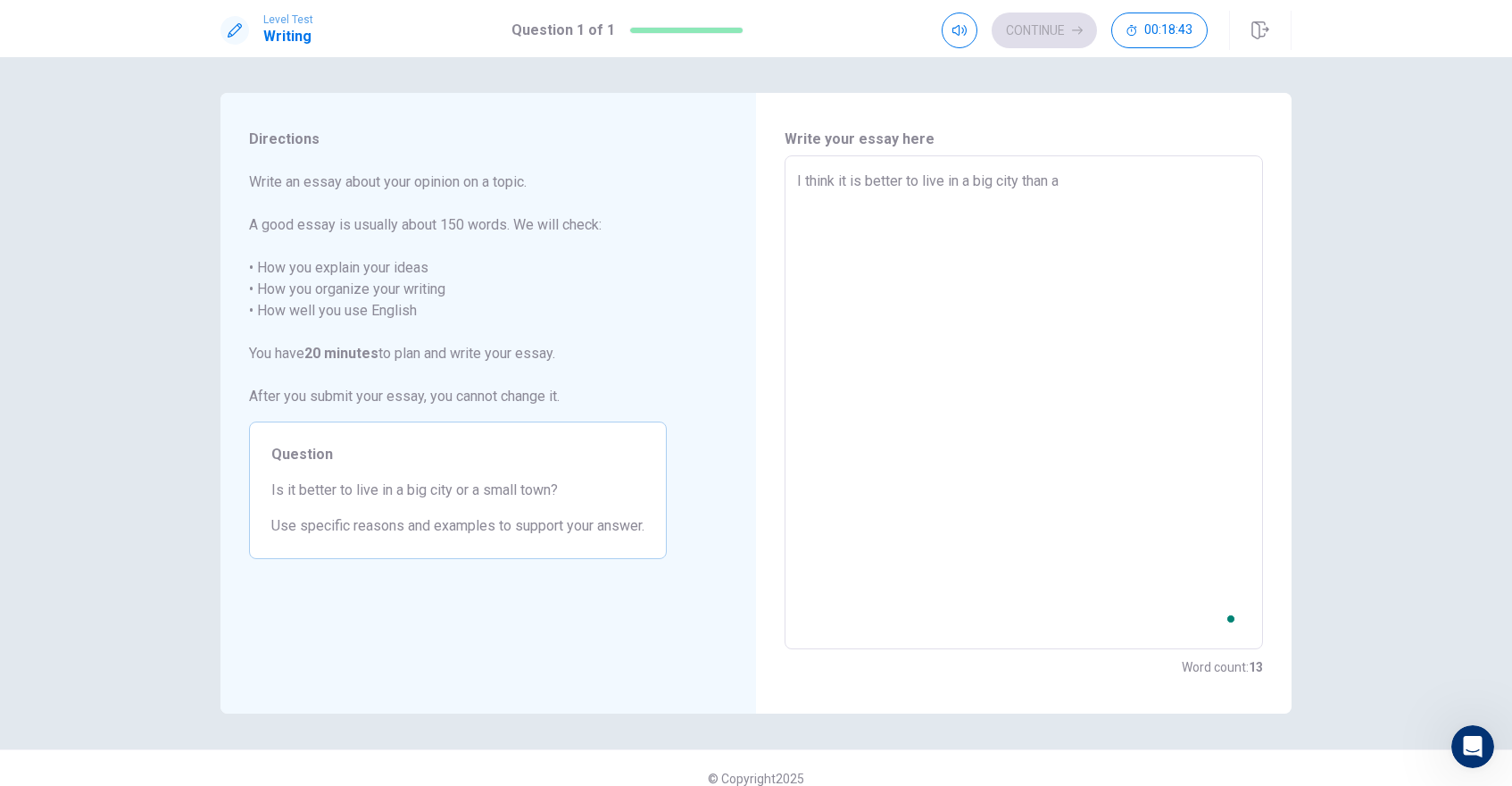
type textarea "x"
type textarea "I think it is better to live in a big city than a"
type textarea "x"
type textarea "I think it is better to live in a big city than a s"
type textarea "x"
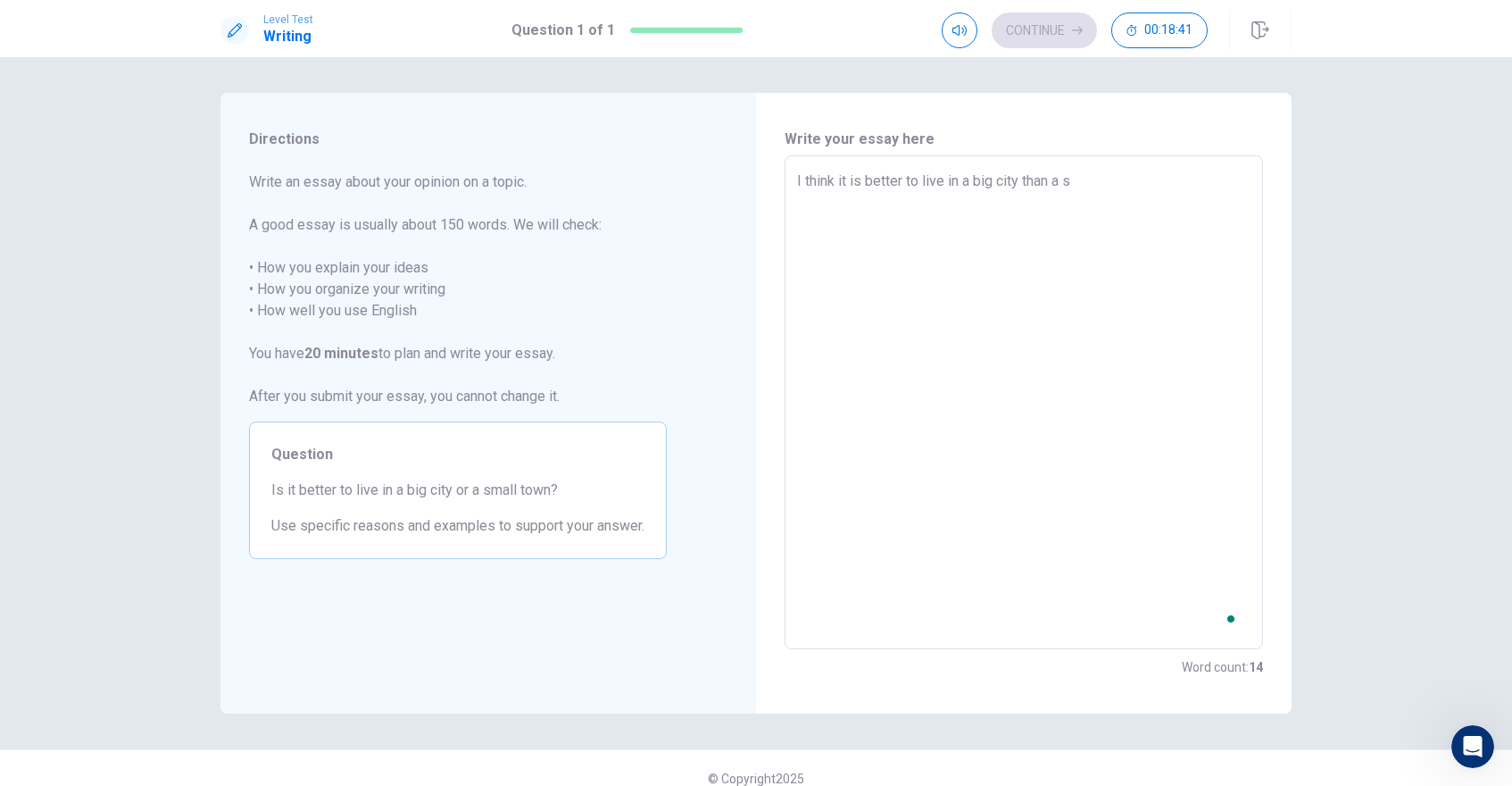
type textarea "I think it is better to live in a big city than a sm"
type textarea "x"
type textarea "I think it is better to live in a big city than a sma"
type textarea "x"
type textarea "I think it is better to live in a big city than a smai"
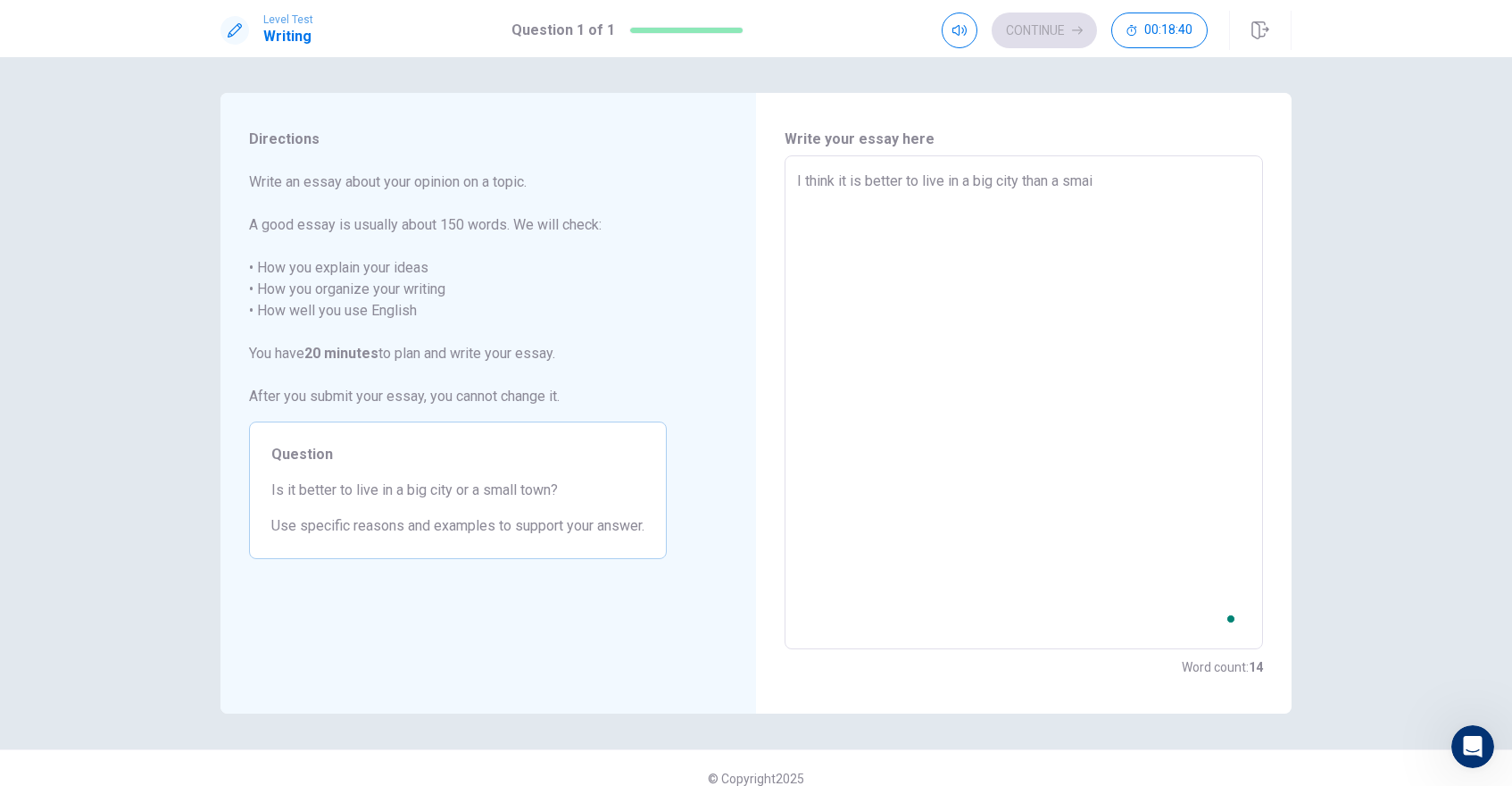
type textarea "x"
type textarea "I think it is better to live in a big city than a smail"
type textarea "x"
type textarea "I think it is better to live in a big city than a smai"
type textarea "x"
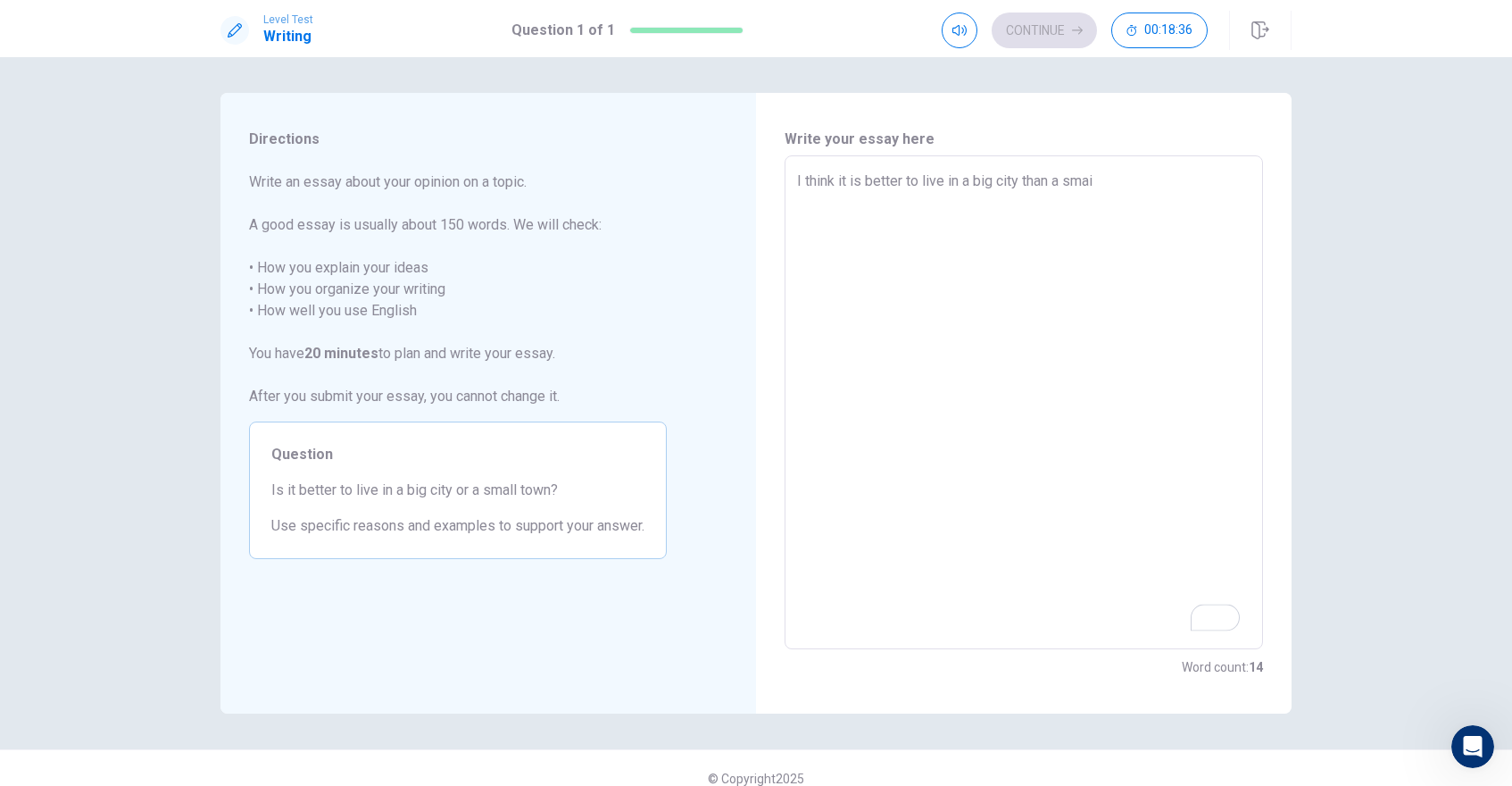
type textarea "I think it is better to live in a big city than a sma"
type textarea "x"
type textarea "I think it is better to live in a big city than a smal"
type textarea "x"
type textarea "I think it is better to live in a big city than a small"
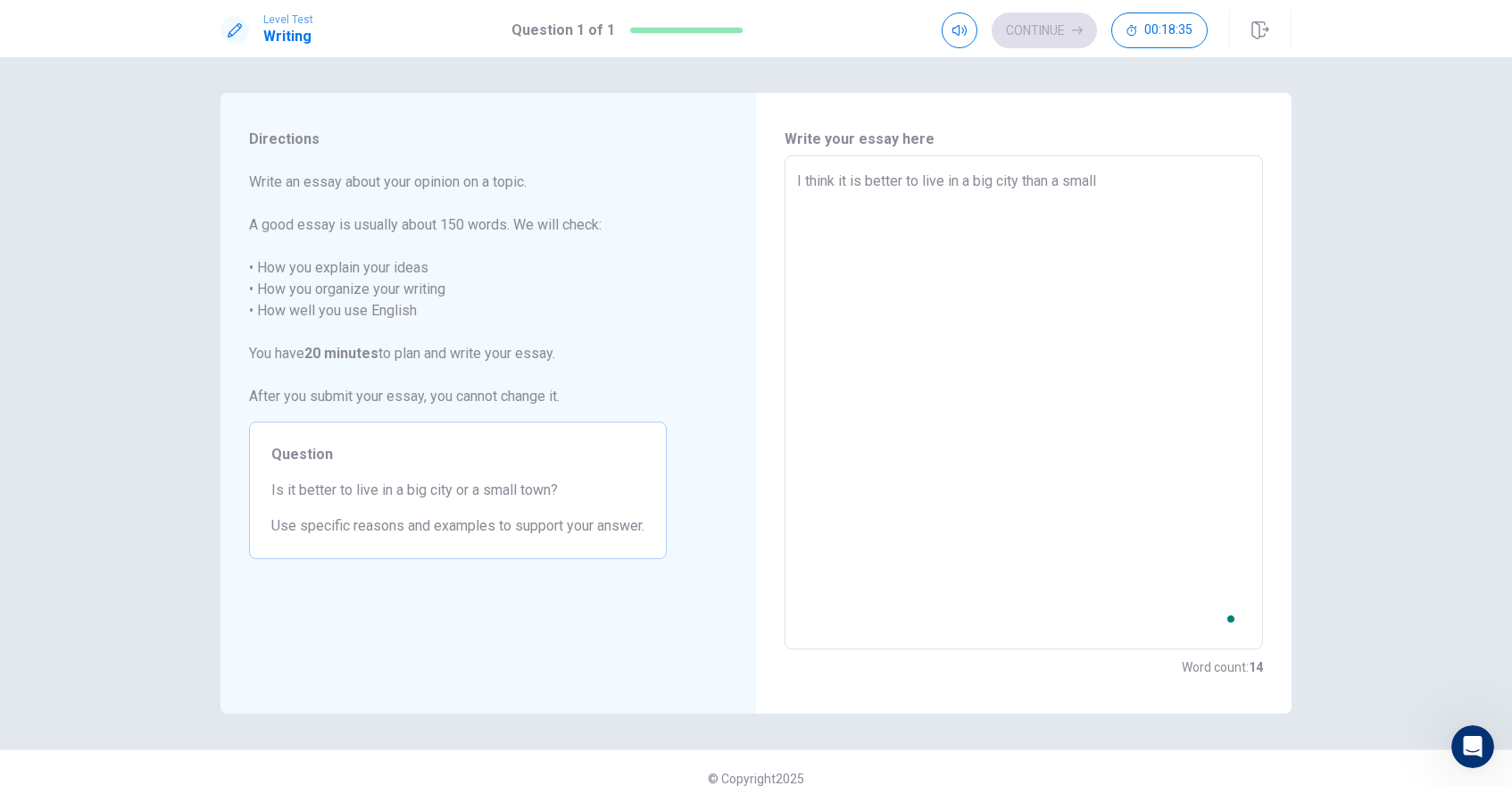
type textarea "x"
type textarea "I think it is better to live in a big city than a small"
type textarea "x"
type textarea "I think it is better to live in a big city than a small t"
type textarea "x"
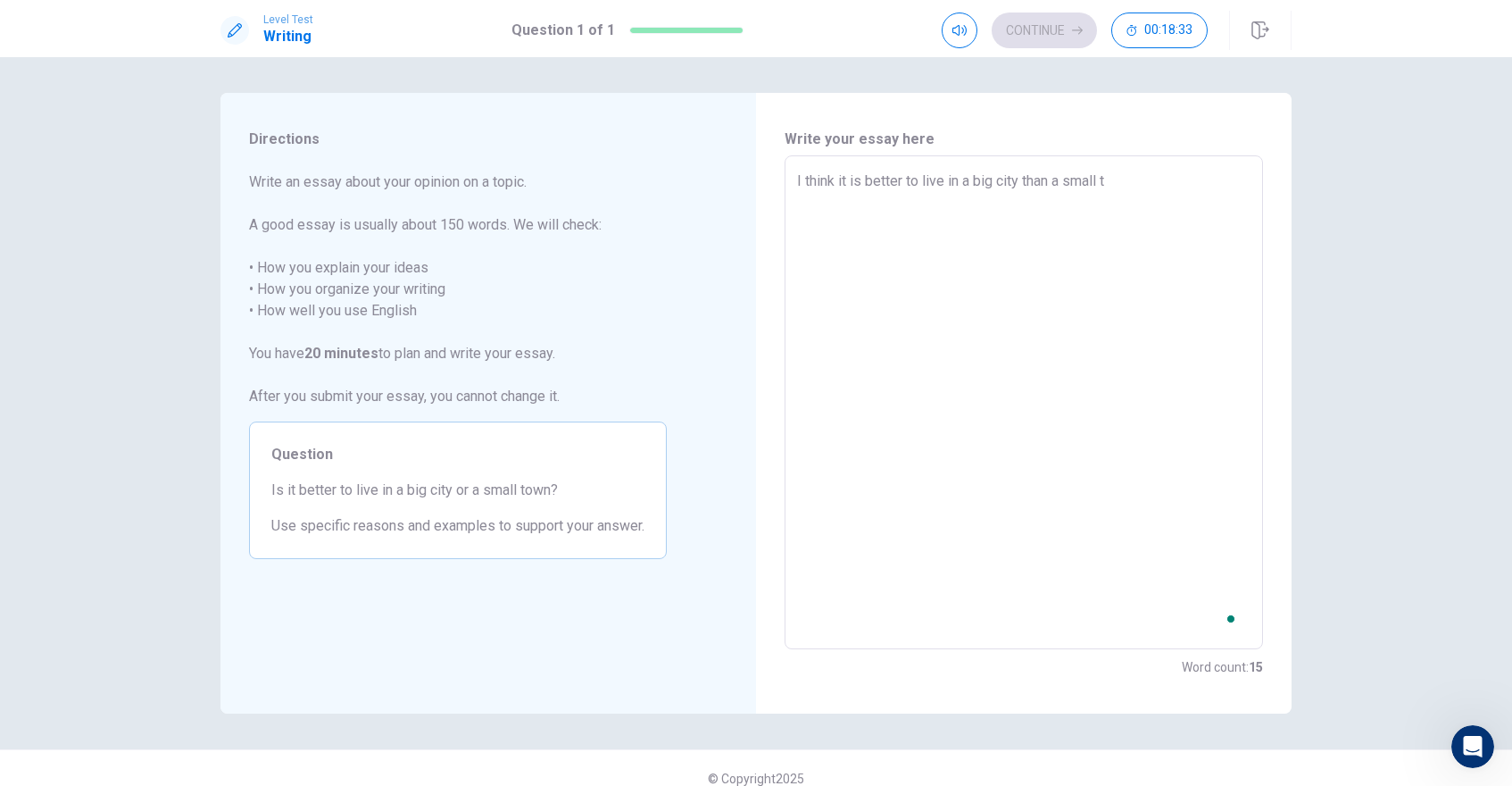
type textarea "I think it is better to live in a big city than a small to"
type textarea "x"
type textarea "I think it is better to live in a big city than a small tow"
type textarea "x"
type textarea "I think it is better to live in a big city than a small towm"
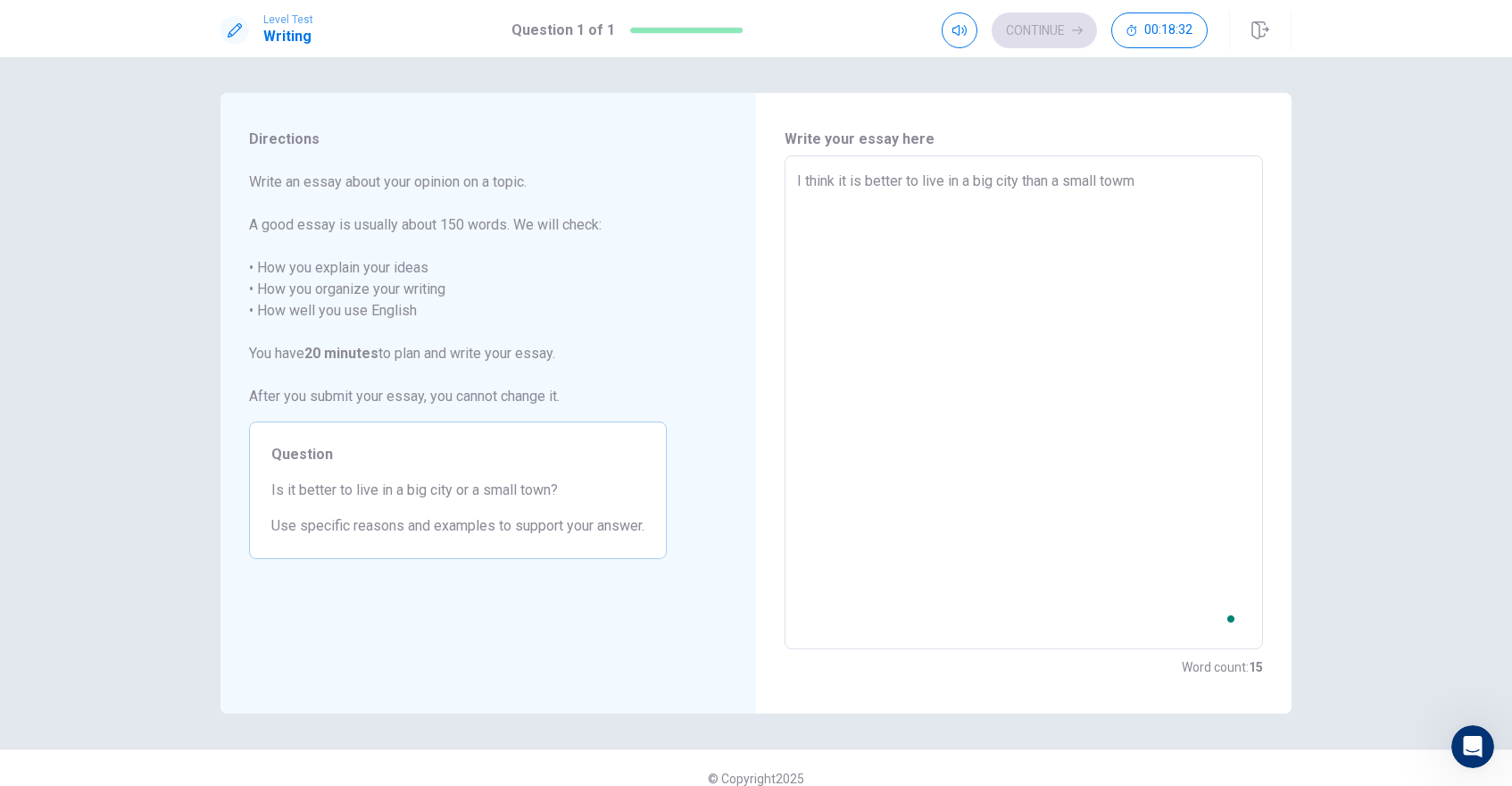
type textarea "x"
type textarea "I think it is better to live in a big city than a small tow"
type textarea "x"
type textarea "I think it is better to live in a big city than a small town"
type textarea "x"
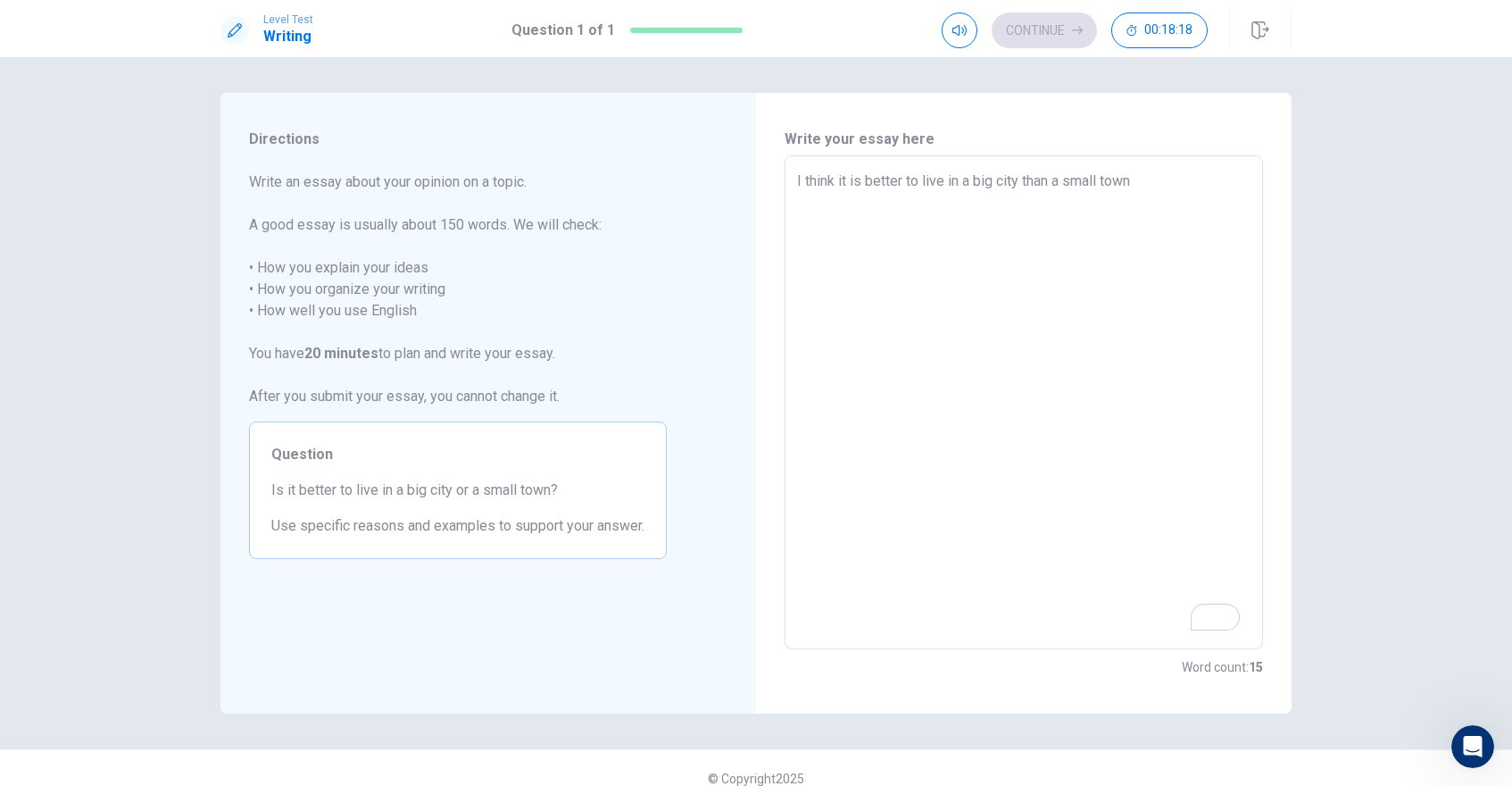
type textarea "I think it is better to live in a big city than a small town"
type textarea "x"
type textarea "I think it is better to live in a big city than a small town a"
type textarea "x"
type textarea "I think it is better to live in a big city than a small town an"
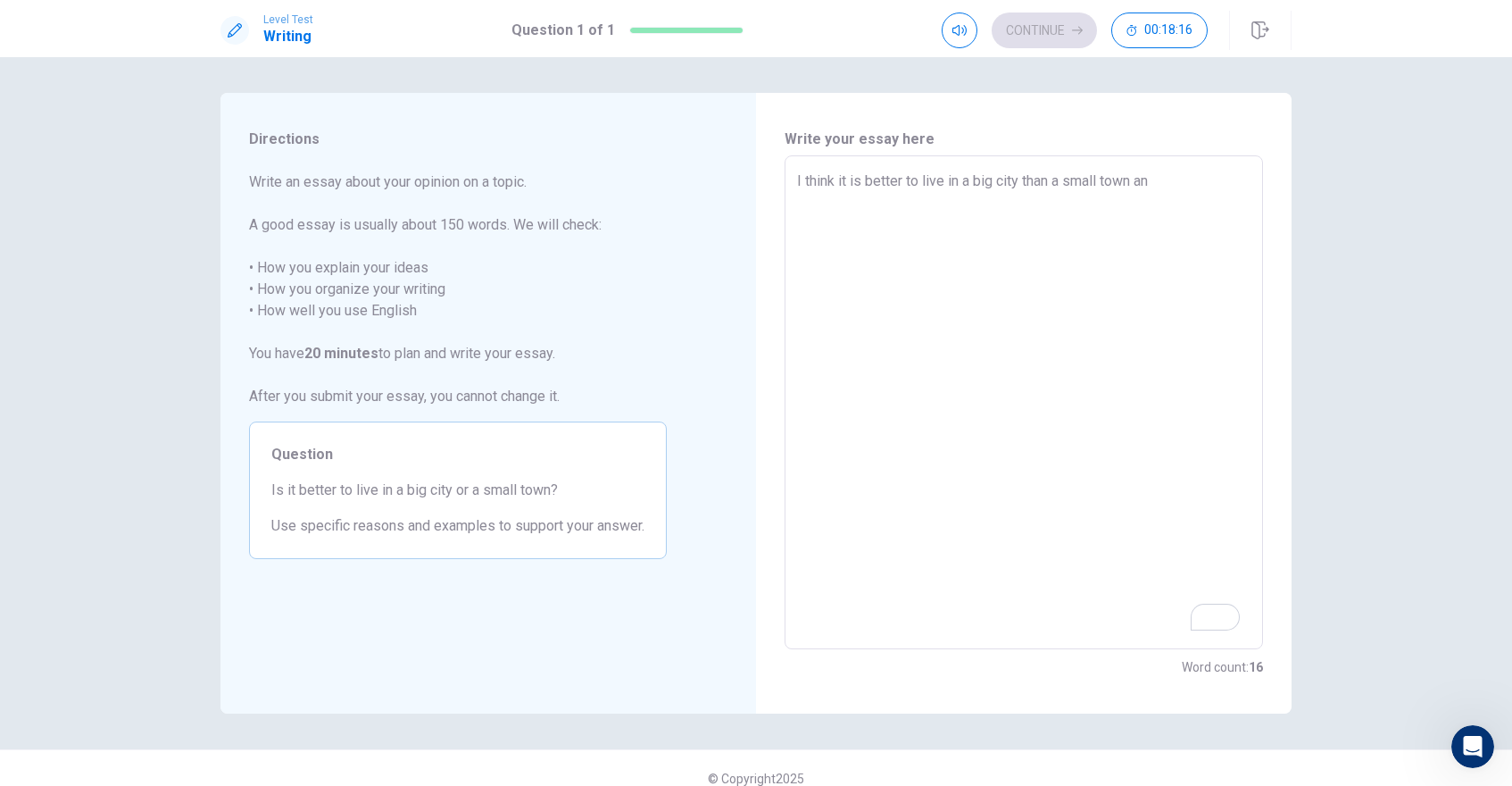
type textarea "x"
type textarea "I think it is better to live in a big city than a small town and"
type textarea "x"
type textarea "I think it is better to live in a big city than a small town and"
type textarea "x"
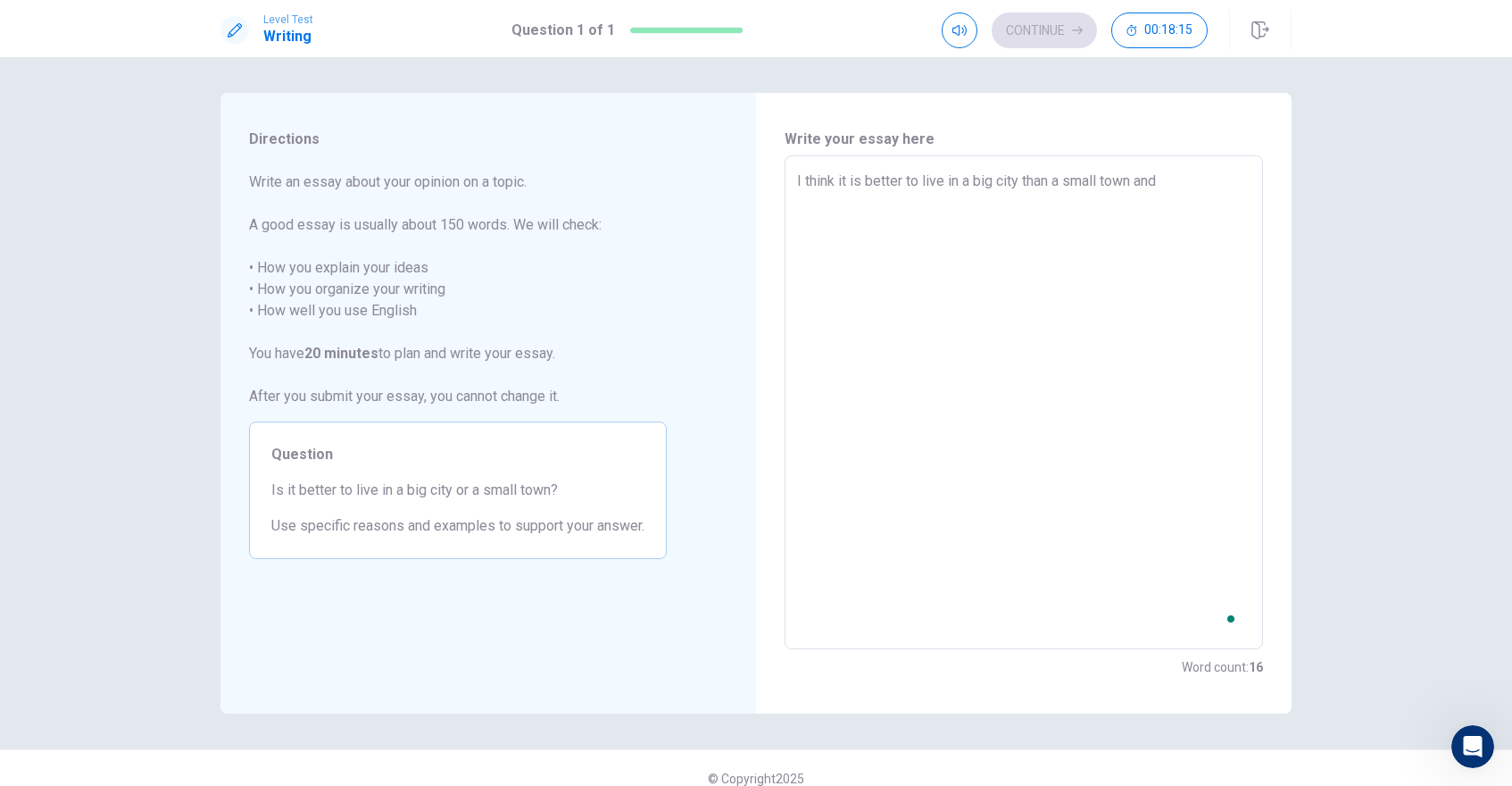
type textarea "I think it is better to live in a big city than a small town and i"
type textarea "x"
type textarea "I think it is better to live in a big city than a small town and im"
type textarea "x"
type textarea "I think it is better to live in a big city than a small town and im"
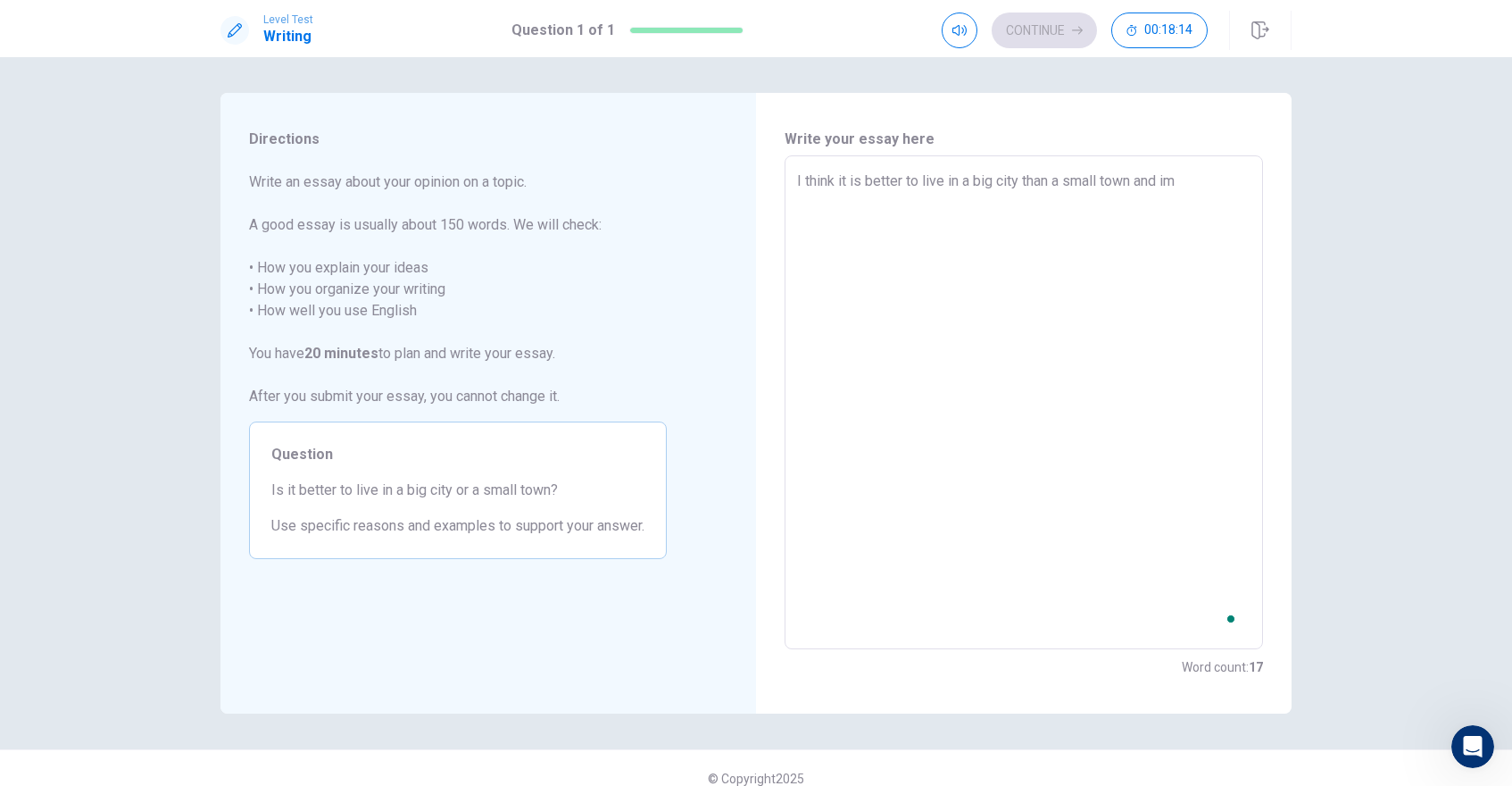
type textarea "x"
type textarea "I think it is better to live in a big city than a small town and im g"
type textarea "x"
type textarea "I think it is better to live in a big city than a small town and im go"
type textarea "x"
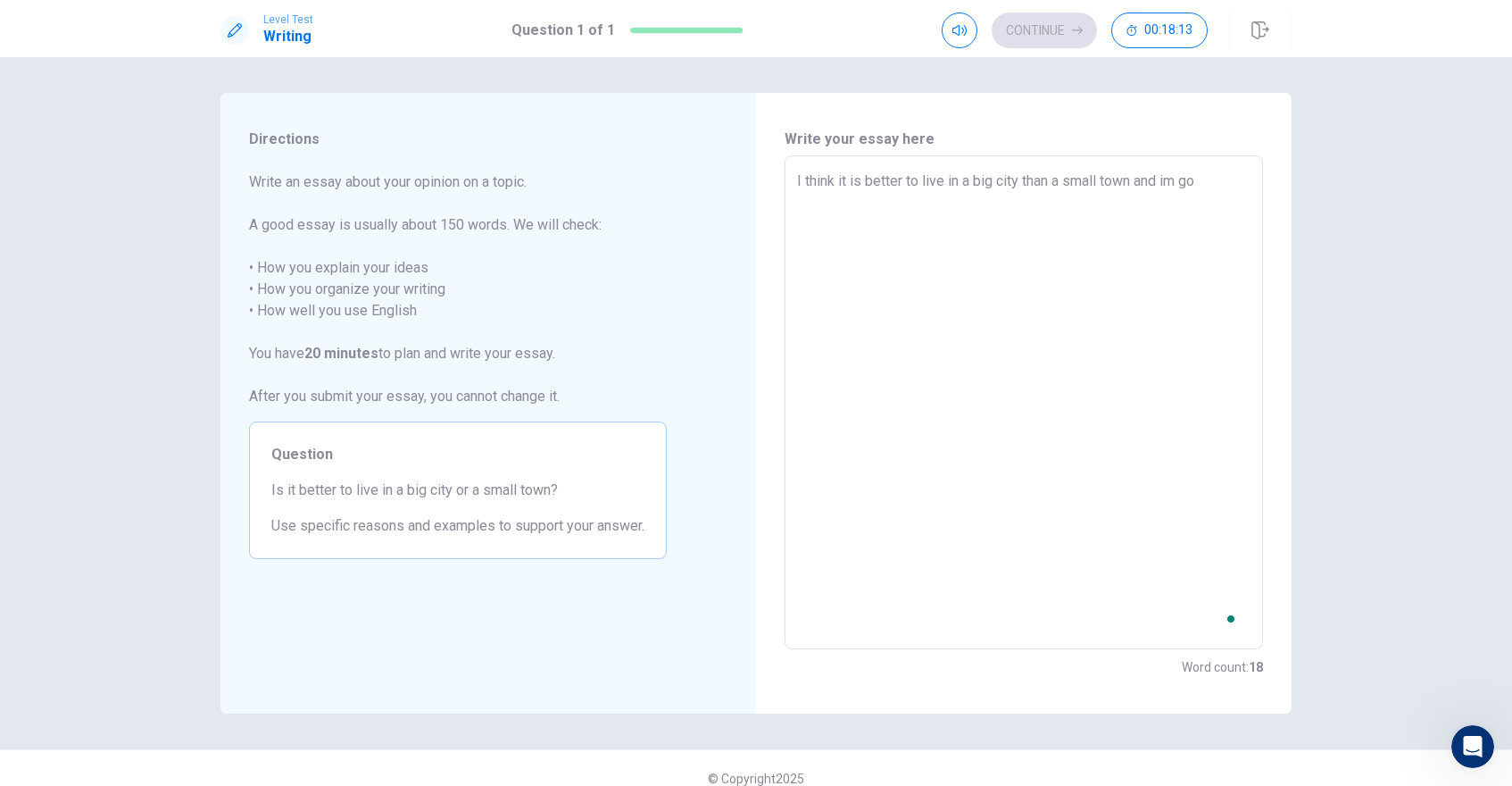
type textarea "I think it is better to live in a big city than a small town and im goi"
type textarea "x"
type textarea "I think it is better to live in a big city than a small town and im goin"
type textarea "x"
type textarea "I think it is better to live in a big city than a small town and im going"
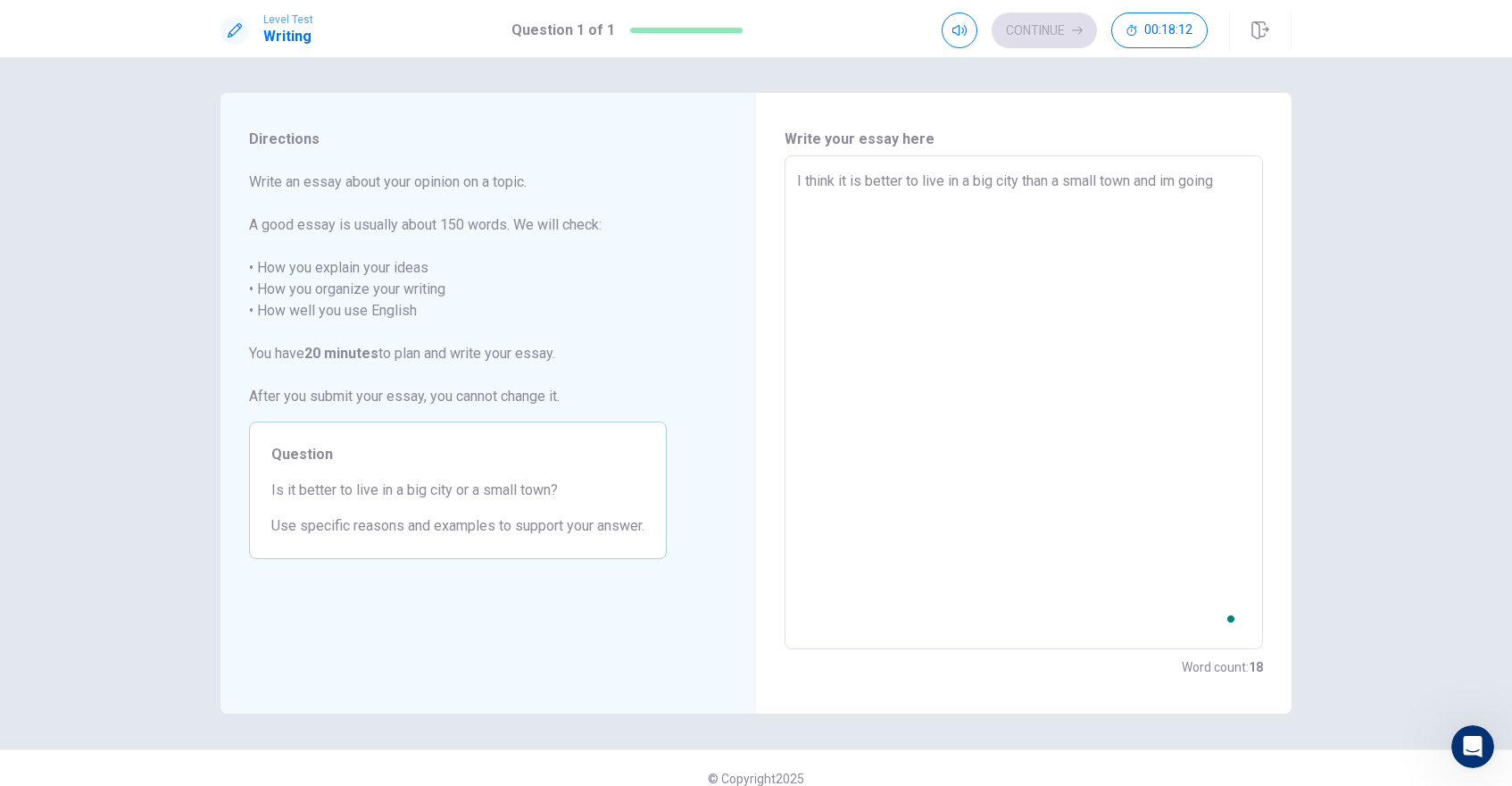
type textarea "x"
type textarea "I think it is better to live in a big city than a small town and im going"
type textarea "x"
type textarea "I think it is better to live in a big city than a small town and im going t"
type textarea "x"
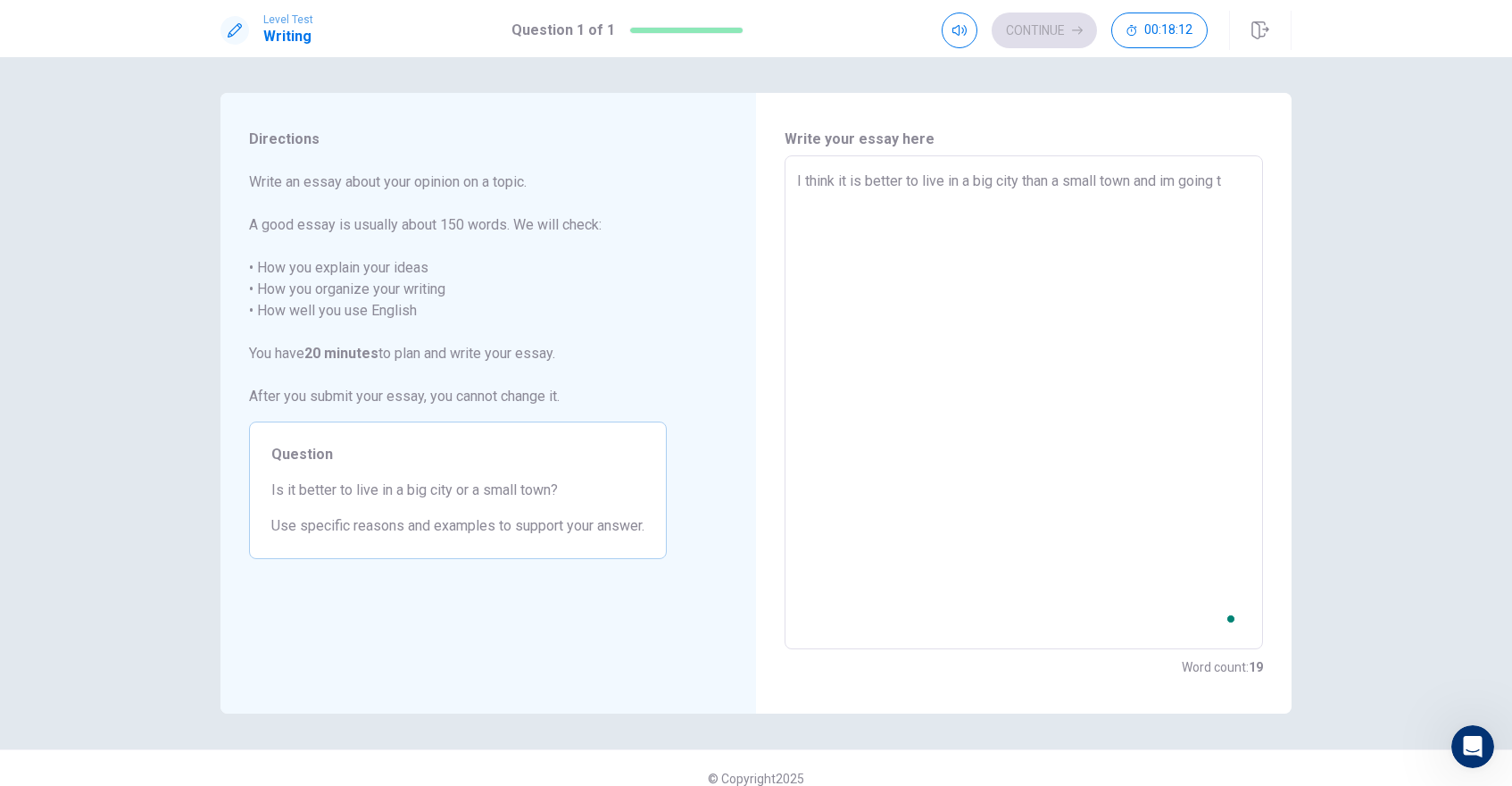
type textarea "I think it is better to live in a big city than a small town and im going to"
type textarea "x"
type textarea "I think it is better to live in a big city than a small town and im going to"
type textarea "x"
type textarea "I think it is better to live in a big city than a small town and im going to e"
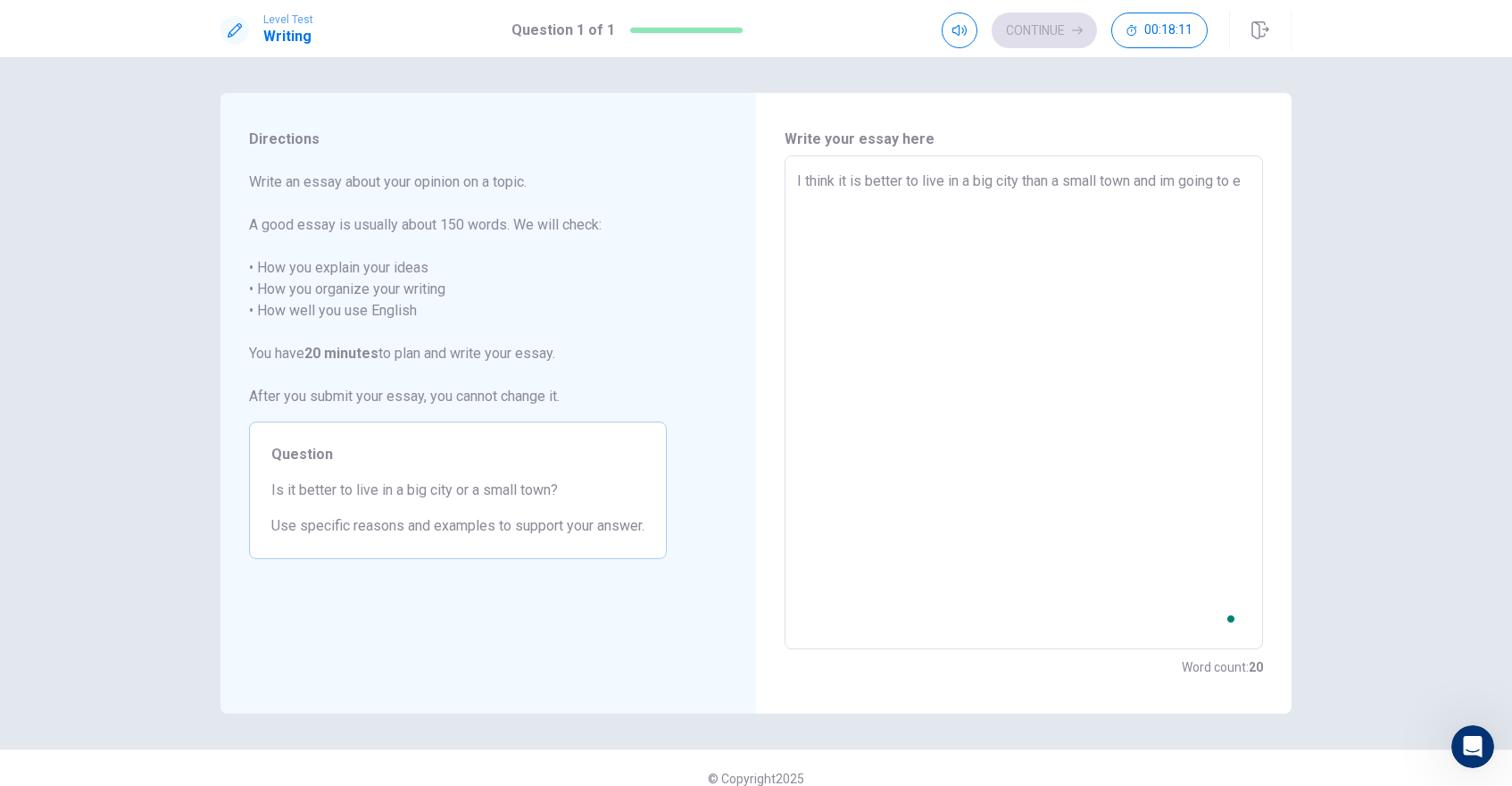
type textarea "x"
type textarea "I think it is better to live in a big city than a small town and im going to ex"
type textarea "x"
type textarea "I think it is better to live in a big city than a small town and im going to exp"
type textarea "x"
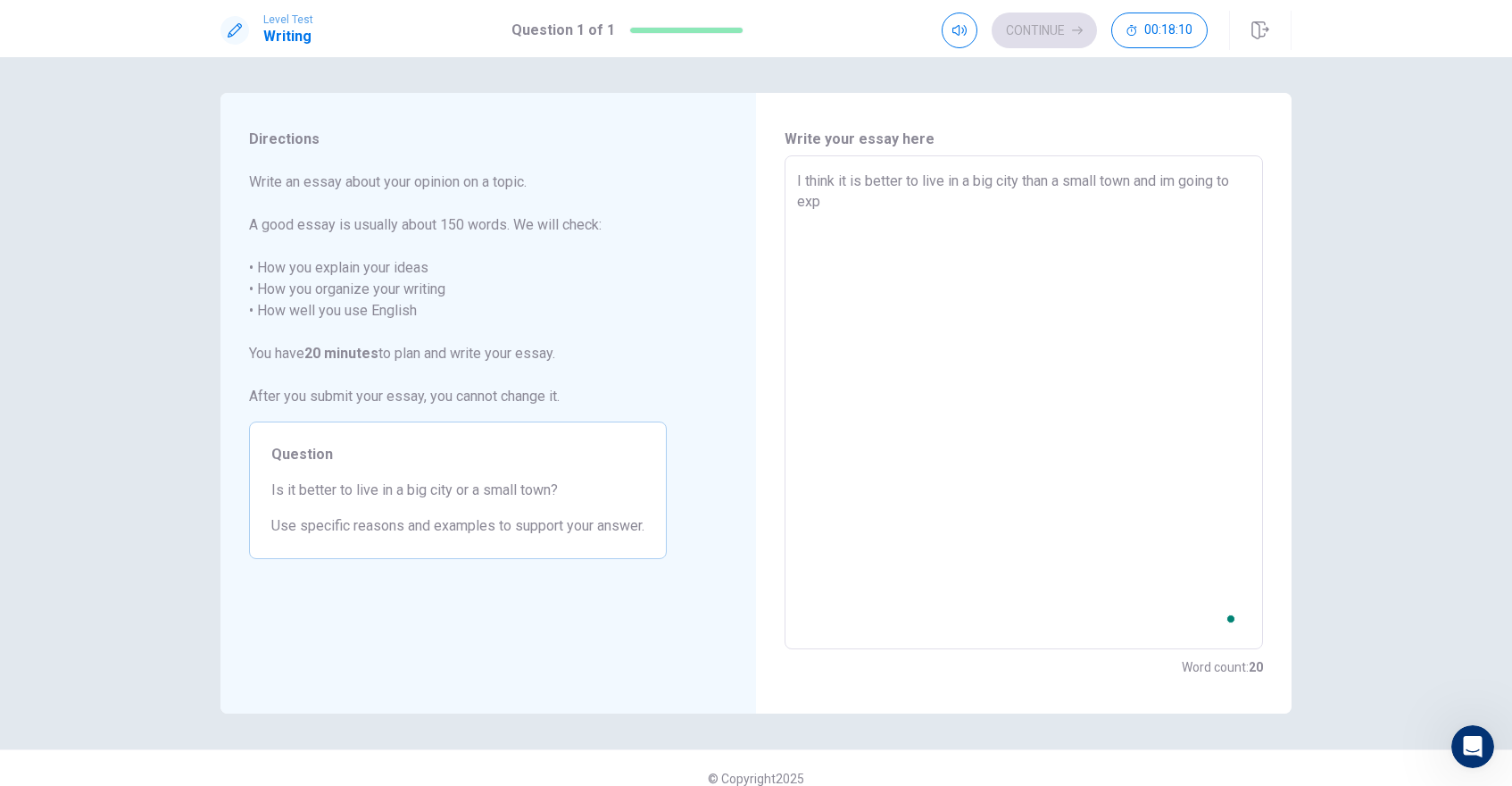
type textarea "I think it is better to live in a big city than a small town and im going to ex…"
type textarea "x"
type textarea "I think it is better to live in a big city than a small town and im going to ex…"
type textarea "x"
type textarea "I think it is better to live in a big city than a small town and im going to ex…"
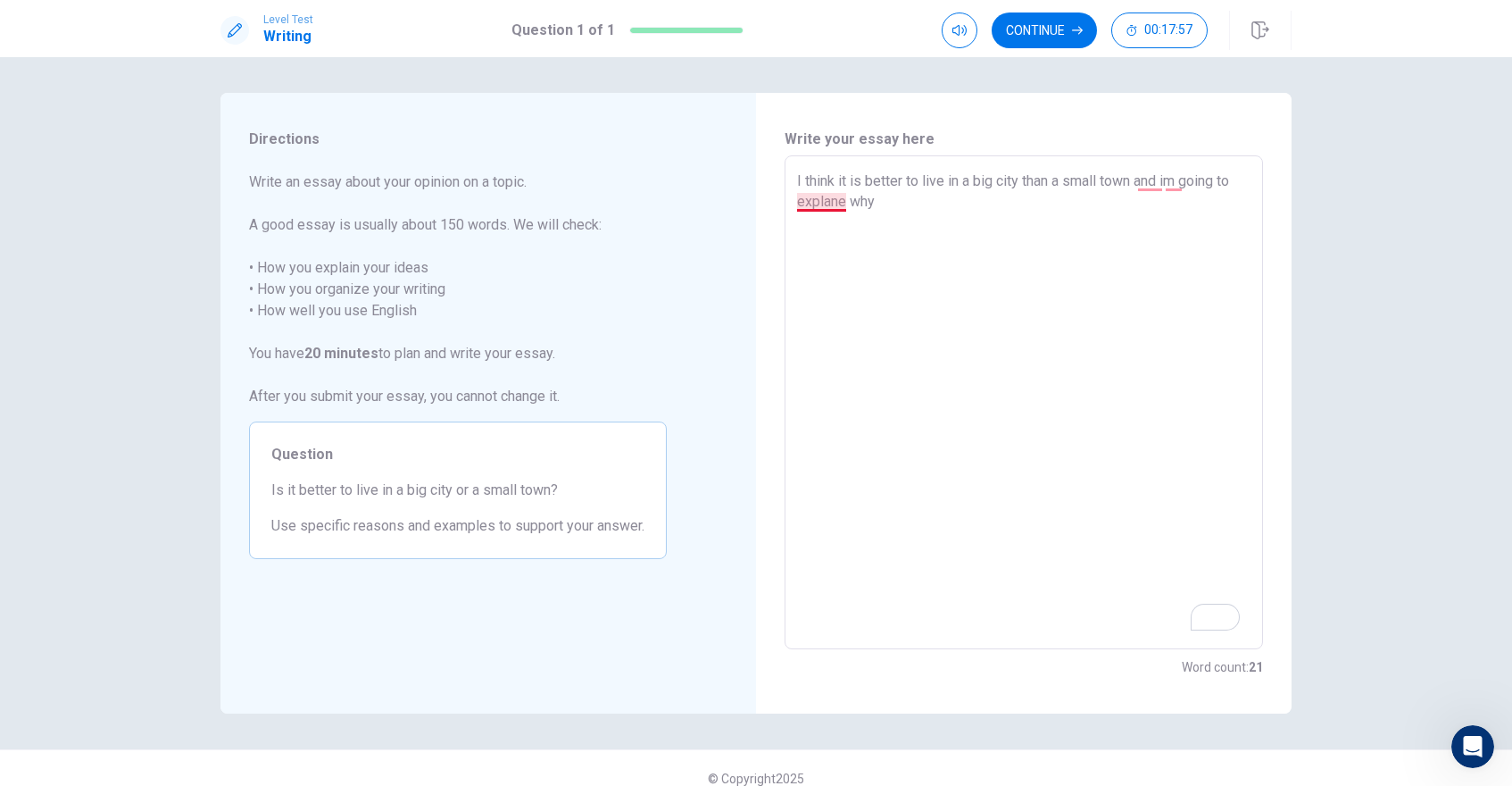
click at [829, 204] on textarea "I think it is better to live in a big city than a small town and im going to ex…" at bounding box center [1024, 402] width 454 height 464
click at [892, 204] on textarea "I think it is better to live in a big city than a small town and im going to ex…" at bounding box center [1024, 402] width 454 height 464
click at [891, 203] on textarea "I think it is better to live in a big city than a small town because first, it …" at bounding box center [1024, 402] width 454 height 464
click at [1028, 200] on textarea "I think it is better to live in a big city than a small town because first, it …" at bounding box center [1024, 402] width 454 height 464
click at [1033, 204] on textarea "I think it is better to live in a big city than a small town because first, it …" at bounding box center [1024, 402] width 454 height 464
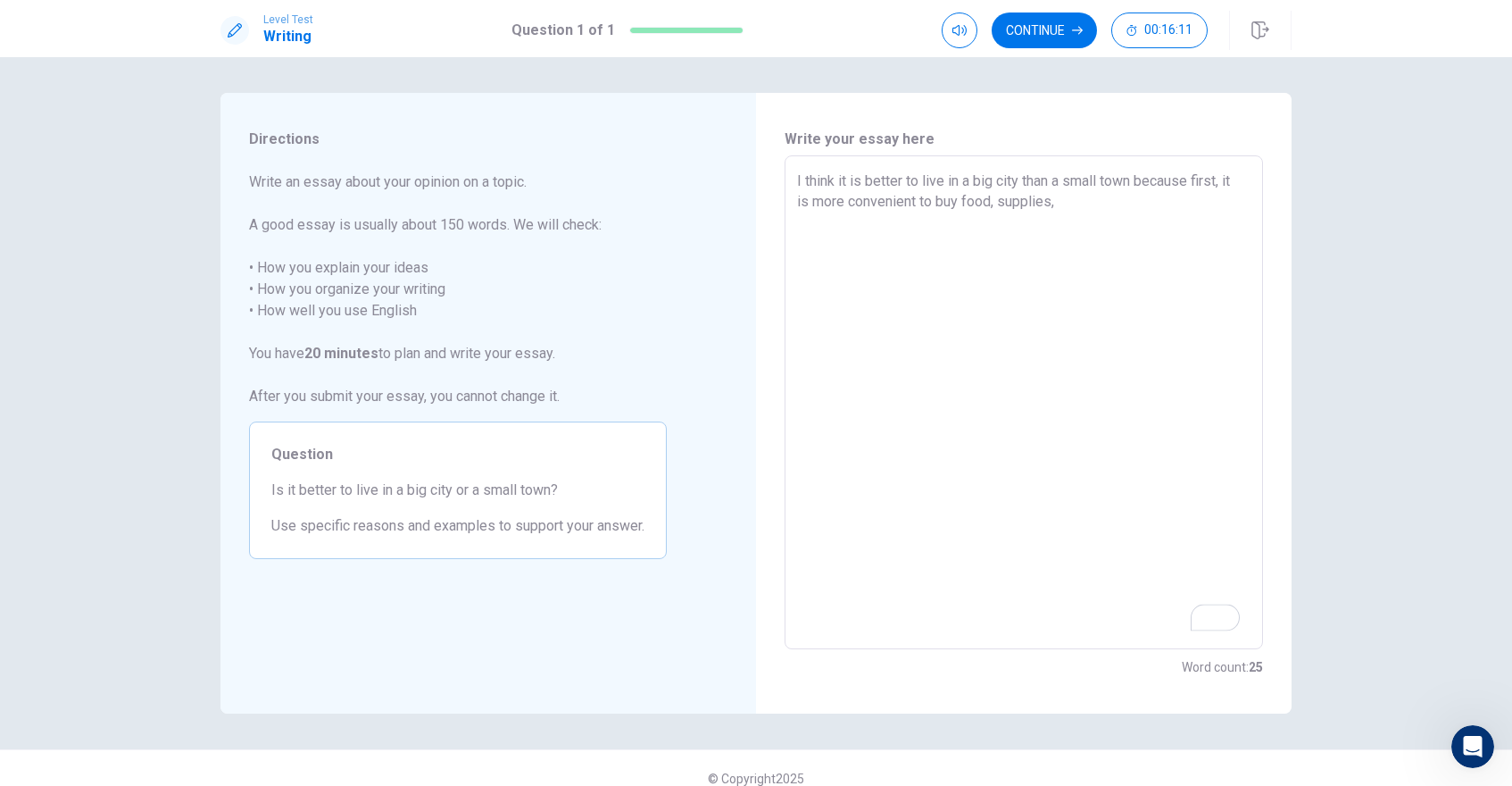
click at [1075, 208] on textarea "I think it is better to live in a big city than a small town because first, it …" at bounding box center [1024, 402] width 454 height 464
click at [1074, 201] on textarea "I think it is better to live in a big city than a small town because first, it …" at bounding box center [1024, 402] width 454 height 464
click at [1095, 203] on textarea "I think it is better to live in a big city than a small town because first, it …" at bounding box center [1024, 402] width 454 height 464
click at [1000, 203] on textarea "I think it is better to live in a big city than a small town because first, it …" at bounding box center [1024, 402] width 454 height 464
click at [1127, 205] on textarea "I think it is better to live in a big city than a small town because first, it …" at bounding box center [1024, 402] width 454 height 464
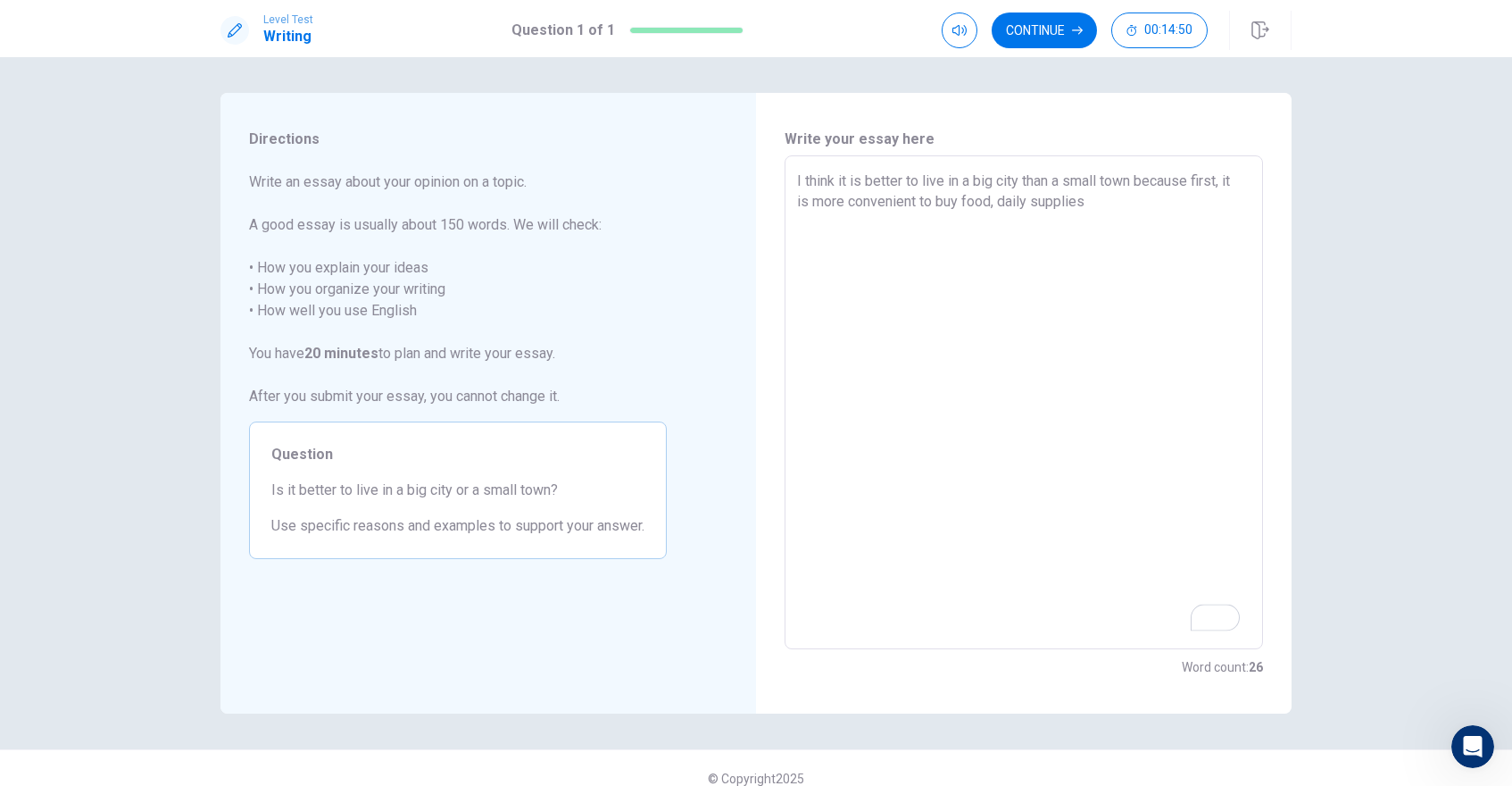
click at [996, 201] on textarea "I think it is better to live in a big city than a small town because first, it …" at bounding box center [1024, 402] width 454 height 464
click at [1132, 222] on textarea "I think it is better to live in a big city than a small town because first, it …" at bounding box center [1024, 402] width 454 height 464
drag, startPoint x: 1115, startPoint y: 201, endPoint x: 1003, endPoint y: 266, distance: 129.5
click at [1003, 266] on textarea "I think it is better to live in a big city than a small town because first, it …" at bounding box center [1024, 402] width 454 height 464
click at [919, 230] on textarea "I think it is better to live in a big city than a small town because first, it …" at bounding box center [1024, 402] width 454 height 464
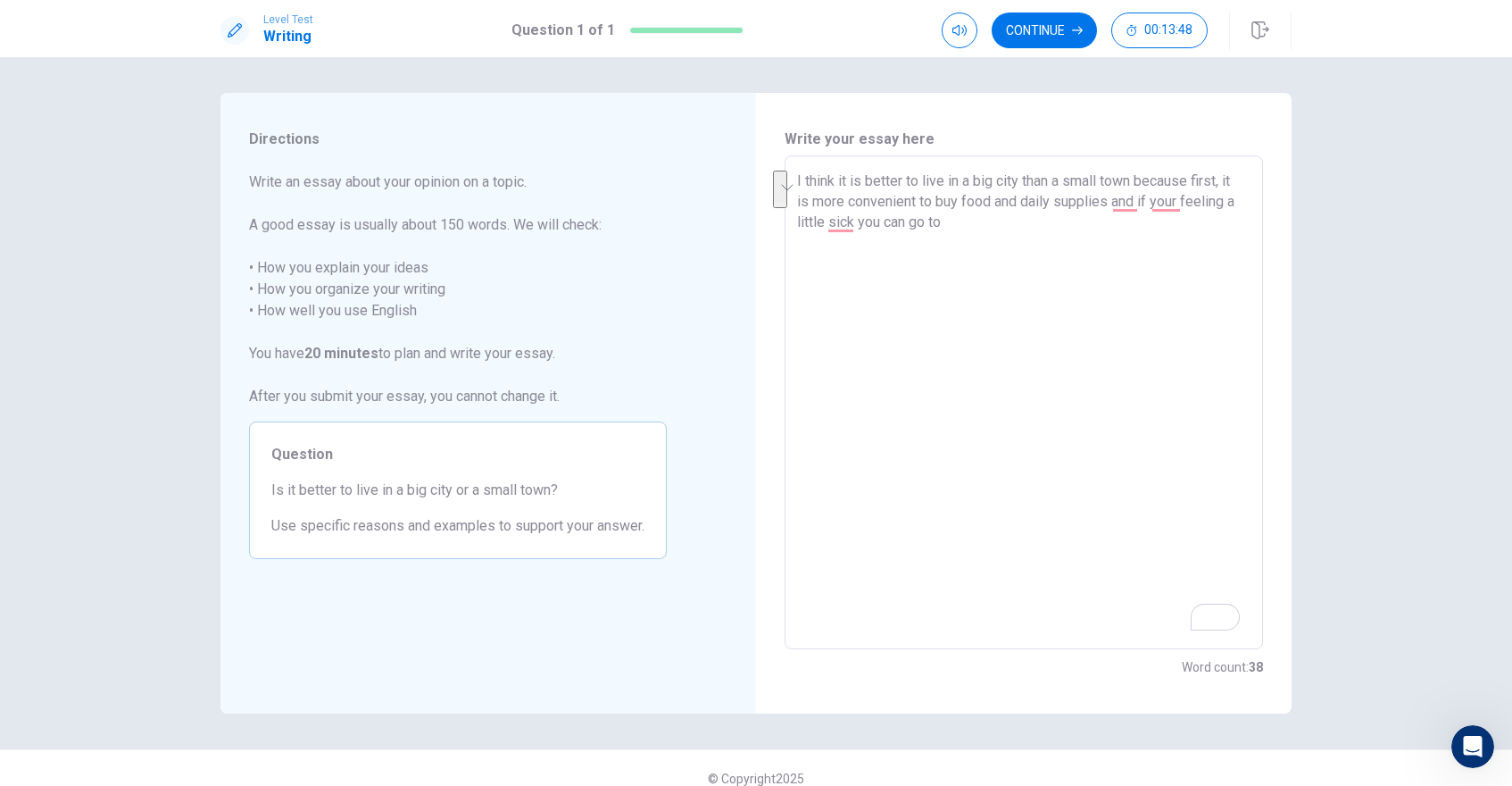
drag, startPoint x: 1114, startPoint y: 206, endPoint x: 1053, endPoint y: 258, distance: 80.2
click at [1053, 257] on textarea "I think it is better to live in a big city than a small town because first, it …" at bounding box center [1024, 402] width 454 height 464
click at [848, 227] on textarea "I think it is better to live in a big city than a small town because first, it …" at bounding box center [1024, 402] width 454 height 464
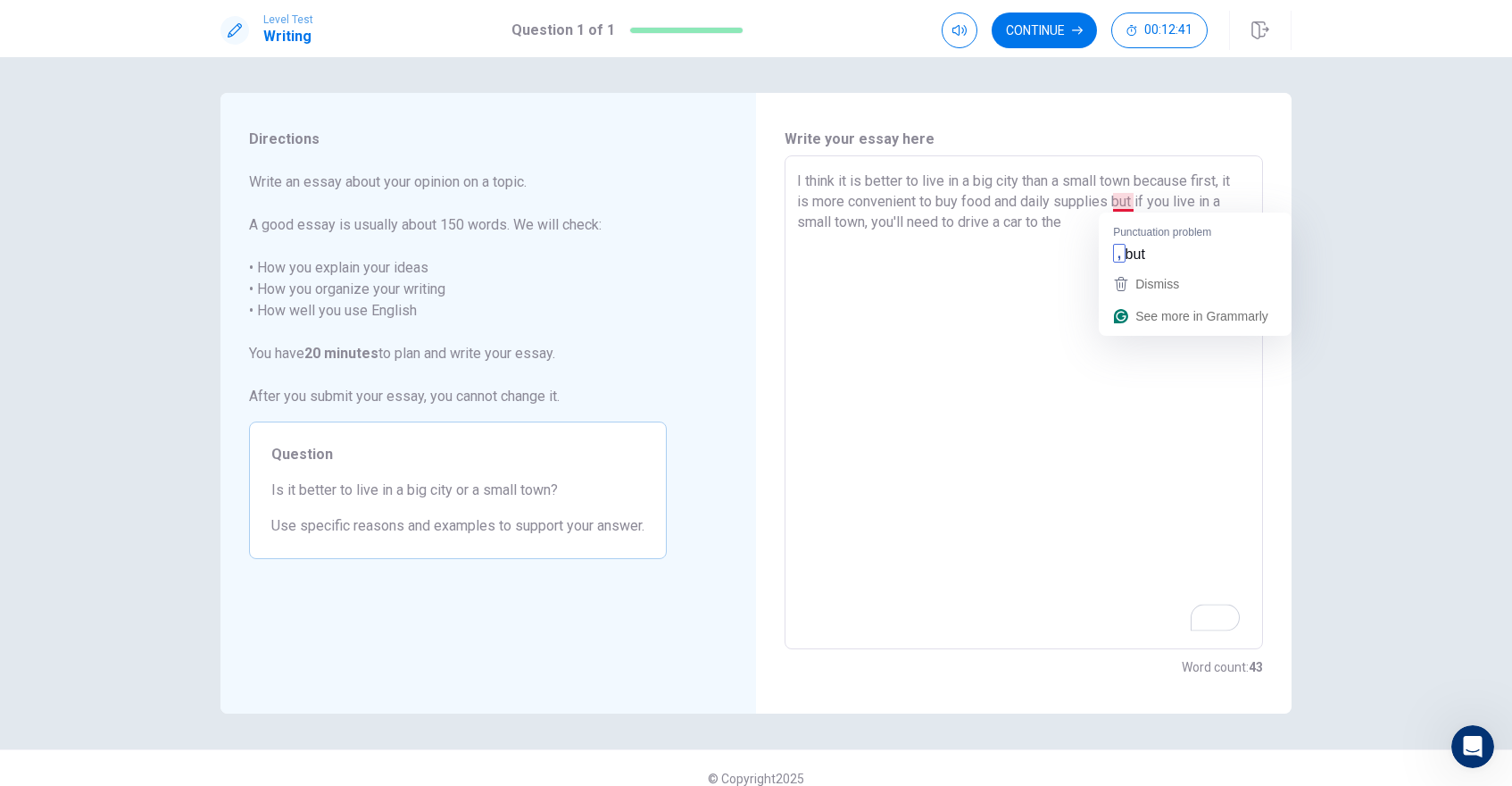
click at [1118, 210] on textarea "I think it is better to live in a big city than a small town because first, it …" at bounding box center [1024, 402] width 454 height 464
click at [1117, 190] on textarea "I think it is better to live in a big city than a small town because first, it …" at bounding box center [1024, 402] width 454 height 464
click at [1068, 224] on textarea "I think it is better to live in a big city than a small town because first, it …" at bounding box center [1024, 402] width 454 height 464
click at [1140, 217] on textarea "I think it is better to live in a big city than a small town because first, it …" at bounding box center [1024, 402] width 454 height 464
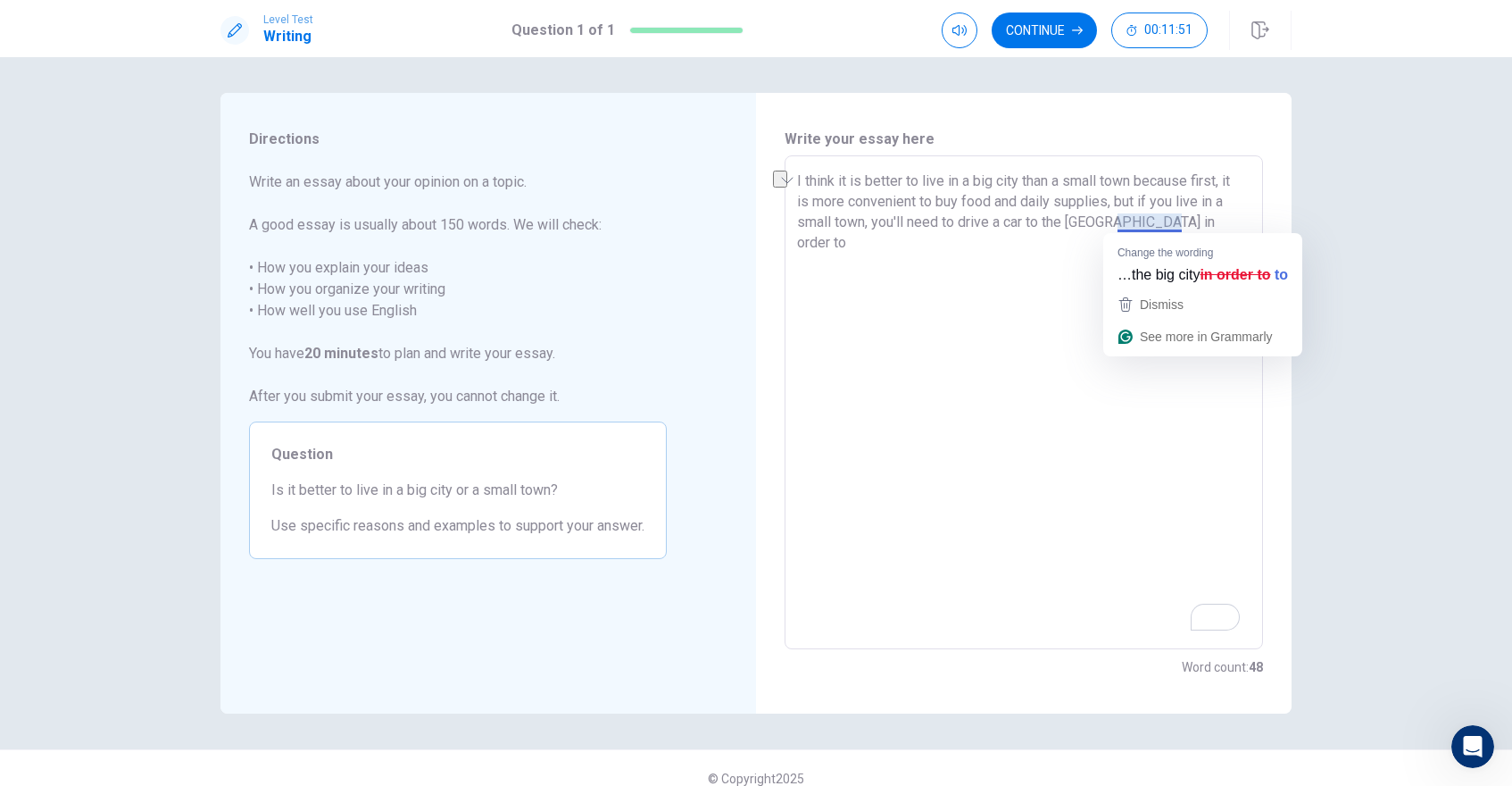
click at [1121, 224] on textarea "I think it is better to live in a big city than a small town because first, it …" at bounding box center [1024, 402] width 454 height 464
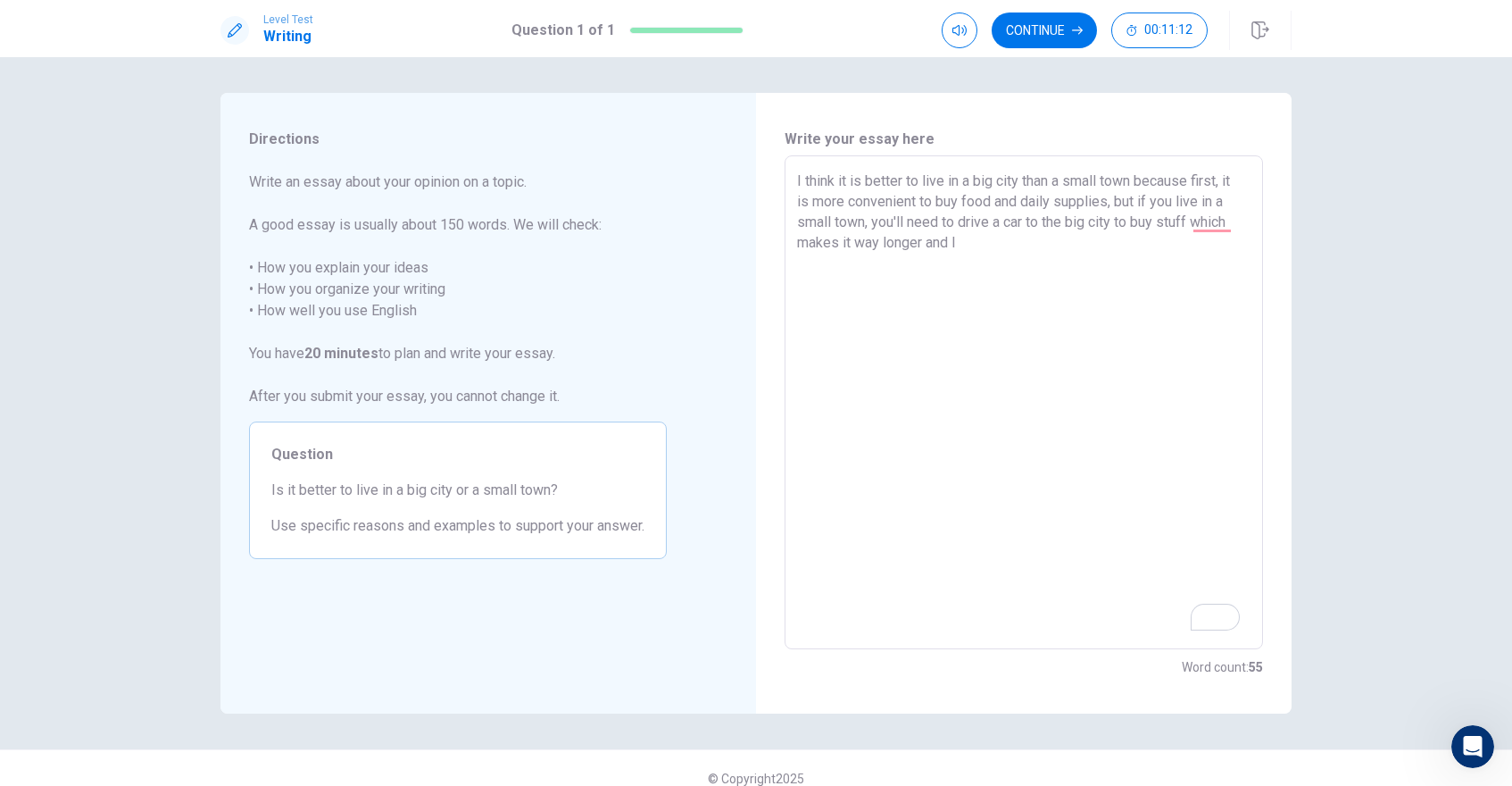
click at [882, 245] on textarea "I think it is better to live in a big city than a small town because first, it …" at bounding box center [1024, 402] width 454 height 464
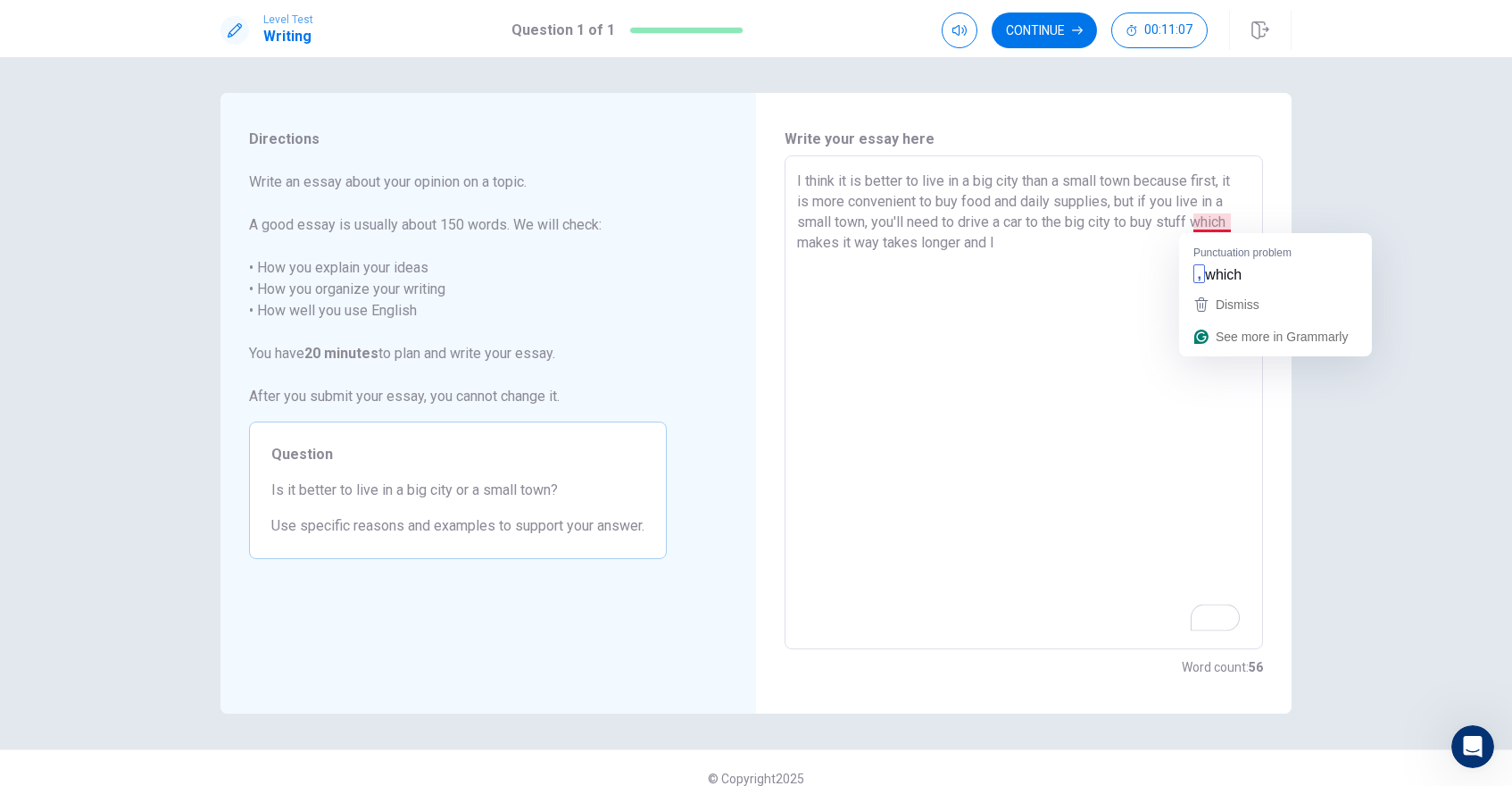
click at [1204, 227] on textarea "I think it is better to live in a big city than a small town because first, it …" at bounding box center [1024, 402] width 454 height 464
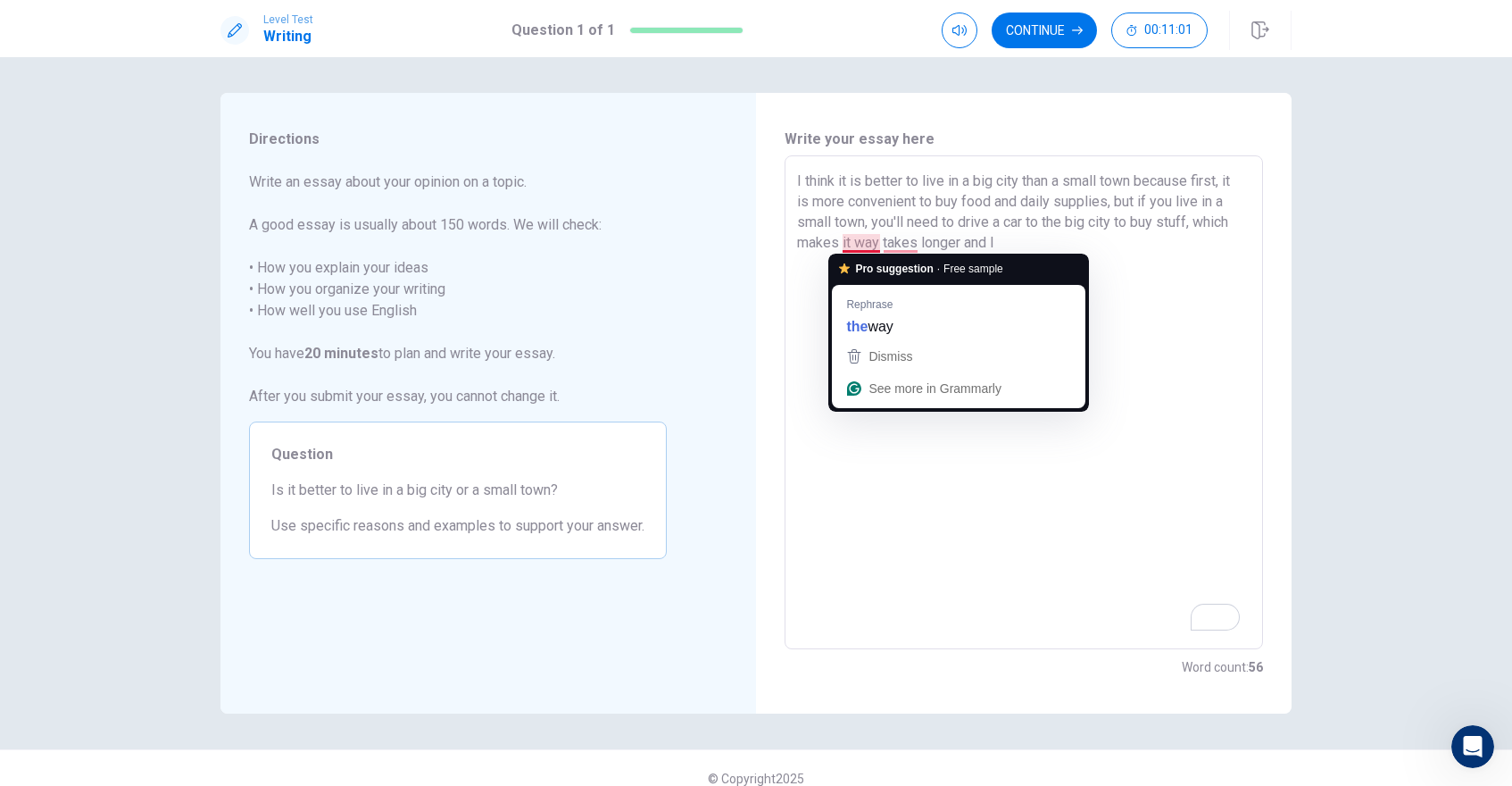
click at [851, 245] on textarea "I think it is better to live in a big city than a small town because first, it …" at bounding box center [1024, 402] width 454 height 464
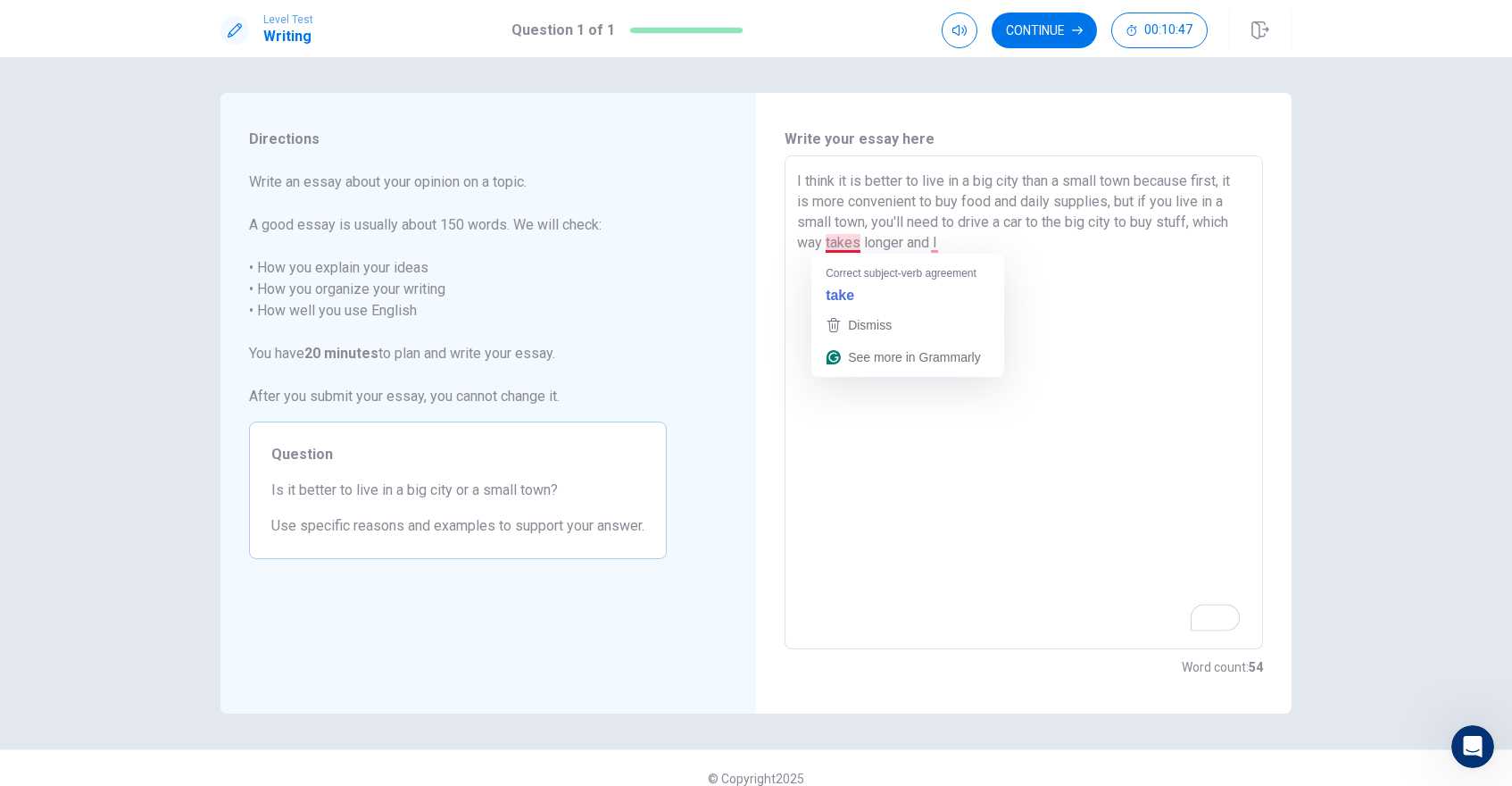
click at [830, 244] on textarea "I think it is better to live in a big city than a small town because first, it …" at bounding box center [1024, 402] width 454 height 464
click at [918, 244] on textarea "I think it is better to live in a big city than a small town because first, it …" at bounding box center [1024, 402] width 454 height 464
click at [948, 238] on textarea "I think it is better to live in a big city than a small town because first, it …" at bounding box center [1024, 402] width 454 height 464
click at [959, 244] on textarea "I think it is better to live in a big city than a small town because first, it …" at bounding box center [1024, 402] width 454 height 464
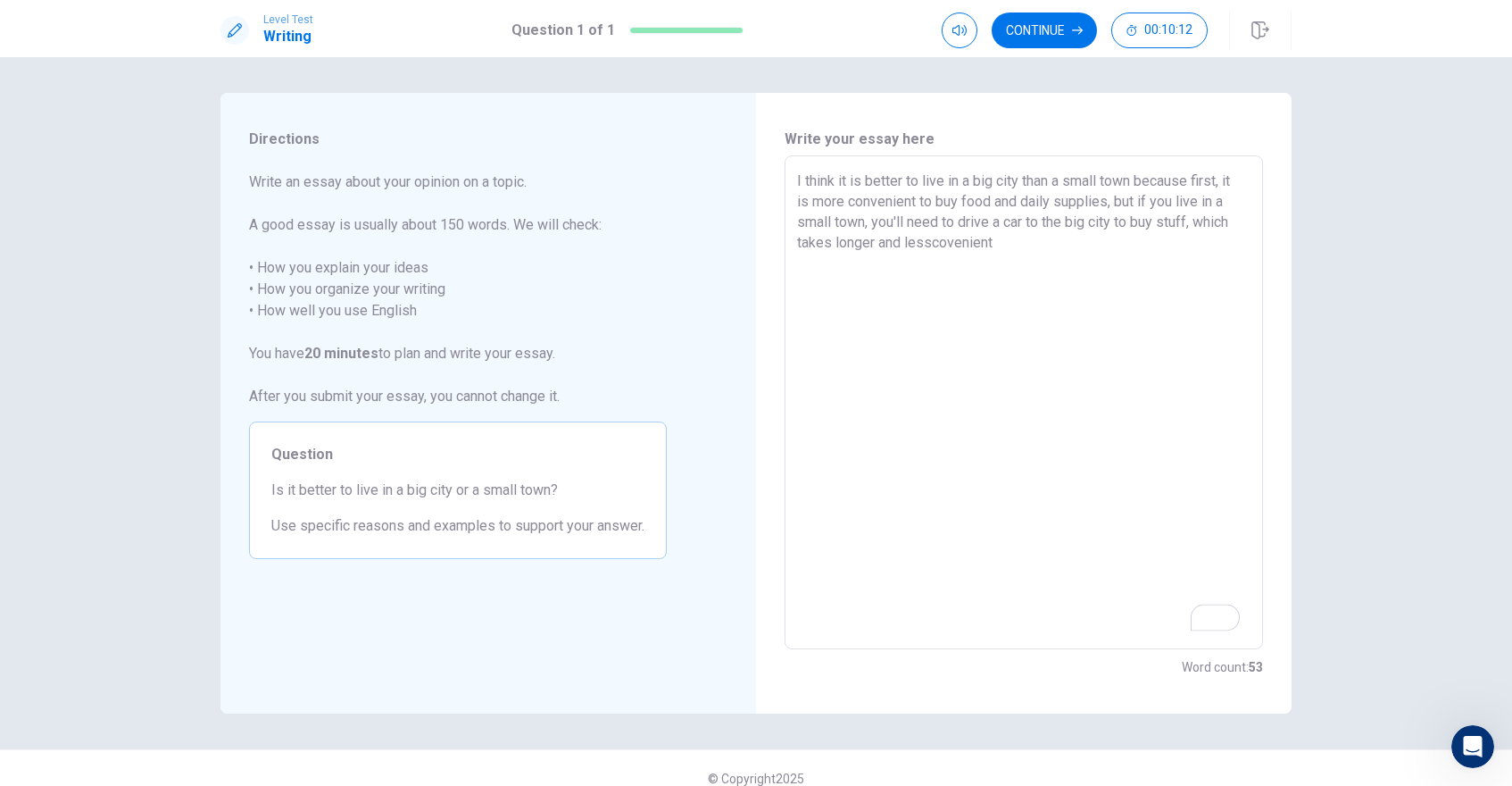
click at [997, 254] on textarea "I think it is better to live in a big city than a small town because first, it …" at bounding box center [1024, 402] width 454 height 464
click at [976, 247] on textarea "I think it is better to live in a big city than a small town because first, it …" at bounding box center [1024, 402] width 454 height 464
click at [1042, 304] on textarea "I think it is better to live in a big city than a small town because first, it …" at bounding box center [1024, 402] width 454 height 464
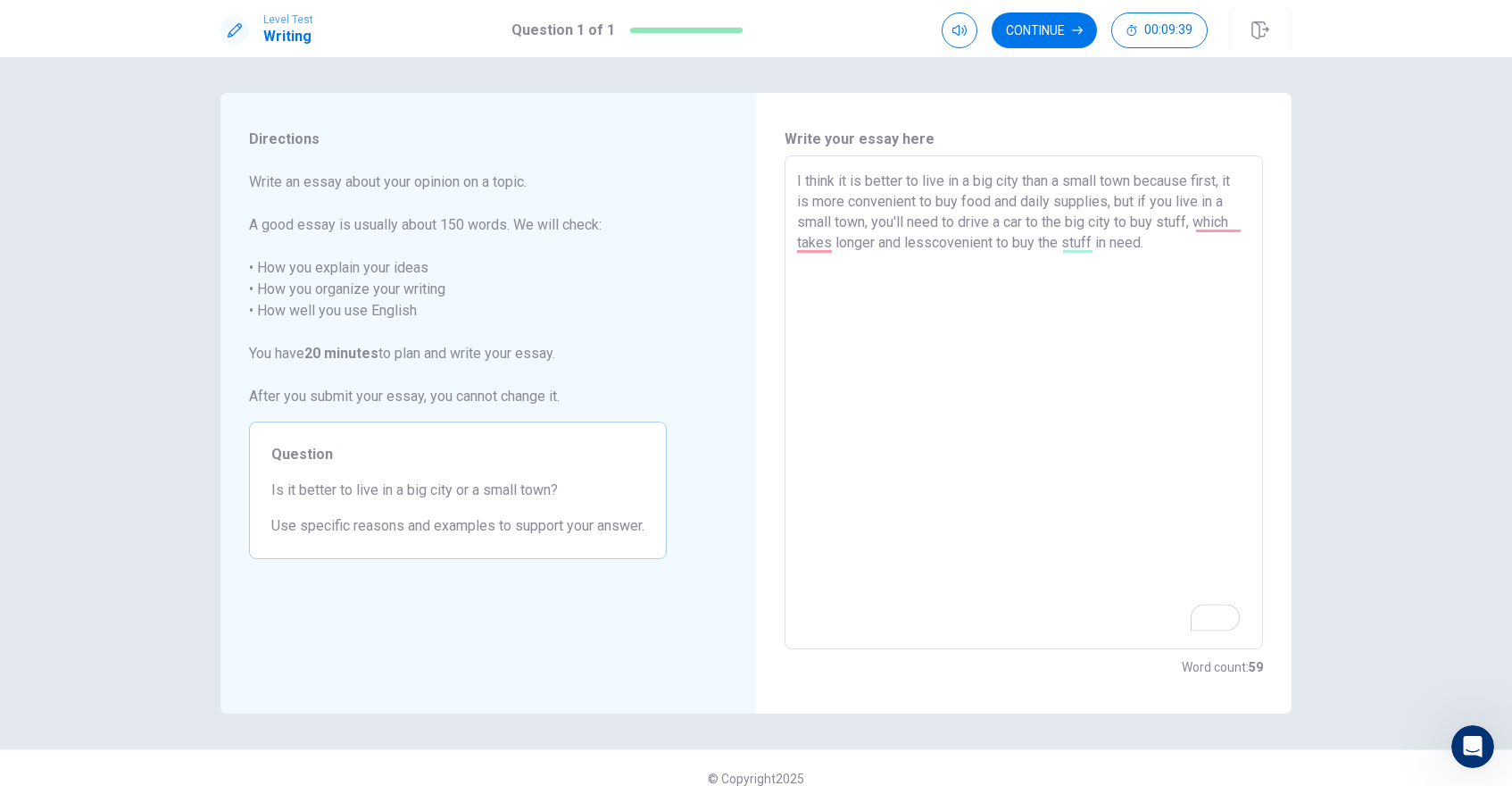
click at [973, 244] on textarea "I think it is better to live in a big city than a small town because first, it …" at bounding box center [1024, 402] width 454 height 464
click at [1144, 249] on textarea "I think it is better to live in a big city than a small town because first, it …" at bounding box center [1024, 402] width 454 height 464
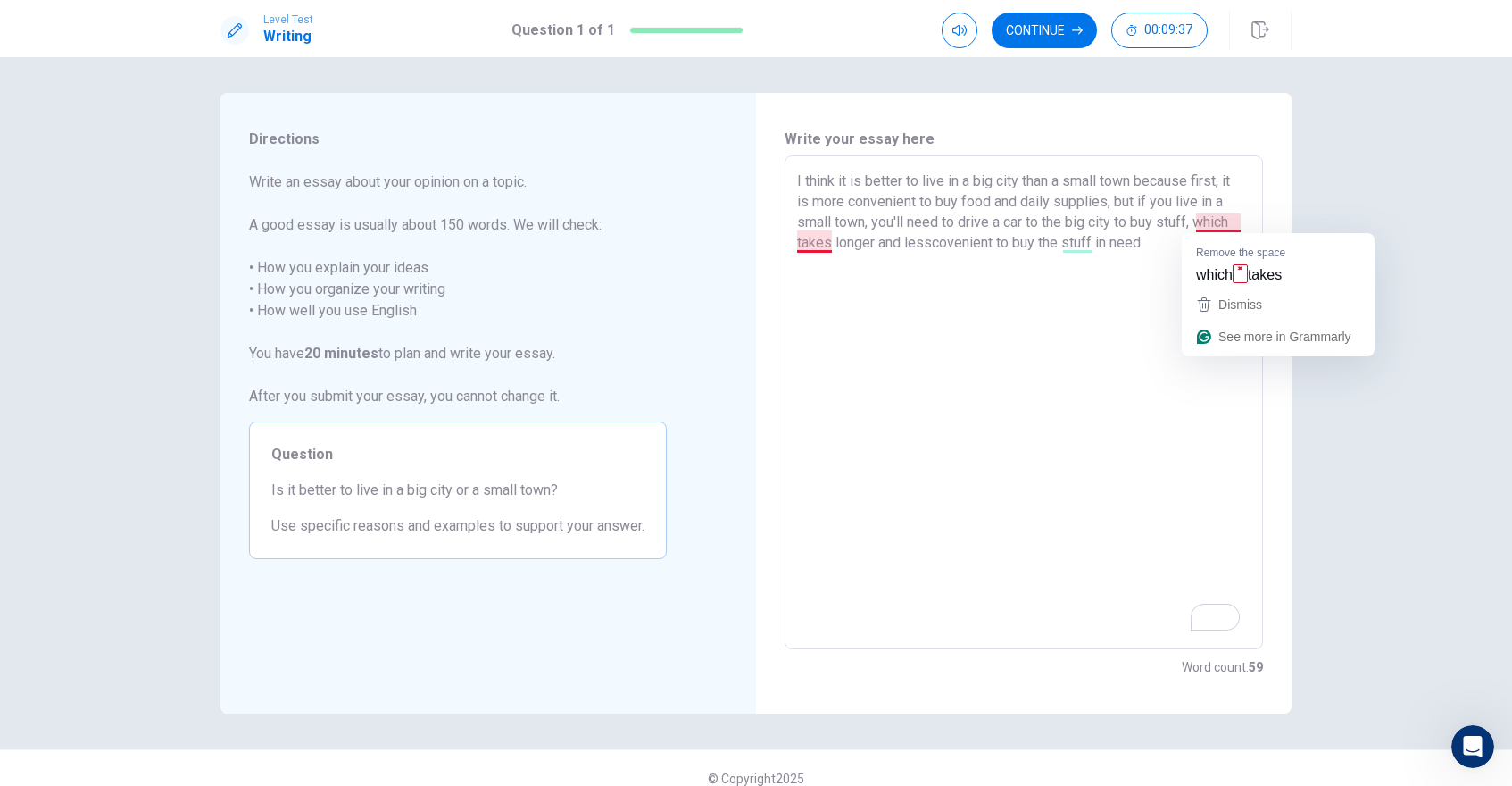
click at [1235, 222] on textarea "I think it is better to live in a big city than a small town because first, it …" at bounding box center [1024, 402] width 454 height 464
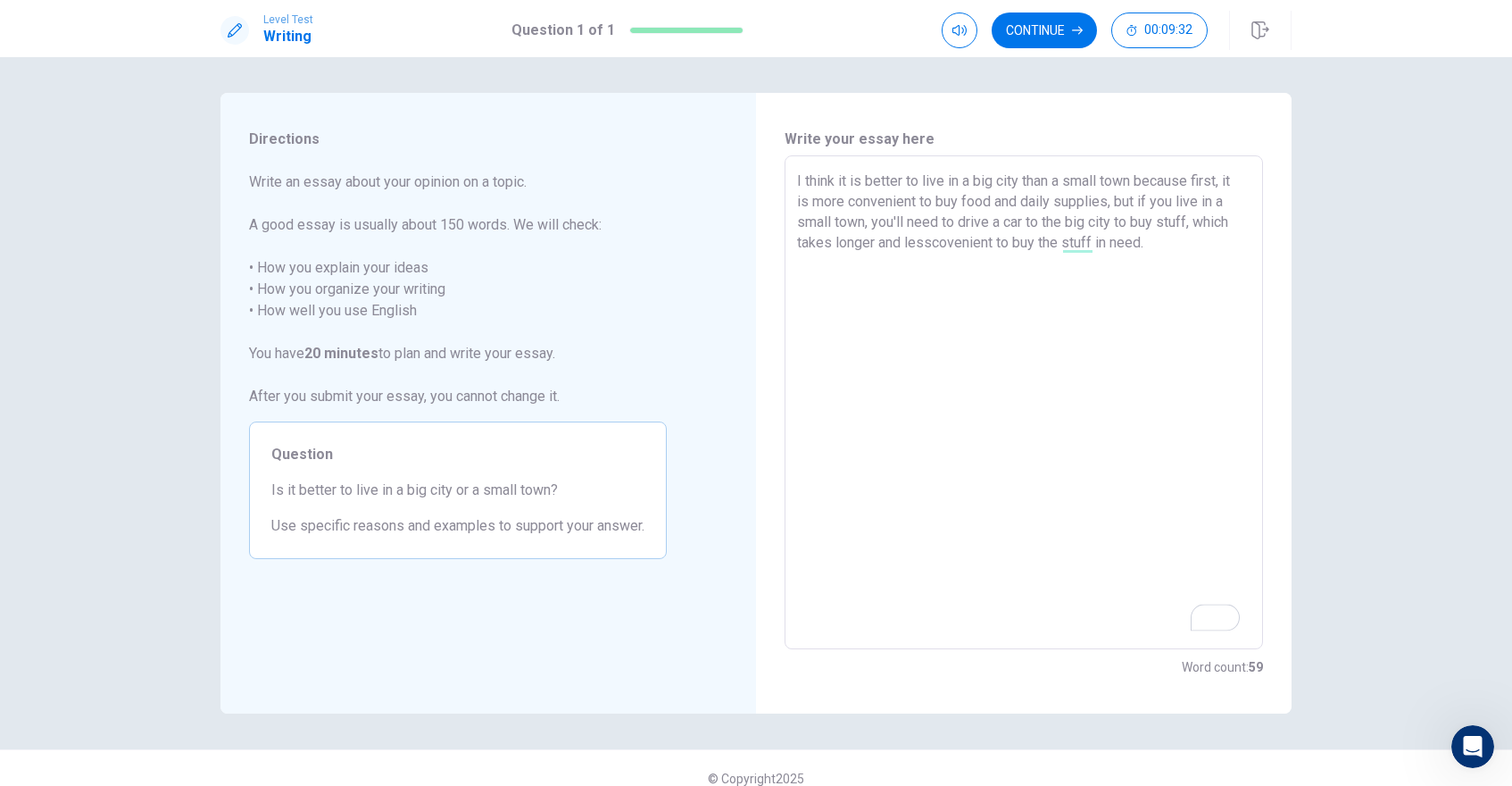
click at [965, 245] on textarea "I think it is better to live in a big city than a small town because first, it …" at bounding box center [1024, 402] width 454 height 464
click at [1150, 243] on textarea "I think it is better to live in a big city than a small town because first, it …" at bounding box center [1024, 402] width 454 height 464
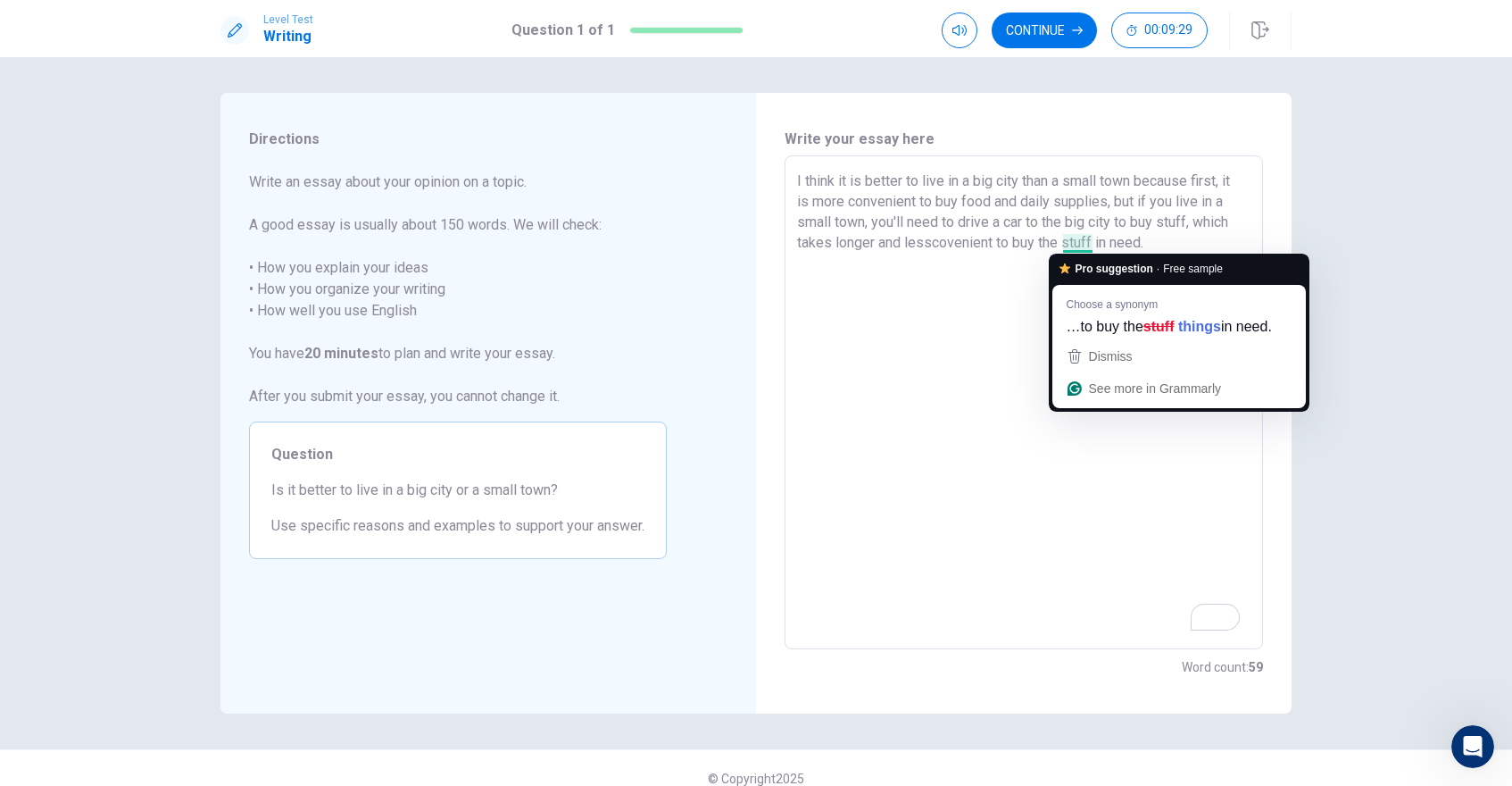
click at [1076, 241] on textarea "I think it is better to live in a big city than a small town because first, it …" at bounding box center [1024, 402] width 454 height 464
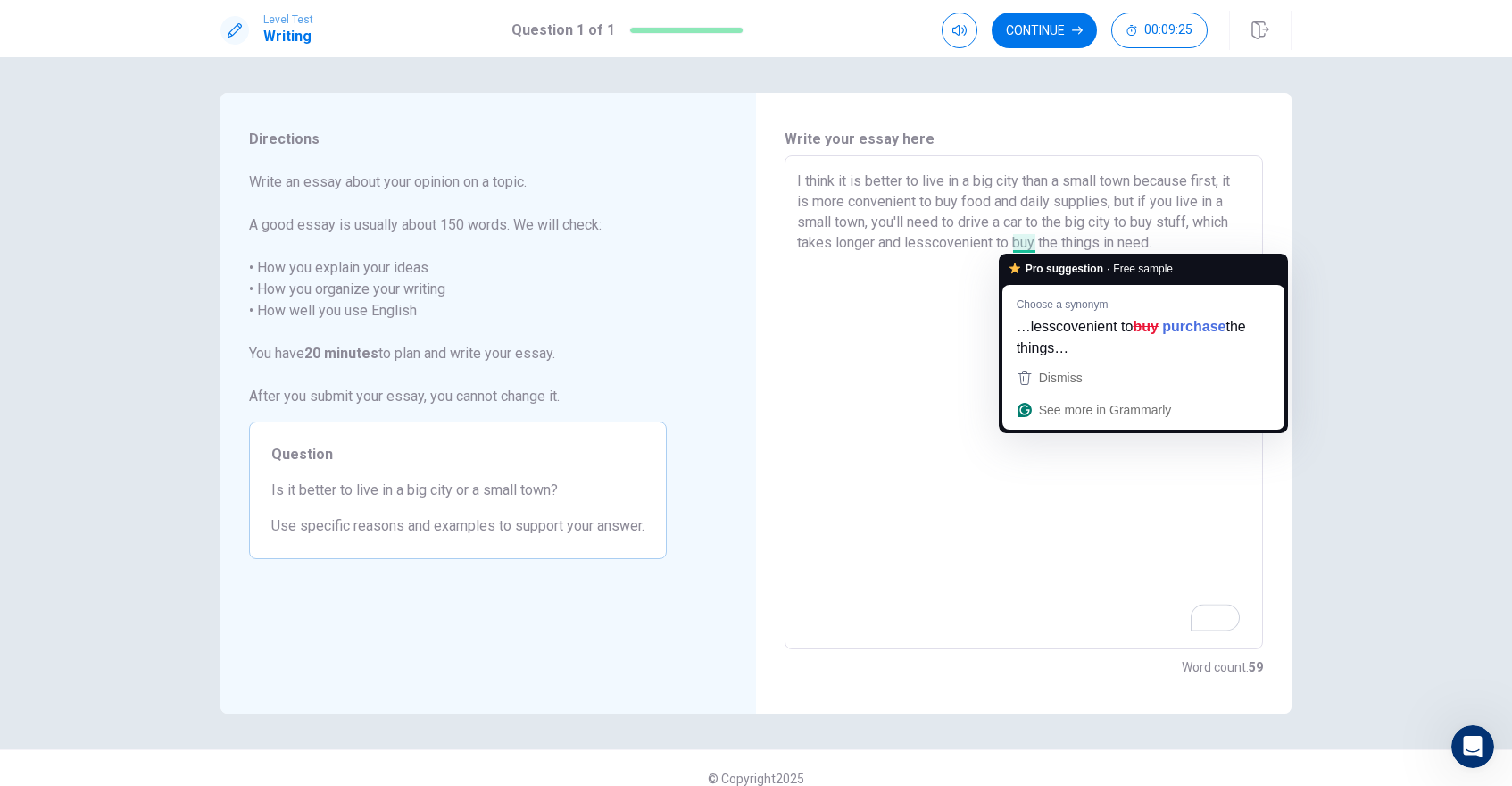
click at [1027, 246] on textarea "I think it is better to live in a big city than a small town because first, it …" at bounding box center [1024, 402] width 454 height 464
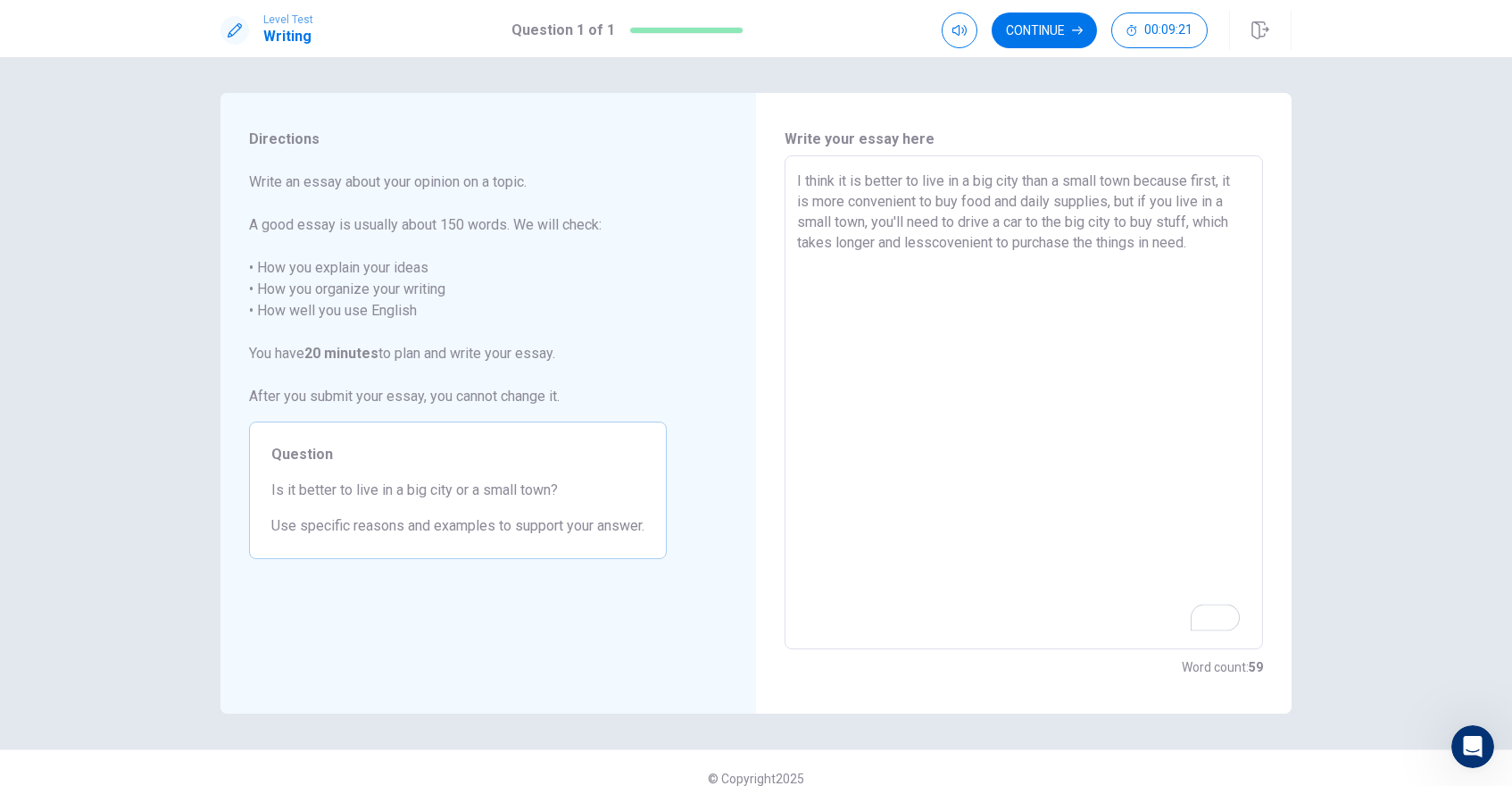
click at [969, 244] on textarea "I think it is better to live in a big city than a small town because first, it …" at bounding box center [1024, 402] width 454 height 464
click at [1012, 300] on textarea "I think it is better to live in a big city than a small town because first, it …" at bounding box center [1024, 402] width 454 height 464
click at [1114, 266] on textarea "I think it is better to live in a big city than a small town because first, it …" at bounding box center [1024, 402] width 454 height 464
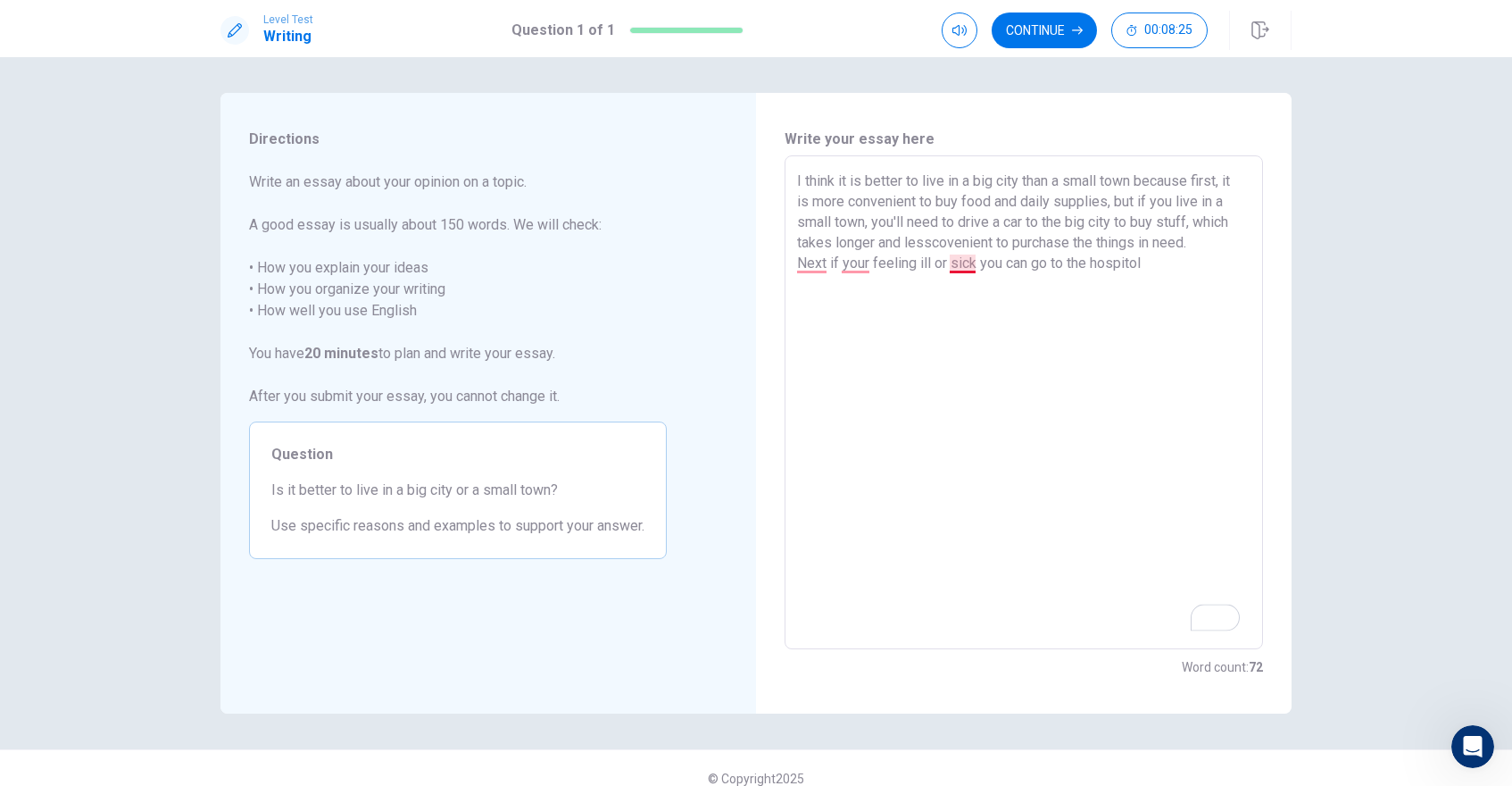
click at [975, 264] on textarea "I think it is better to live in a big city than a small town because first, it …" at bounding box center [1024, 402] width 454 height 464
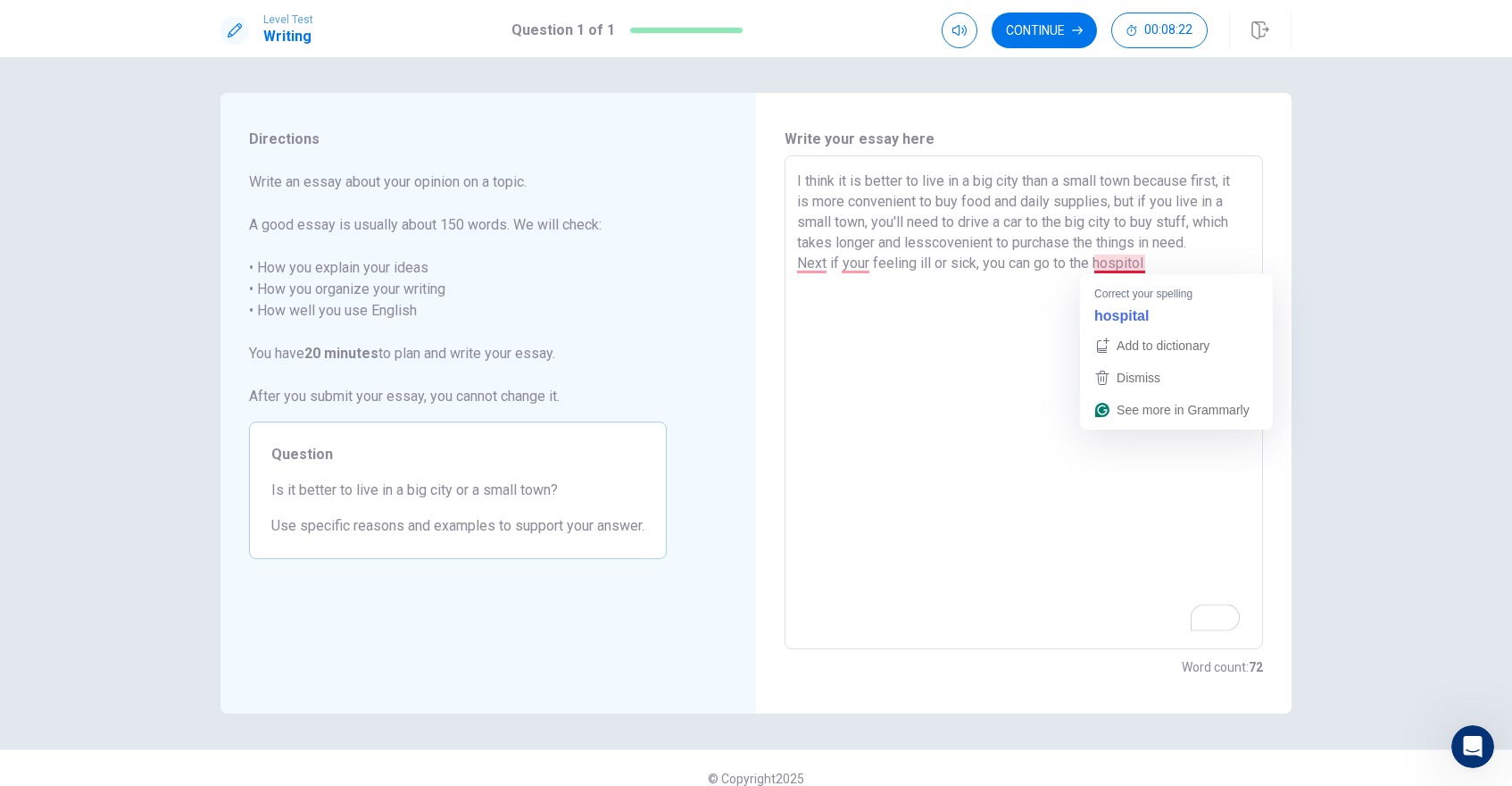
click at [1140, 262] on textarea "I think it is better to live in a big city than a small town because first, it …" at bounding box center [1024, 402] width 454 height 464
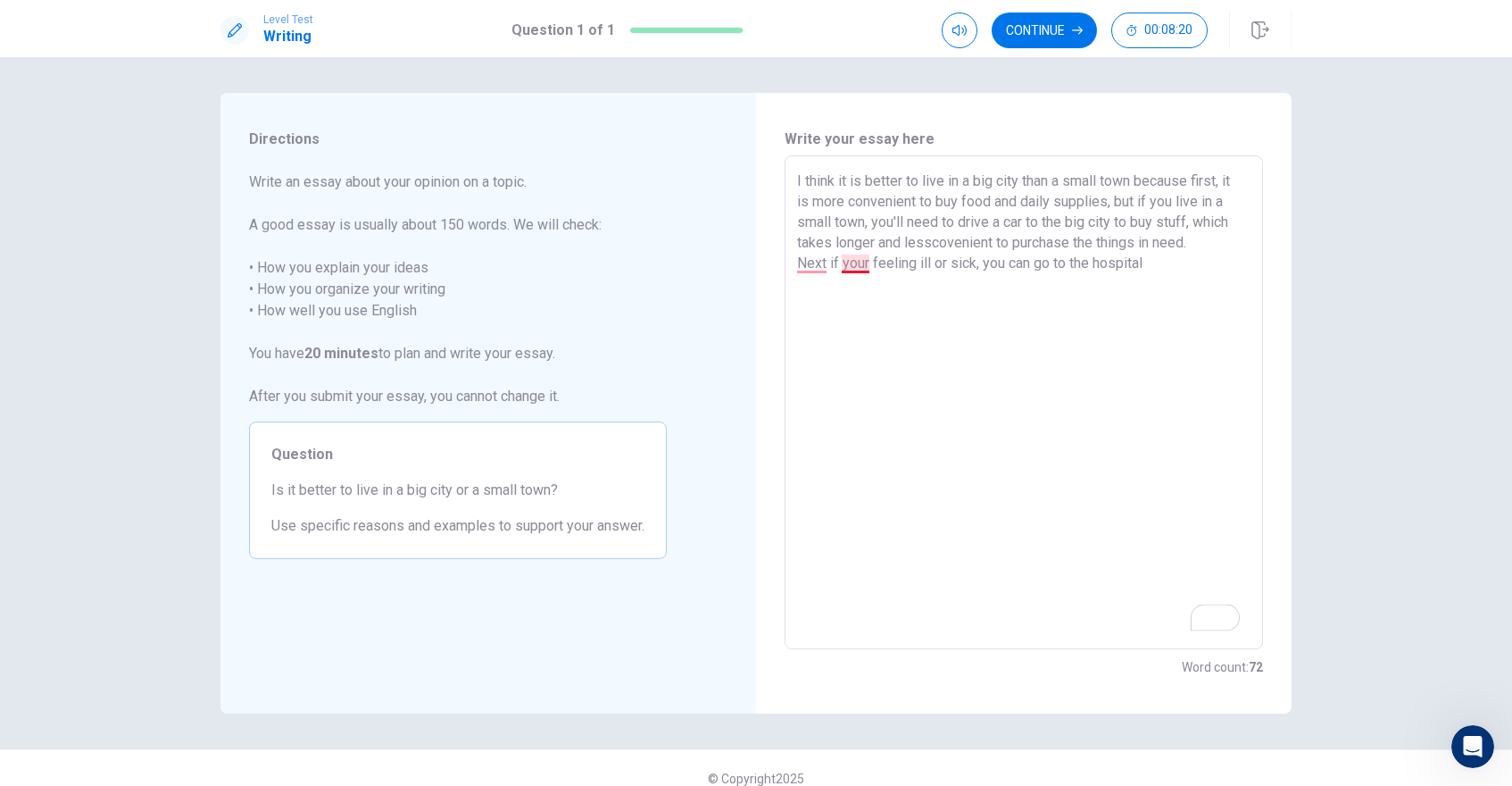
click at [852, 269] on textarea "I think it is better to live in a big city than a small town because first, it …" at bounding box center [1024, 402] width 454 height 464
click at [820, 253] on textarea "I think it is better to live in a big city than a small town because first, it …" at bounding box center [1024, 402] width 454 height 464
click at [1164, 272] on textarea "I think it is better to live in a big city than a small town because first, it …" at bounding box center [1024, 402] width 454 height 464
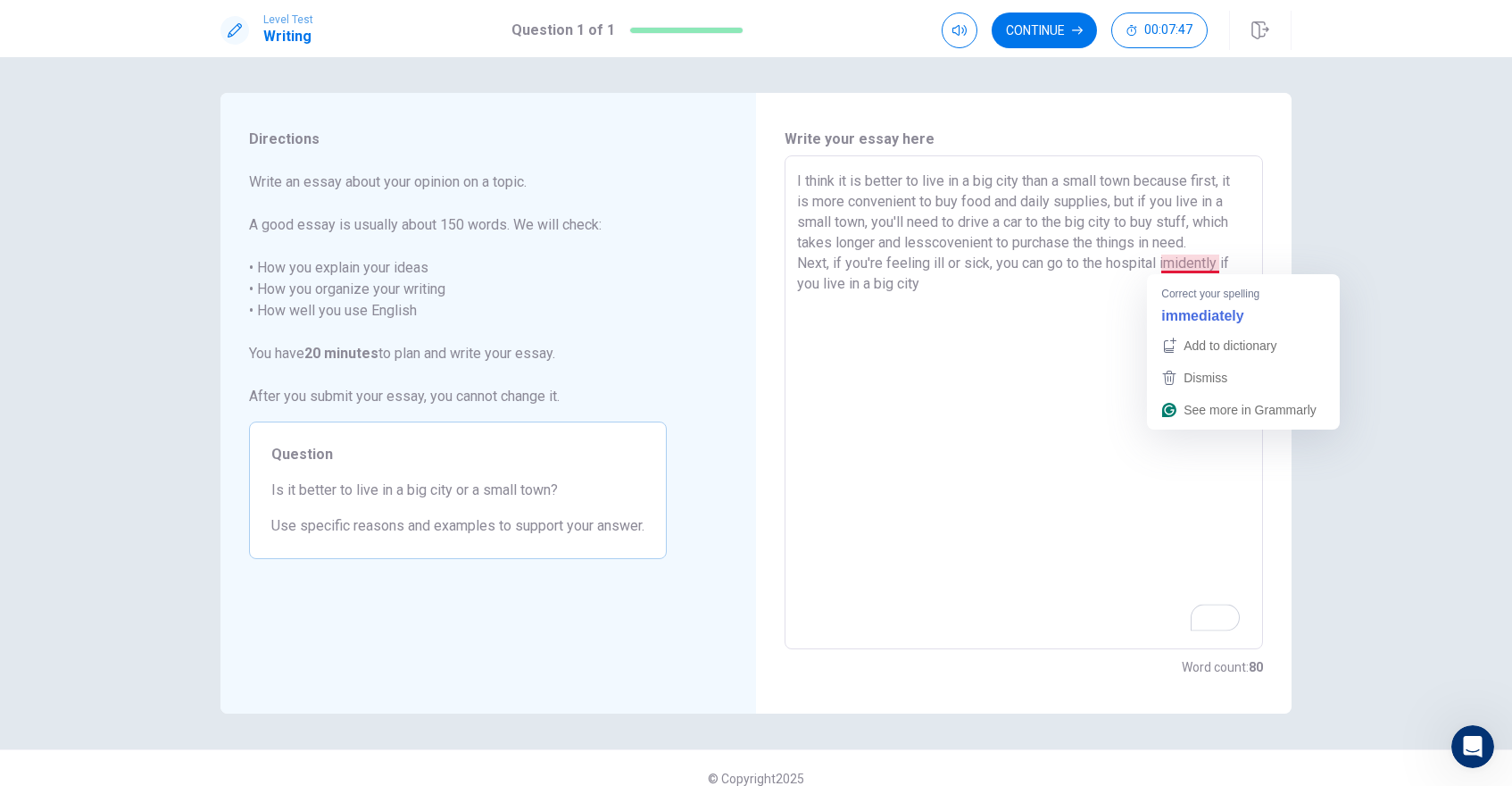
click at [1209, 263] on textarea "I think it is better to live in a big city than a small town because first, it …" at bounding box center [1024, 402] width 454 height 464
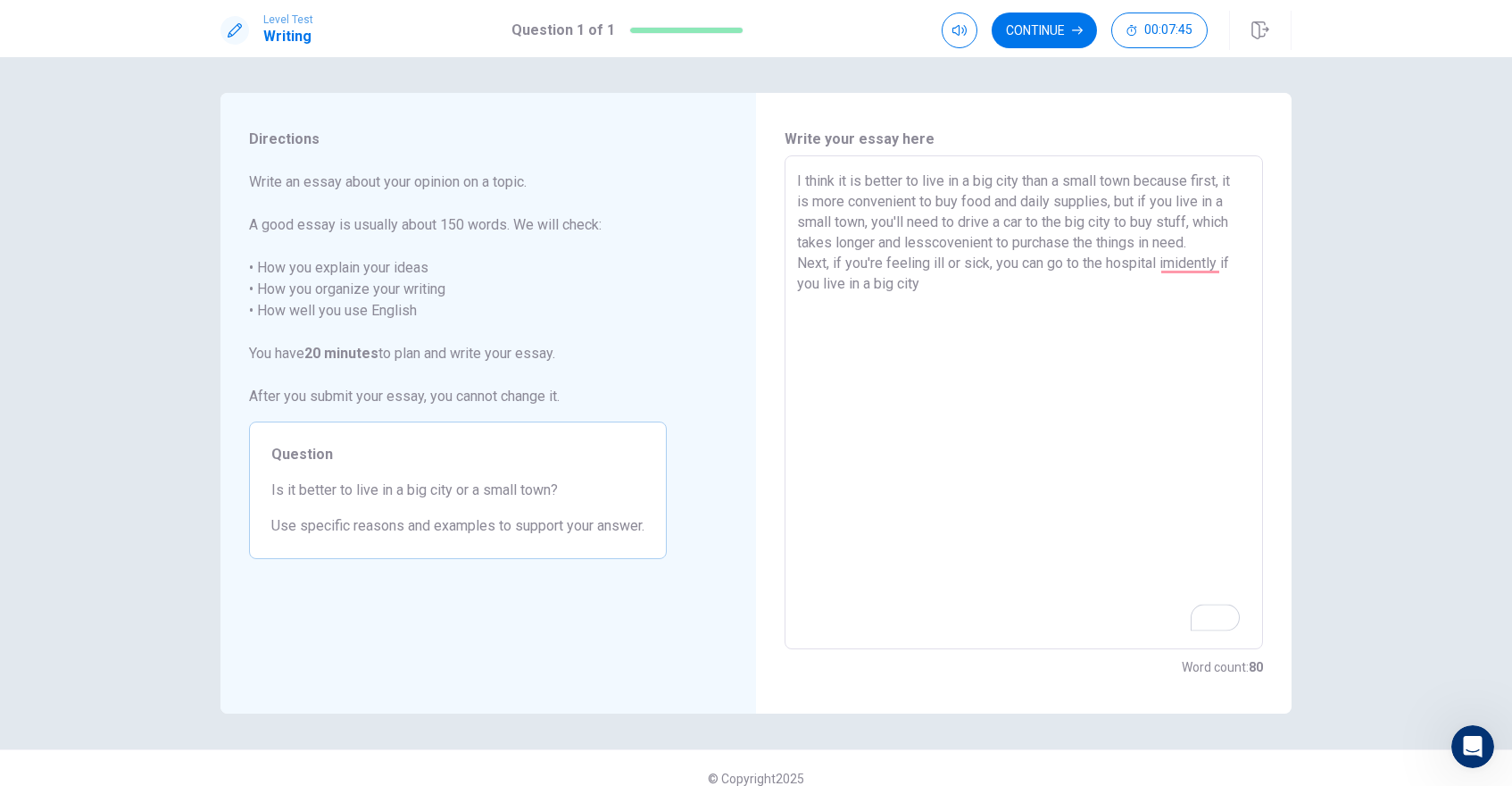
click at [1086, 350] on textarea "I think it is better to live in a big city than a small town because first, it …" at bounding box center [1024, 402] width 454 height 464
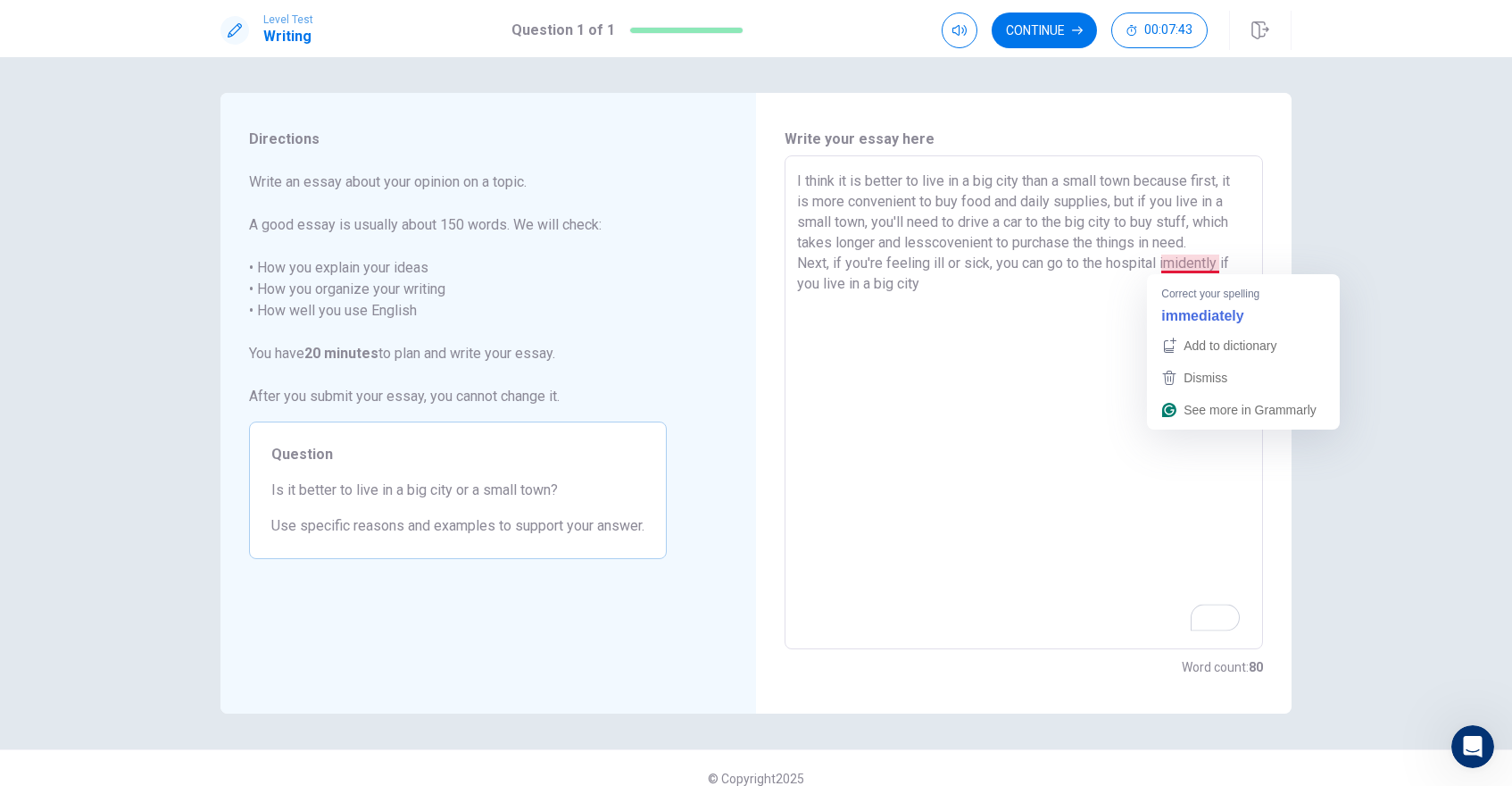
click at [1173, 261] on textarea "I think it is better to live in a big city than a small town because first, it …" at bounding box center [1024, 402] width 454 height 464
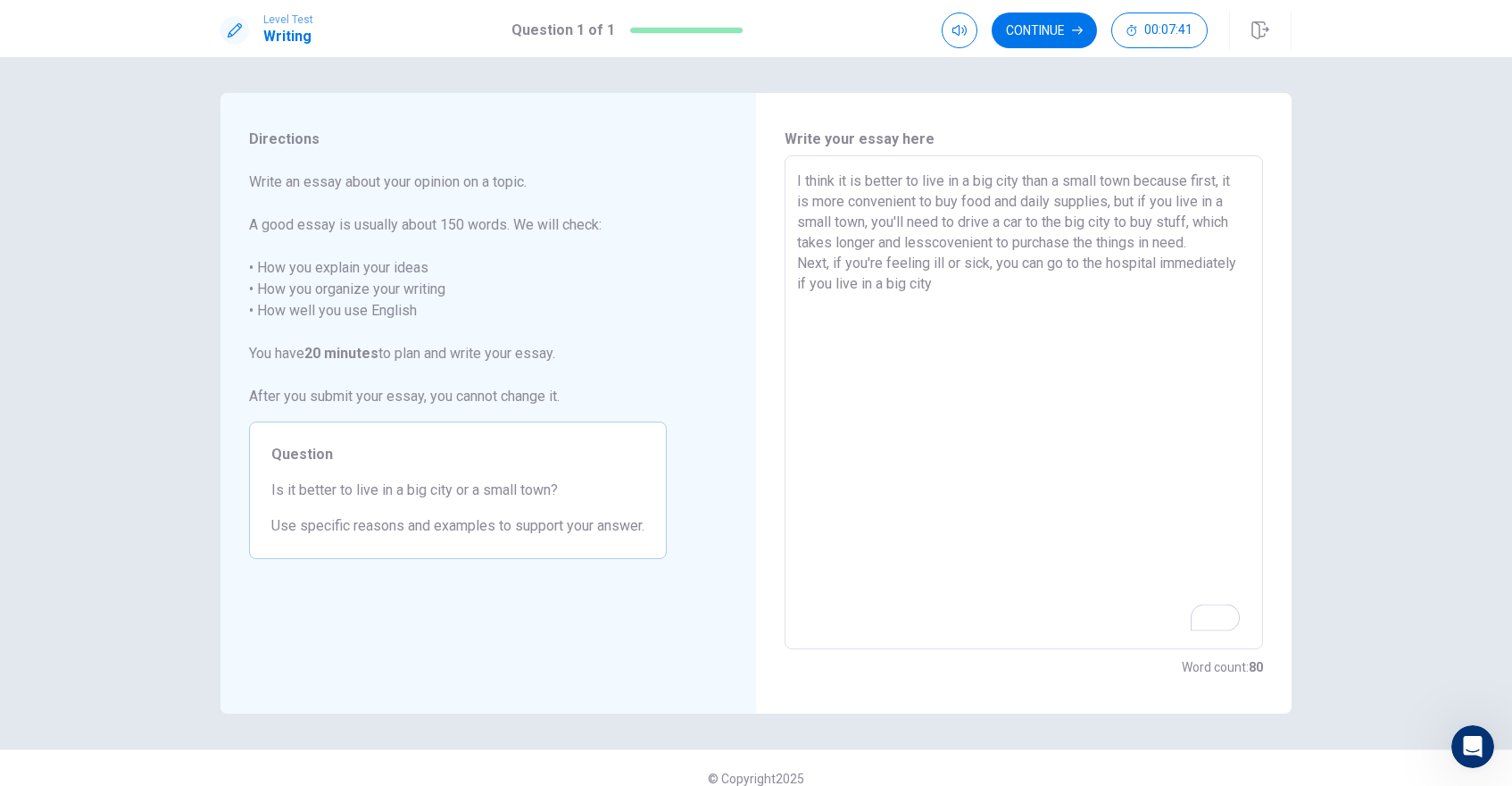
click at [1011, 302] on textarea "I think it is better to live in a big city than a small town because first, it …" at bounding box center [1024, 402] width 454 height 464
click at [1031, 293] on textarea "I think it is better to live in a big city than a small town because first, it …" at bounding box center [1024, 402] width 454 height 464
click at [1046, 289] on textarea "I think it is better to live in a big city than a small town because first, it …" at bounding box center [1024, 402] width 454 height 464
click at [1091, 278] on textarea "I think it is better to live in a big city than a small town because first, it …" at bounding box center [1024, 402] width 454 height 464
click at [990, 307] on textarea "I think it is better to live in a big city than a small town because first, it …" at bounding box center [1024, 402] width 454 height 464
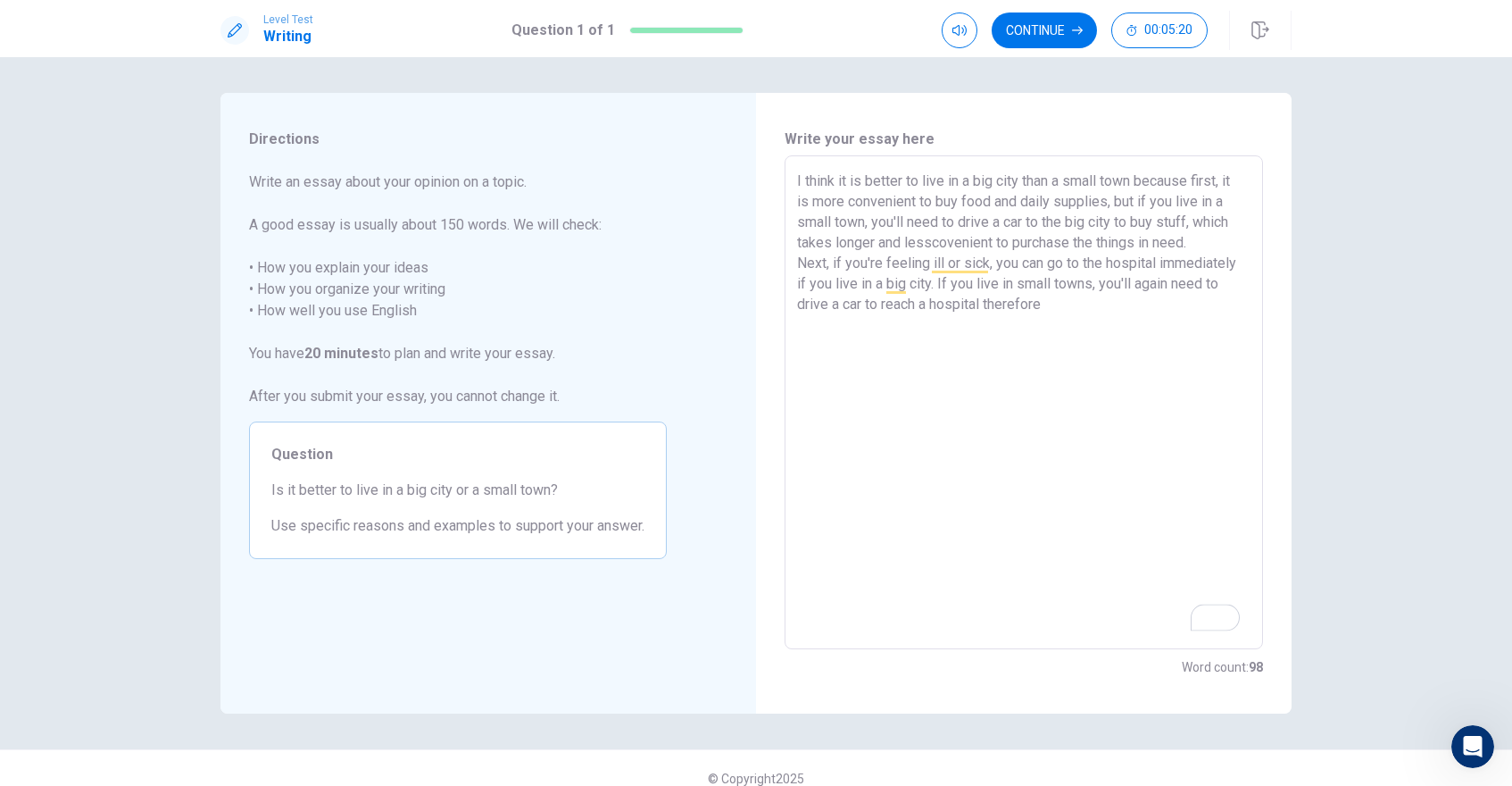
click at [1064, 307] on textarea "I think it is better to live in a big city than a small town because first, it …" at bounding box center [1024, 402] width 454 height 464
click at [1015, 309] on textarea "I think it is better to live in a big city than a small town because first, it …" at bounding box center [1024, 402] width 454 height 464
click at [1019, 301] on textarea "I think it is better to live in a big city than a small town because first, it …" at bounding box center [1024, 402] width 454 height 464
click at [1075, 300] on textarea "I think it is better to live in a big city than a small town because first, it …" at bounding box center [1024, 402] width 454 height 464
type textarea "I think it is better to live in a big city than a small town because first, it …"
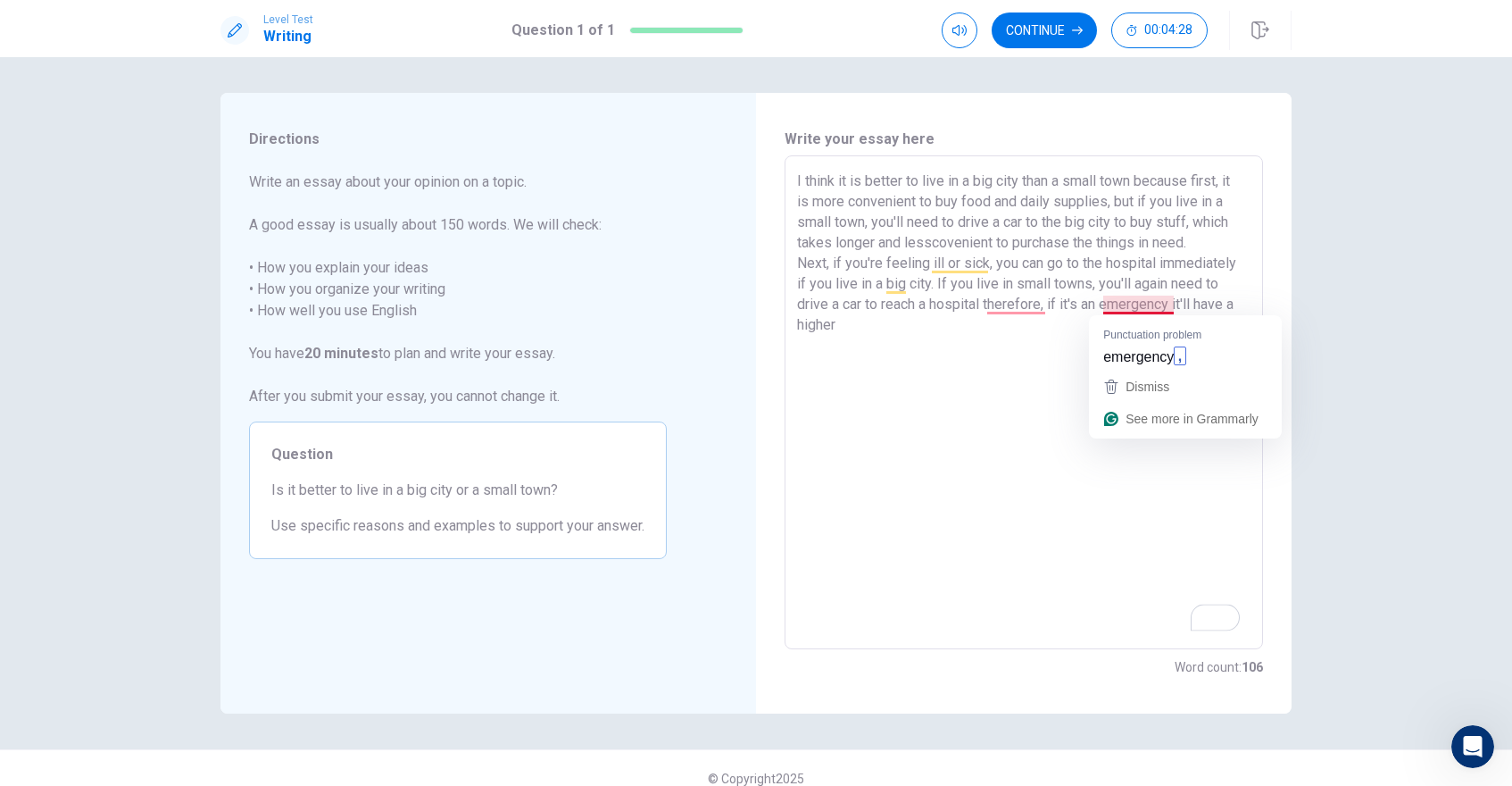
click at [1164, 309] on textarea "I think it is better to live in a big city than a small town because first, it …" at bounding box center [1024, 402] width 454 height 464
click at [947, 346] on textarea "I think it is better to live in a big city than a small town because first, it …" at bounding box center [1024, 402] width 454 height 464
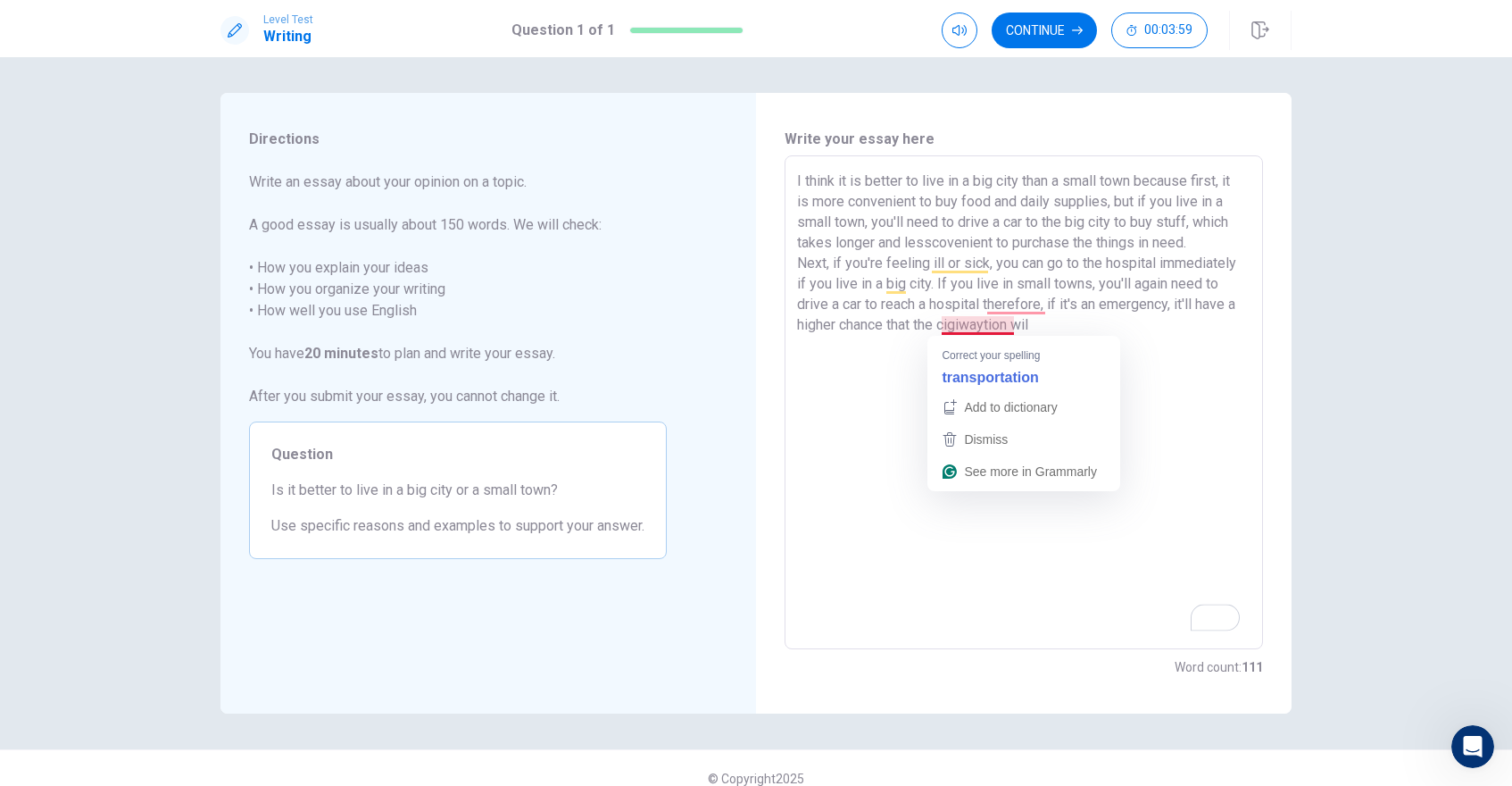
click at [986, 326] on textarea "I think it is better to live in a big city than a small town because first, it …" at bounding box center [1024, 402] width 454 height 464
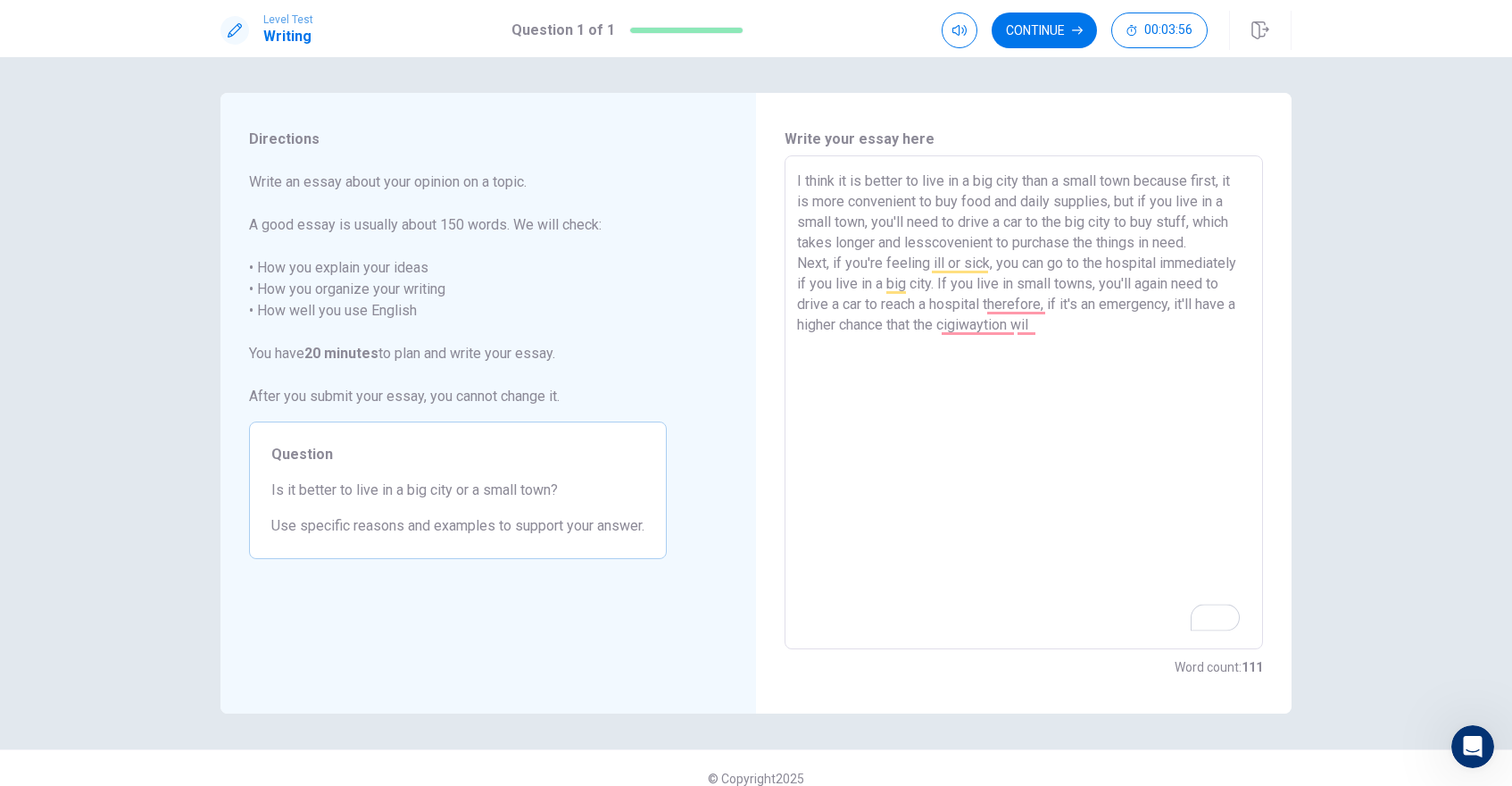
click at [1073, 335] on textarea "I think it is better to live in a big city than a small town because first, it …" at bounding box center [1024, 402] width 454 height 464
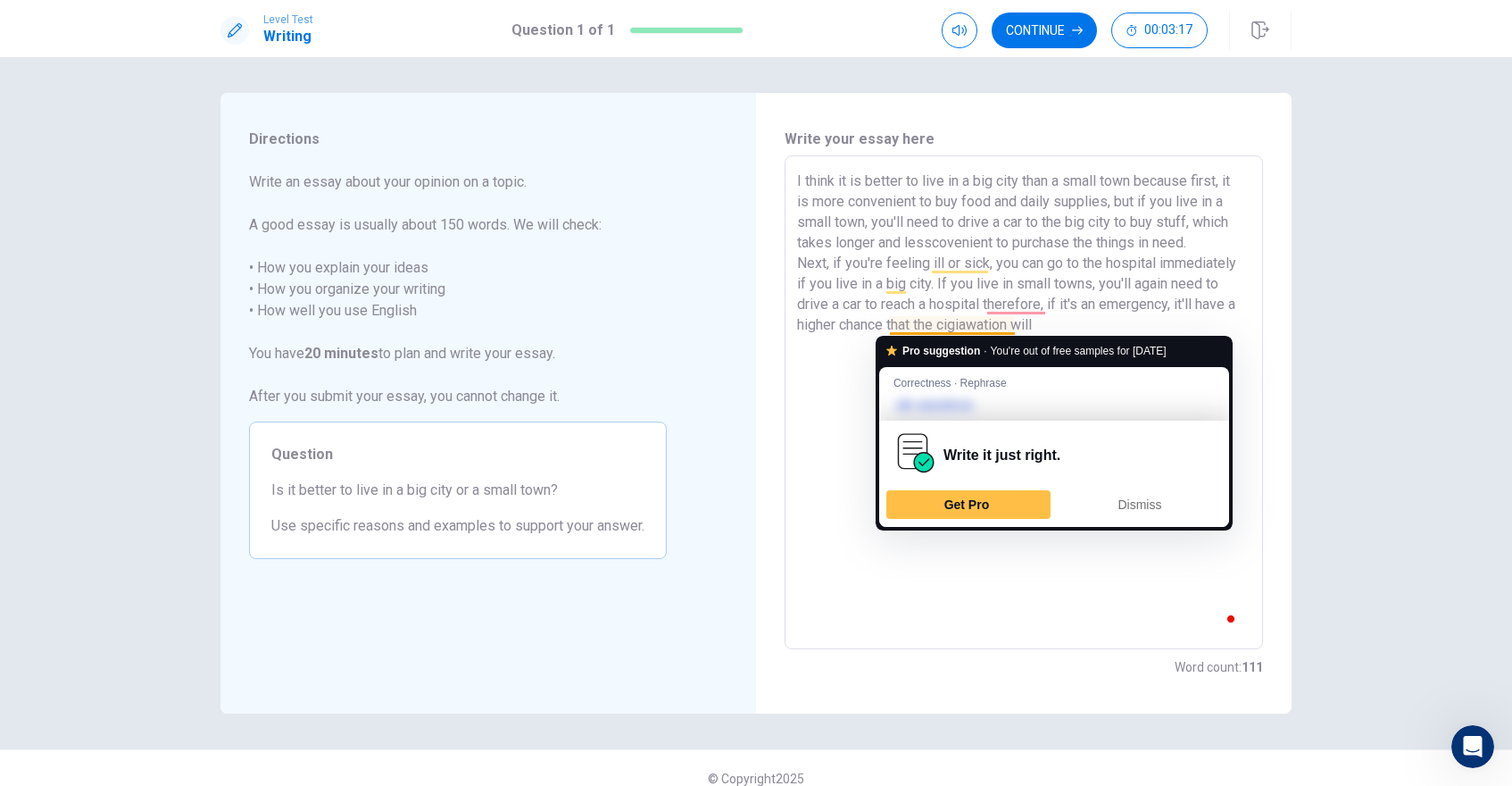
click at [983, 326] on textarea "I think it is better to live in a big city than a small town because first, it …" at bounding box center [1024, 402] width 454 height 464
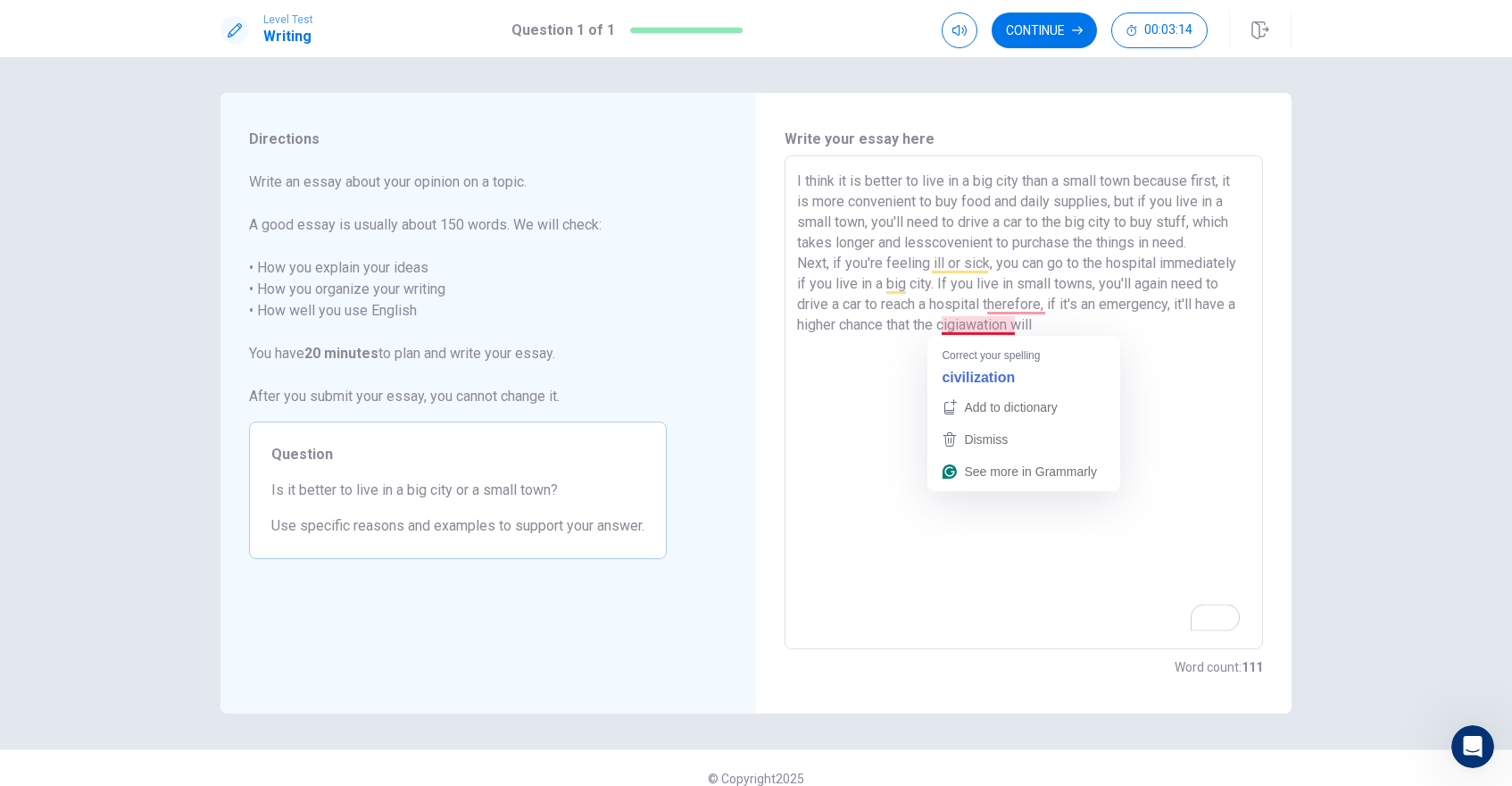
click at [985, 327] on textarea "I think it is better to live in a big city than a small town because first, it …" at bounding box center [1024, 402] width 454 height 464
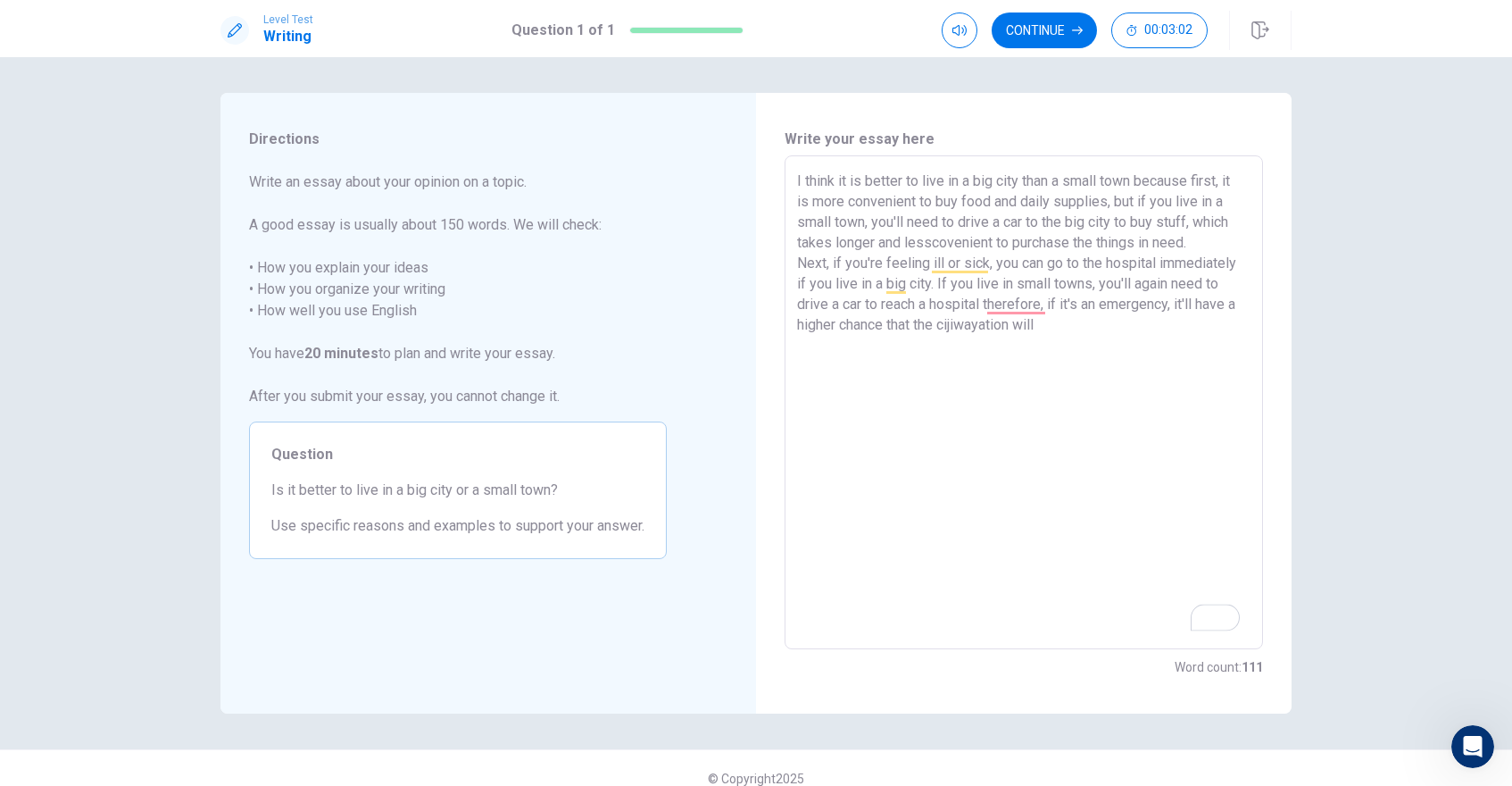
click at [1057, 329] on textarea "I think it is better to live in a big city than a small town because first, it …" at bounding box center [1024, 402] width 454 height 464
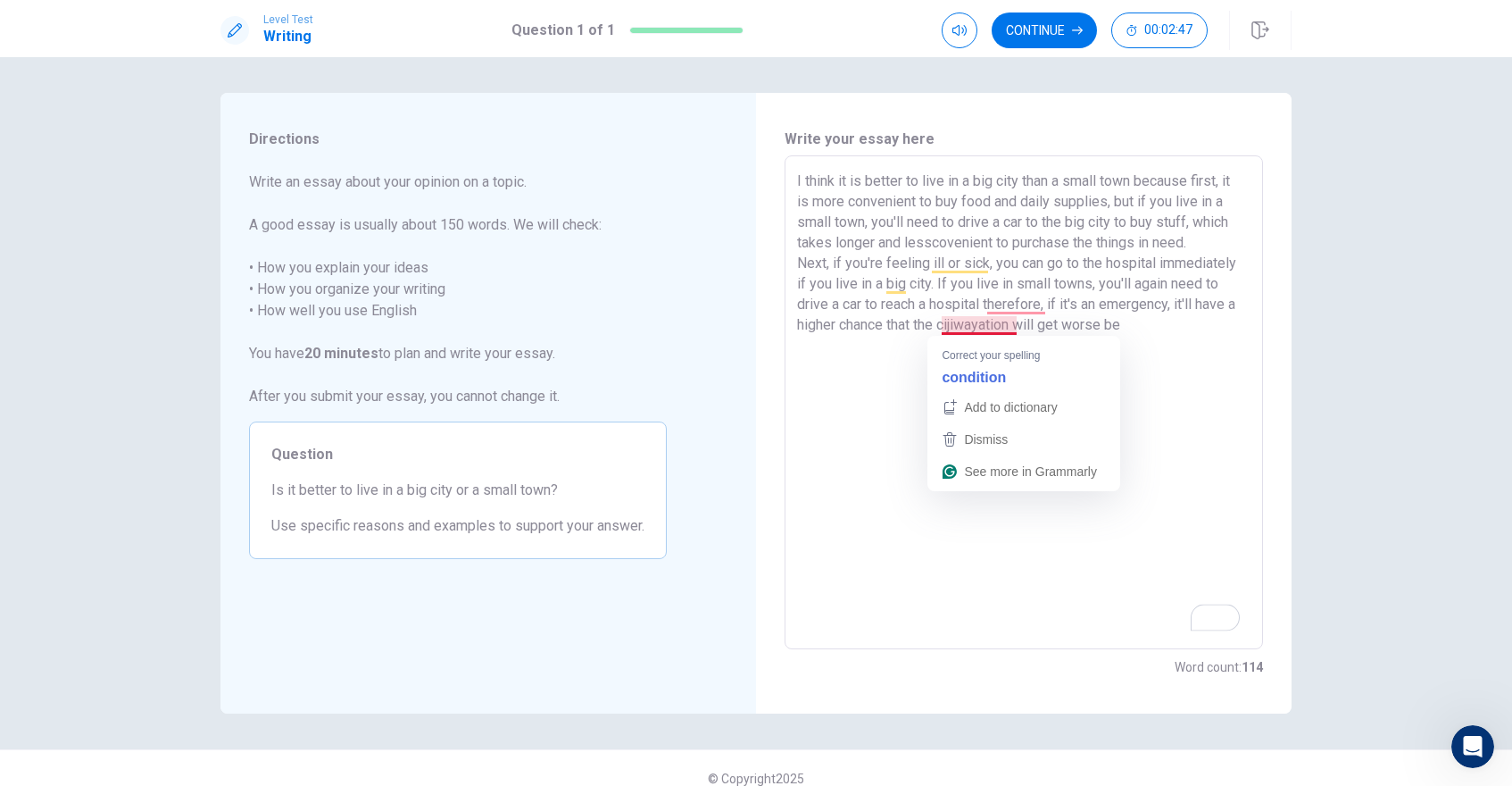
click at [981, 329] on textarea "I think it is better to live in a big city than a small town because first, it …" at bounding box center [1024, 402] width 454 height 464
click at [964, 328] on textarea "I think it is better to live in a big city than a small town because first, it …" at bounding box center [1024, 402] width 454 height 464
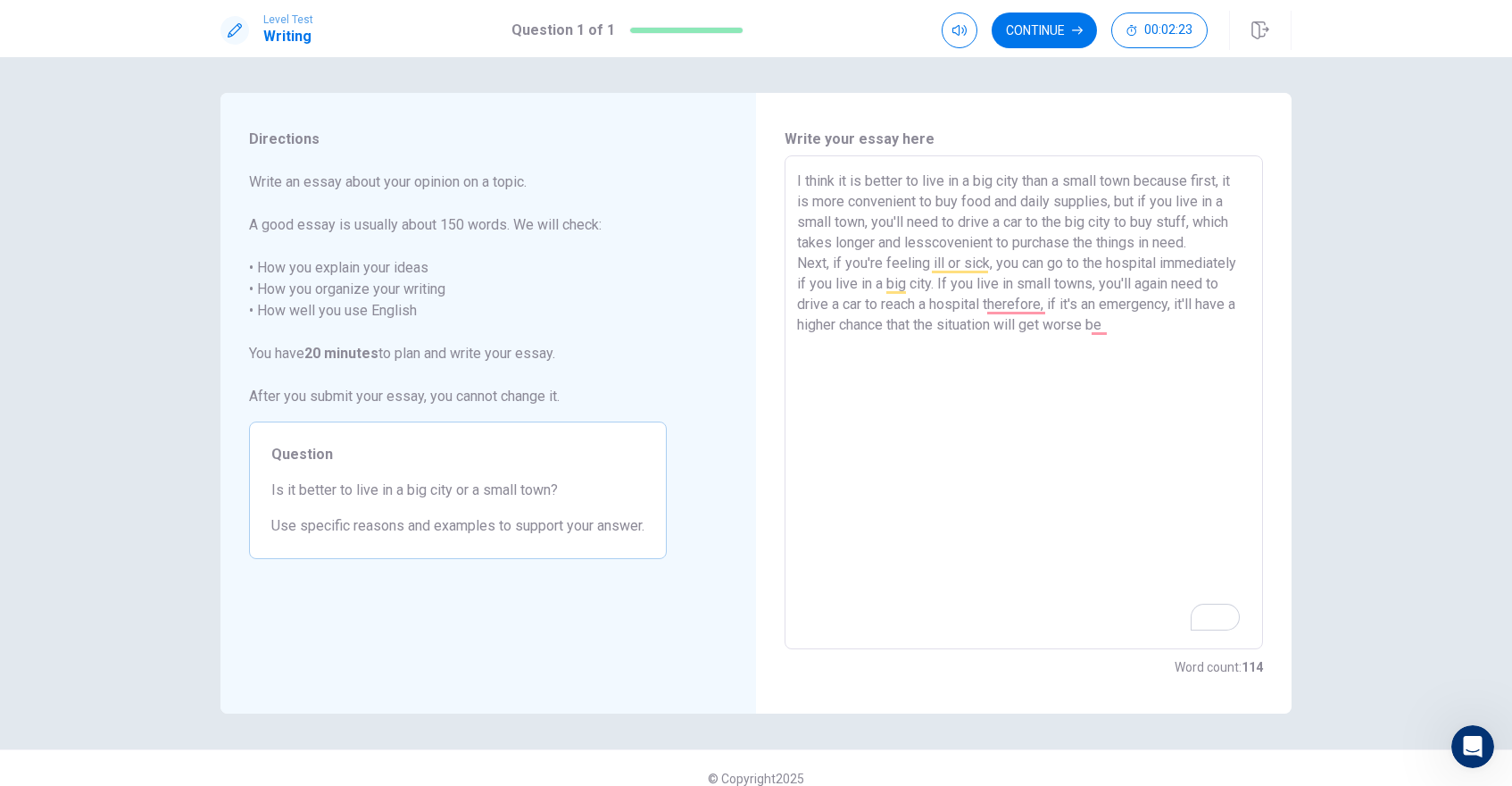
click at [1113, 332] on textarea "I think it is better to live in a big city than a small town because first, it …" at bounding box center [1024, 402] width 454 height 464
click at [936, 347] on textarea "I think it is better to live in a big city than a small town because first, it …" at bounding box center [1024, 402] width 454 height 464
click at [977, 349] on textarea "I think it is better to live in a big city than a small town because first, it …" at bounding box center [1024, 402] width 454 height 464
click at [808, 369] on textarea "I think it is better to live in a big city than a small town because first, it …" at bounding box center [1024, 402] width 454 height 464
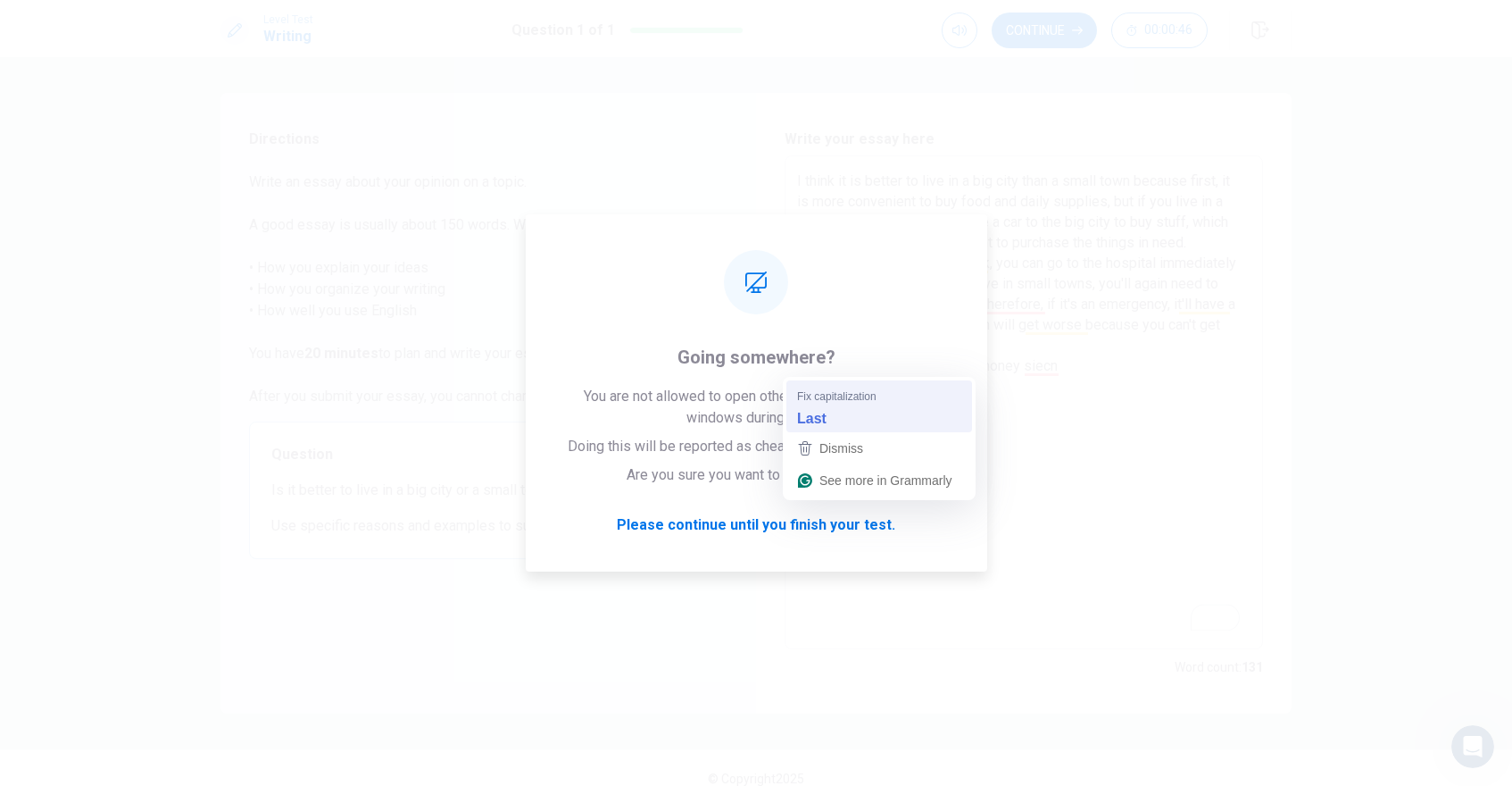
type textarea "I think it is better to live in a big city than a small town because first, it …"
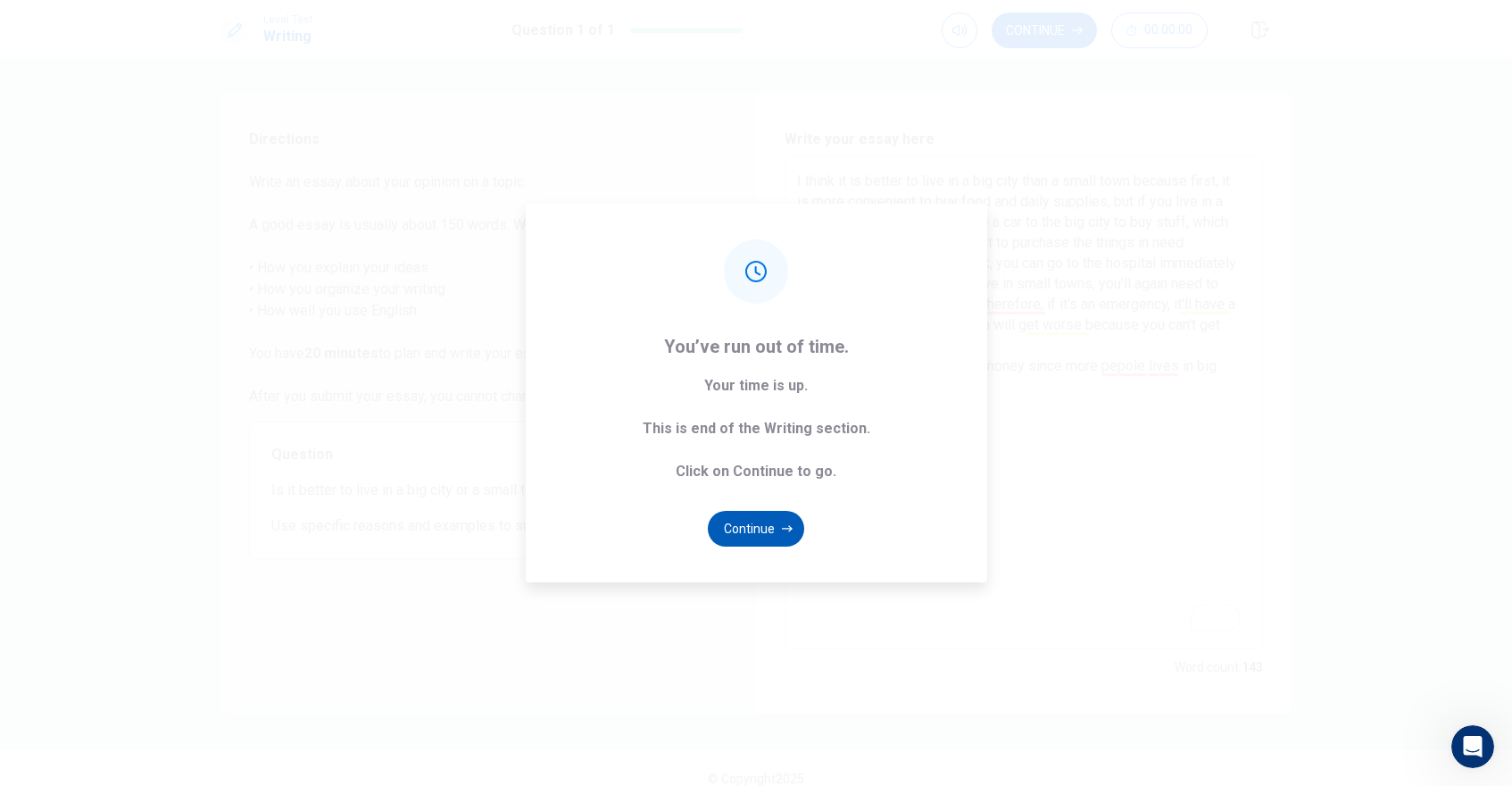
type textarea "I think it is better to live in a big city than a small town because first, it …"
click at [781, 517] on button "Continue" at bounding box center [756, 528] width 96 height 35
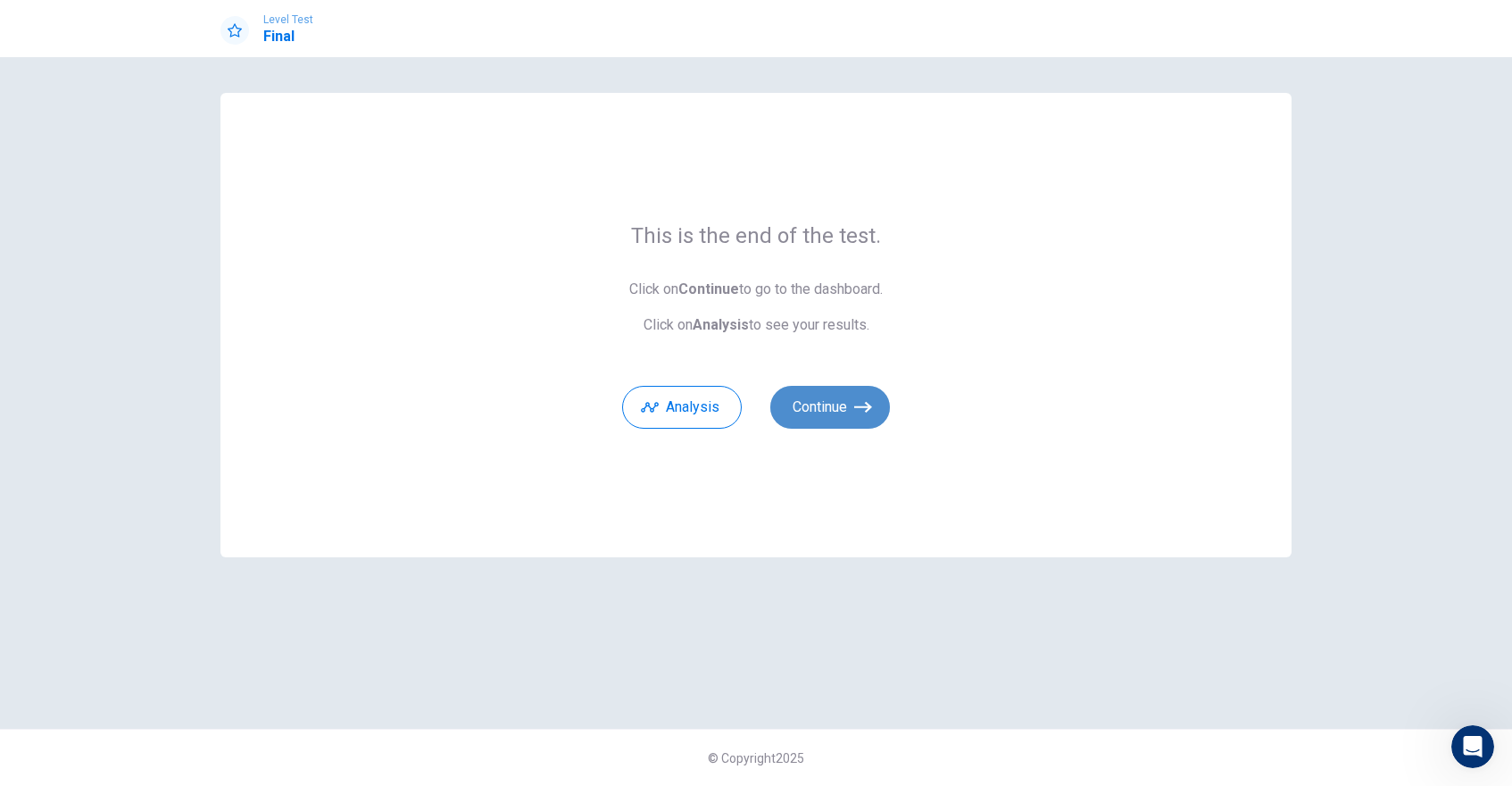
click at [835, 397] on button "Continue" at bounding box center [830, 407] width 120 height 43
